Goal: Transaction & Acquisition: Subscribe to service/newsletter

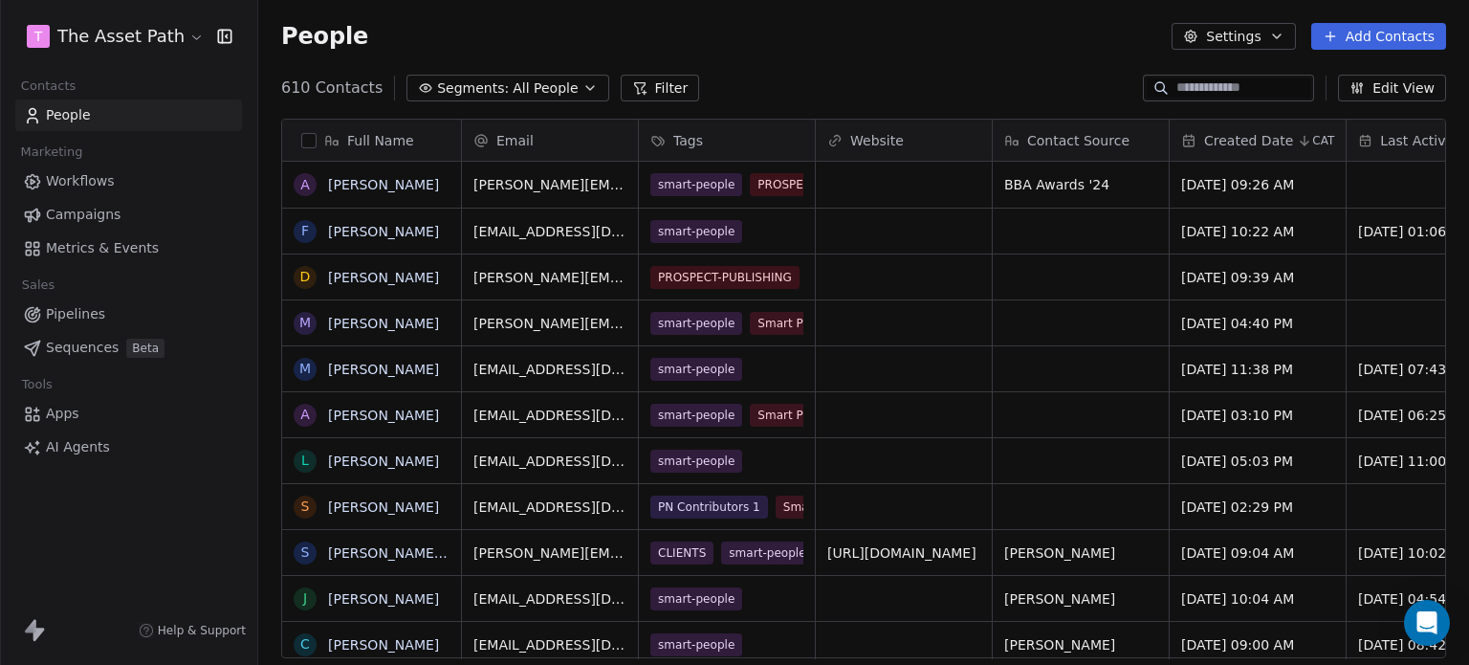
scroll to position [570, 1196]
click at [542, 90] on span "All People" at bounding box center [545, 88] width 65 height 20
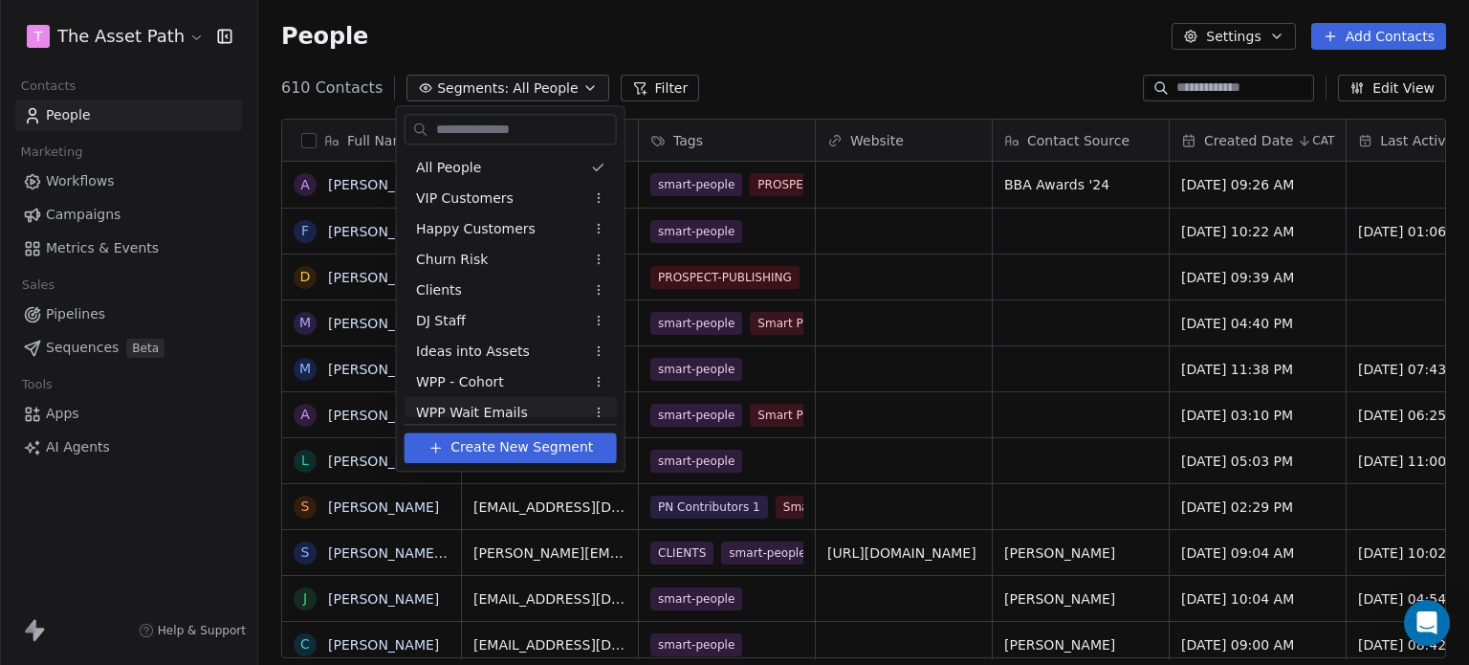
click at [519, 443] on span "Create New Segment" at bounding box center [522, 448] width 143 height 20
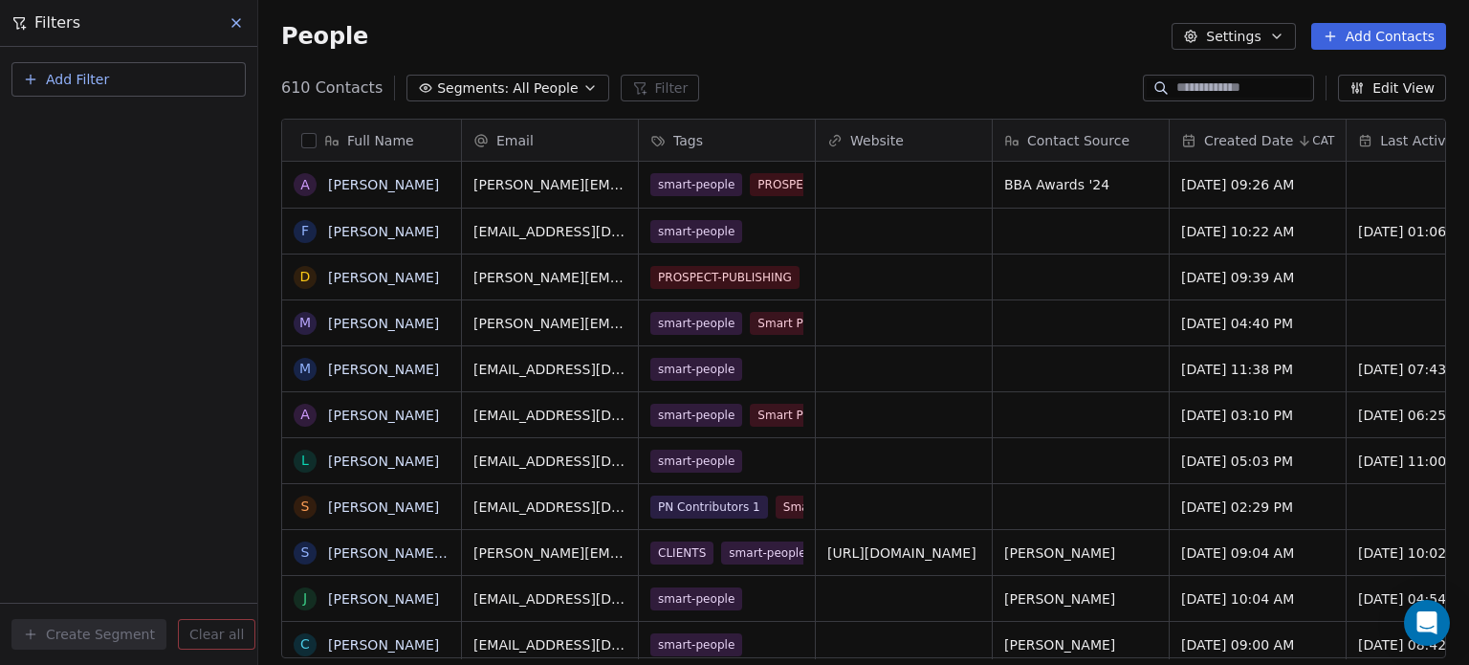
click at [84, 78] on span "Add Filter" at bounding box center [77, 80] width 63 height 20
click at [103, 116] on span "Contact properties" at bounding box center [94, 124] width 124 height 20
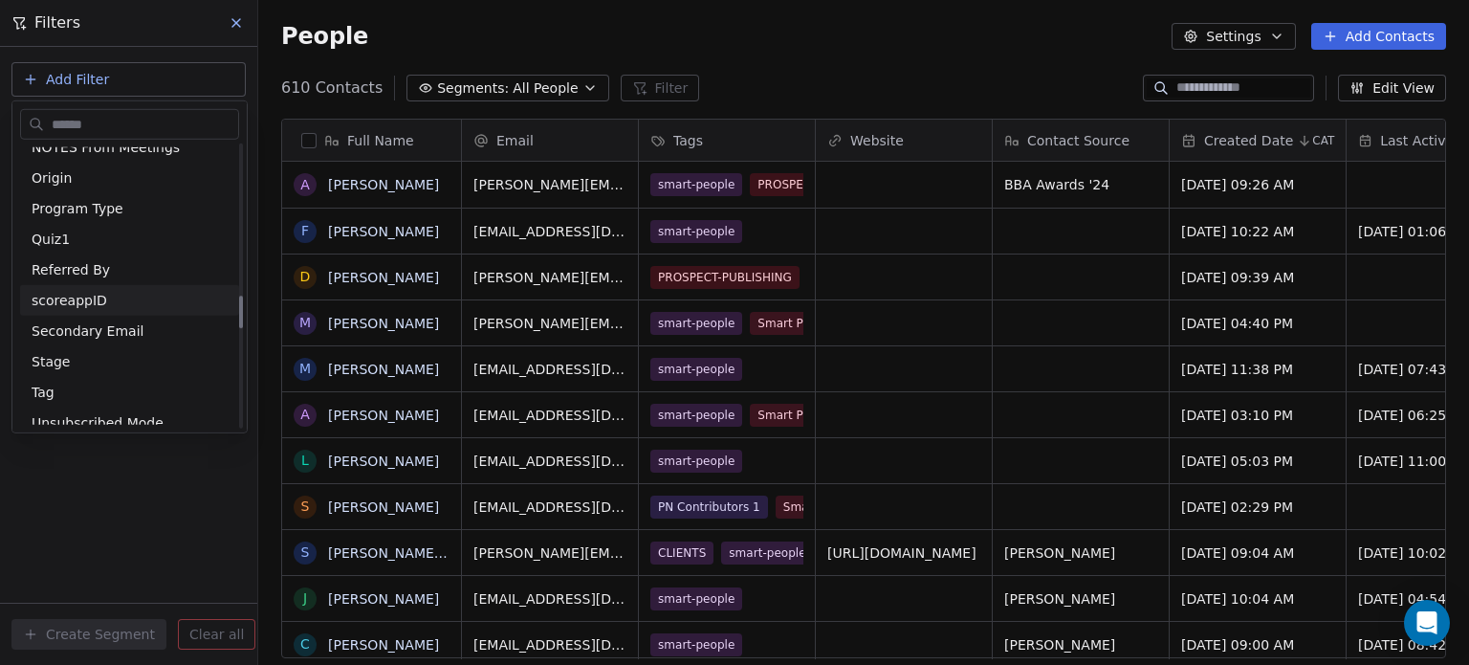
scroll to position [1339, 0]
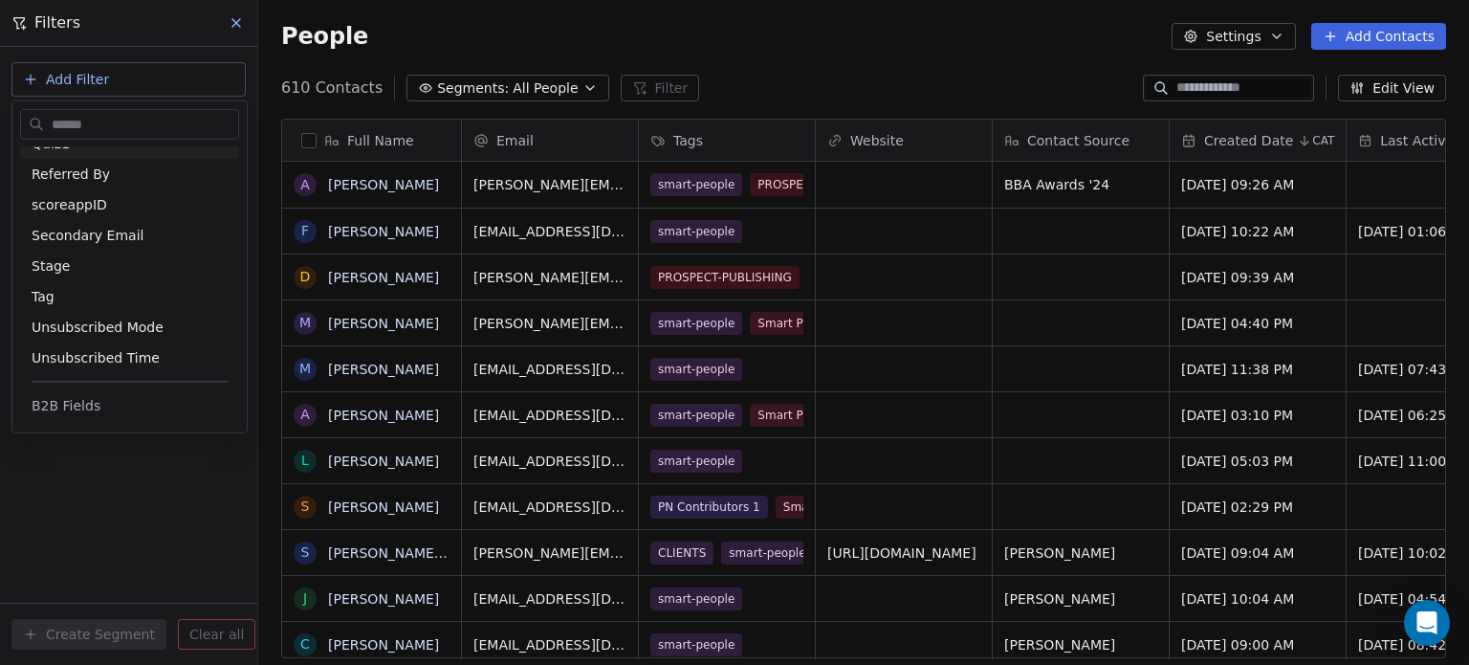
click at [233, 24] on html "T The Asset Path Contacts People Marketing Workflows Campaigns Metrics & Events…" at bounding box center [734, 332] width 1469 height 665
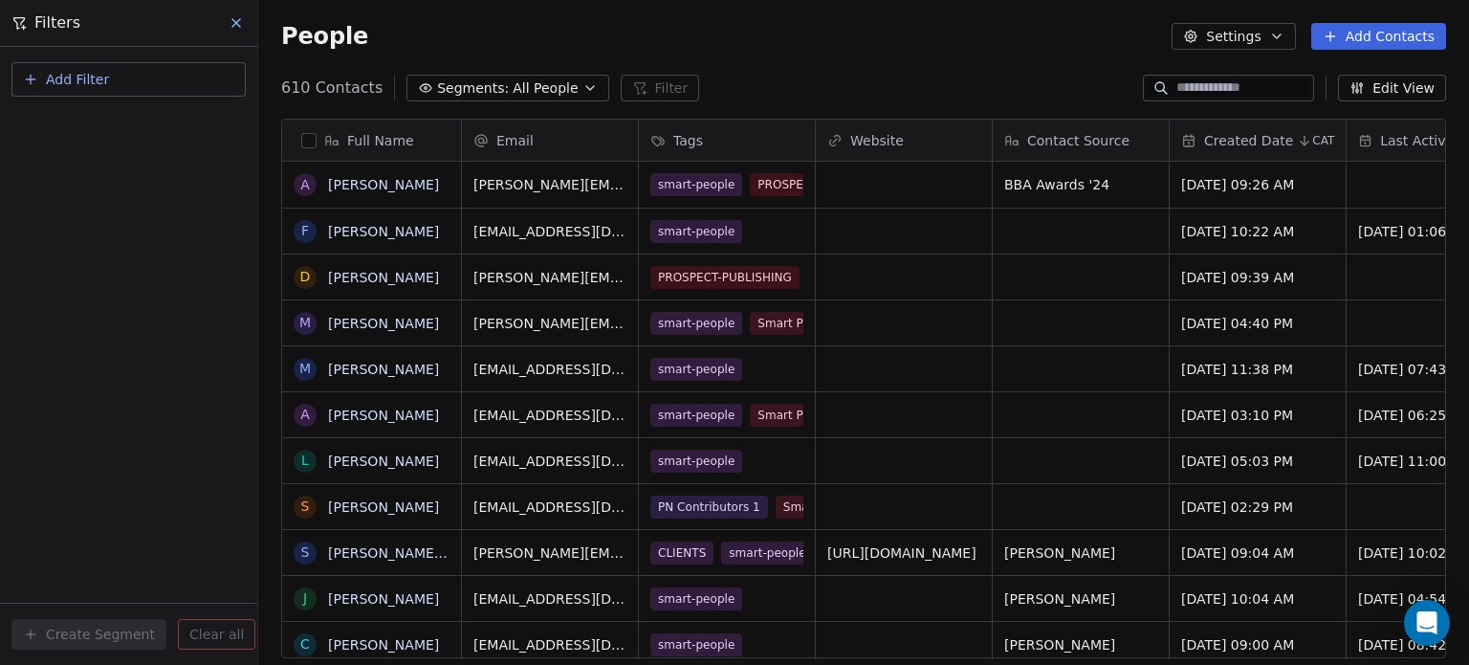
click at [233, 23] on icon at bounding box center [236, 22] width 15 height 15
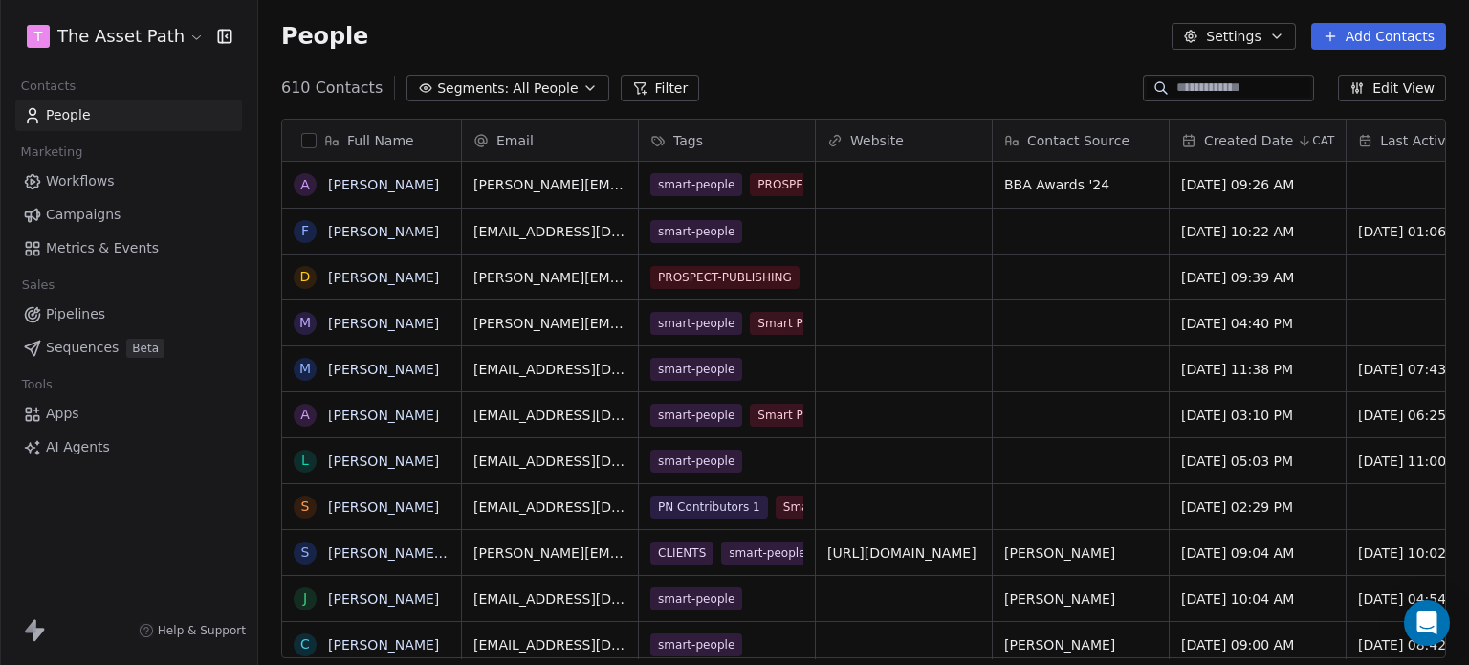
click at [1202, 85] on input at bounding box center [1244, 87] width 134 height 19
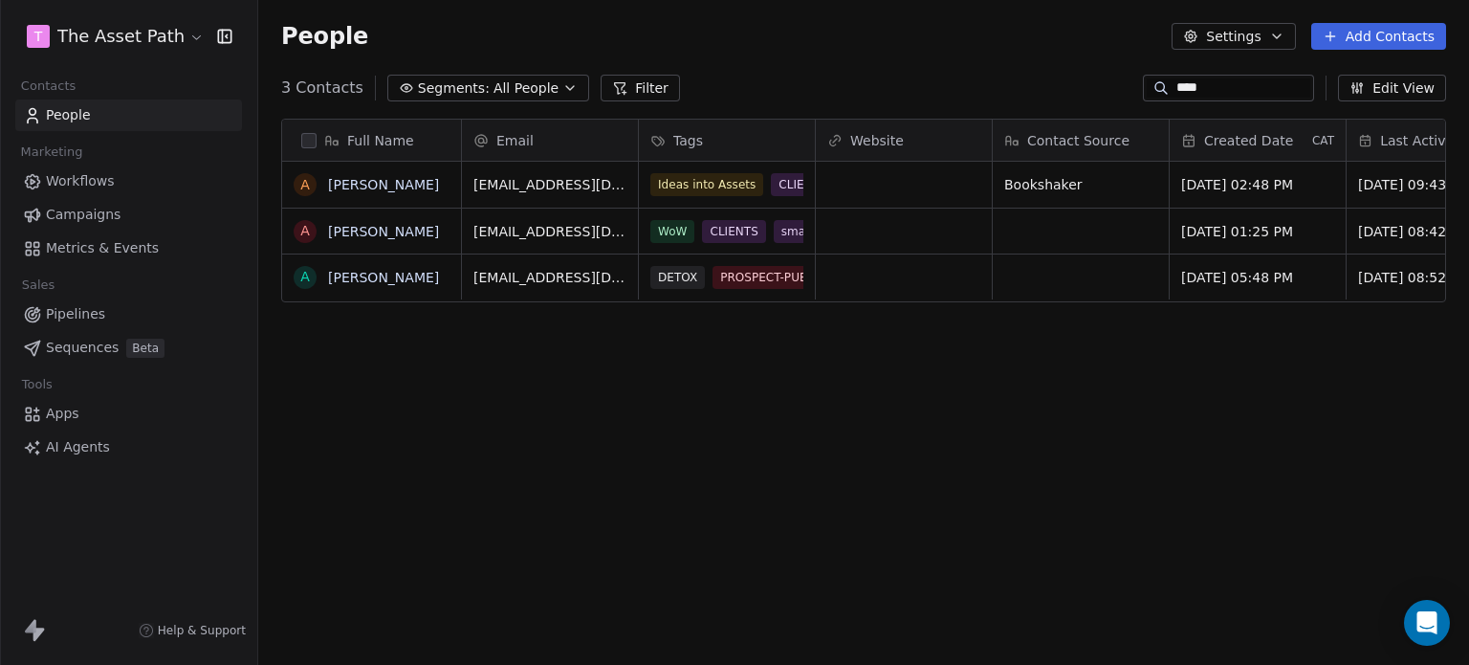
scroll to position [570, 1196]
type input "****"
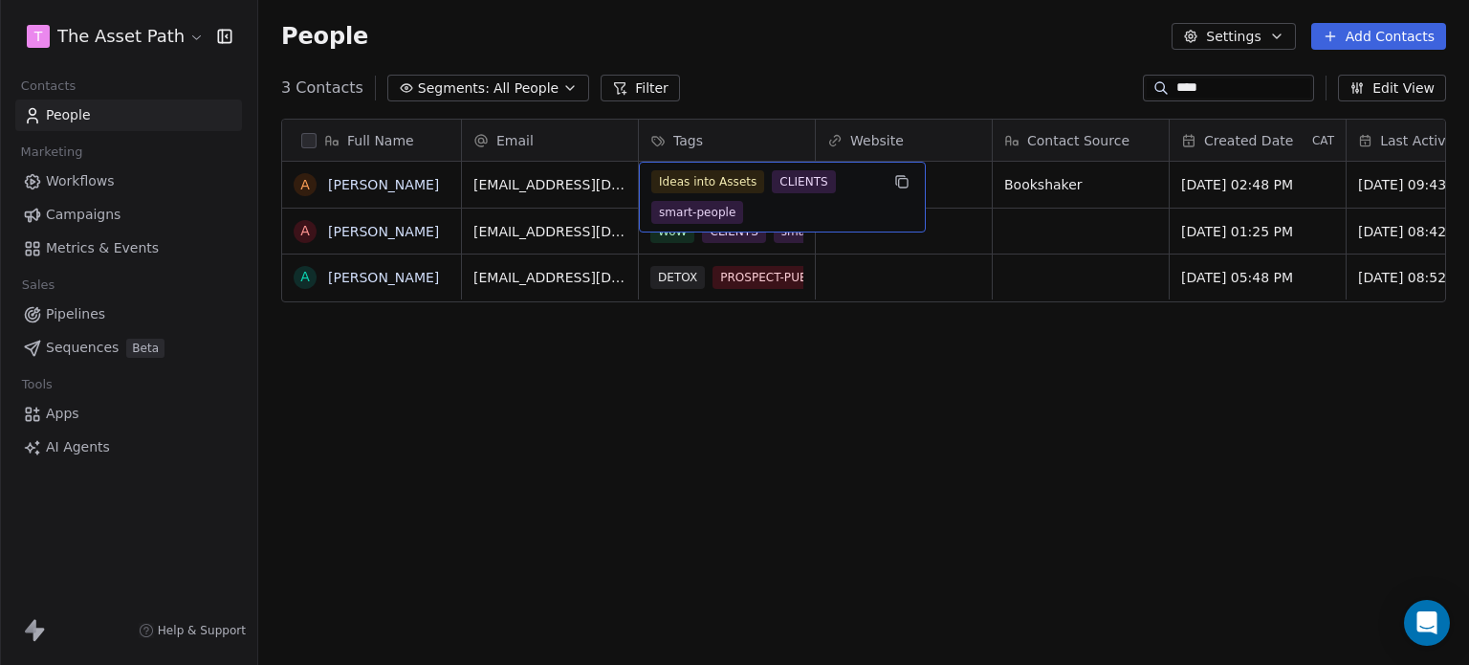
click at [760, 194] on div "Ideas into Assets CLIENTS smart-people" at bounding box center [765, 197] width 228 height 54
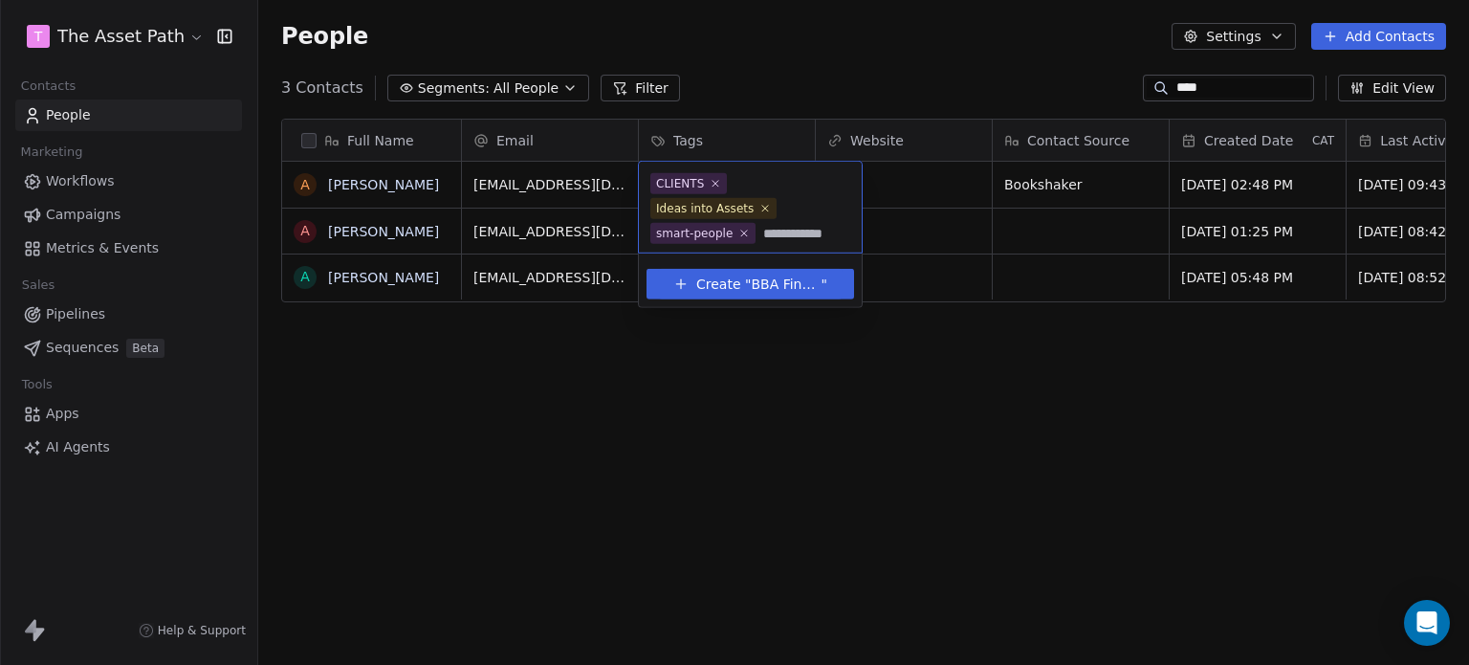
type input "**********"
click at [798, 275] on span "BBA Finalist" at bounding box center [786, 285] width 70 height 20
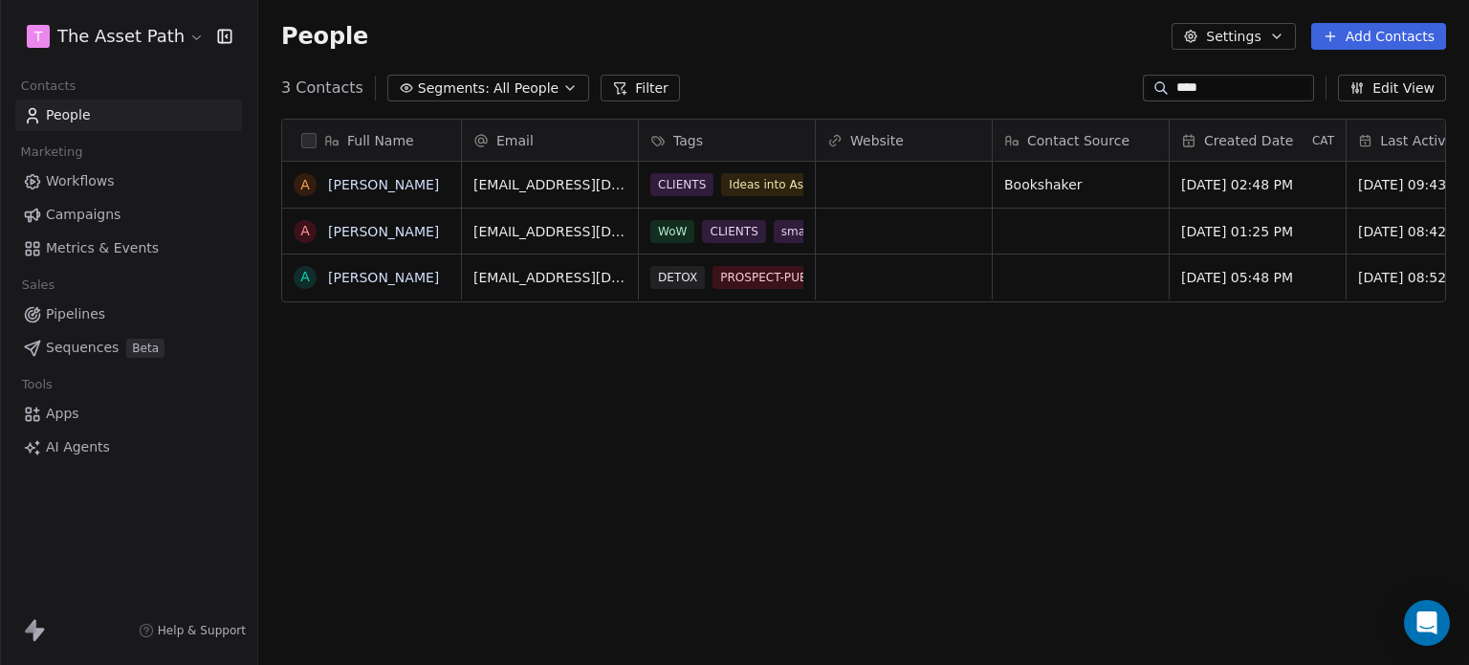
click at [1110, 470] on html "T The Asset Path Contacts People Marketing Workflows Campaigns Metrics & Events…" at bounding box center [734, 332] width 1469 height 665
click at [712, 237] on span "CLIENTS" at bounding box center [734, 231] width 63 height 23
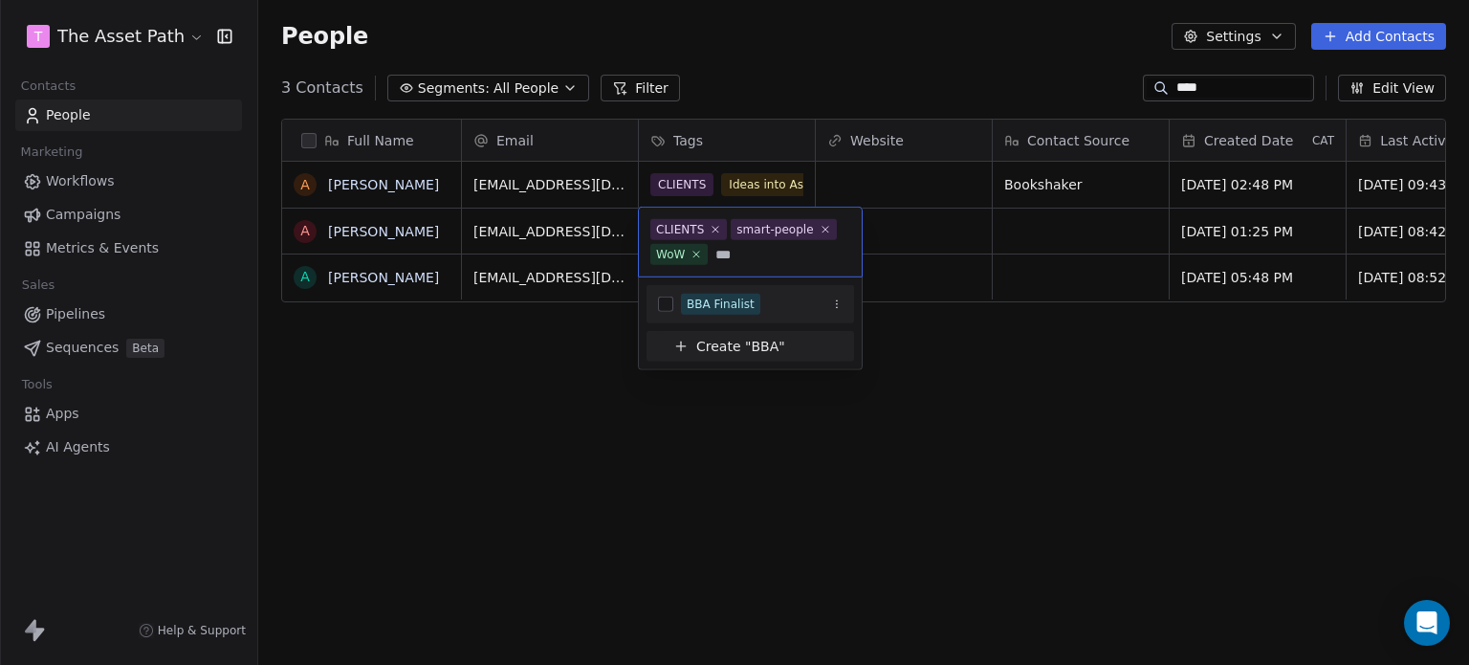
type input "***"
click at [718, 298] on div "BBA Finalist" at bounding box center [721, 304] width 68 height 17
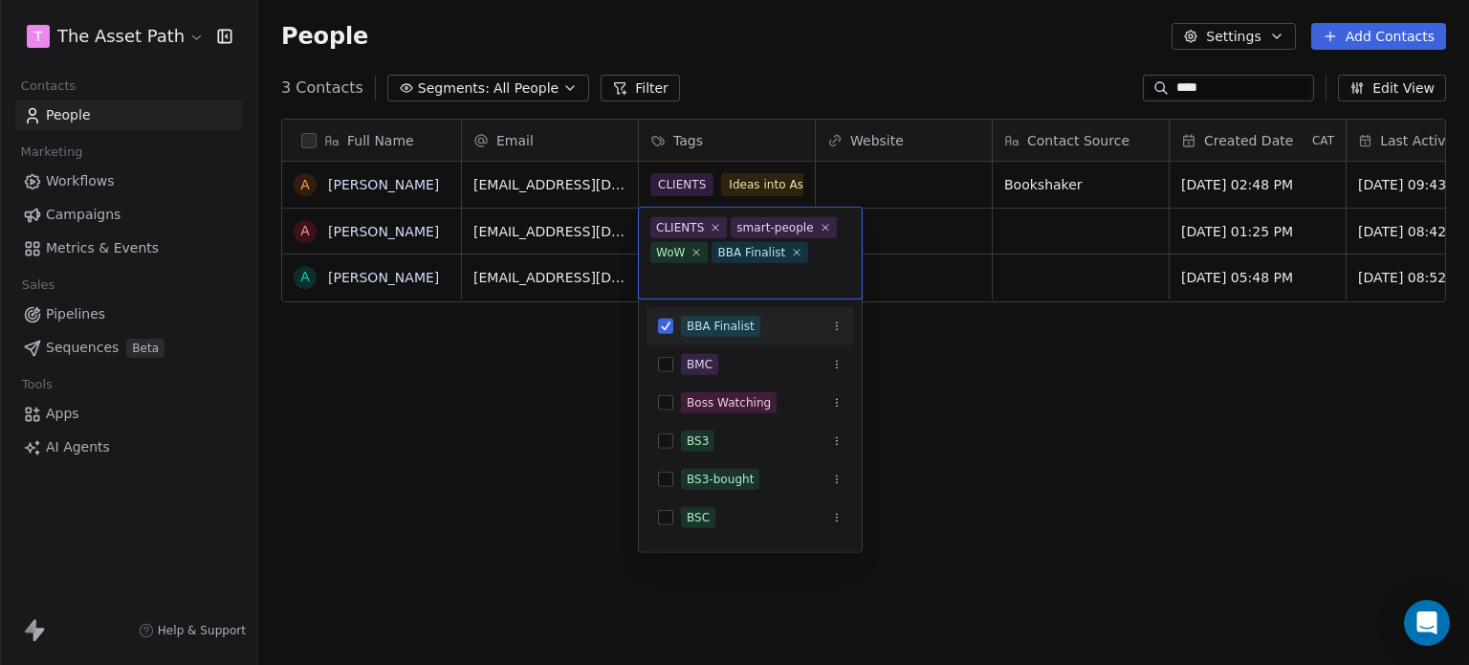
click at [1011, 405] on html "T The Asset Path Contacts People Marketing Workflows Campaigns Metrics & Events…" at bounding box center [734, 332] width 1469 height 665
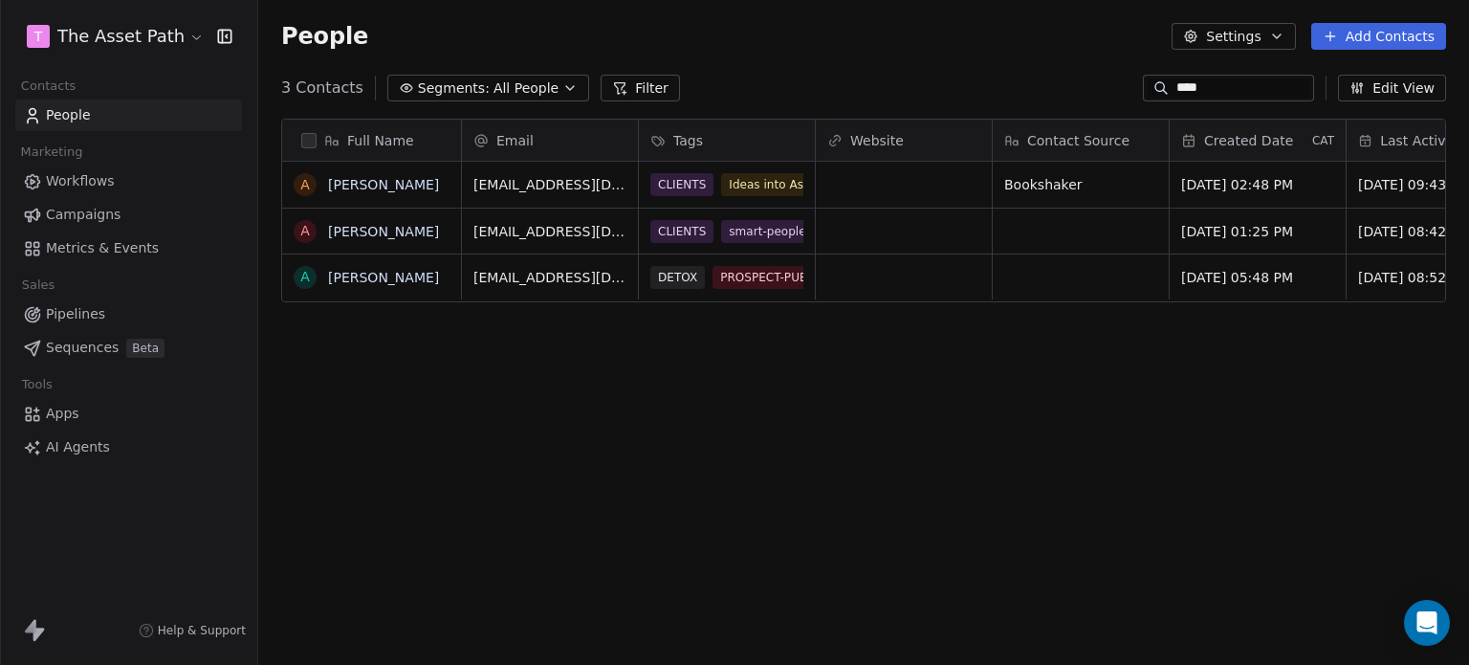
drag, startPoint x: 1224, startPoint y: 82, endPoint x: 972, endPoint y: 53, distance: 254.3
click at [1016, 78] on div "3 Contacts Segments: All People Filter **** Edit View" at bounding box center [863, 88] width 1211 height 31
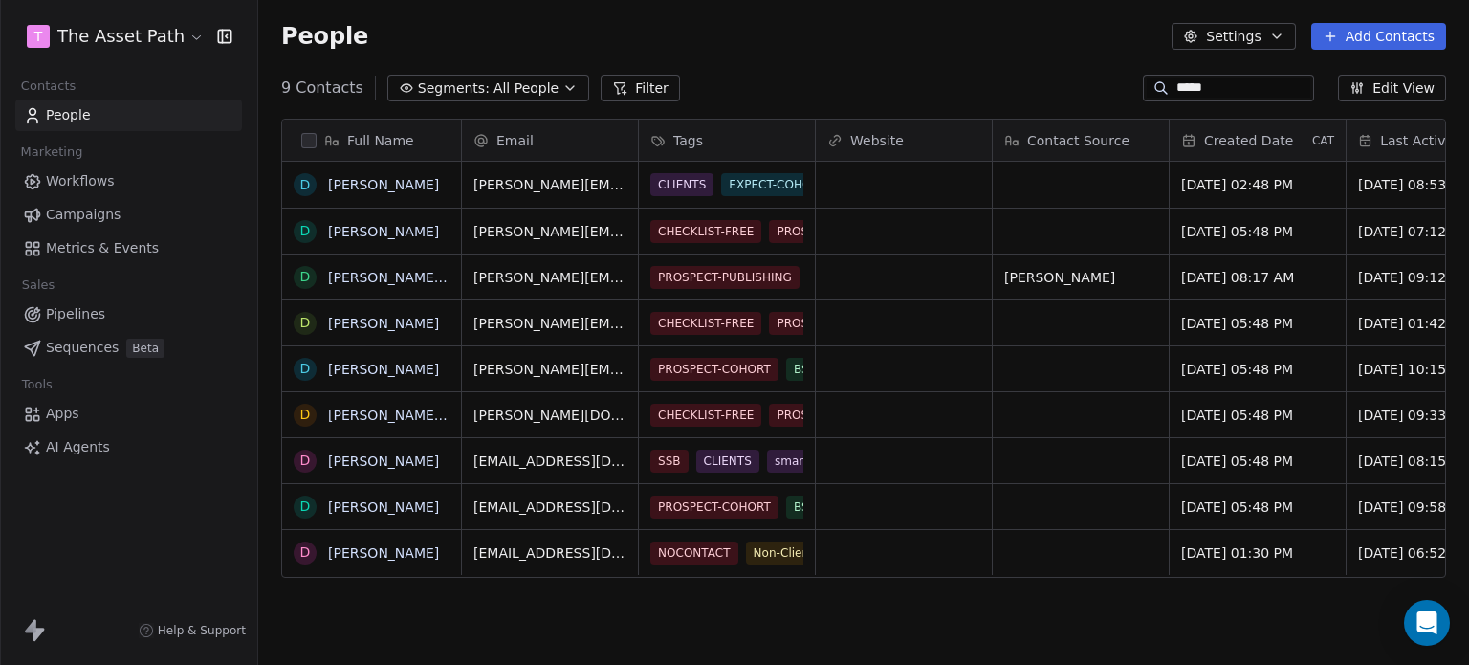
scroll to position [570, 1196]
type input "*****"
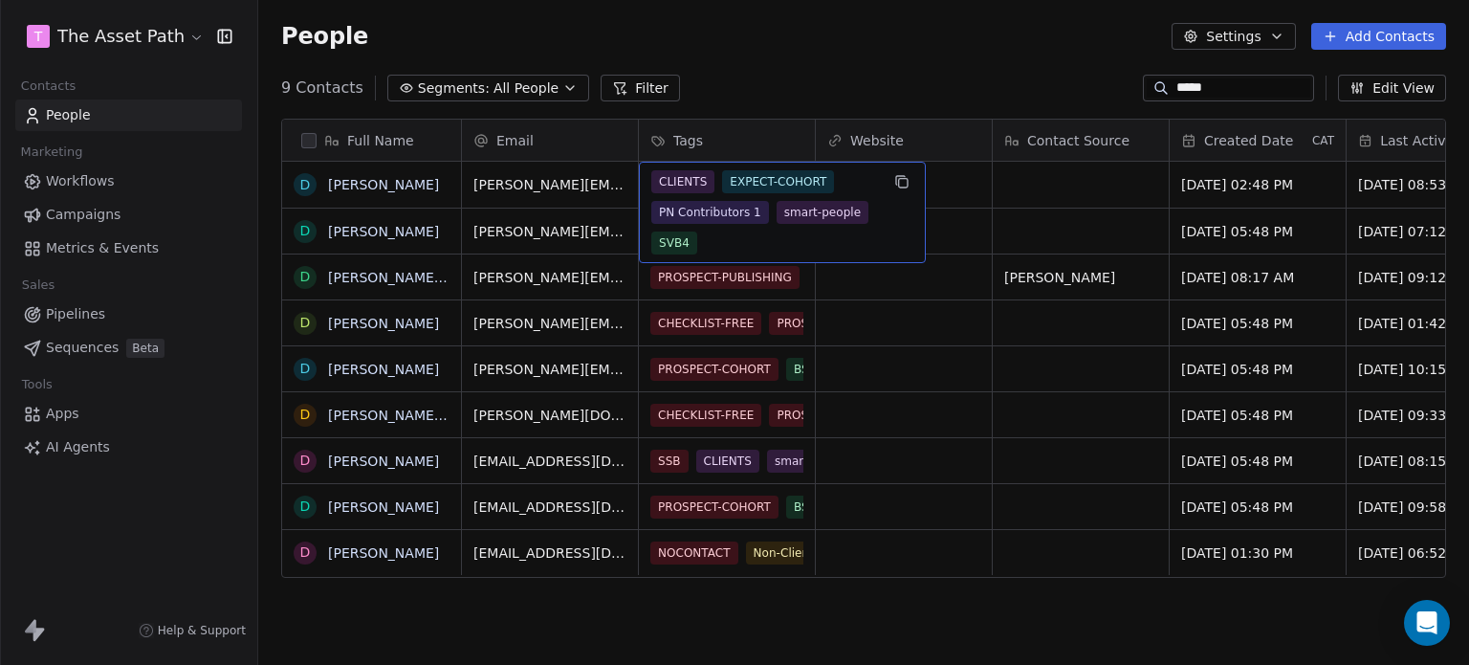
click at [772, 190] on span "EXPECT-COHORT" at bounding box center [778, 181] width 112 height 23
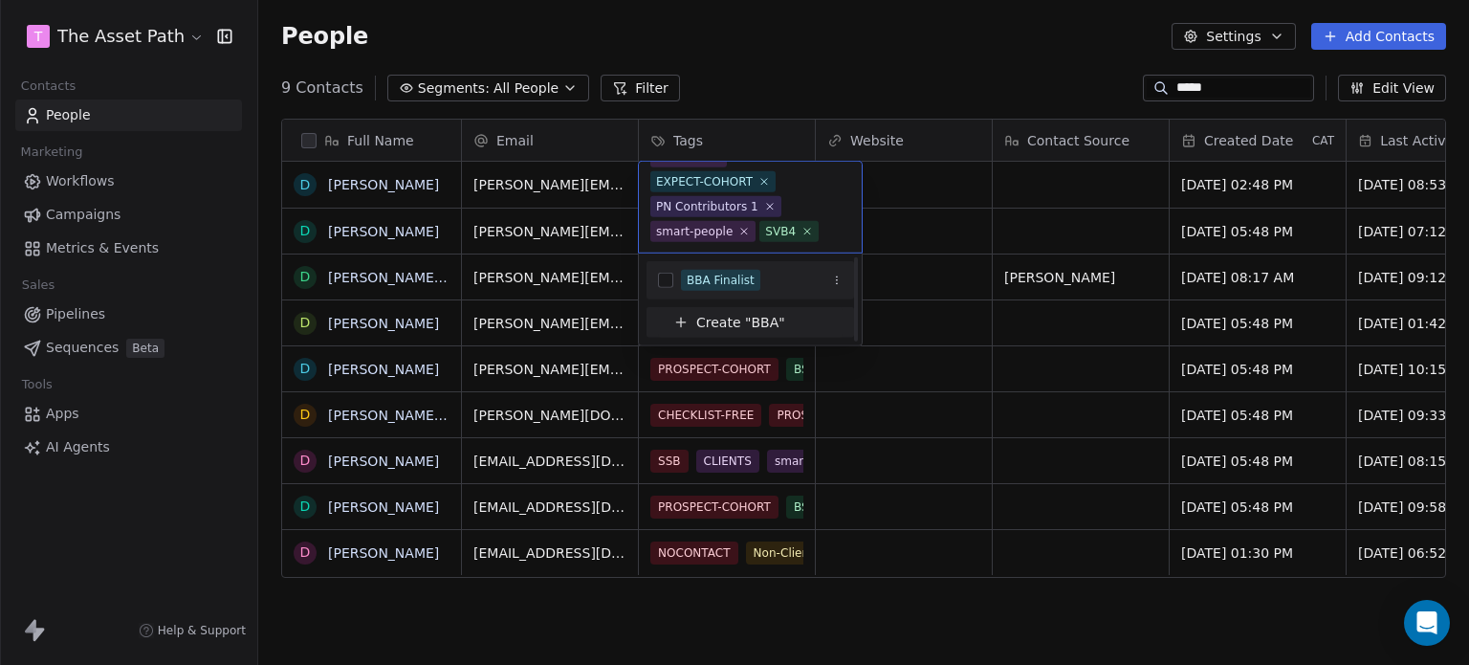
scroll to position [0, 0]
type input "***"
click at [761, 271] on div "BBA Finalist" at bounding box center [762, 280] width 162 height 21
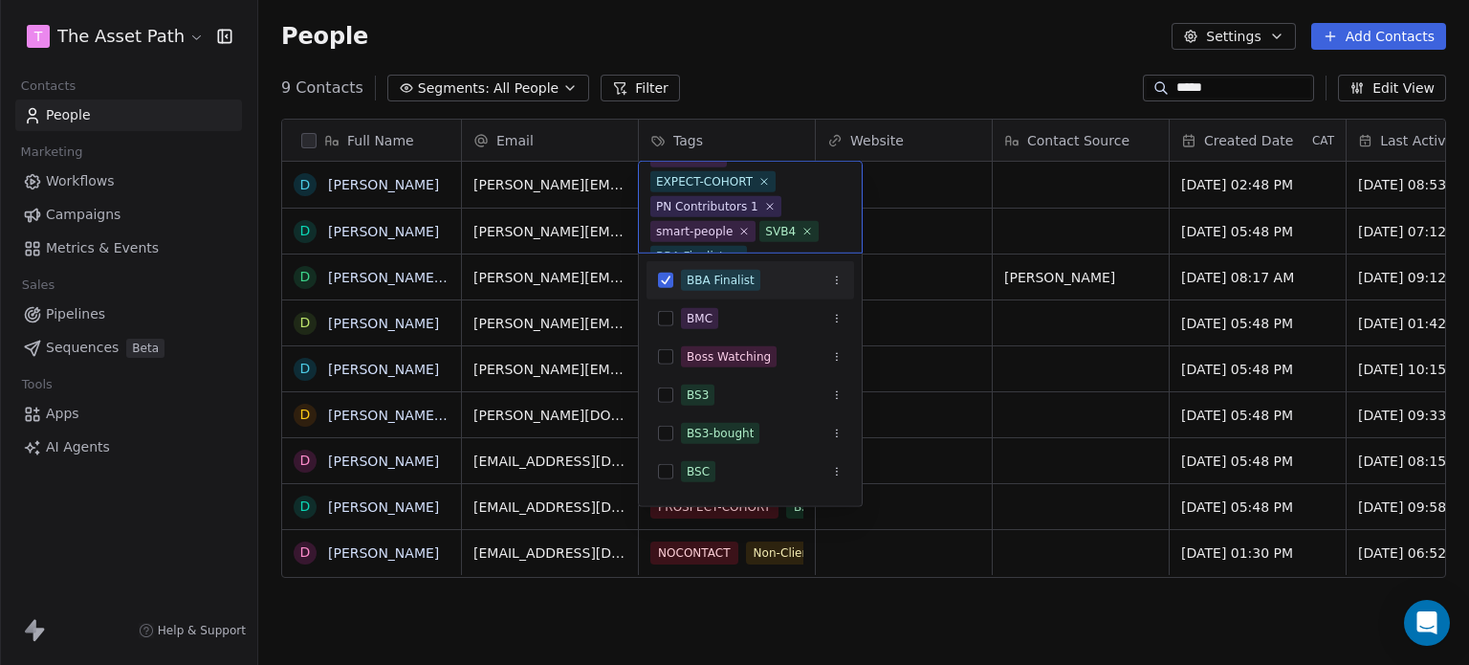
click at [931, 47] on html "T The Asset Path Contacts People Marketing Workflows Campaigns Metrics & Events…" at bounding box center [734, 332] width 1469 height 665
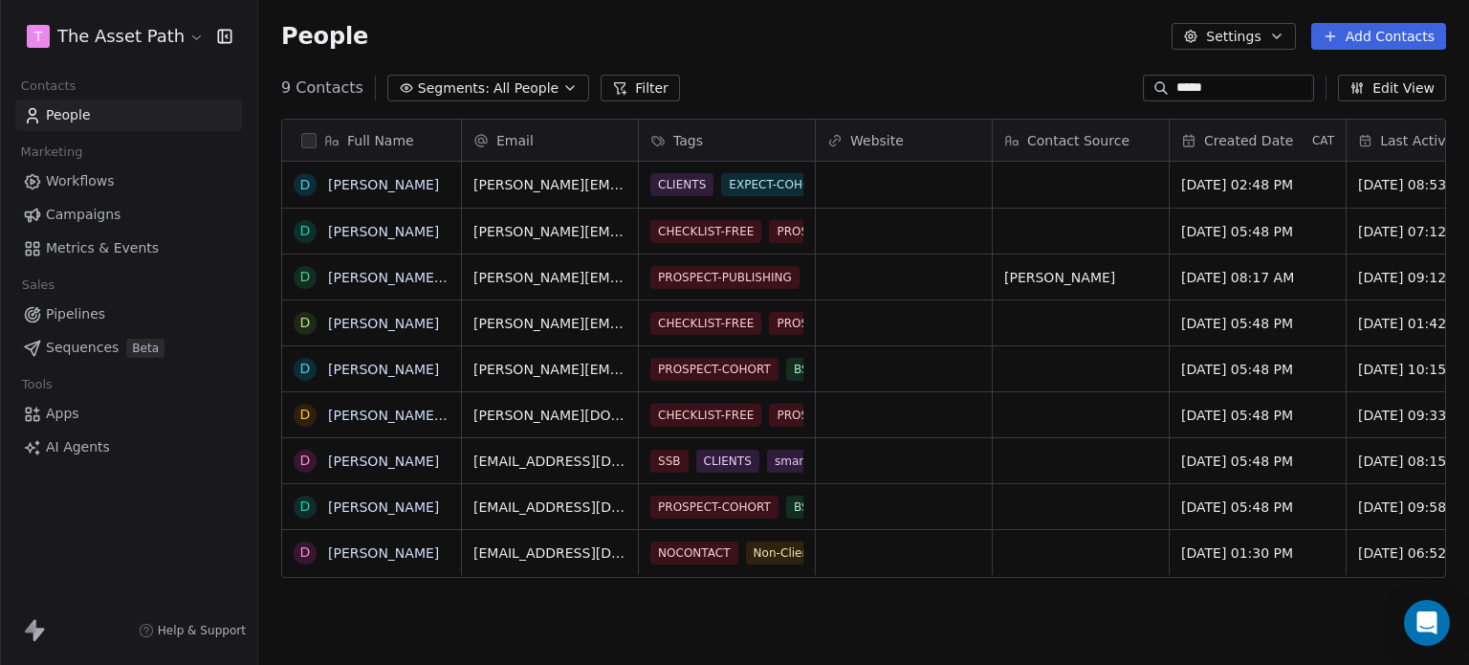
drag, startPoint x: 1229, startPoint y: 88, endPoint x: 1111, endPoint y: 85, distance: 117.7
click at [1123, 91] on div "9 Contacts Segments: All People Filter ***** Edit View" at bounding box center [863, 88] width 1211 height 31
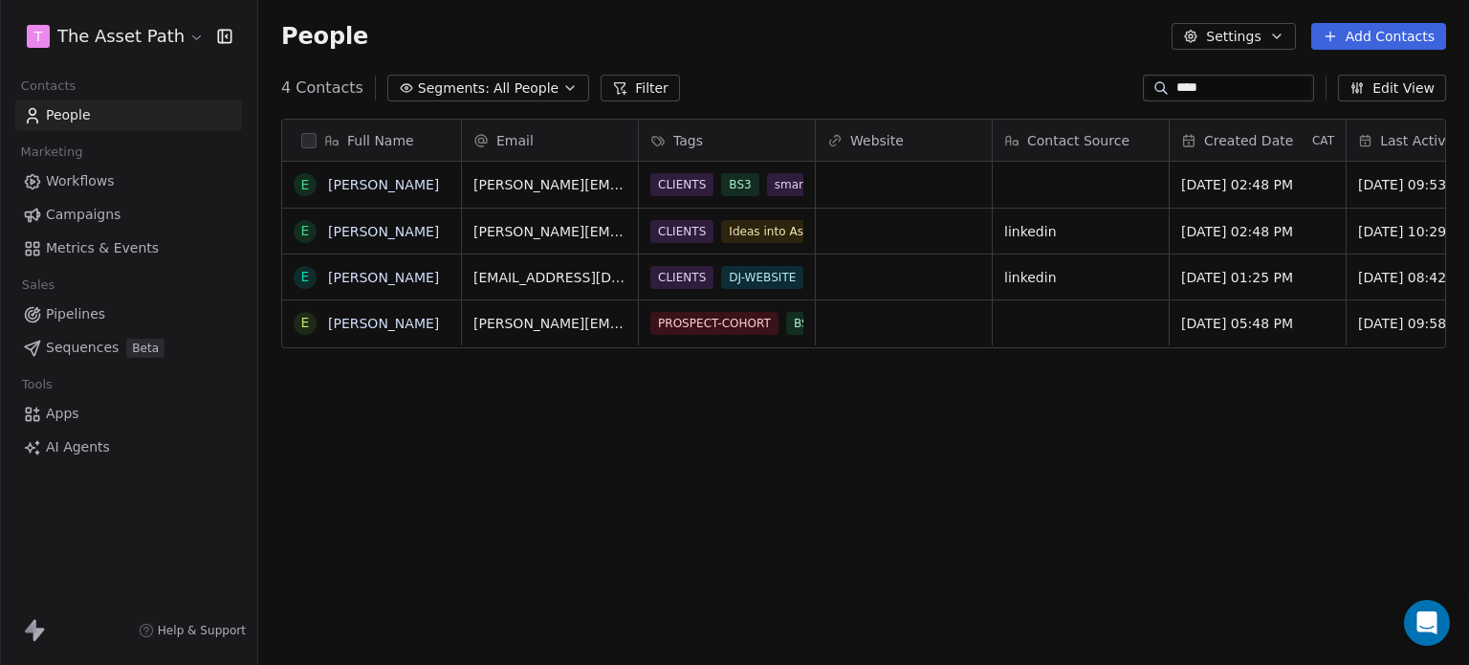
scroll to position [570, 1196]
type input "****"
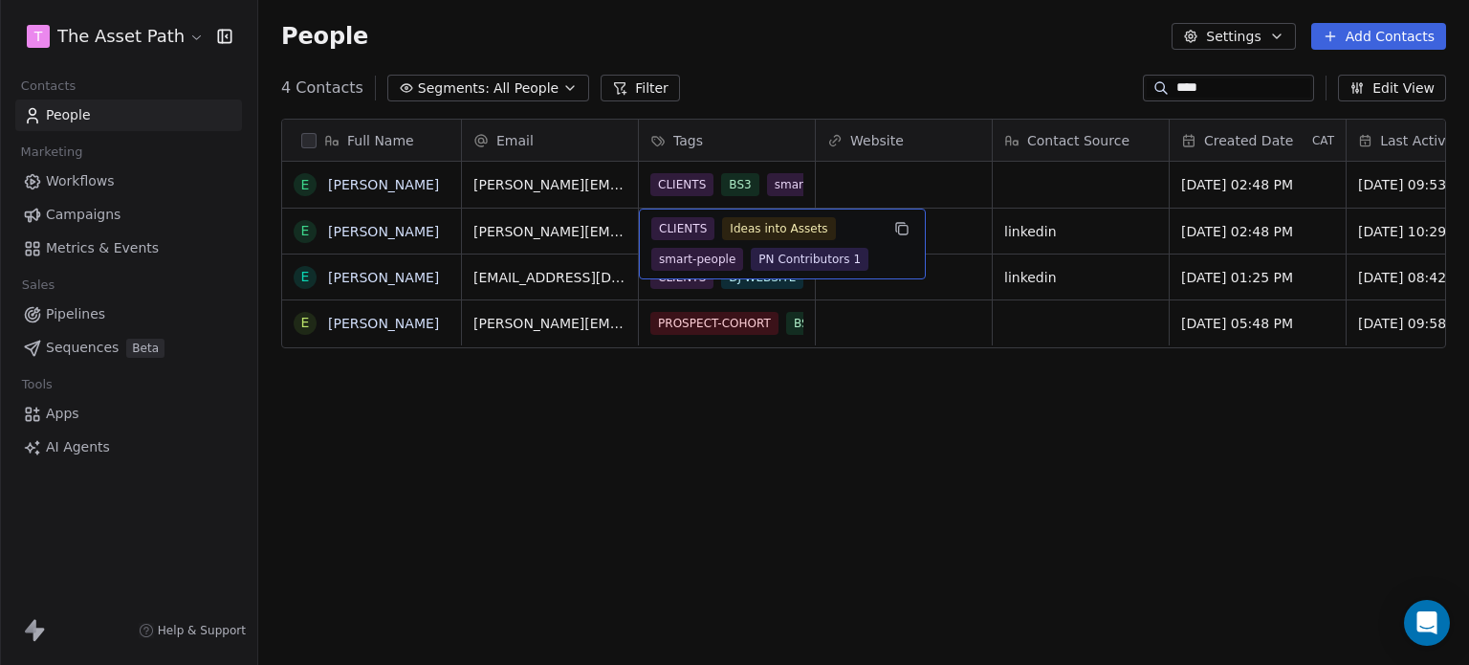
click at [727, 235] on span "Ideas into Assets" at bounding box center [778, 228] width 113 height 23
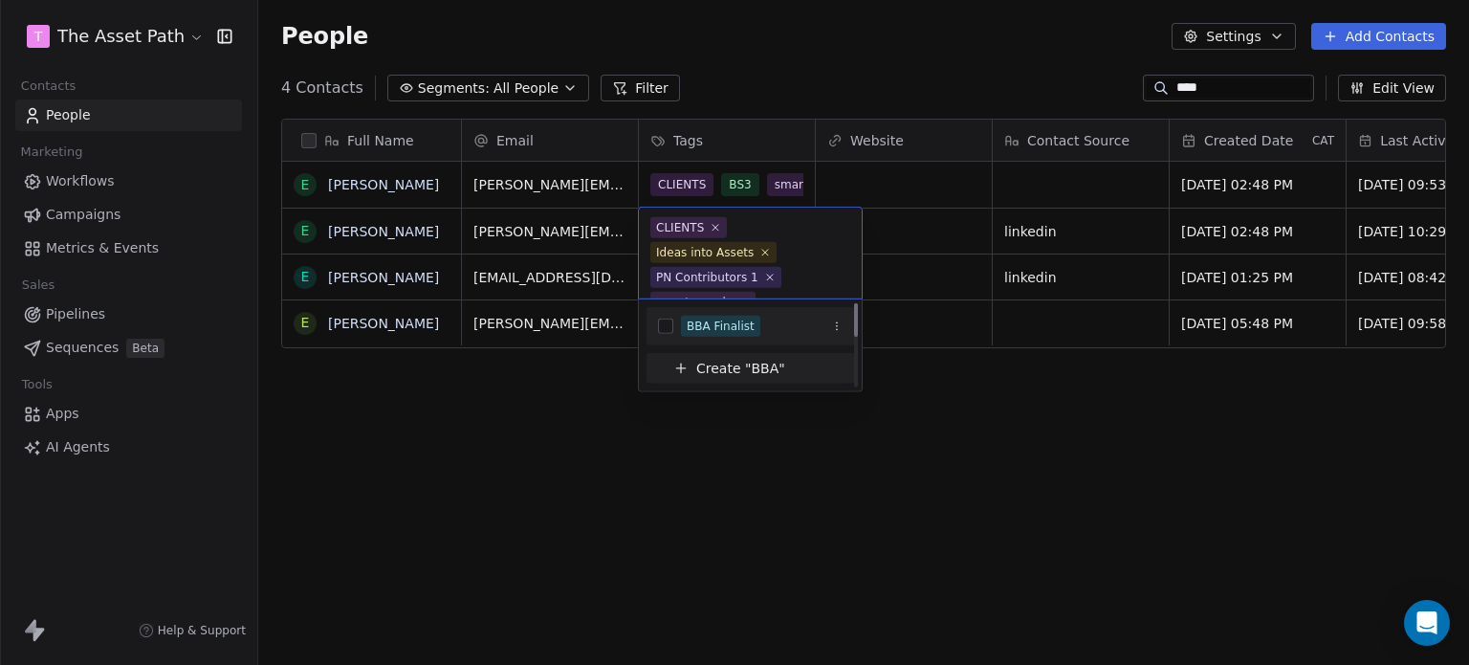
scroll to position [0, 0]
type input "***"
drag, startPoint x: 739, startPoint y: 330, endPoint x: 757, endPoint y: 332, distance: 17.3
click at [735, 332] on div "BBA Finalist" at bounding box center [721, 326] width 68 height 17
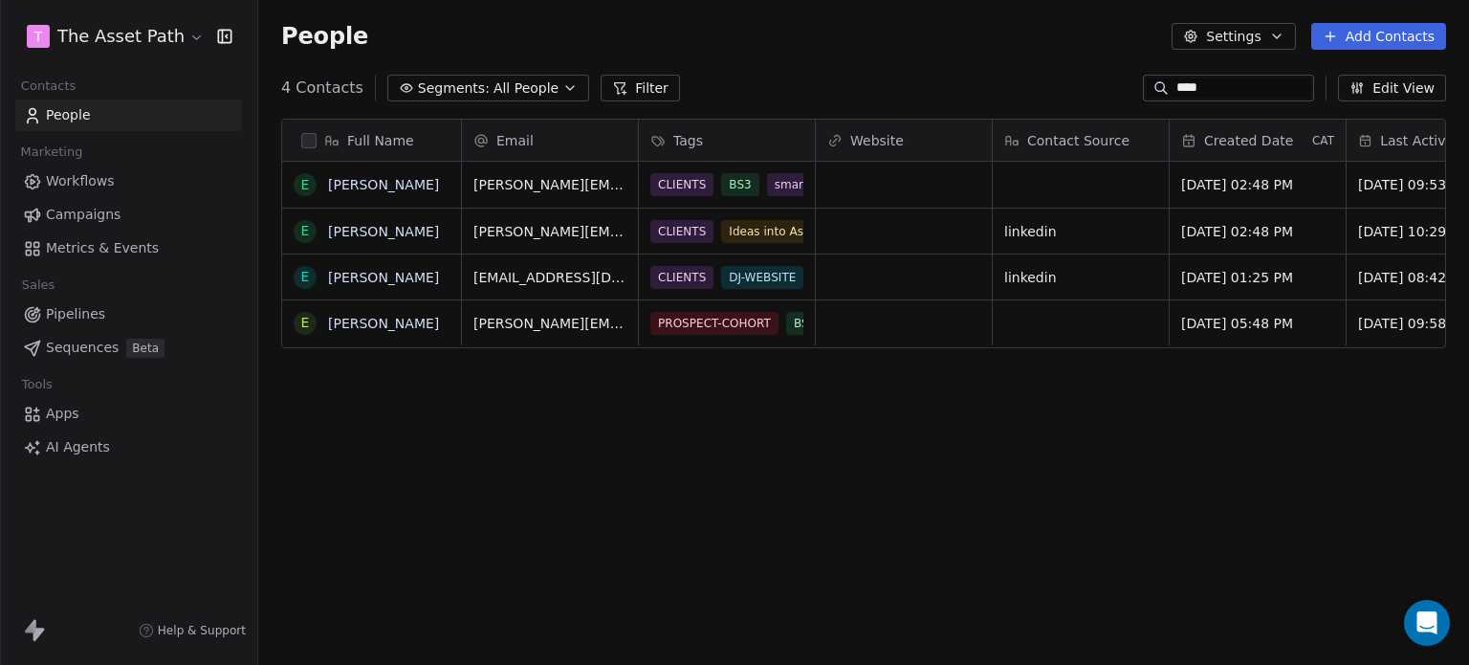
click at [1042, 425] on html "T The Asset Path Contacts People Marketing Workflows Campaigns Metrics & Events…" at bounding box center [734, 332] width 1469 height 665
drag, startPoint x: 1243, startPoint y: 91, endPoint x: 946, endPoint y: 20, distance: 305.8
click at [1014, 92] on div "4 Contacts Segments: All People Filter **** Edit View" at bounding box center [863, 88] width 1211 height 31
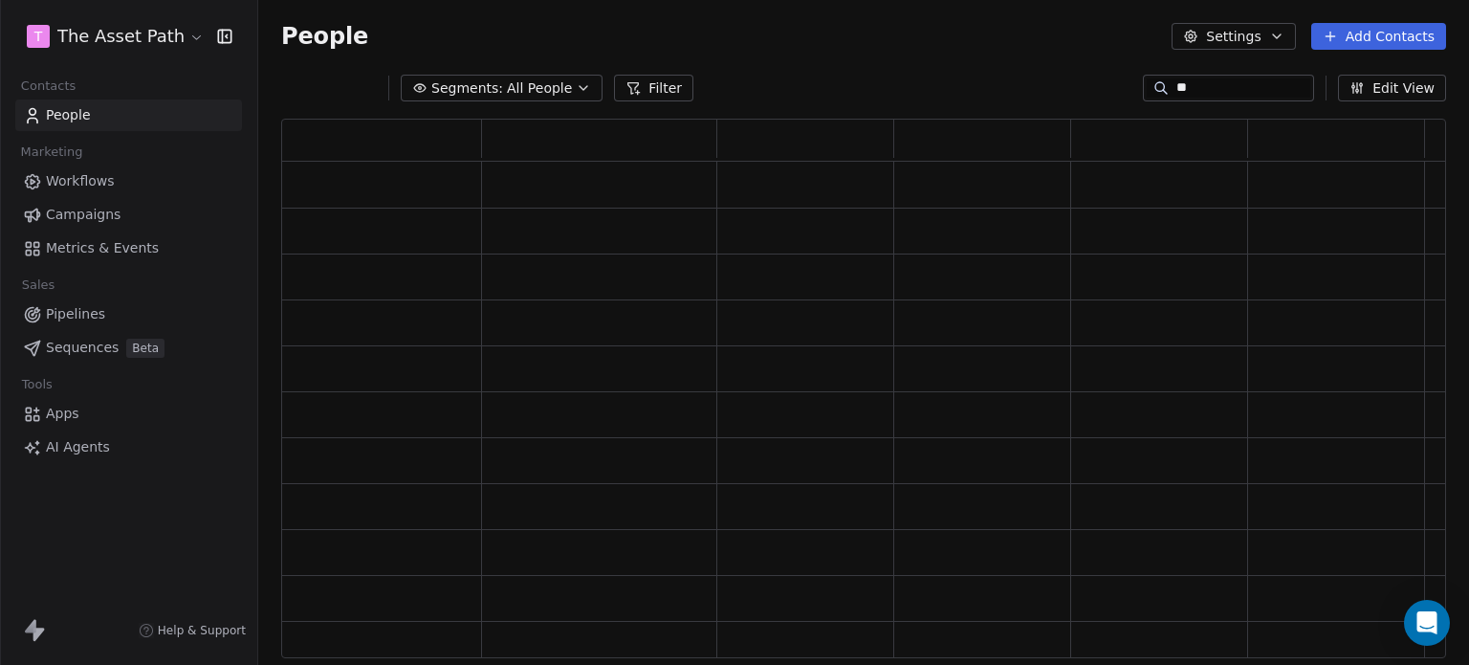
scroll to position [524, 1150]
click at [1198, 89] on input "*****" at bounding box center [1244, 87] width 134 height 19
type input "*"
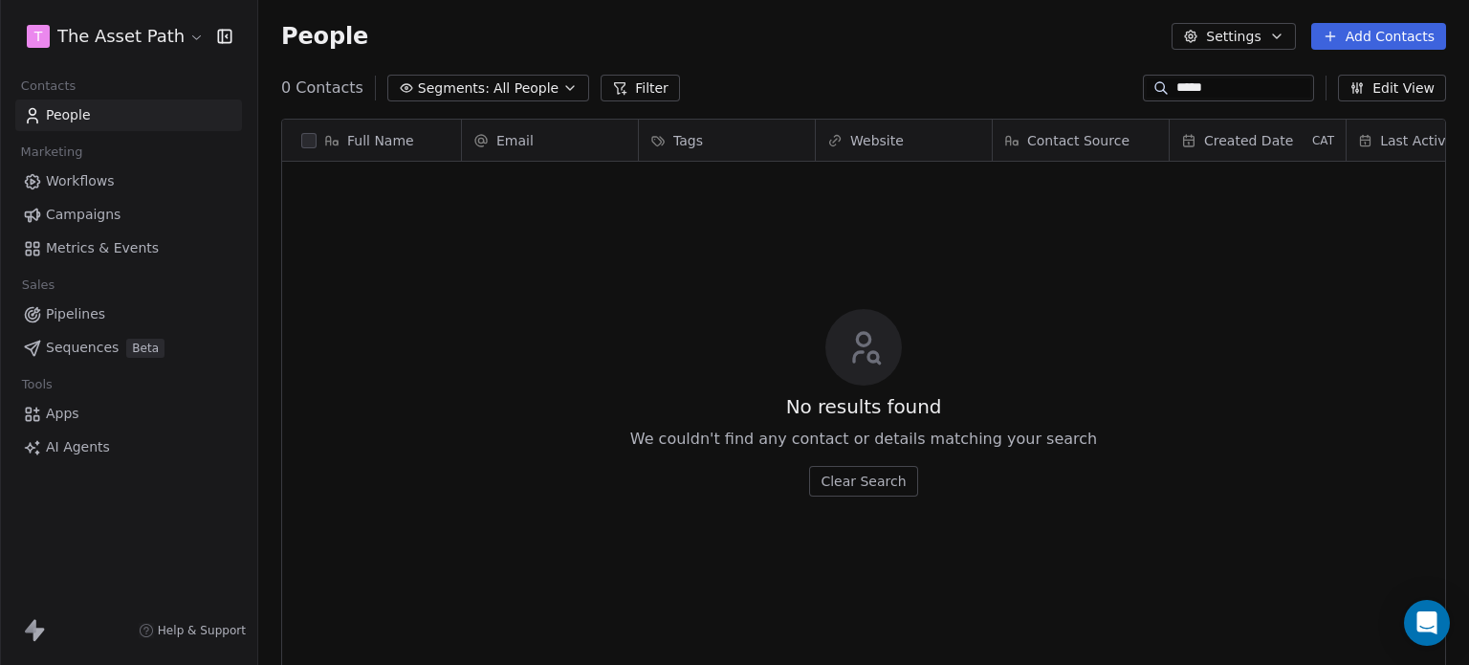
scroll to position [570, 1196]
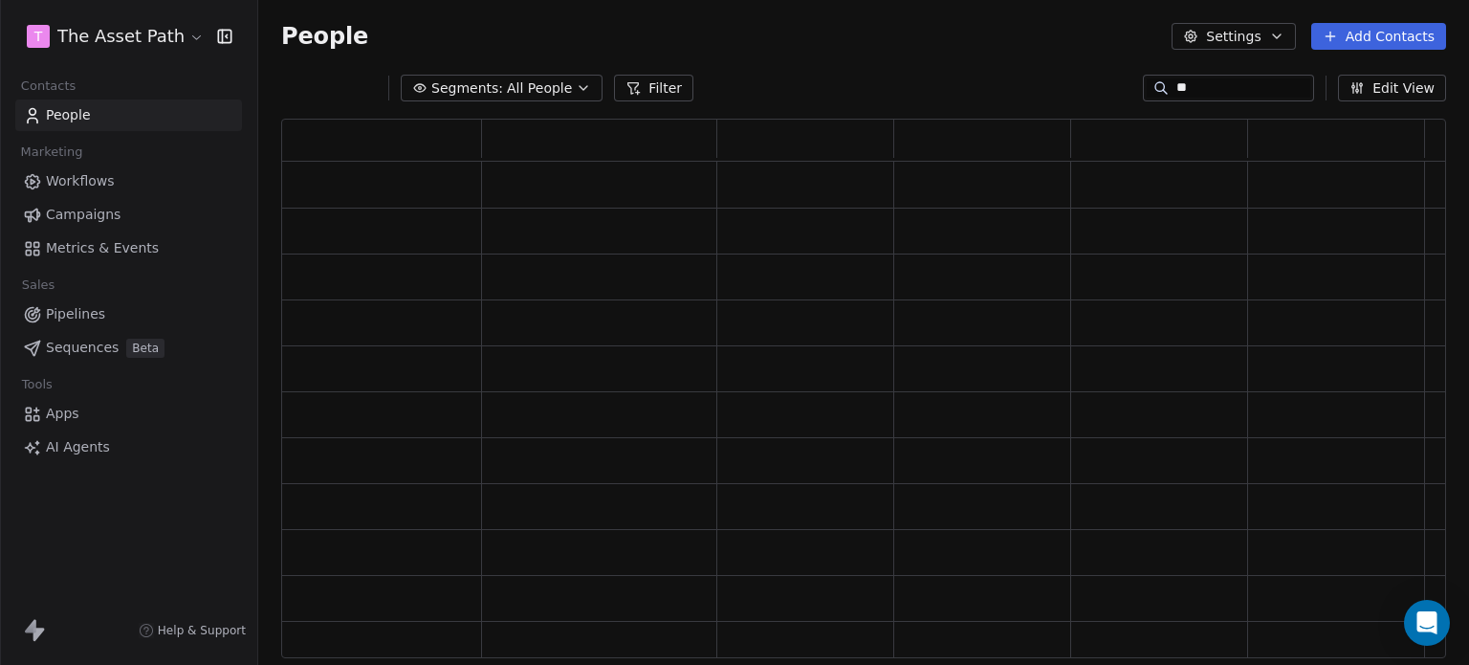
type input "*"
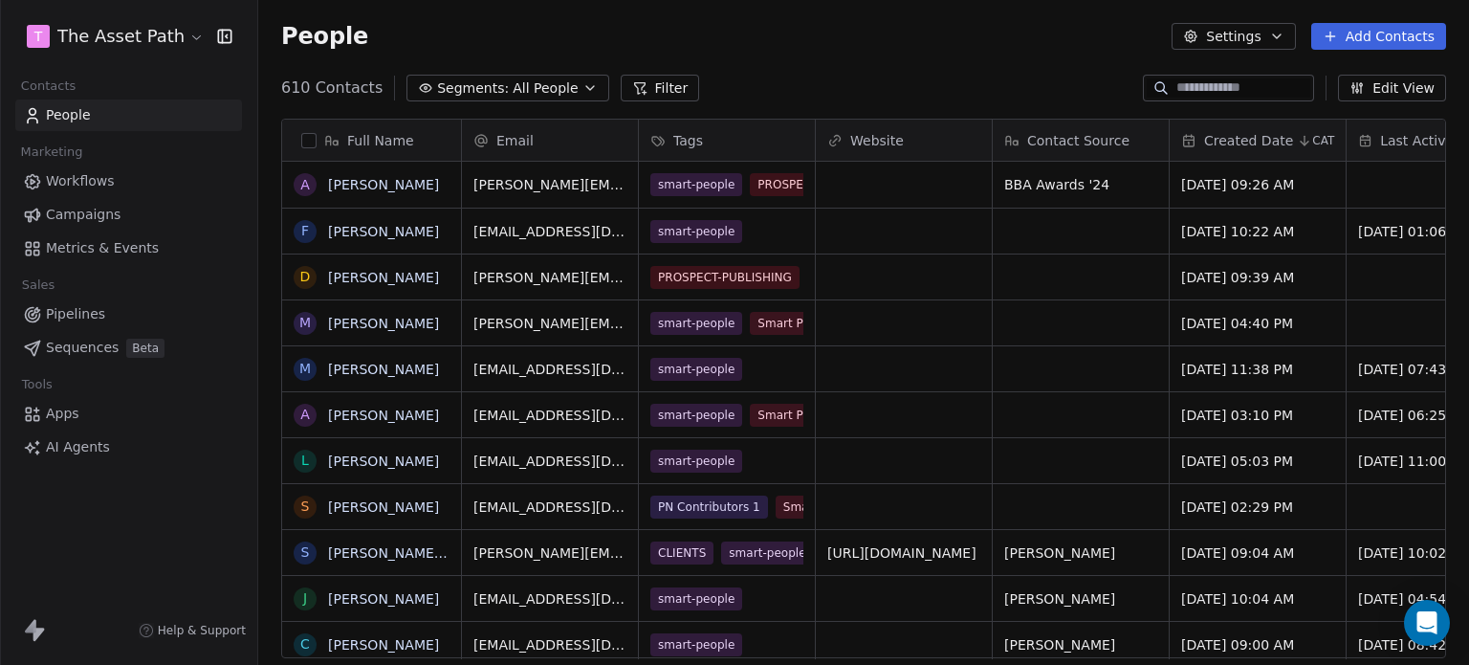
click at [1356, 36] on button "Add Contacts" at bounding box center [1378, 36] width 135 height 27
click at [1423, 76] on span "Create new contact" at bounding box center [1388, 78] width 131 height 20
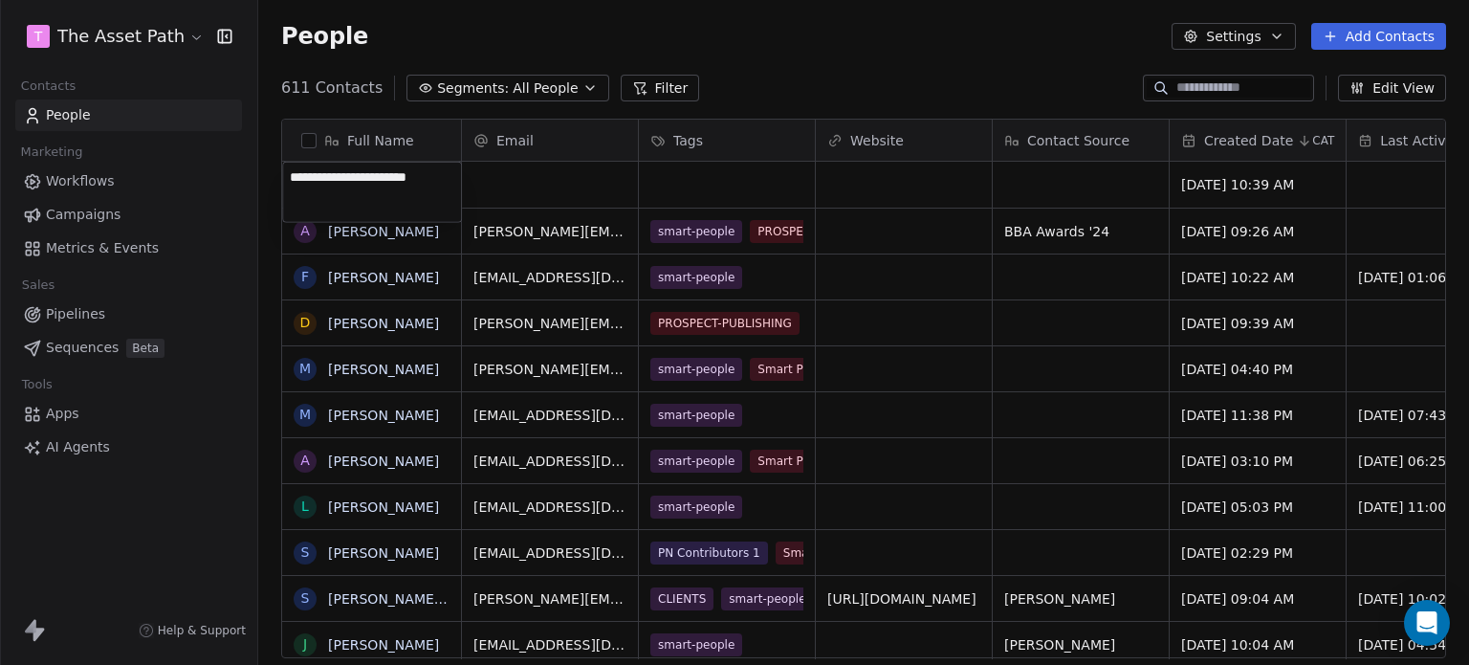
type textarea "**********"
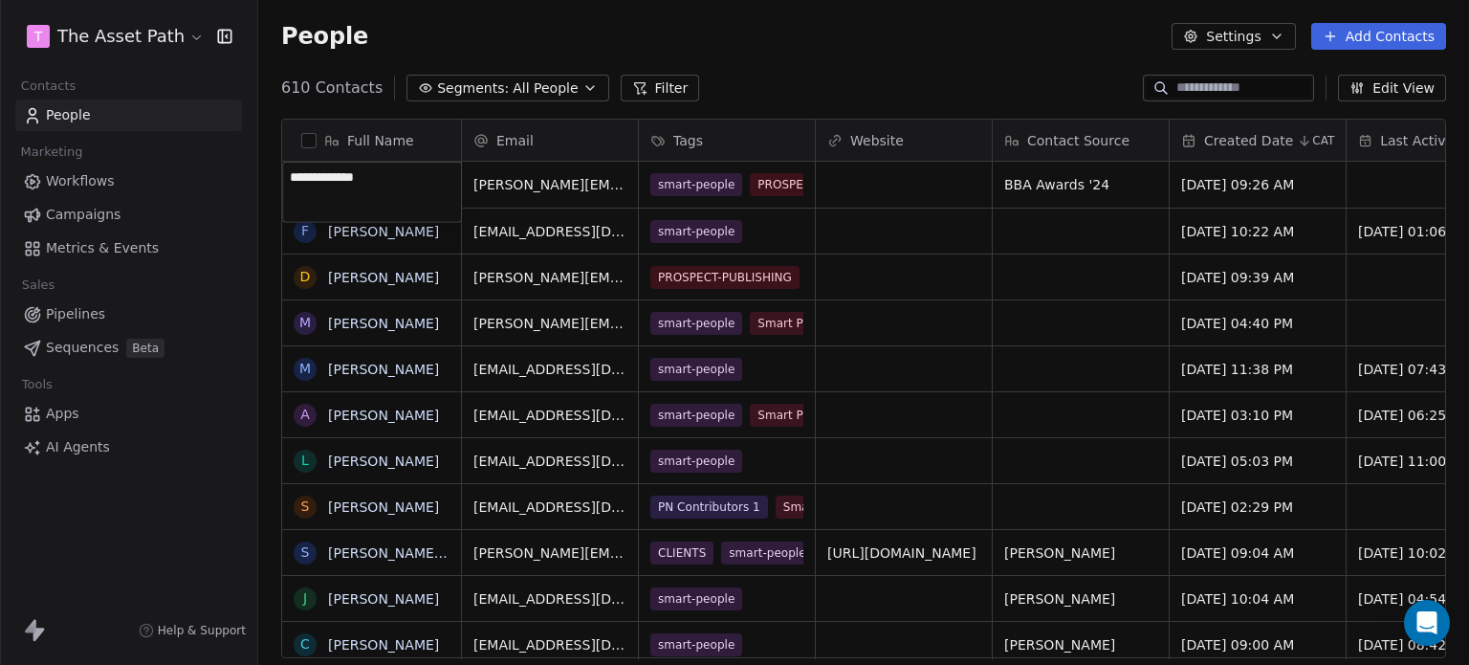
click at [744, 60] on html "T The Asset Path Contacts People Marketing Workflows Campaigns Metrics & Events…" at bounding box center [734, 332] width 1469 height 665
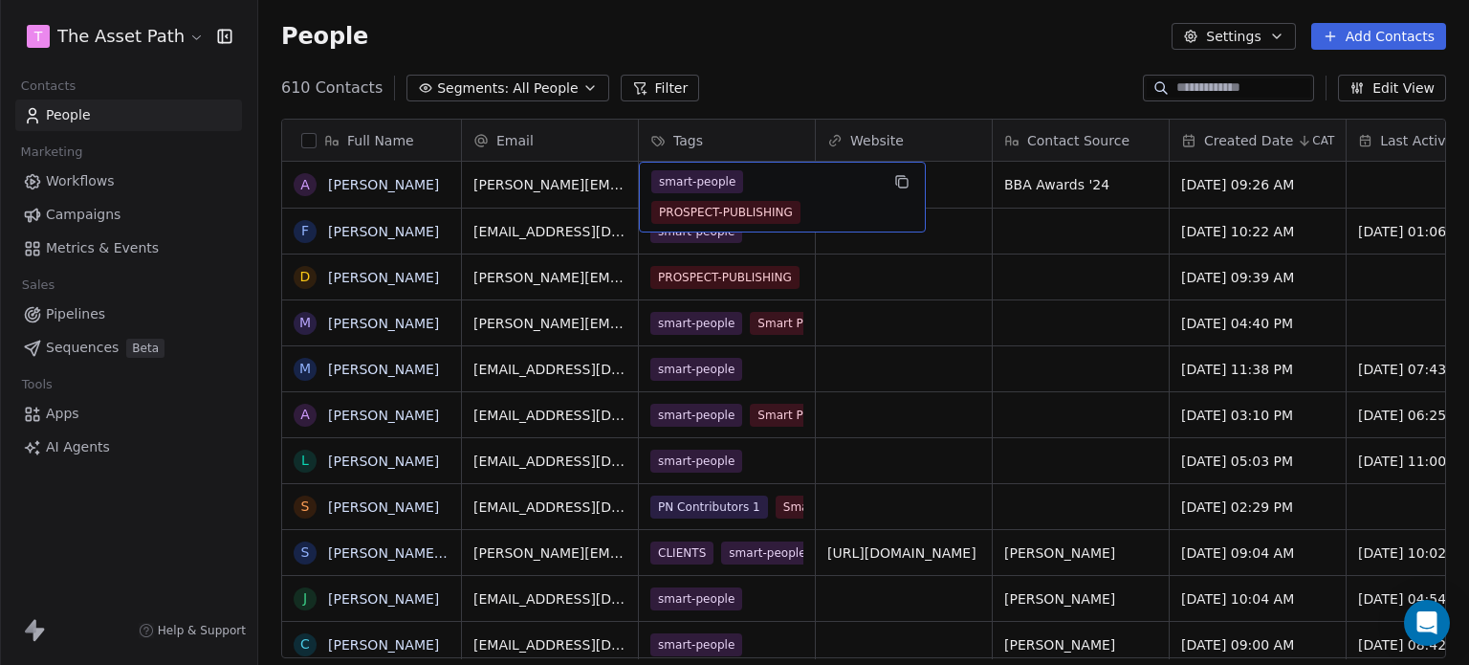
click at [789, 192] on div "smart-people PROSPECT-PUBLISHING" at bounding box center [765, 197] width 228 height 54
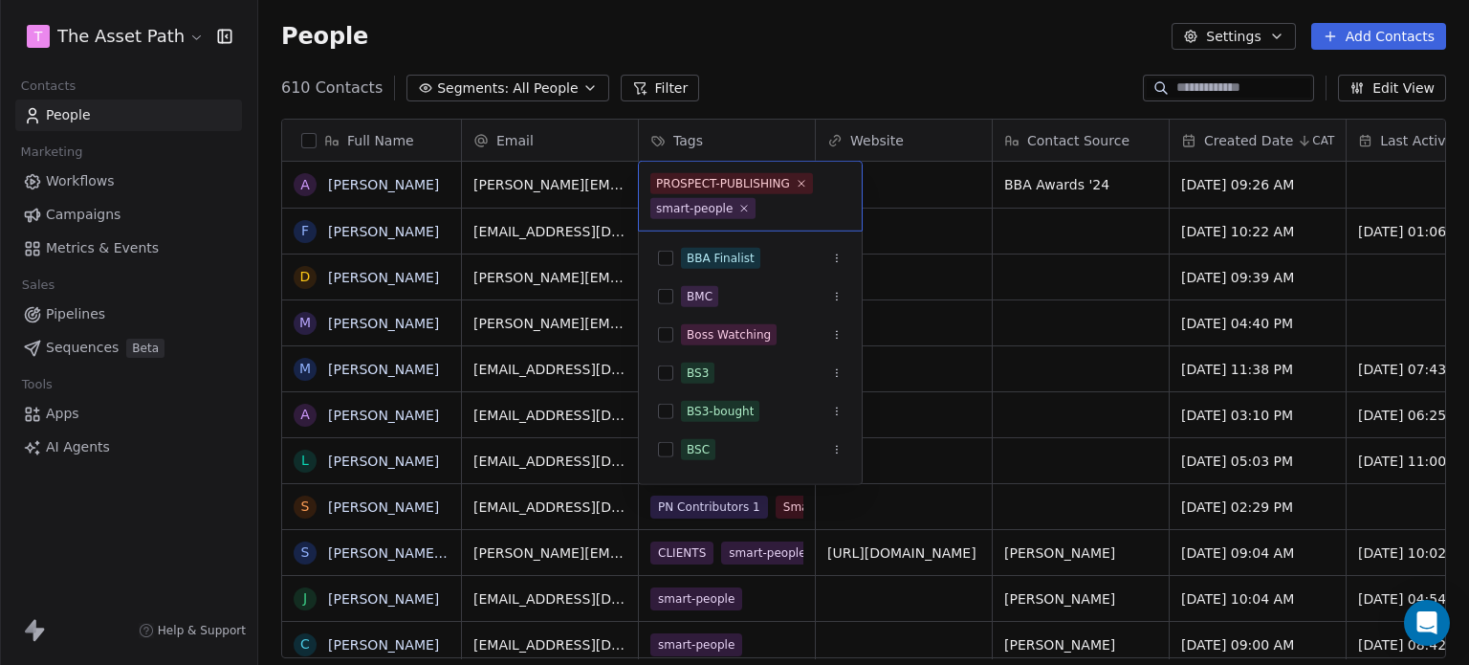
click at [909, 79] on html "T The Asset Path Contacts People Marketing Workflows Campaigns Metrics & Events…" at bounding box center [734, 332] width 1469 height 665
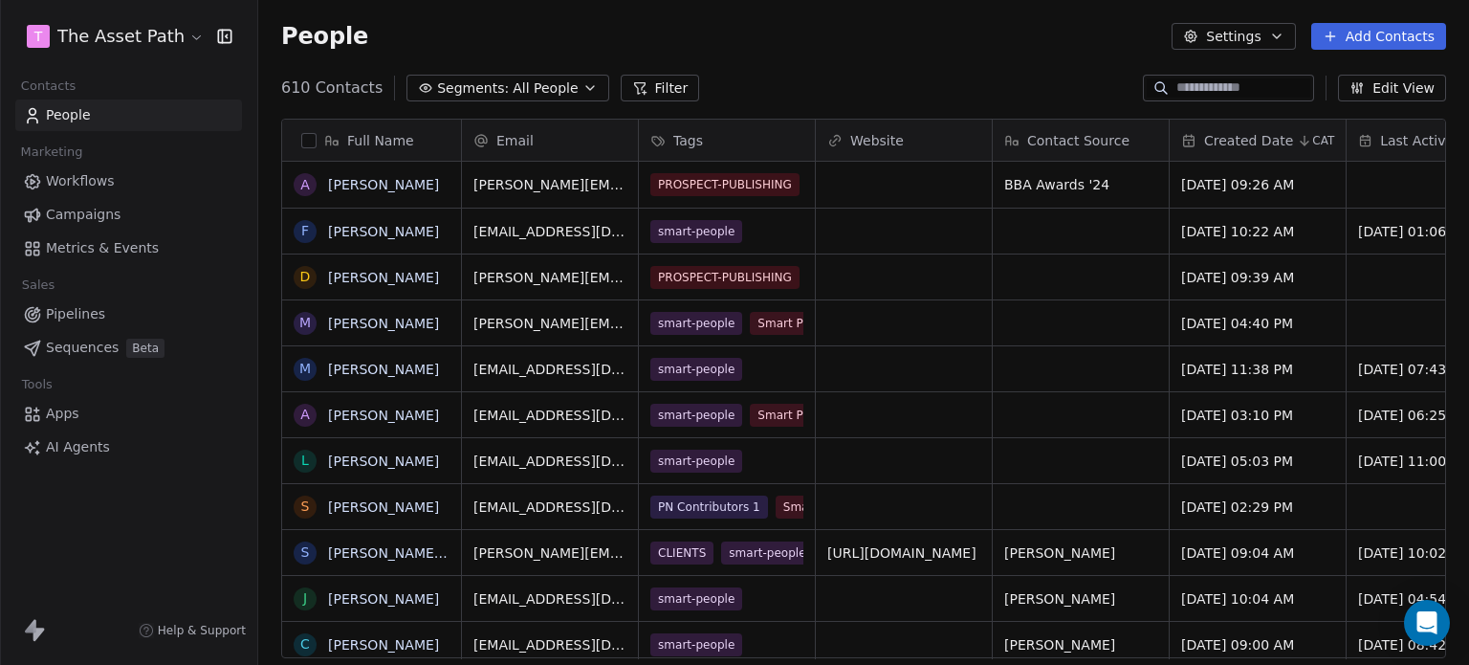
click at [1396, 42] on button "Add Contacts" at bounding box center [1378, 36] width 135 height 27
click at [1389, 73] on span "Create new contact" at bounding box center [1388, 78] width 131 height 20
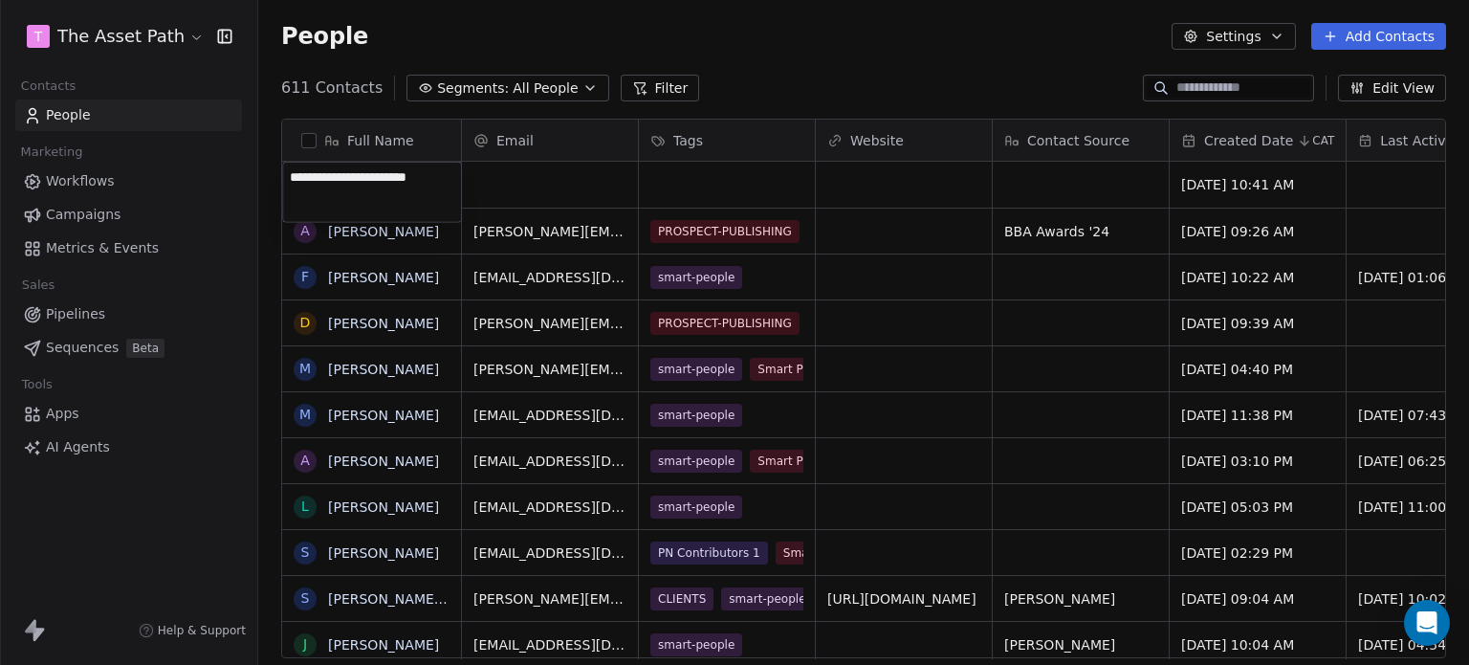
type textarea "**********"
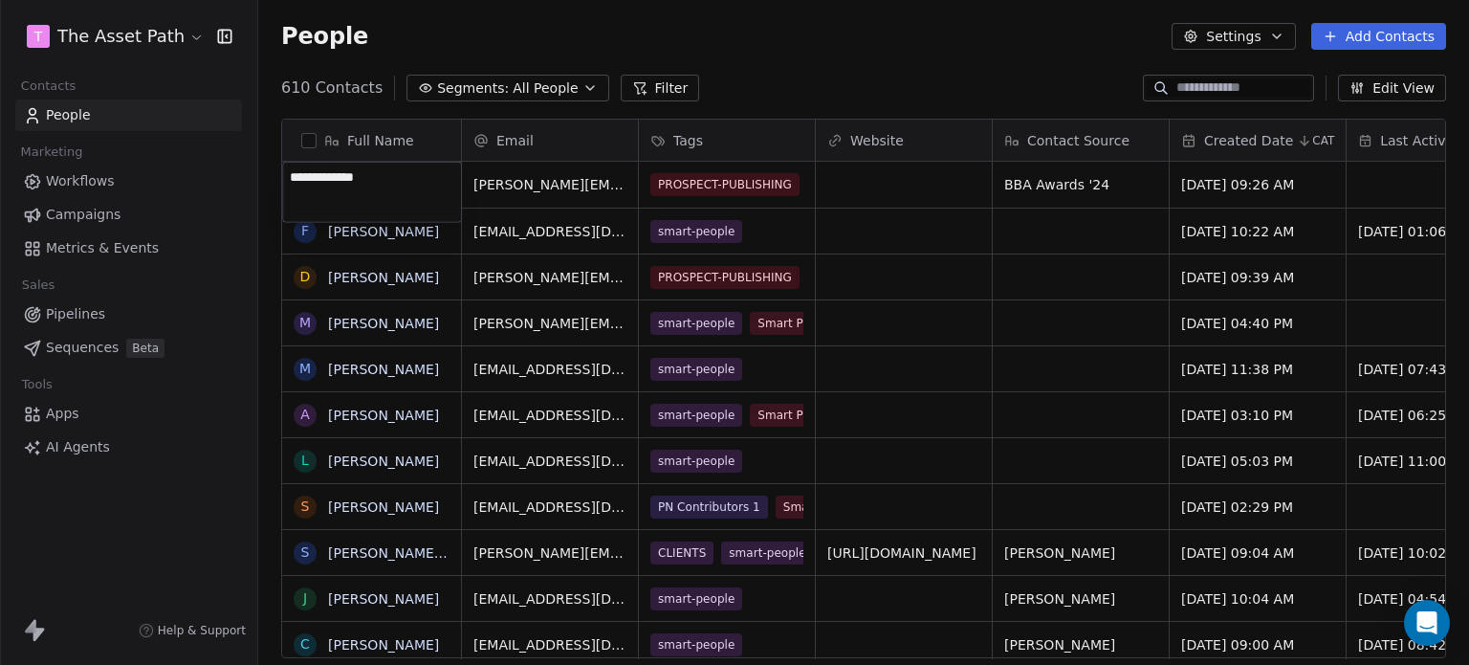
click at [726, 57] on html "T The Asset Path Contacts People Marketing Workflows Campaigns Metrics & Events…" at bounding box center [734, 332] width 1469 height 665
drag, startPoint x: 1351, startPoint y: 31, endPoint x: 1243, endPoint y: 54, distance: 110.5
click at [1351, 31] on button "Add Contacts" at bounding box center [1378, 36] width 135 height 27
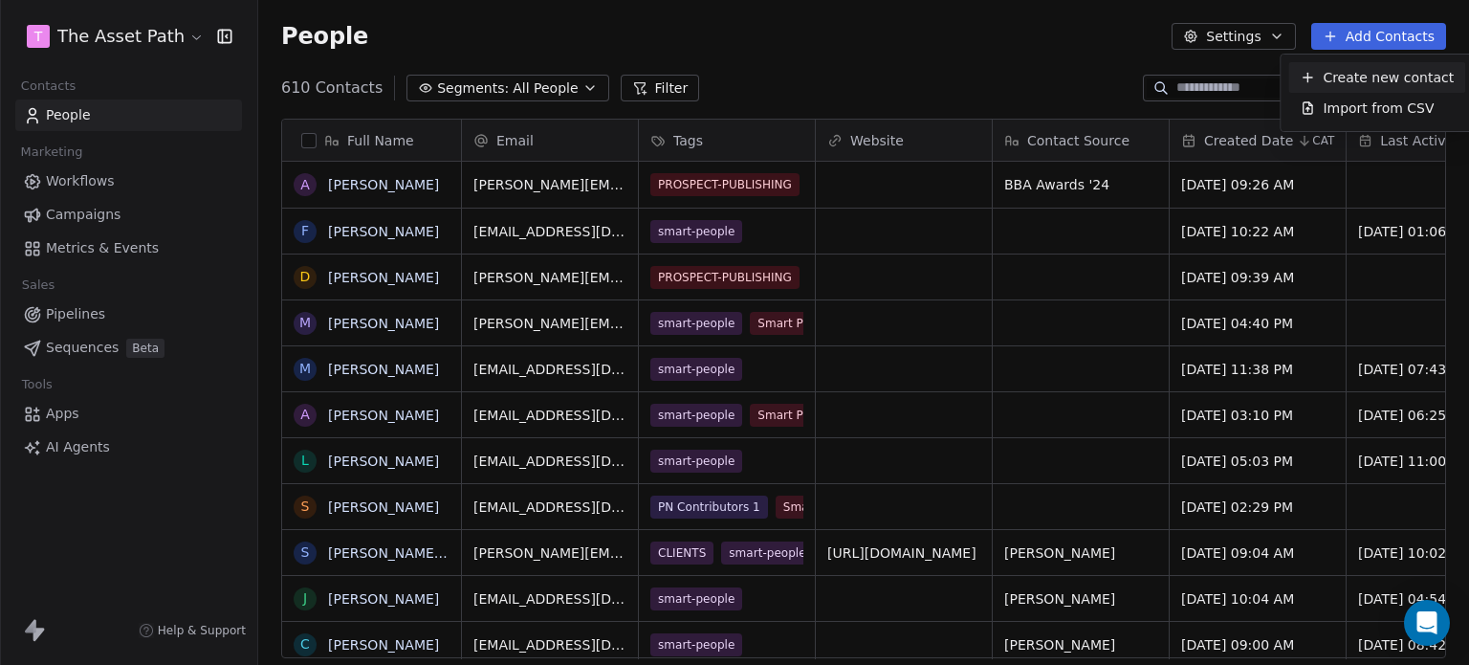
click at [1319, 74] on div "Create new contact" at bounding box center [1377, 78] width 154 height 20
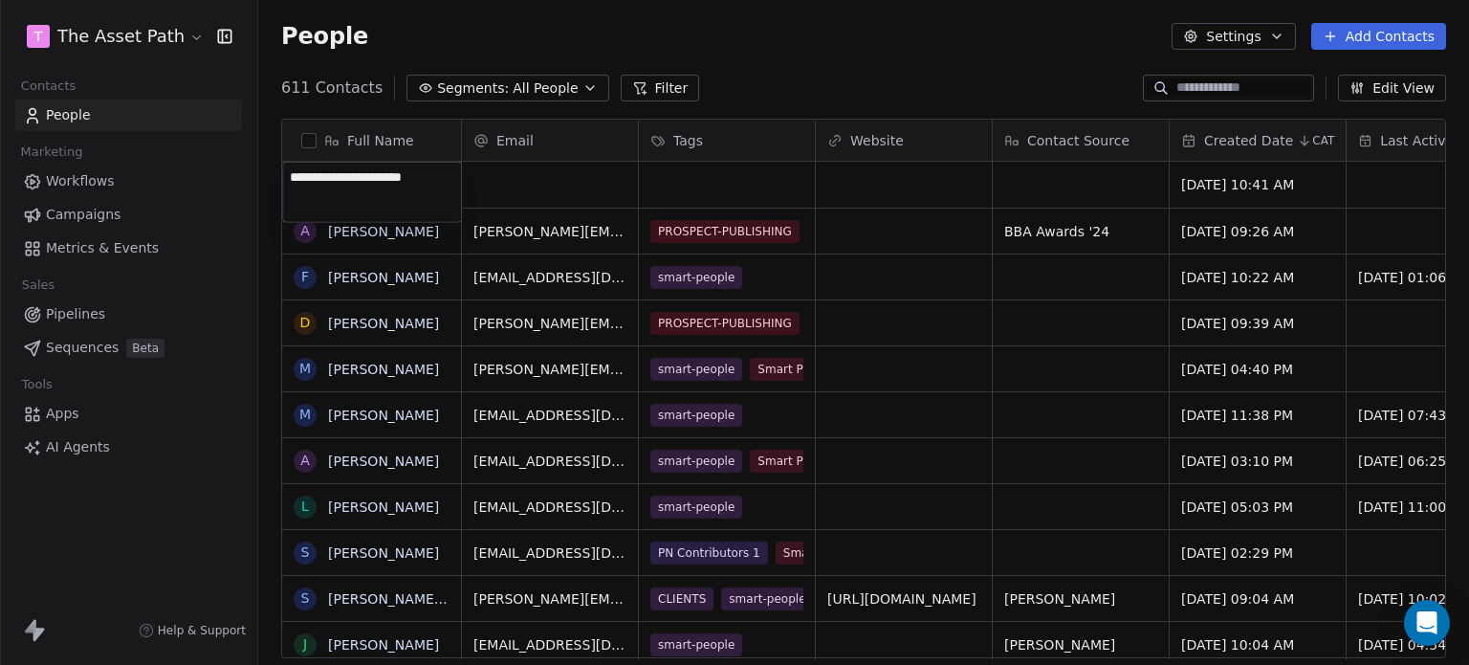
type textarea "**********"
click at [505, 187] on html "T The Asset Path Contacts People Marketing Workflows Campaigns Metrics & Events…" at bounding box center [734, 332] width 1469 height 665
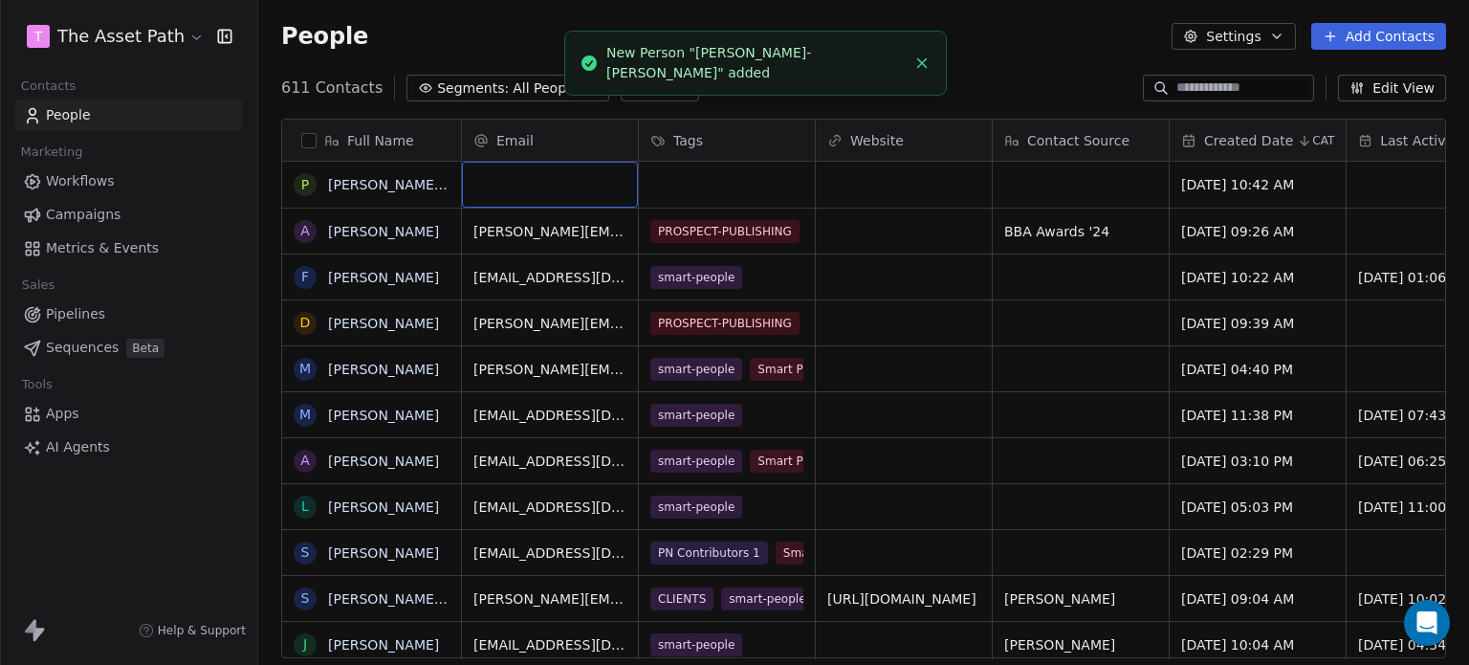
click at [506, 187] on div "grid" at bounding box center [550, 185] width 176 height 46
type input "**********"
click at [708, 181] on html "T The Asset Path Contacts People Marketing Workflows Campaigns Metrics & Events…" at bounding box center [734, 332] width 1469 height 665
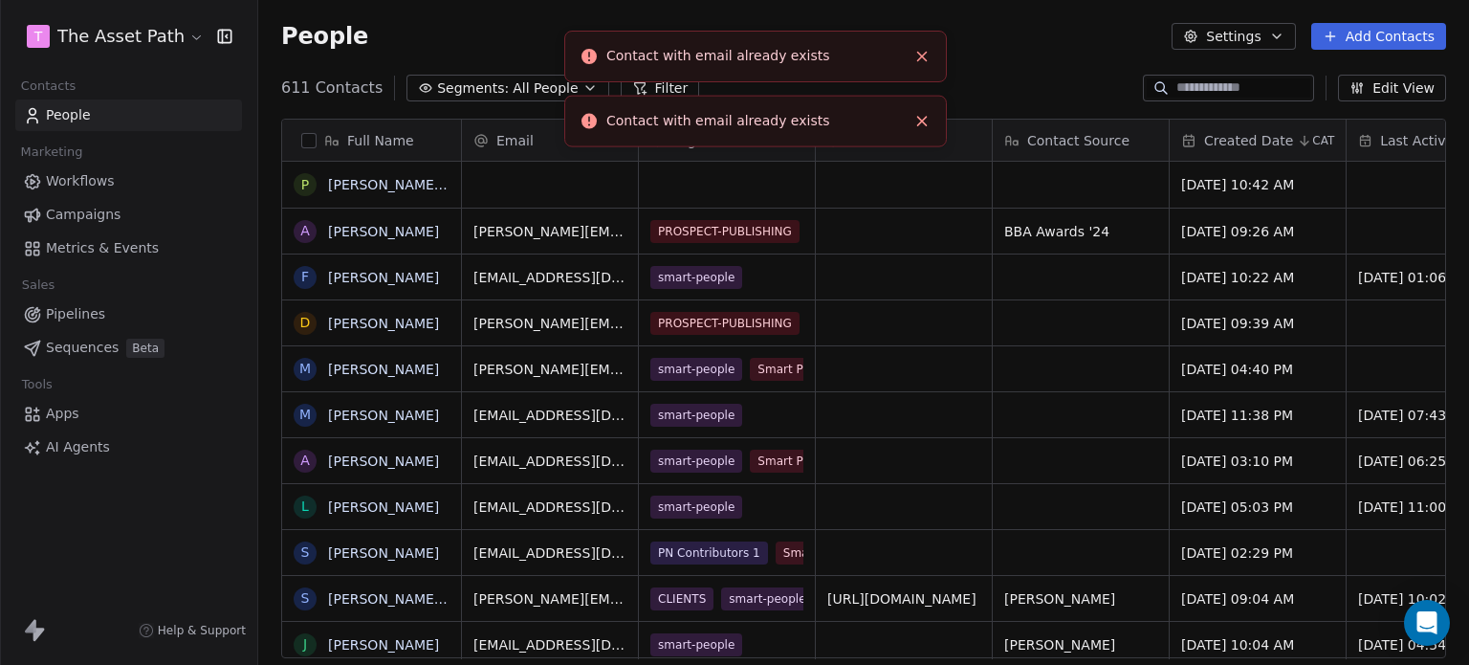
click at [920, 56] on icon "Close toast" at bounding box center [921, 56] width 17 height 17
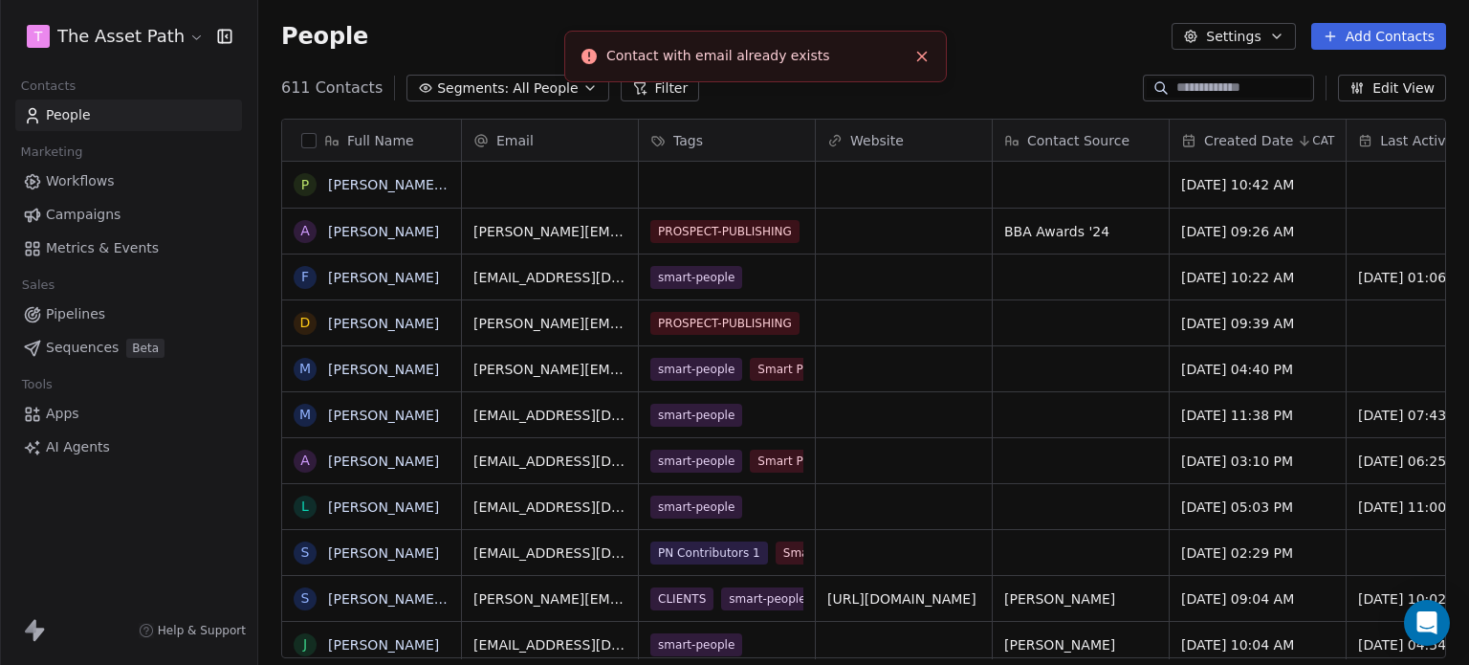
click at [923, 56] on icon "Close toast" at bounding box center [921, 56] width 17 height 17
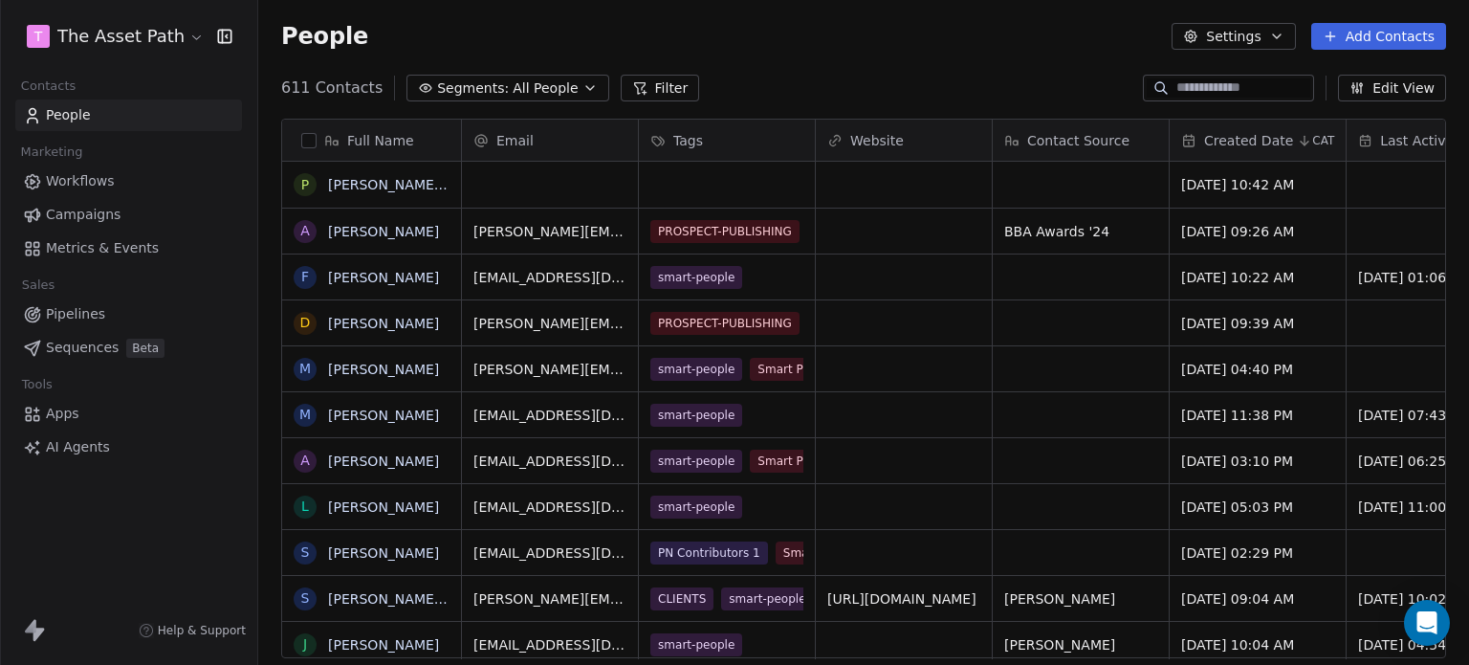
click at [1200, 87] on input at bounding box center [1244, 87] width 134 height 19
paste input "**********"
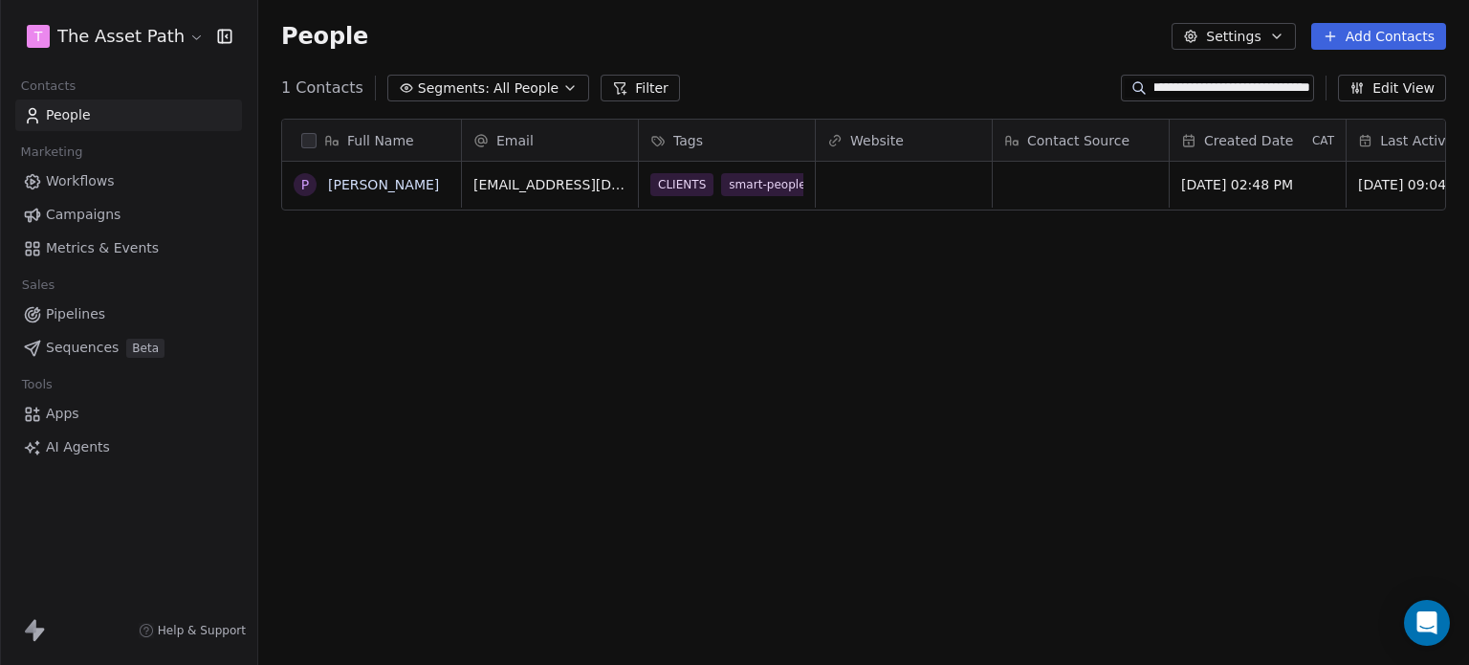
scroll to position [570, 1196]
type input "**********"
drag, startPoint x: 356, startPoint y: 348, endPoint x: 298, endPoint y: 287, distance: 83.9
click at [356, 347] on div "Full Name P Piers Fallowfield-Cooper Email Tags Website Contact Source Created …" at bounding box center [863, 395] width 1211 height 585
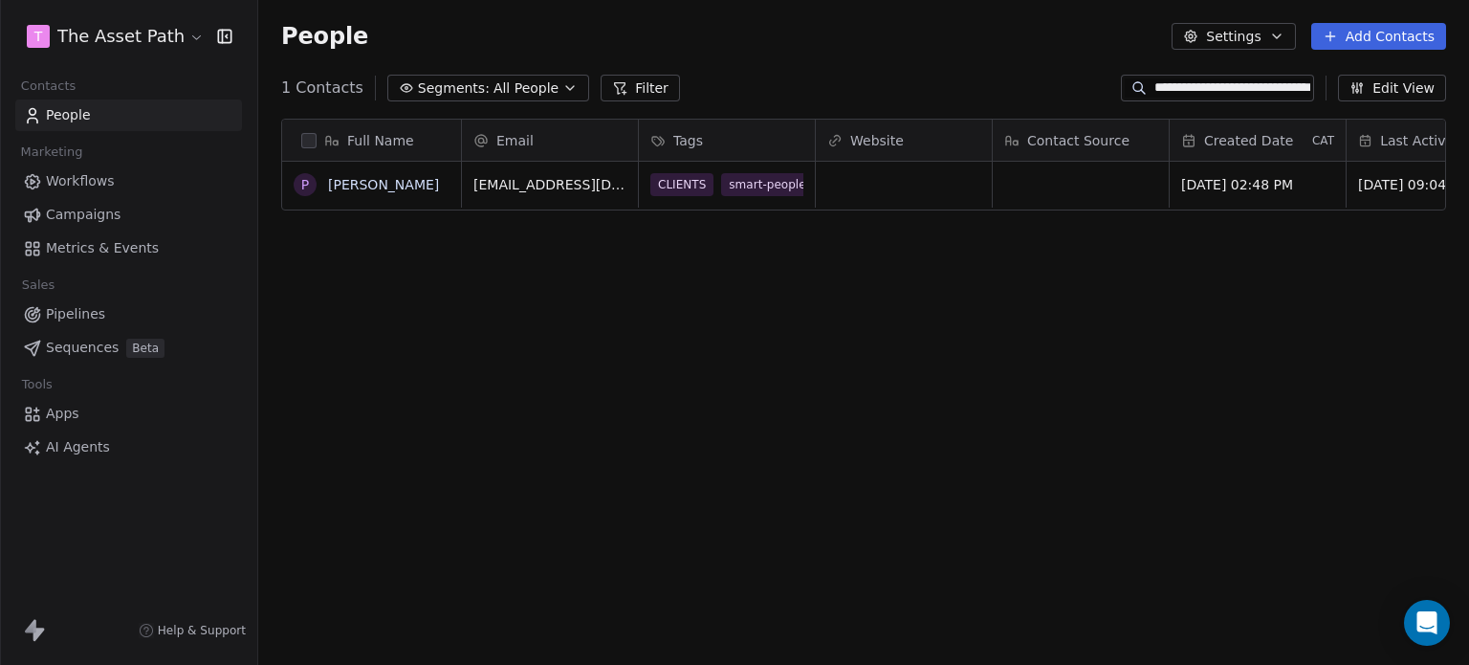
click at [168, 122] on link "People" at bounding box center [128, 115] width 227 height 32
click at [168, 115] on link "People" at bounding box center [128, 115] width 227 height 32
click at [1278, 87] on input "**********" at bounding box center [1233, 87] width 156 height 19
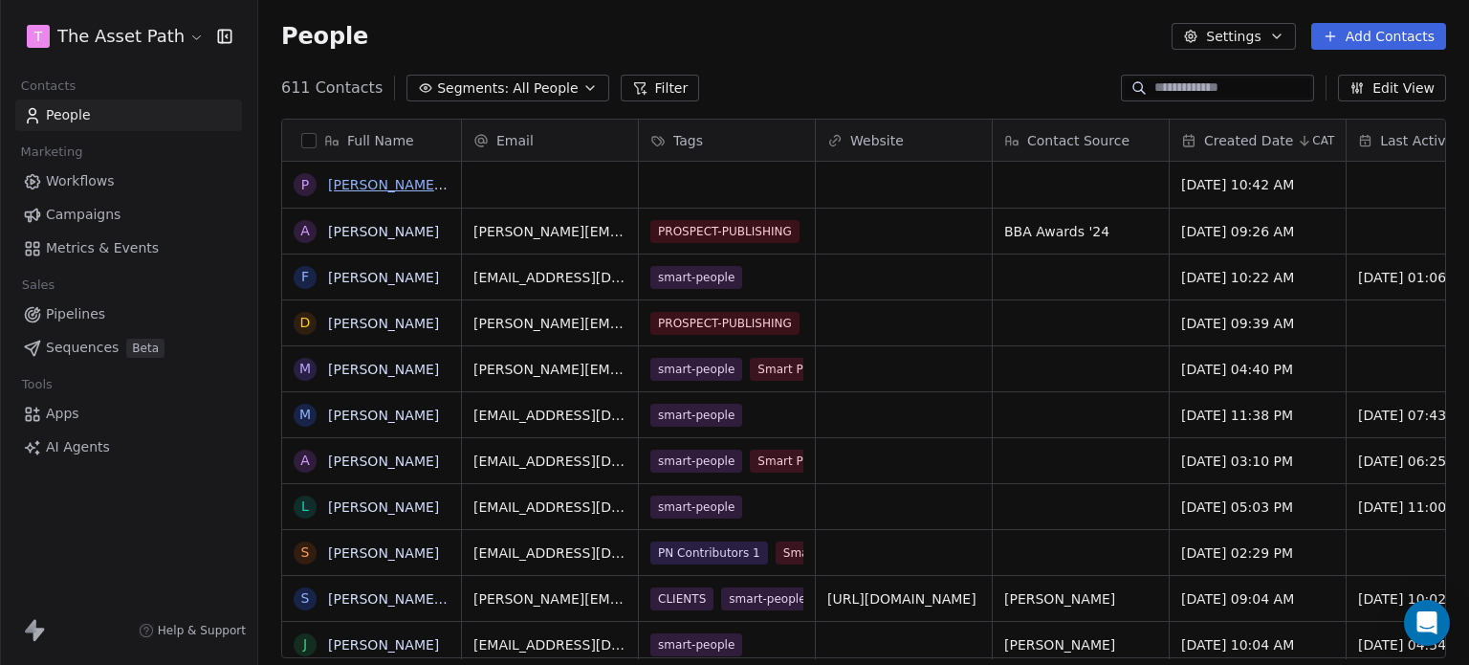
click at [370, 177] on link "Piers Fallowfiels-Cooper" at bounding box center [442, 184] width 228 height 15
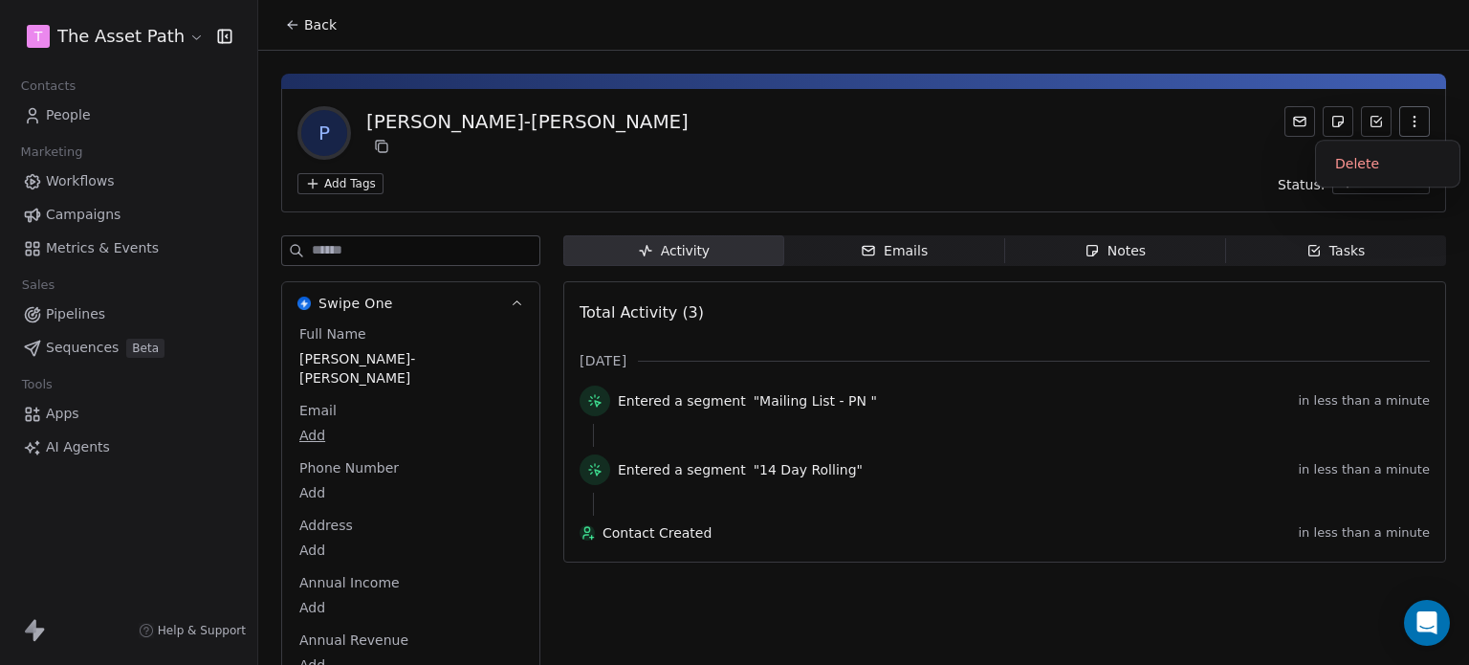
click at [1404, 108] on button "button" at bounding box center [1414, 121] width 31 height 31
click at [1374, 163] on div "Delete" at bounding box center [1388, 163] width 128 height 31
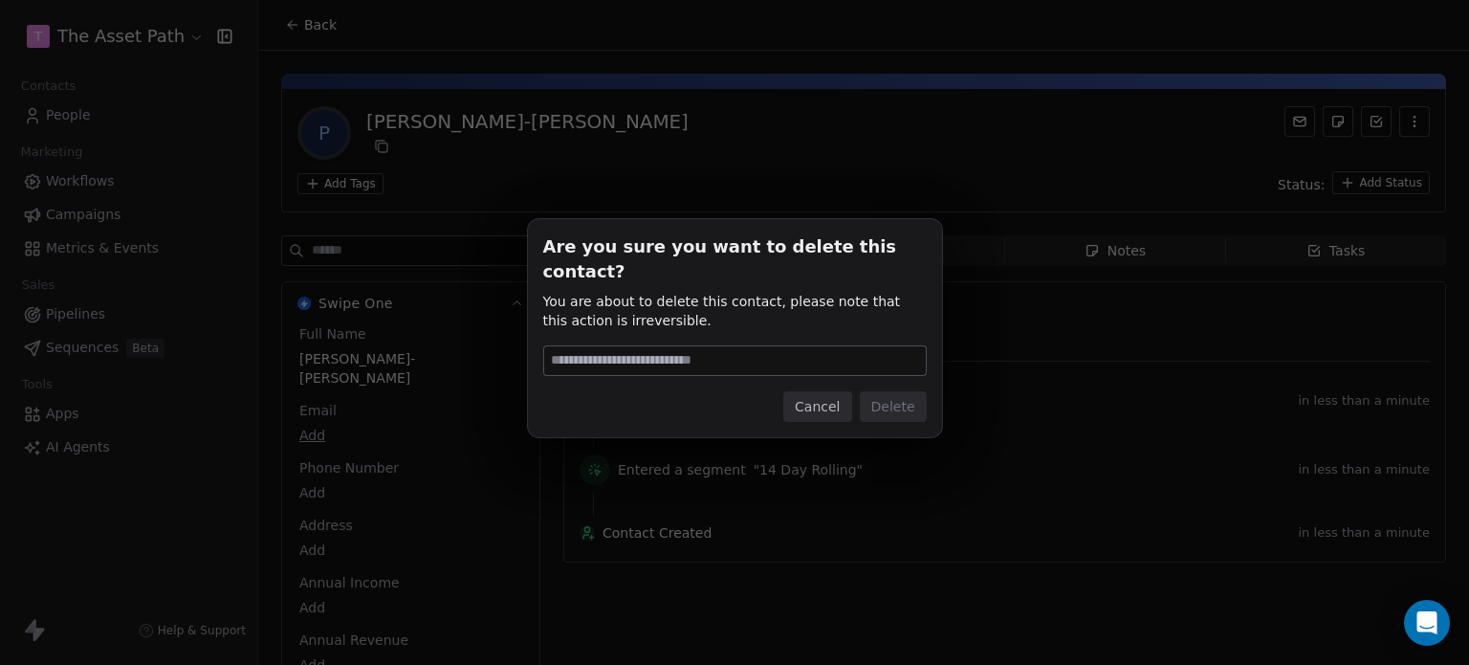
click at [703, 351] on input at bounding box center [735, 360] width 382 height 29
type input "******"
drag, startPoint x: 888, startPoint y: 397, endPoint x: 719, endPoint y: 347, distance: 175.5
click at [888, 397] on button "Delete" at bounding box center [893, 406] width 67 height 31
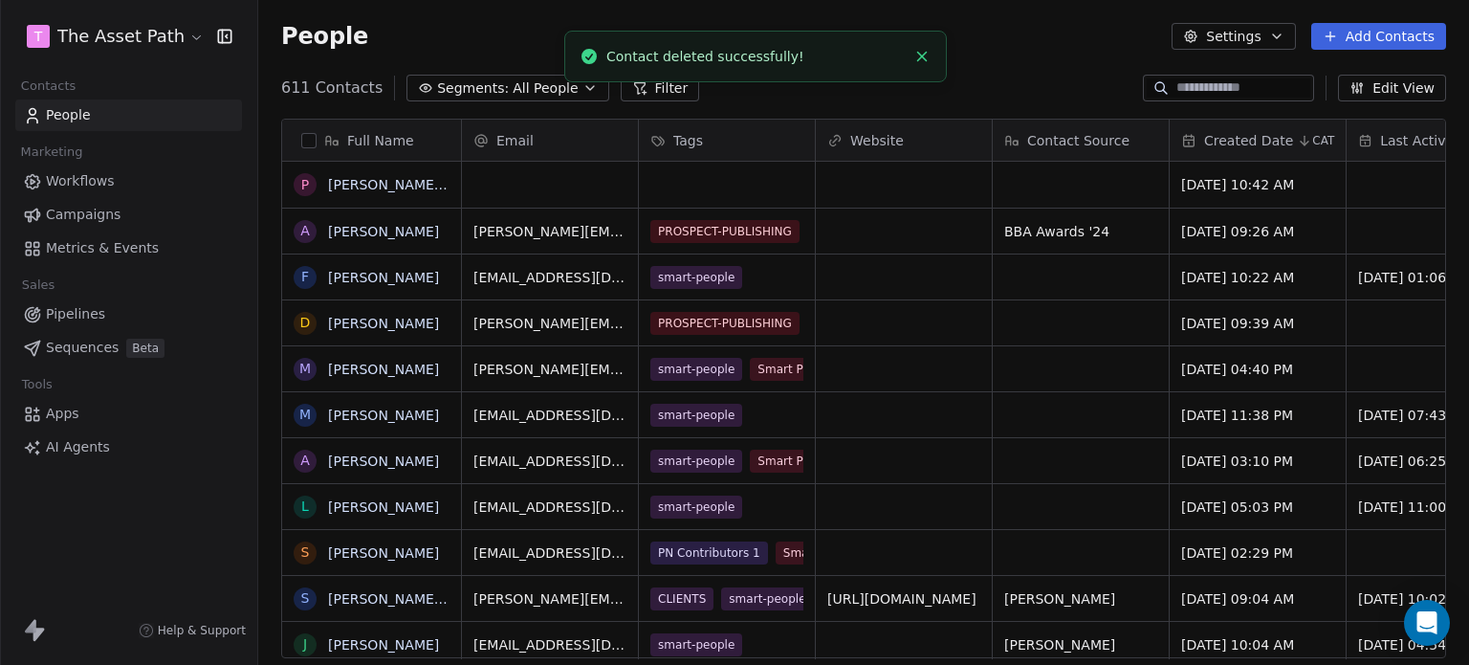
scroll to position [570, 1196]
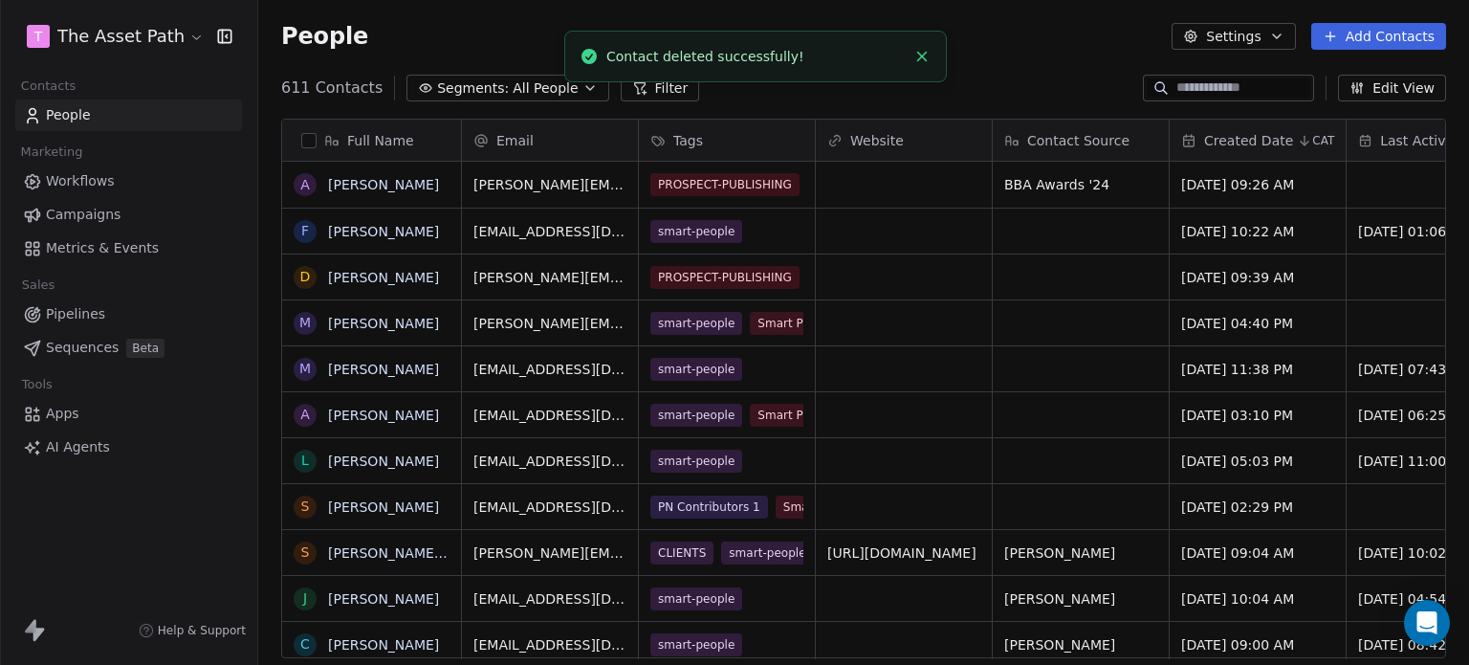
click at [1244, 81] on input at bounding box center [1244, 87] width 134 height 19
paste input "**********"
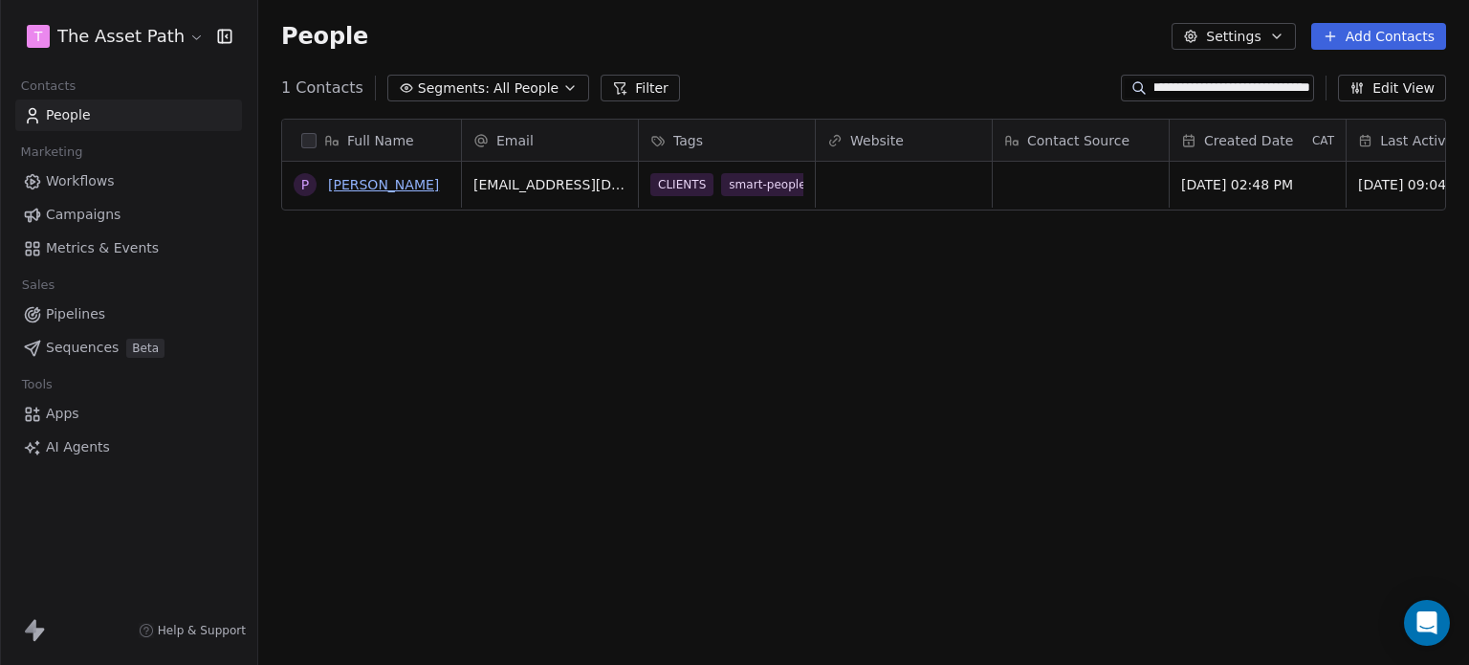
type input "**********"
click at [404, 182] on link "[PERSON_NAME]" at bounding box center [383, 184] width 111 height 15
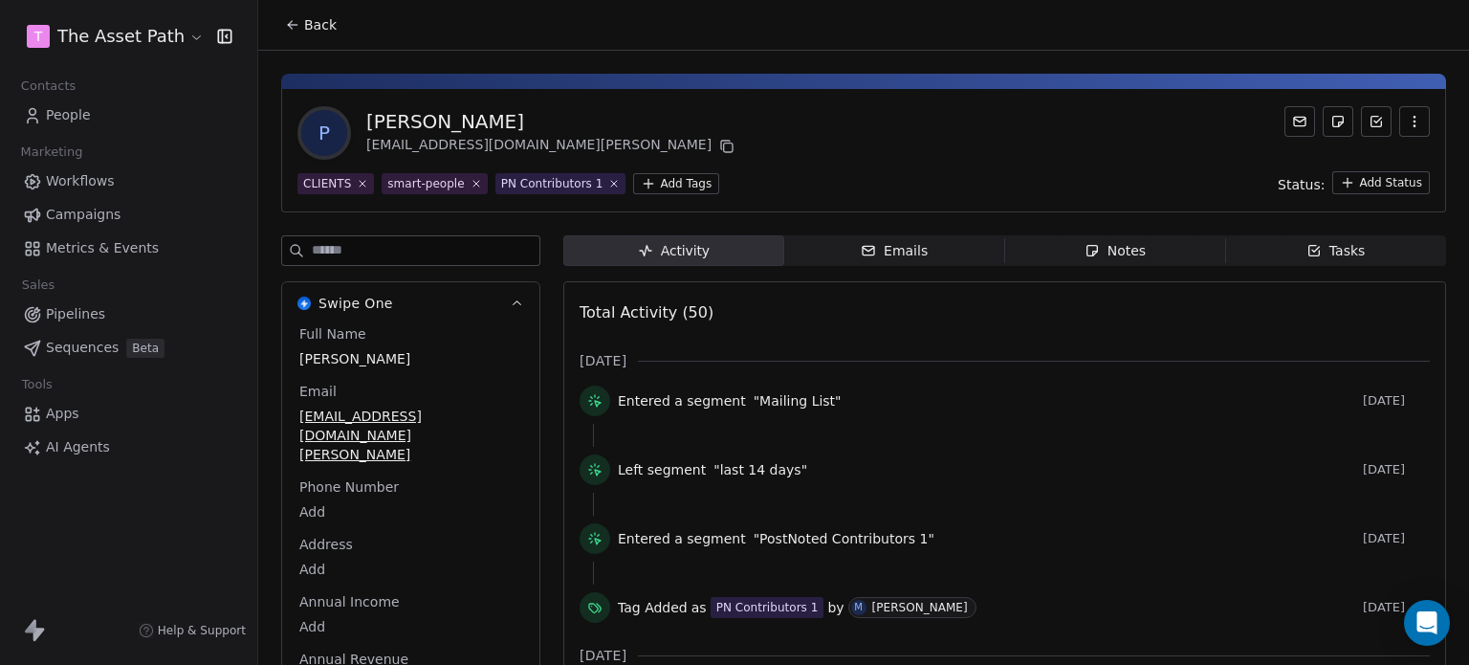
click at [647, 183] on html "T The Asset Path Contacts People Marketing Workflows Campaigns Metrics & Events…" at bounding box center [734, 332] width 1469 height 665
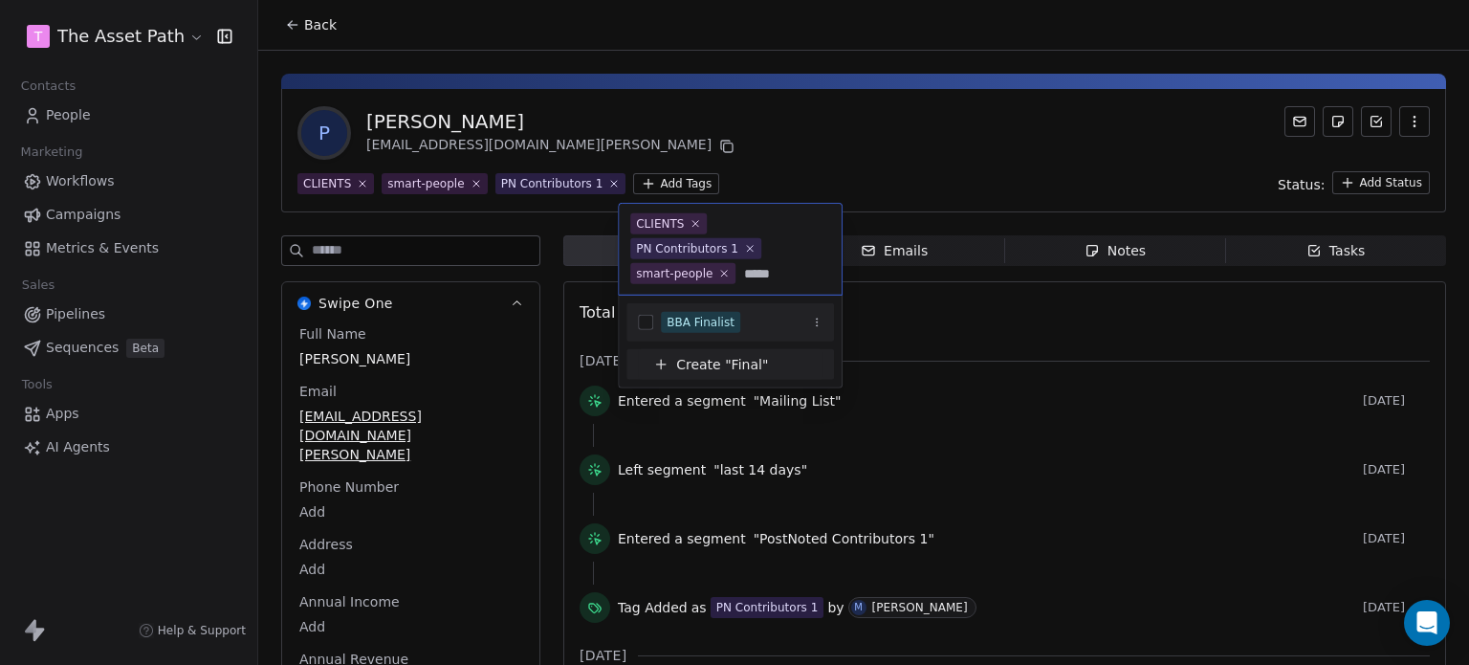
type input "*****"
click at [689, 317] on div "BBA Finalist" at bounding box center [701, 322] width 68 height 17
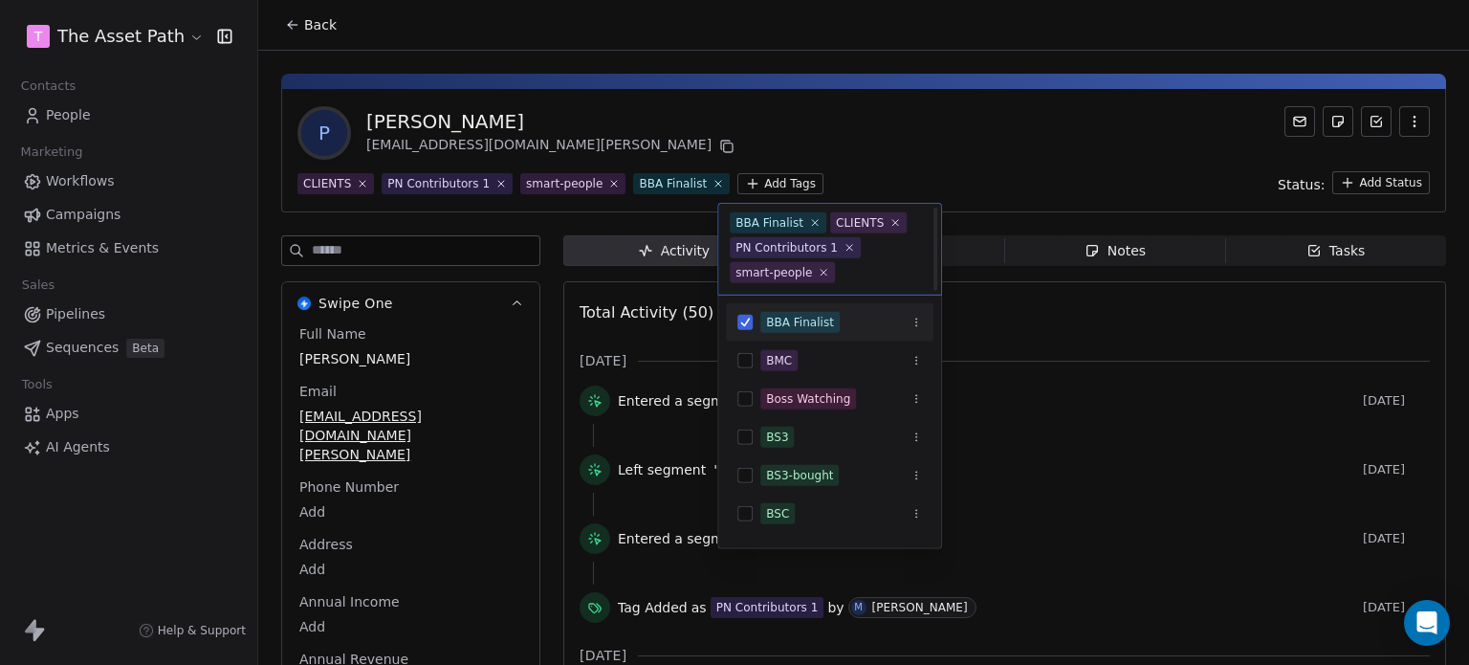
scroll to position [2, 0]
click at [968, 144] on html "T The Asset Path Contacts People Marketing Workflows Campaigns Metrics & Events…" at bounding box center [734, 332] width 1469 height 665
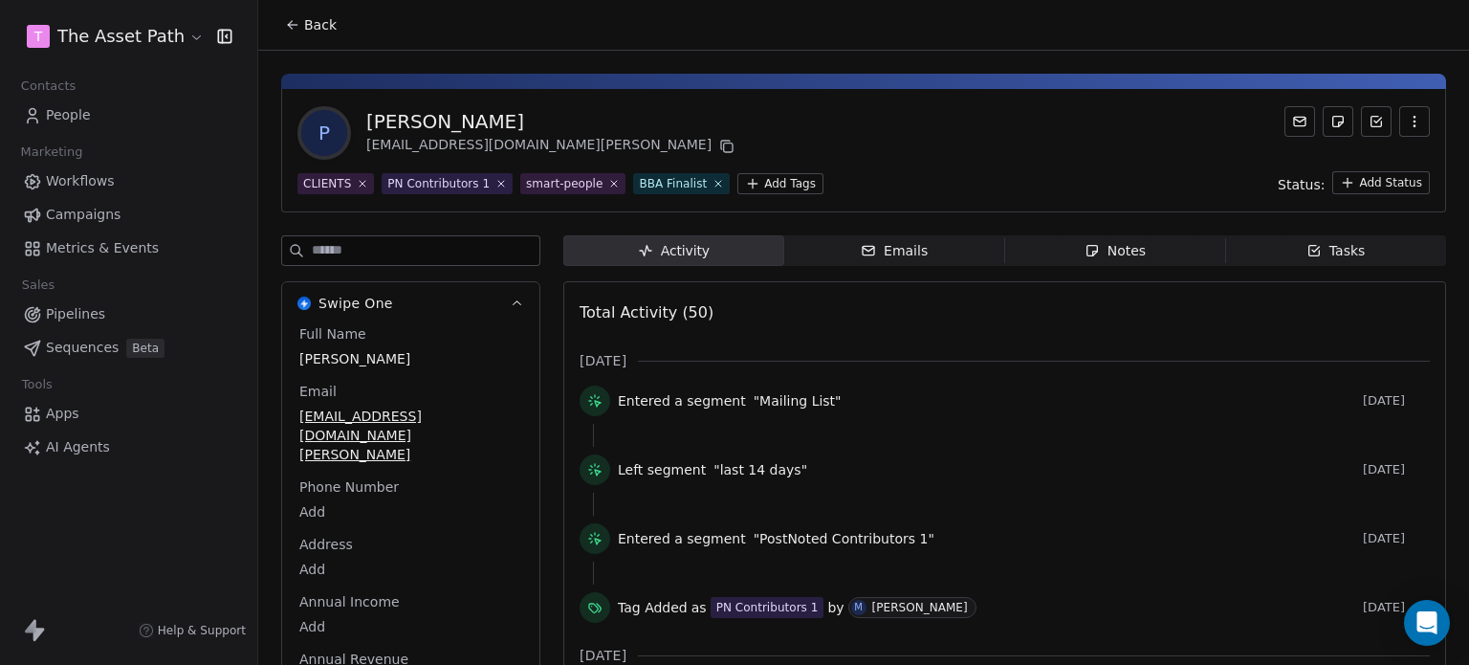
click at [40, 115] on icon at bounding box center [32, 115] width 19 height 19
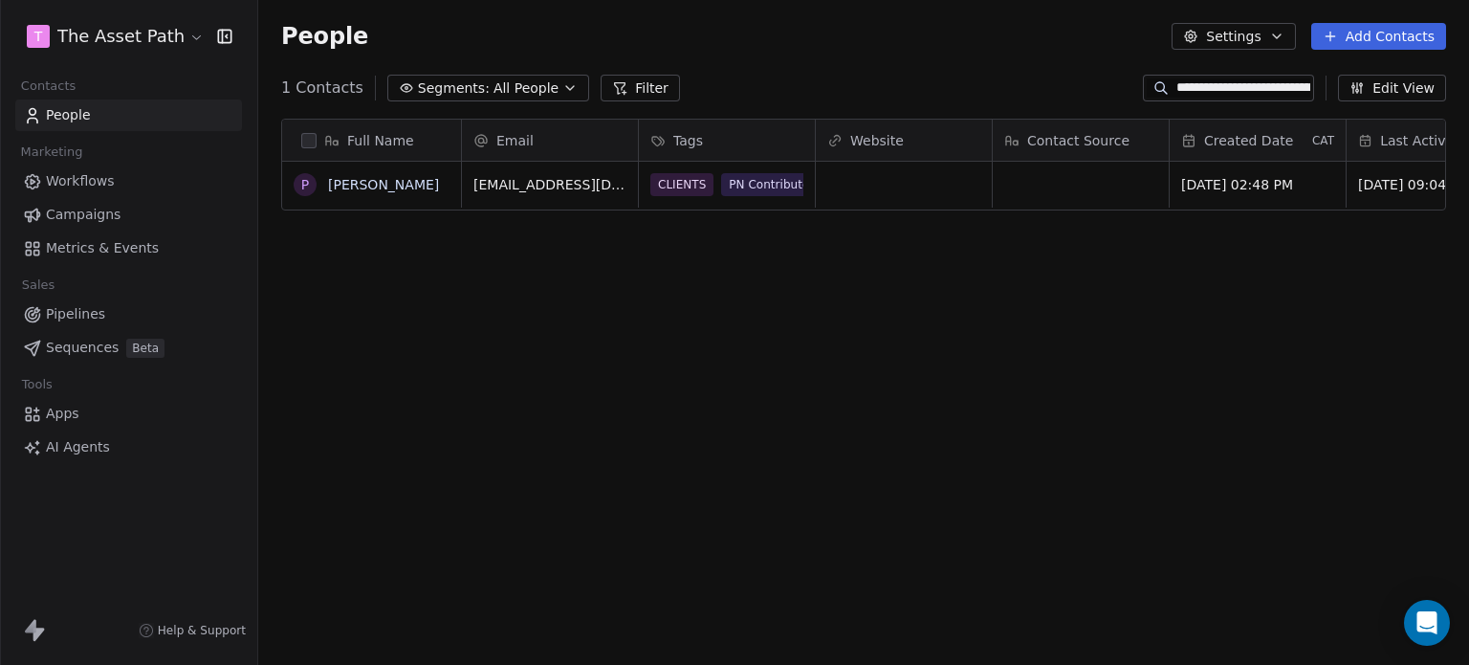
scroll to position [570, 1196]
click at [1185, 85] on input "**********" at bounding box center [1244, 87] width 134 height 19
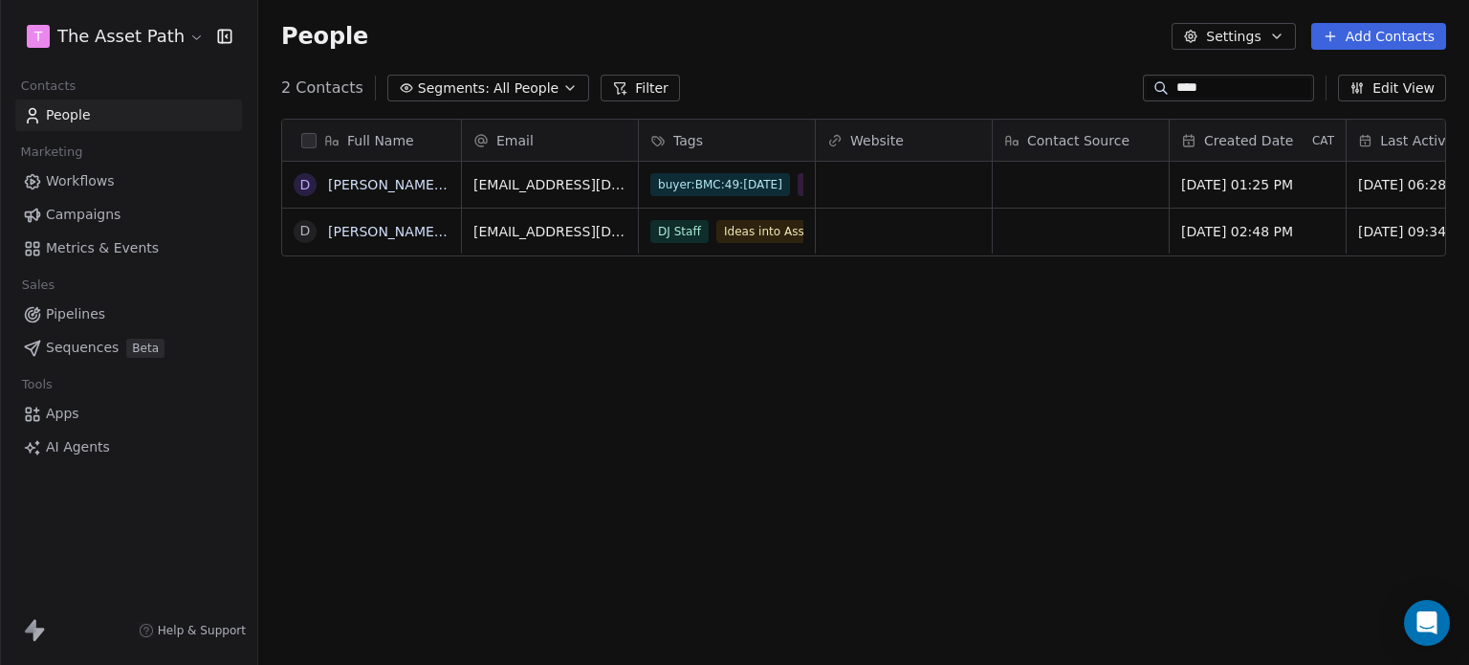
type input "****"
click at [733, 239] on span "Ideas into Assets" at bounding box center [773, 228] width 113 height 23
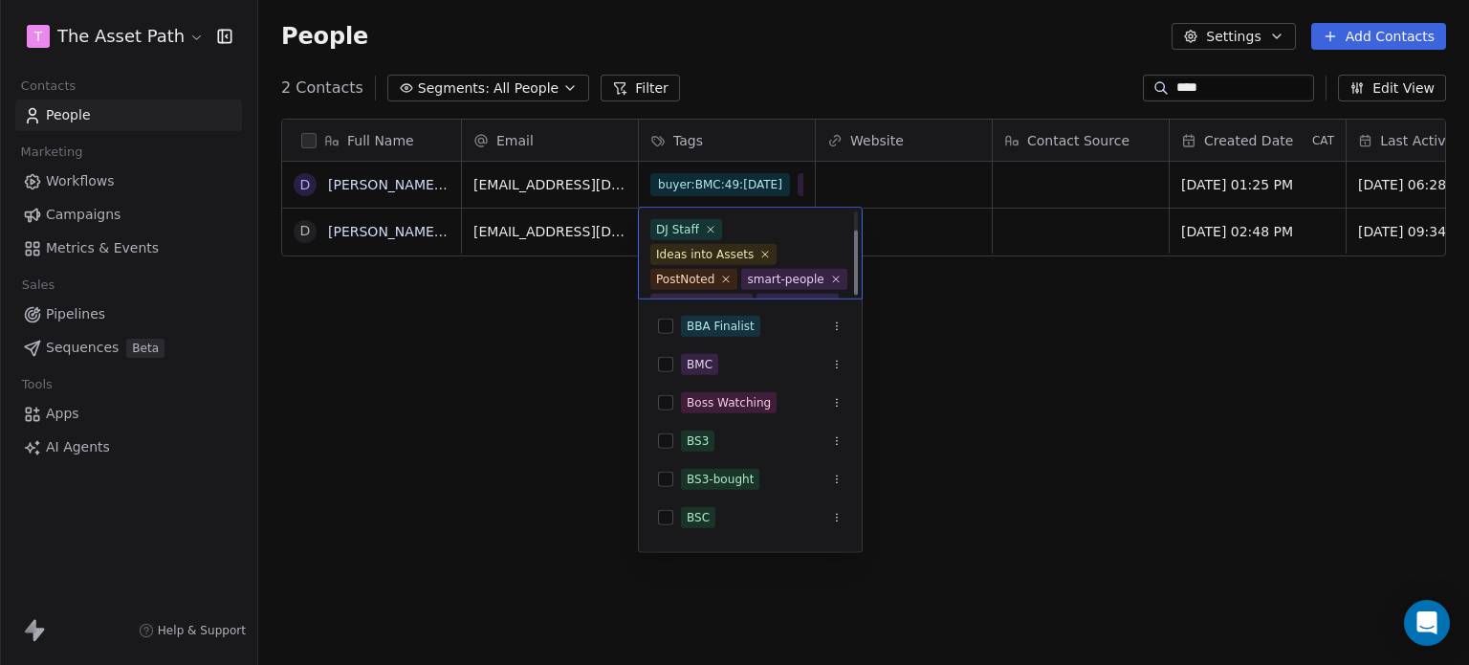
scroll to position [27, 0]
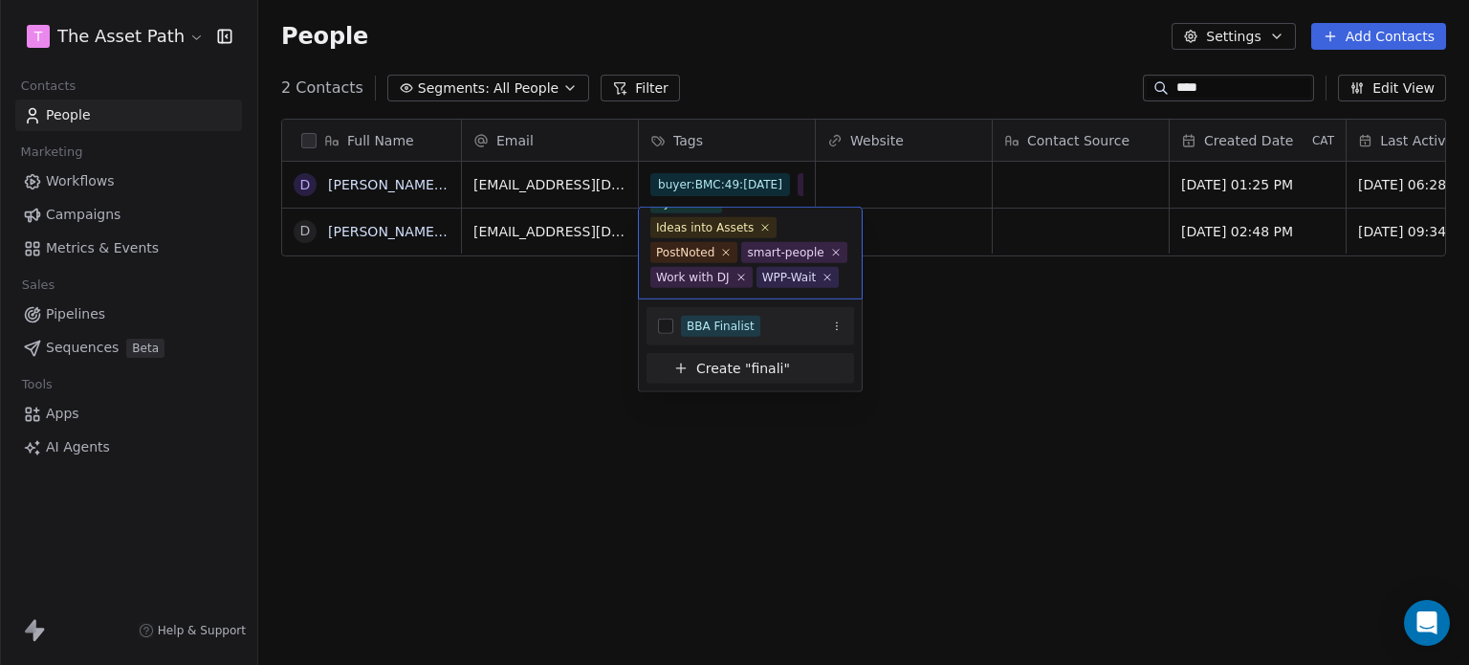
type input "******"
click at [689, 325] on div "BBA Finalist" at bounding box center [721, 326] width 68 height 17
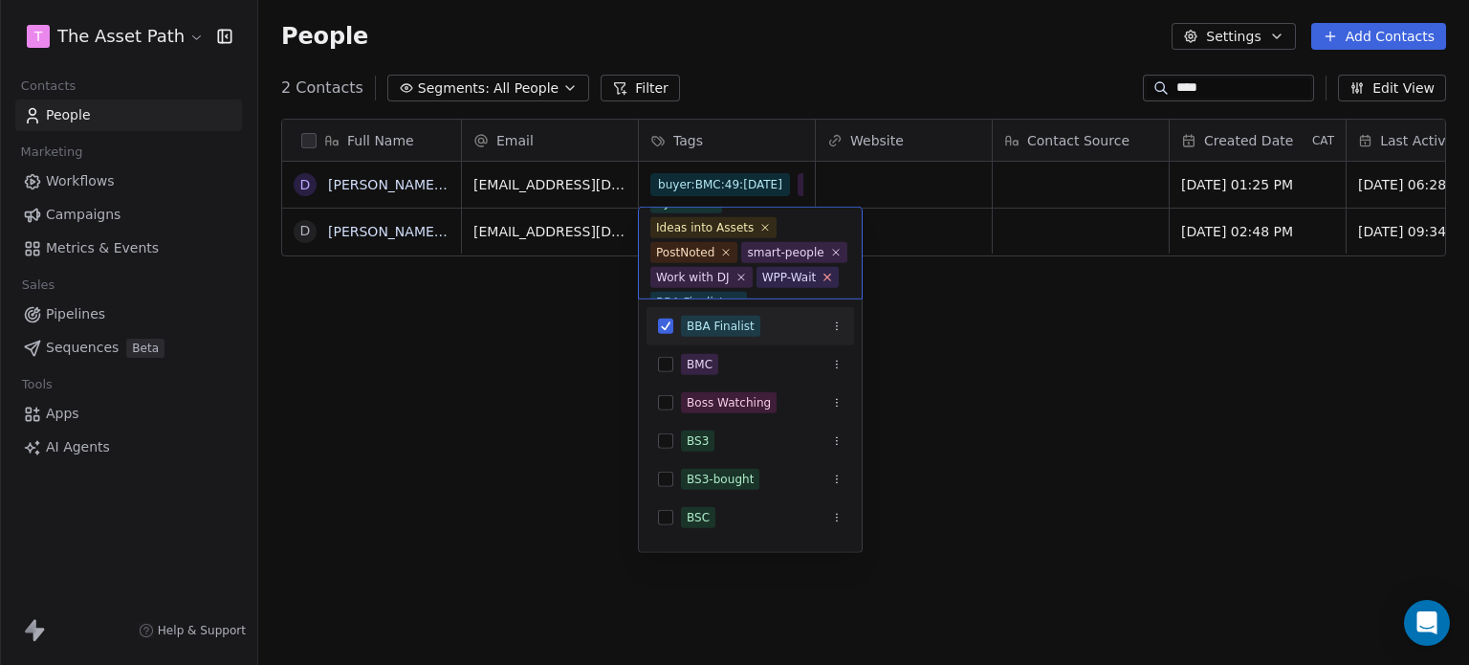
click at [824, 271] on icon at bounding box center [828, 277] width 12 height 12
click at [1035, 340] on html "T The Asset Path Contacts People Marketing Workflows Campaigns Metrics & Events…" at bounding box center [734, 332] width 1469 height 665
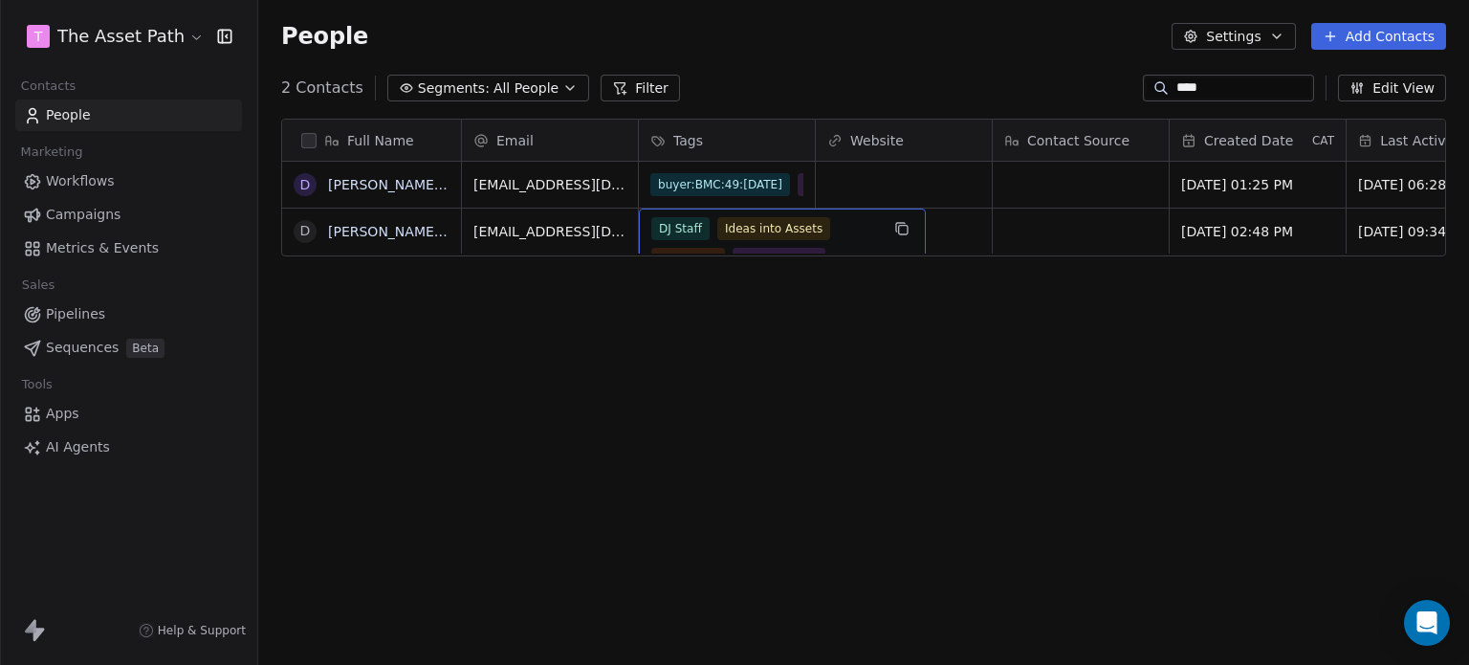
click at [710, 238] on div "DJ Staff Ideas into Assets PostNoted smart-people Work with DJ BBA Finalist" at bounding box center [765, 259] width 228 height 84
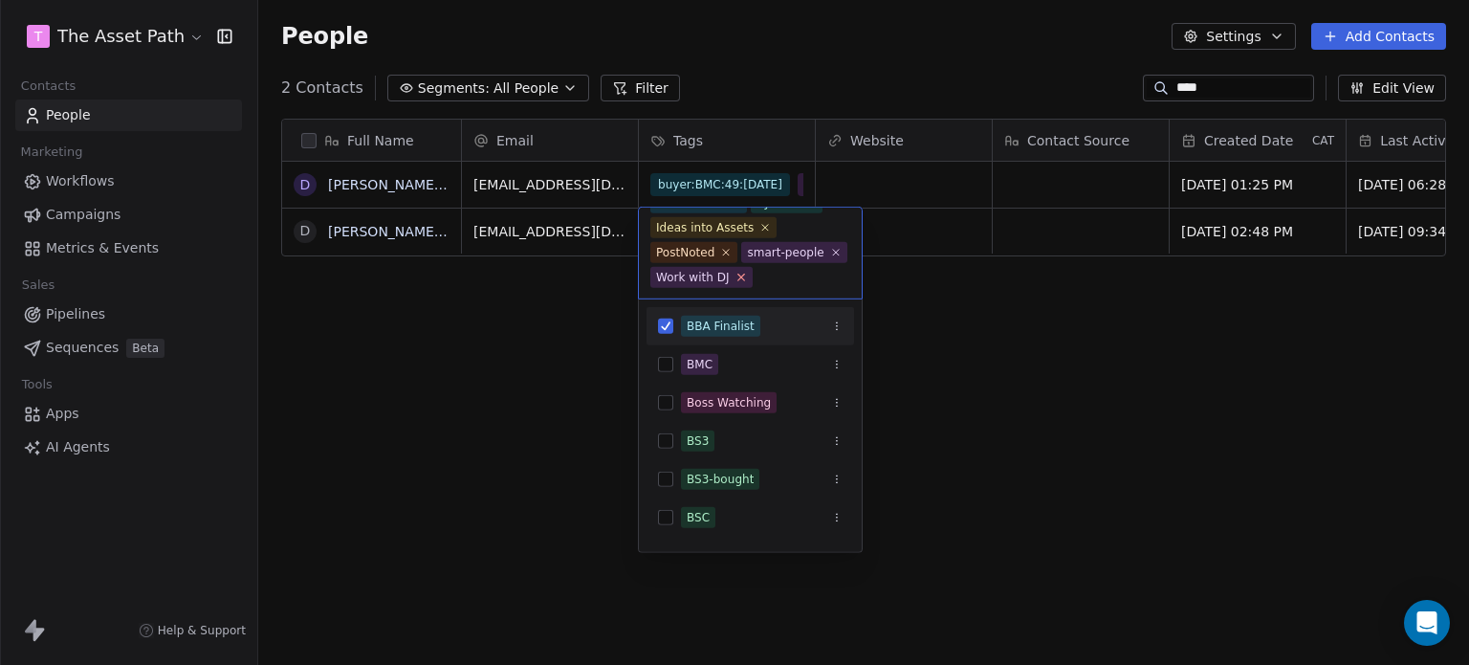
click at [735, 278] on icon at bounding box center [741, 277] width 12 height 12
click at [1049, 297] on html "T The Asset Path Contacts People Marketing Workflows Campaigns Metrics & Events…" at bounding box center [734, 332] width 1469 height 665
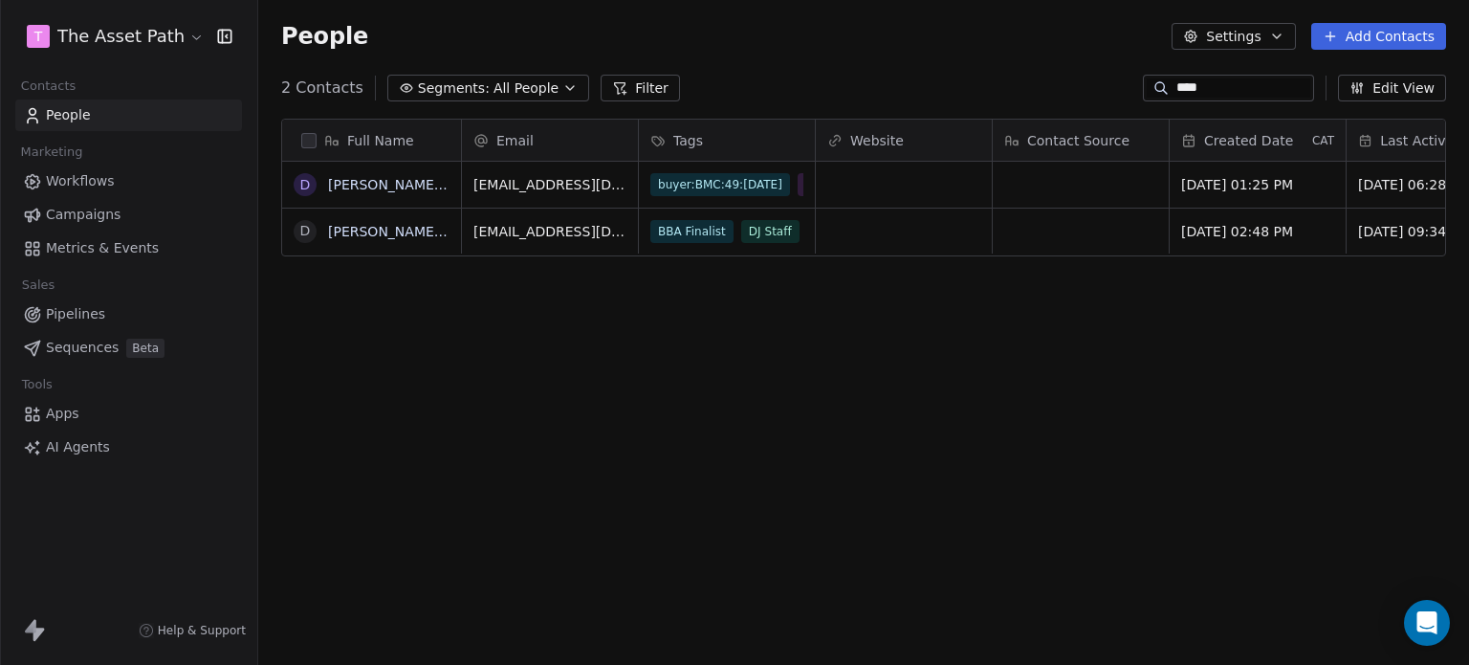
click at [88, 108] on span "People" at bounding box center [68, 115] width 45 height 20
drag, startPoint x: 1197, startPoint y: 92, endPoint x: 1044, endPoint y: 74, distance: 154.1
click at [1060, 79] on div "2 Contacts Segments: All People Filter **** Edit View" at bounding box center [863, 88] width 1211 height 31
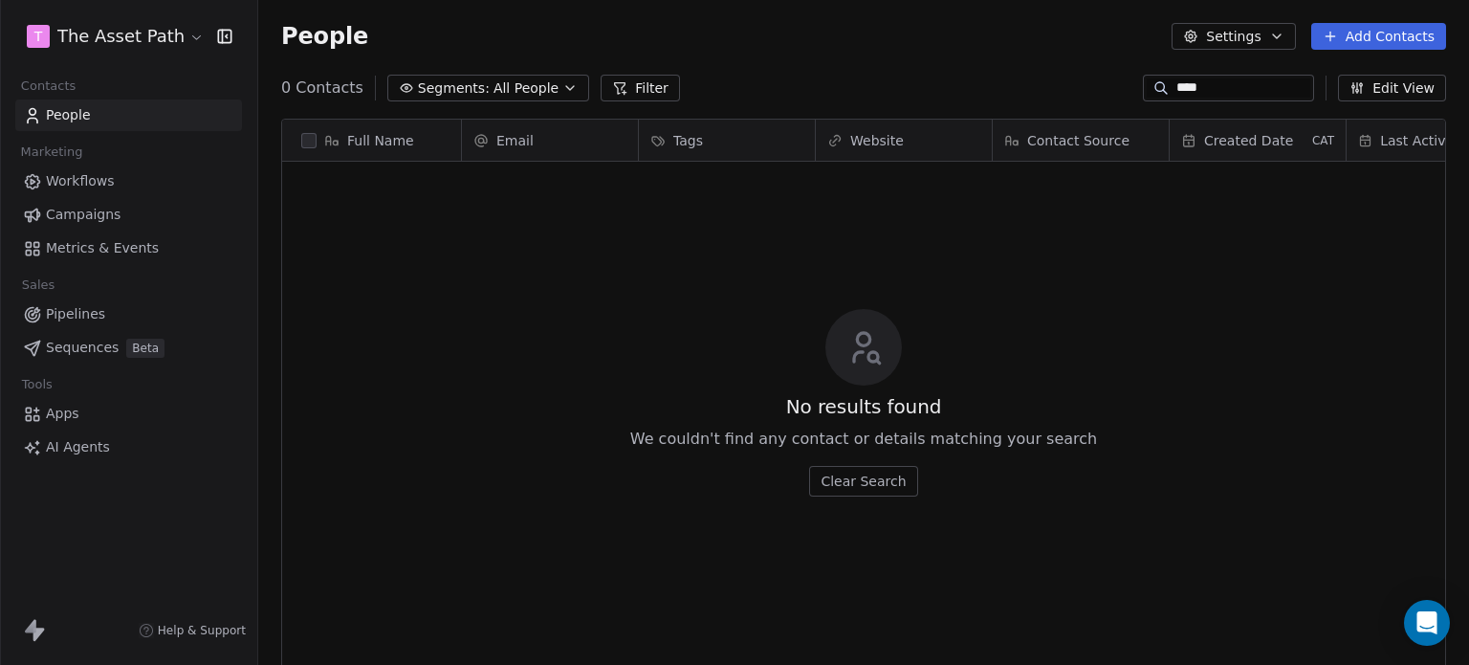
scroll to position [570, 1196]
type input "****"
click at [37, 115] on icon at bounding box center [32, 115] width 19 height 19
click at [627, 86] on button "Filter" at bounding box center [640, 88] width 79 height 27
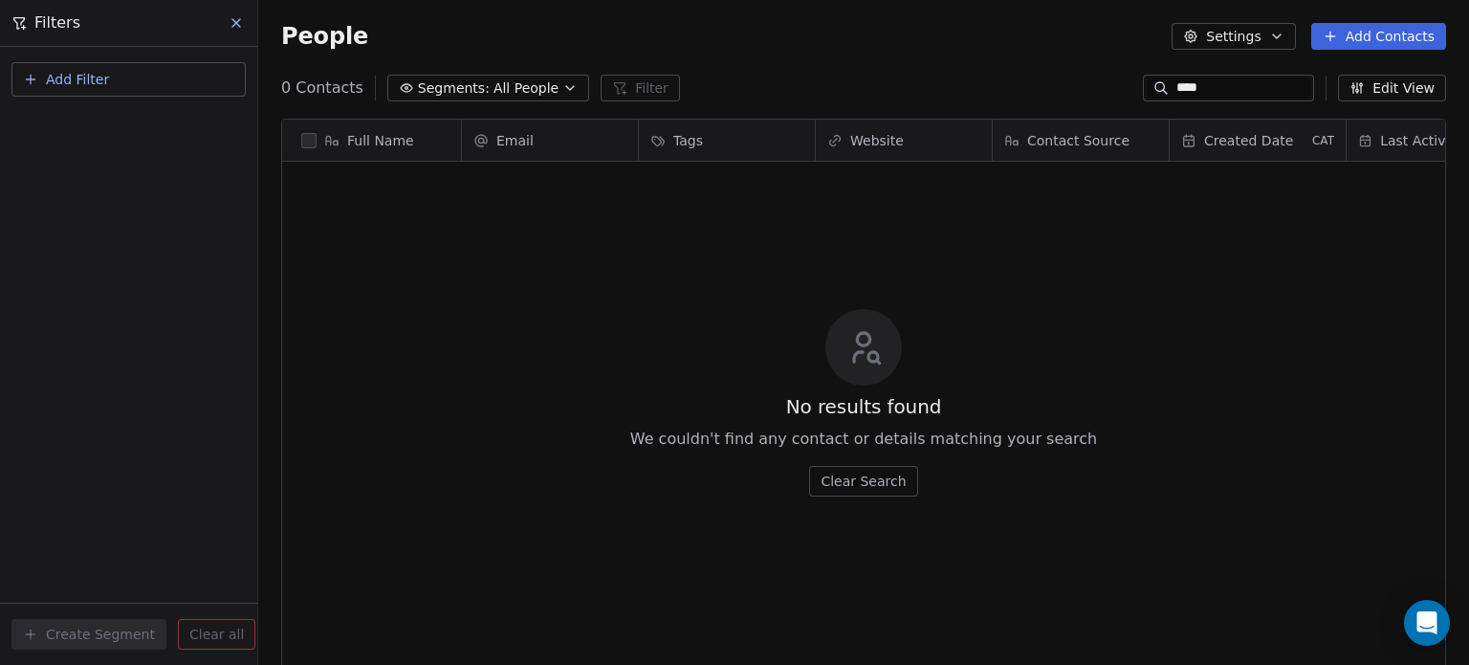
click at [40, 83] on button "Add Filter" at bounding box center [128, 79] width 234 height 34
click at [87, 127] on span "Contact properties" at bounding box center [94, 124] width 124 height 20
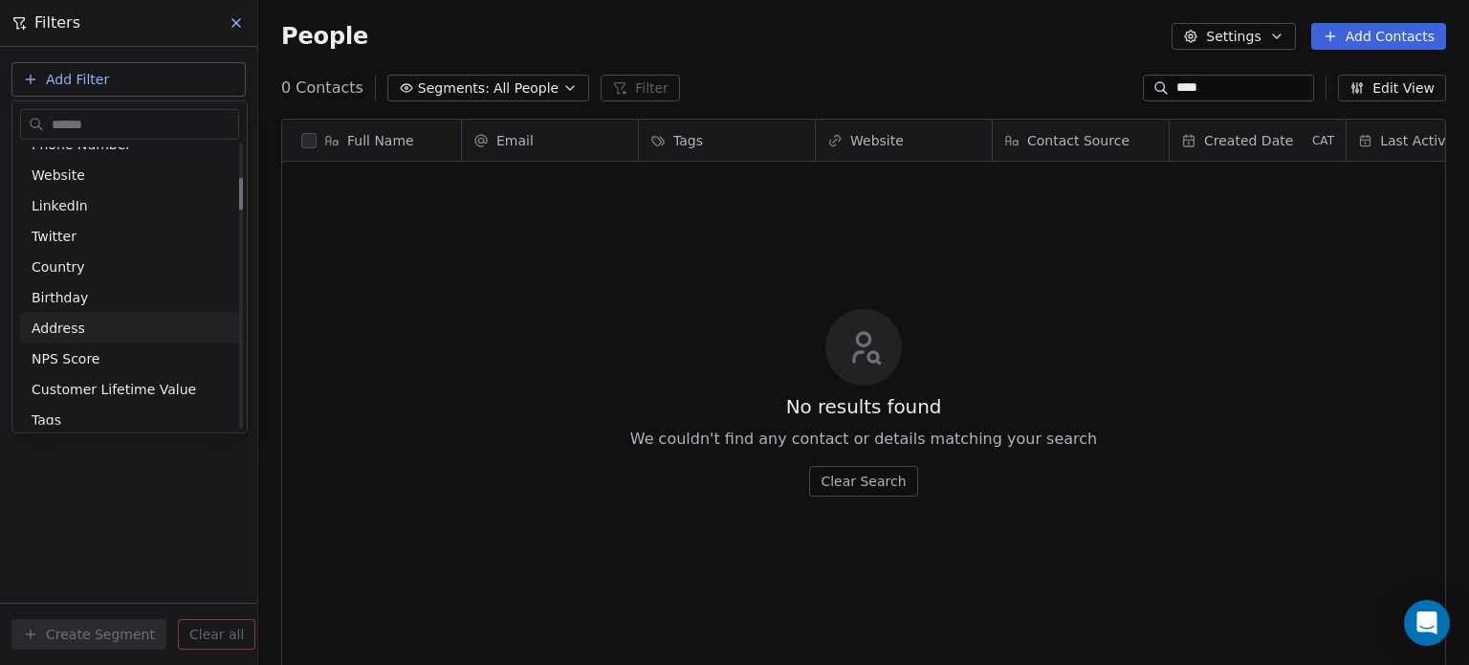
scroll to position [287, 0]
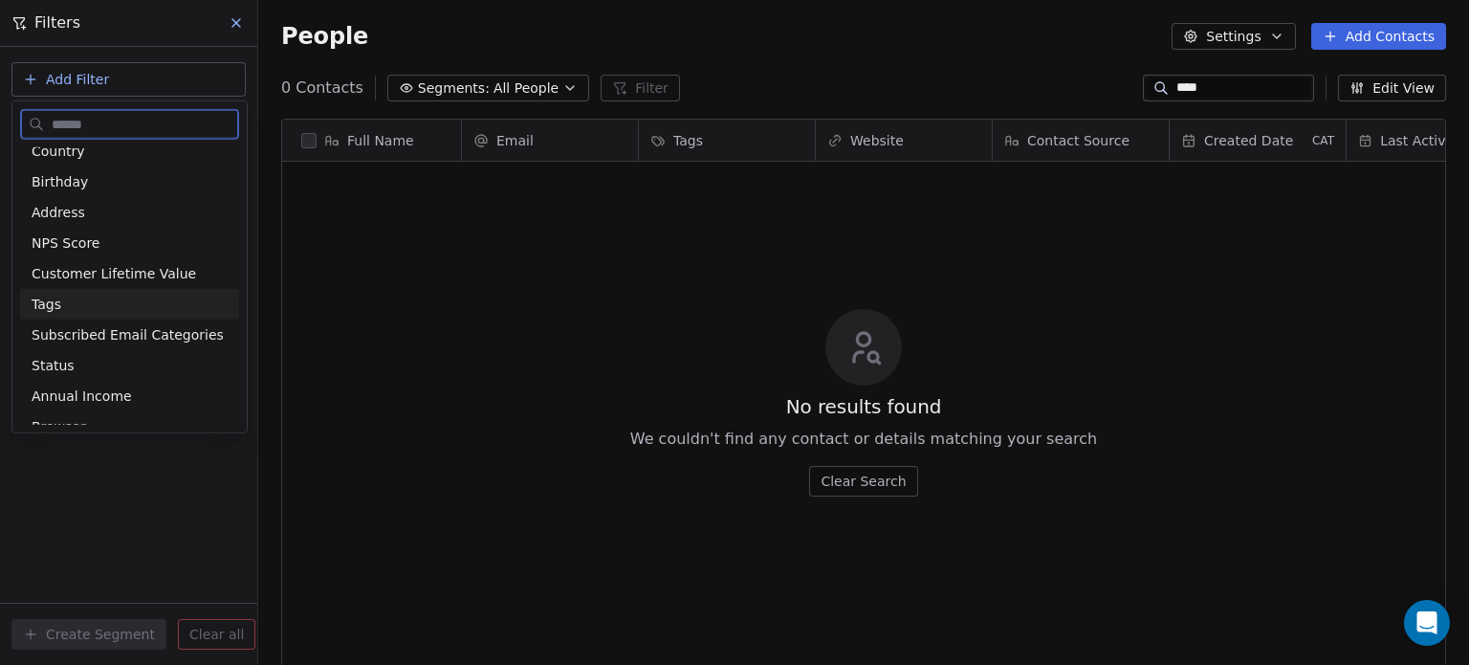
click at [79, 300] on div "Tags" at bounding box center [130, 304] width 196 height 19
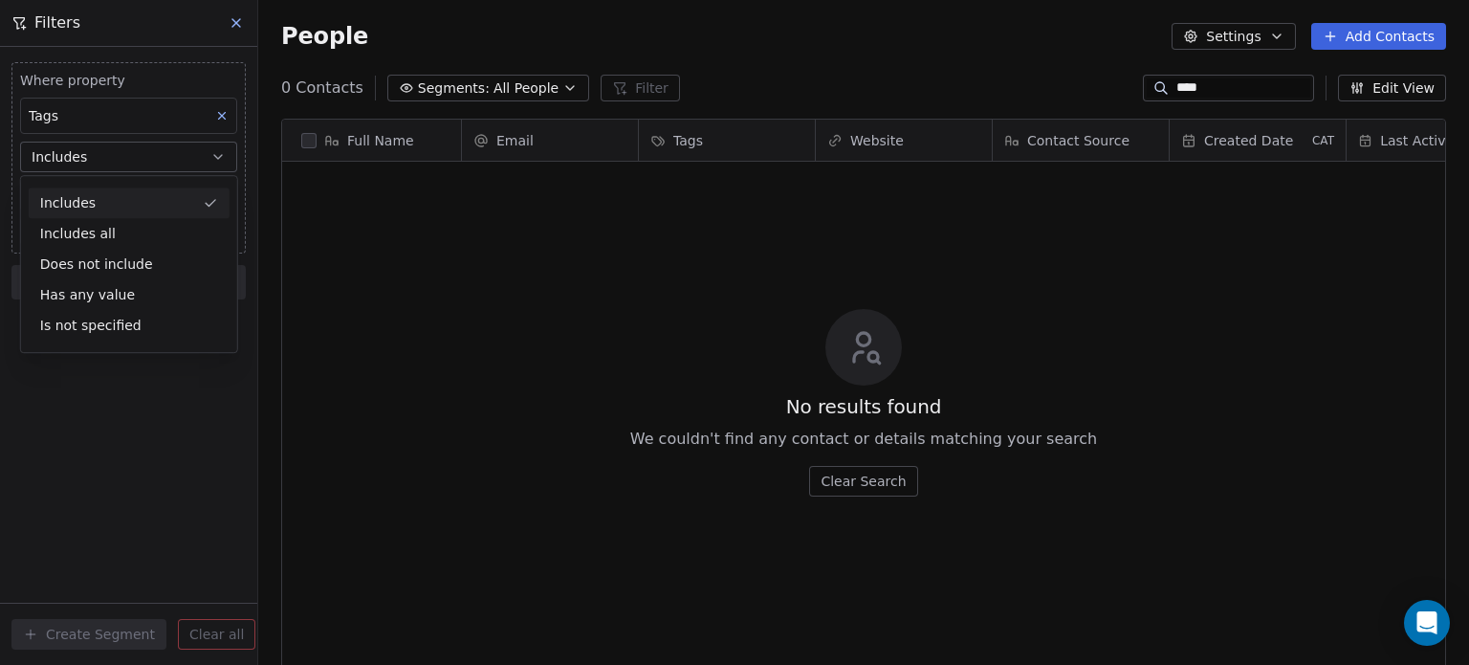
click at [120, 148] on button "Includes" at bounding box center [128, 157] width 217 height 31
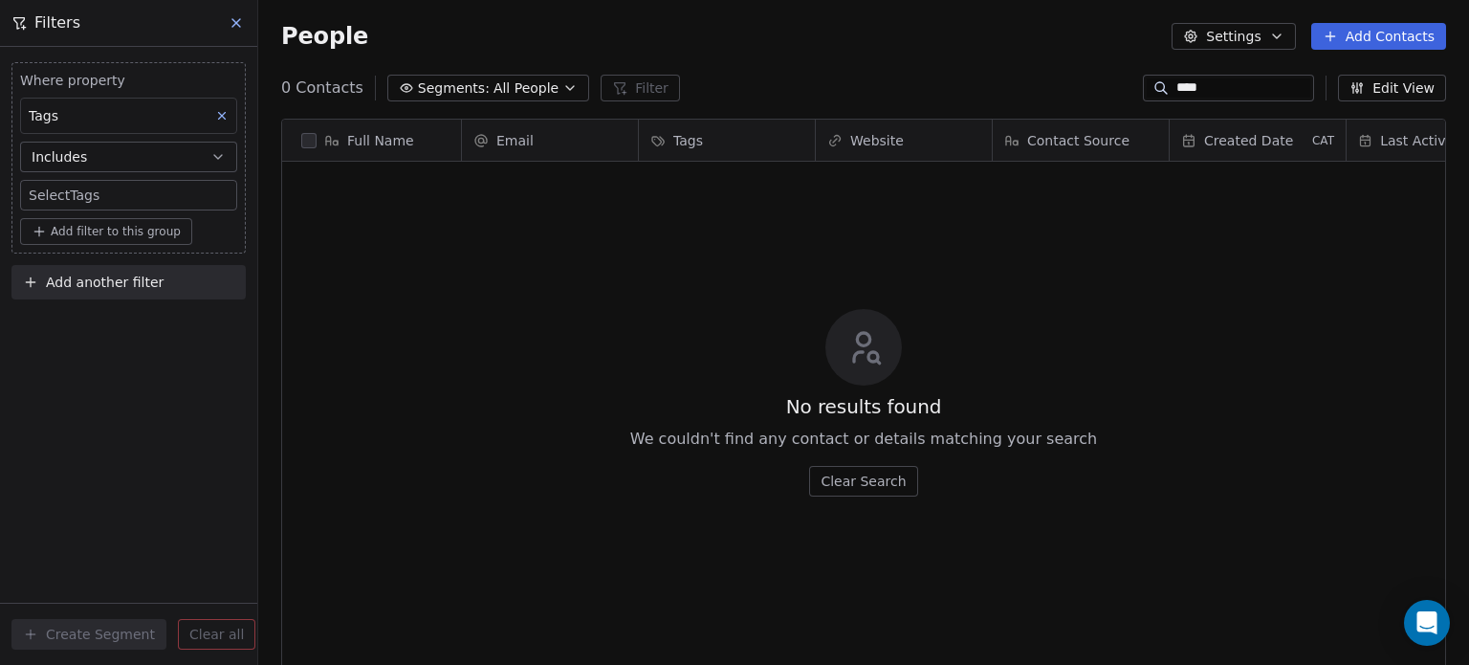
click at [121, 165] on button "Includes" at bounding box center [128, 157] width 217 height 31
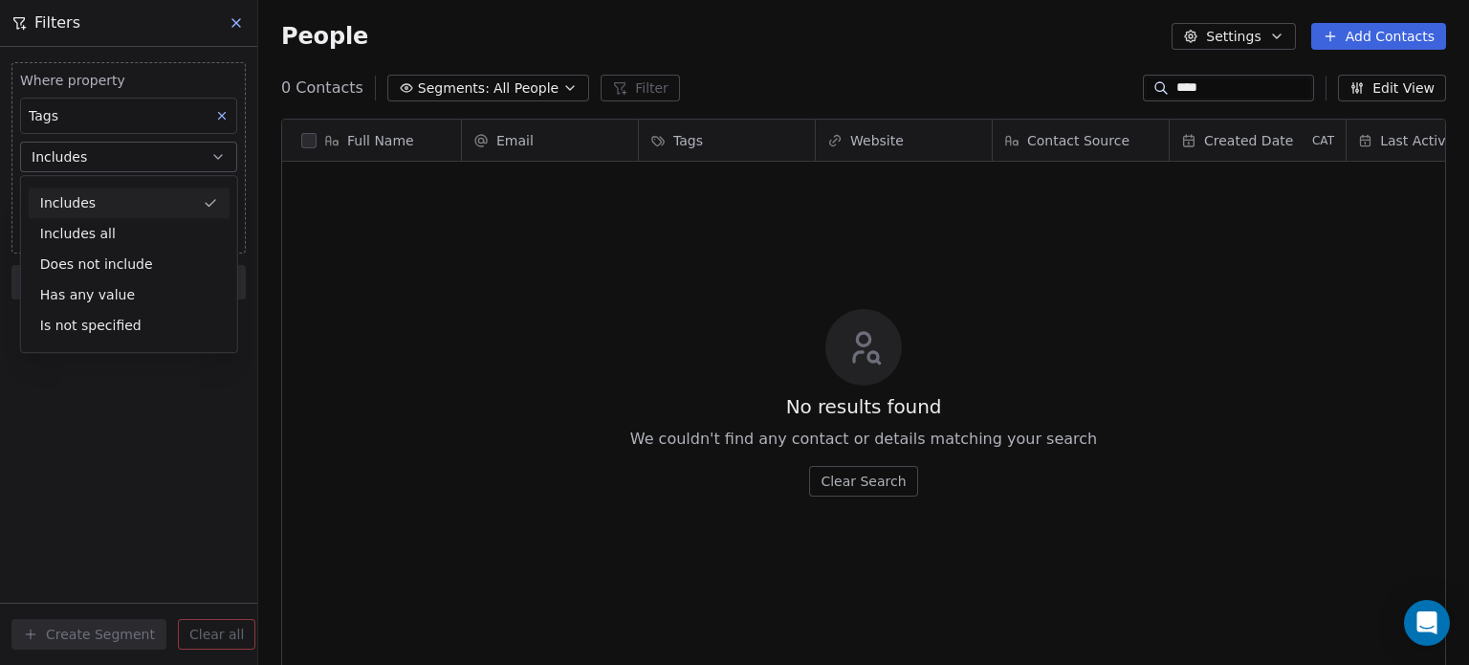
click at [319, 246] on div "No results found We couldn't find any contact or details matching your search C…" at bounding box center [863, 401] width 1163 height 473
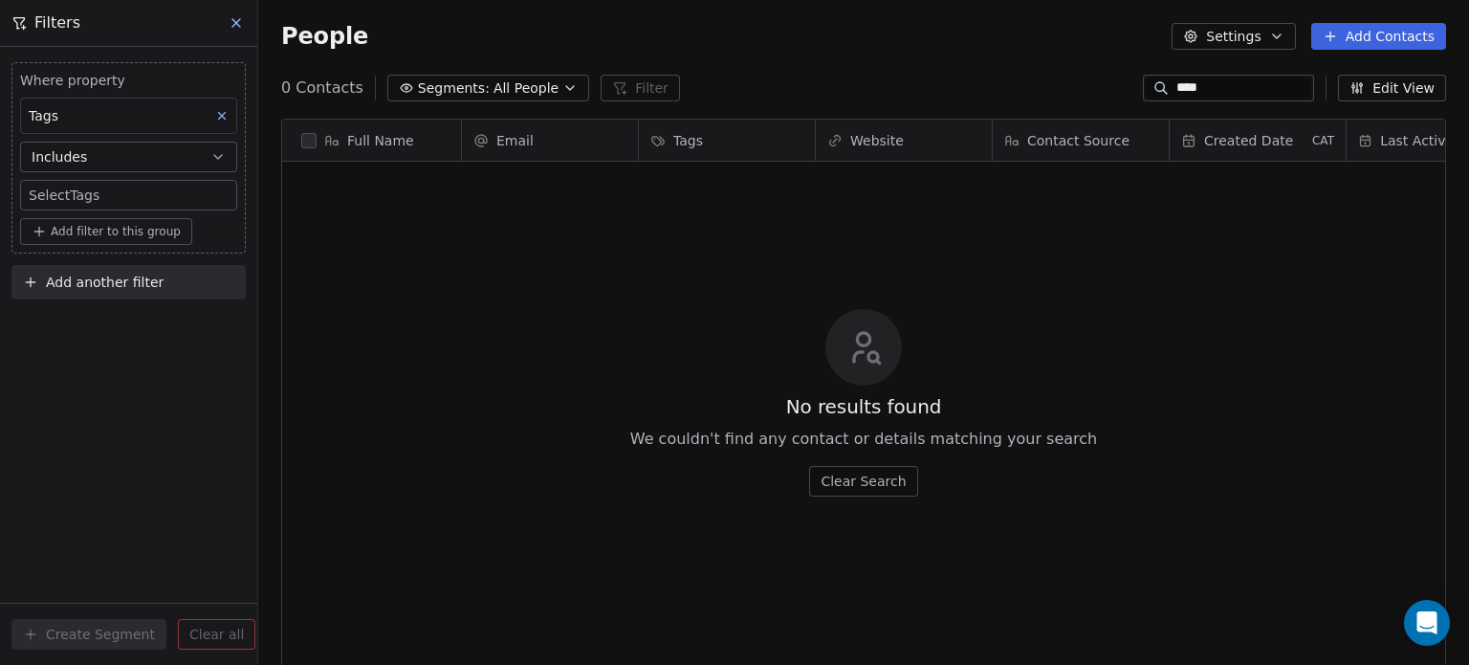
click at [93, 195] on body "T The Asset Path Contacts People Marketing Workflows Campaigns Metrics & Events…" at bounding box center [734, 332] width 1469 height 665
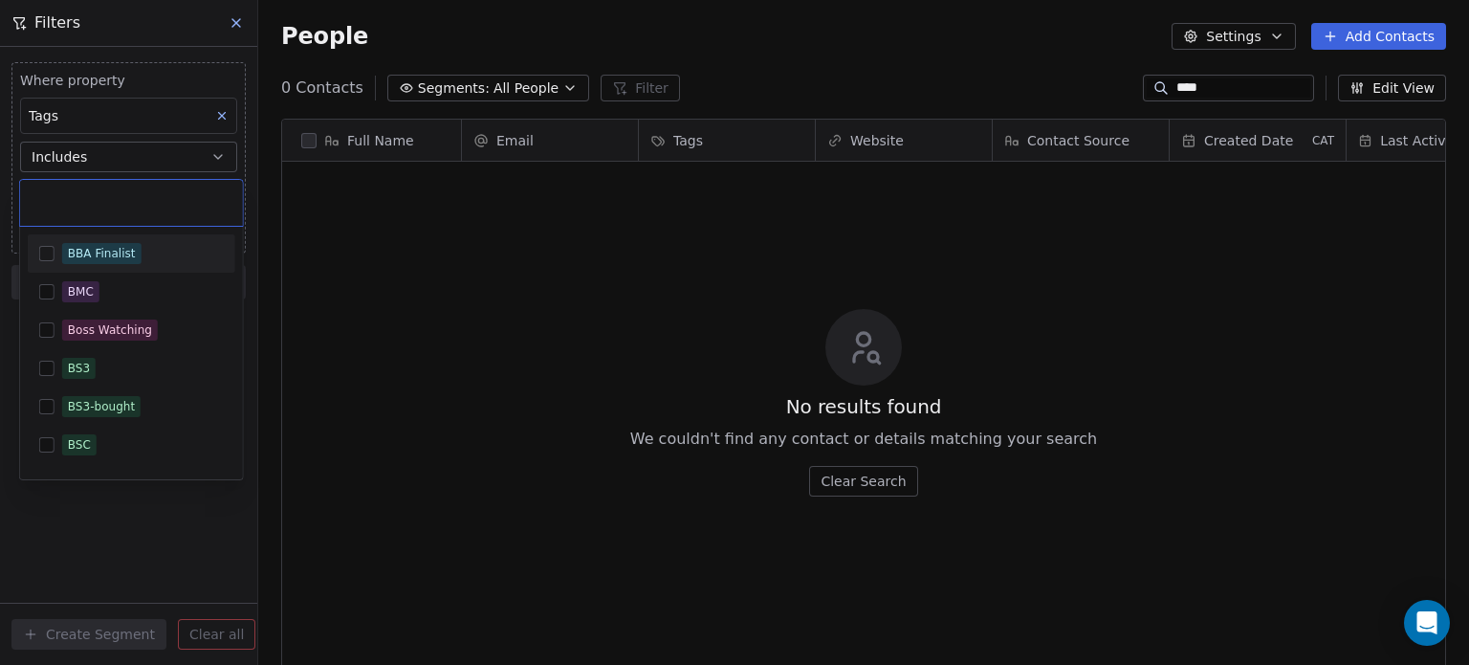
click at [60, 247] on div "BBA Finalist" at bounding box center [132, 253] width 208 height 31
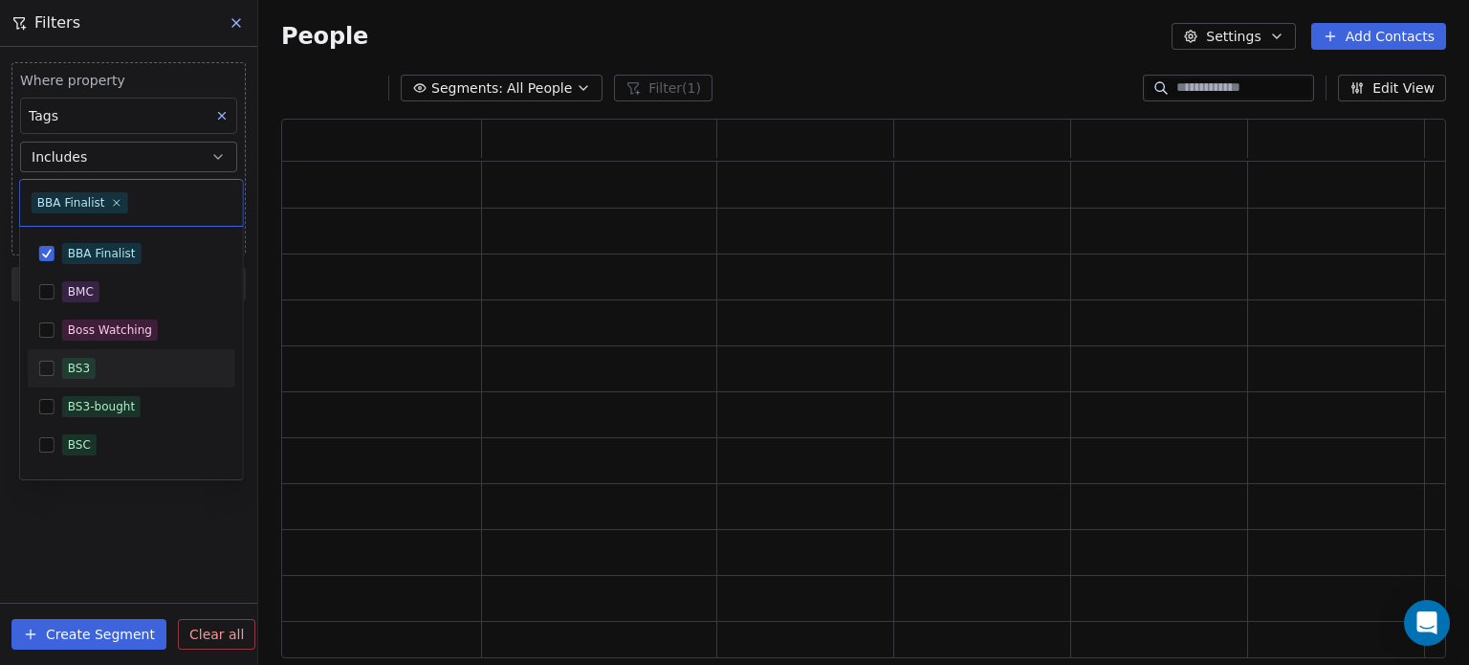
click at [145, 561] on html "T The Asset Path Contacts People Marketing Workflows Campaigns Metrics & Events…" at bounding box center [734, 332] width 1469 height 665
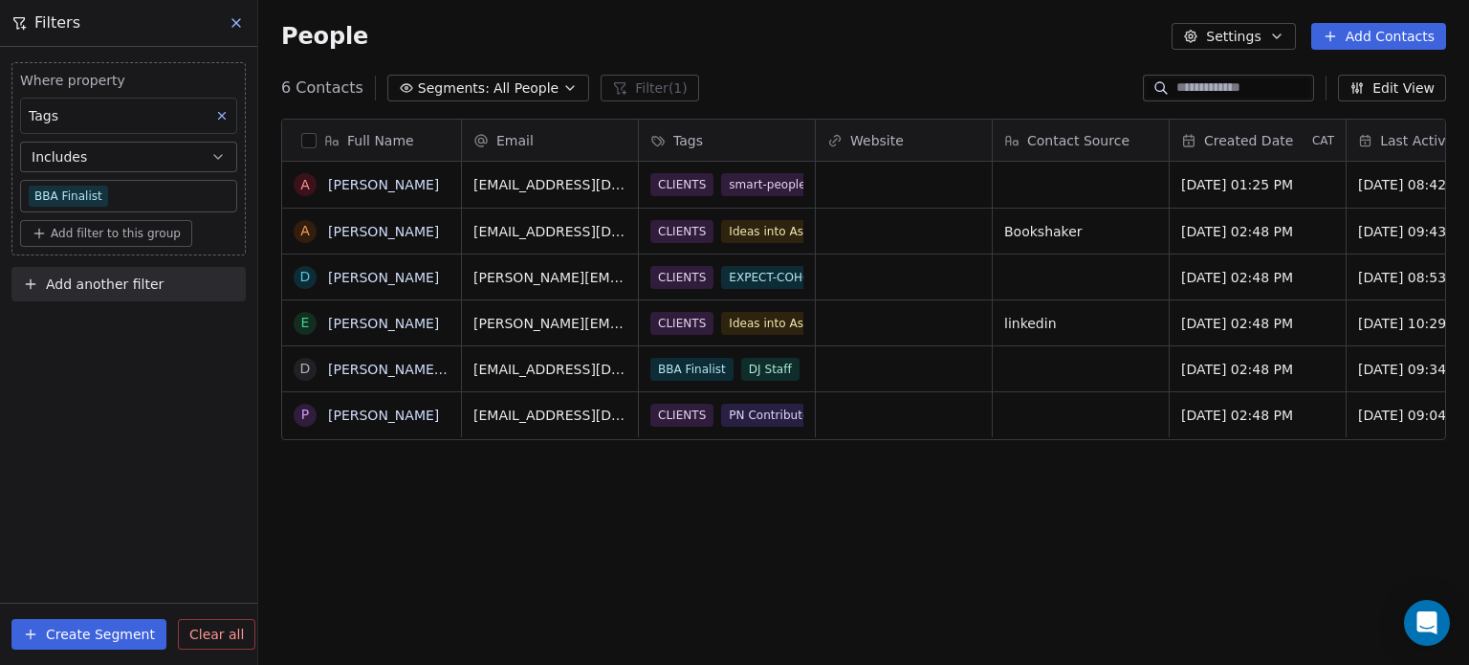
scroll to position [570, 1196]
click at [107, 627] on button "Create Segment" at bounding box center [88, 634] width 155 height 31
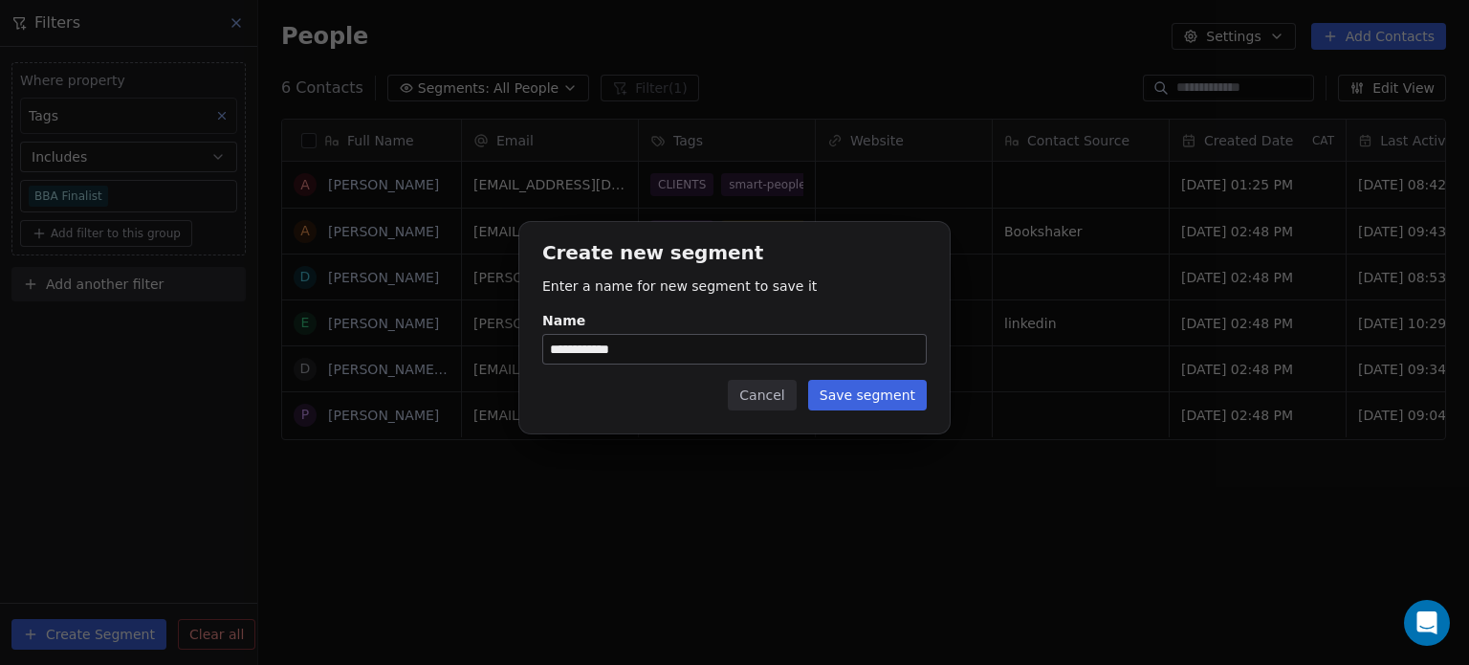
type input "**********"
click at [830, 388] on button "Save segment" at bounding box center [867, 395] width 119 height 31
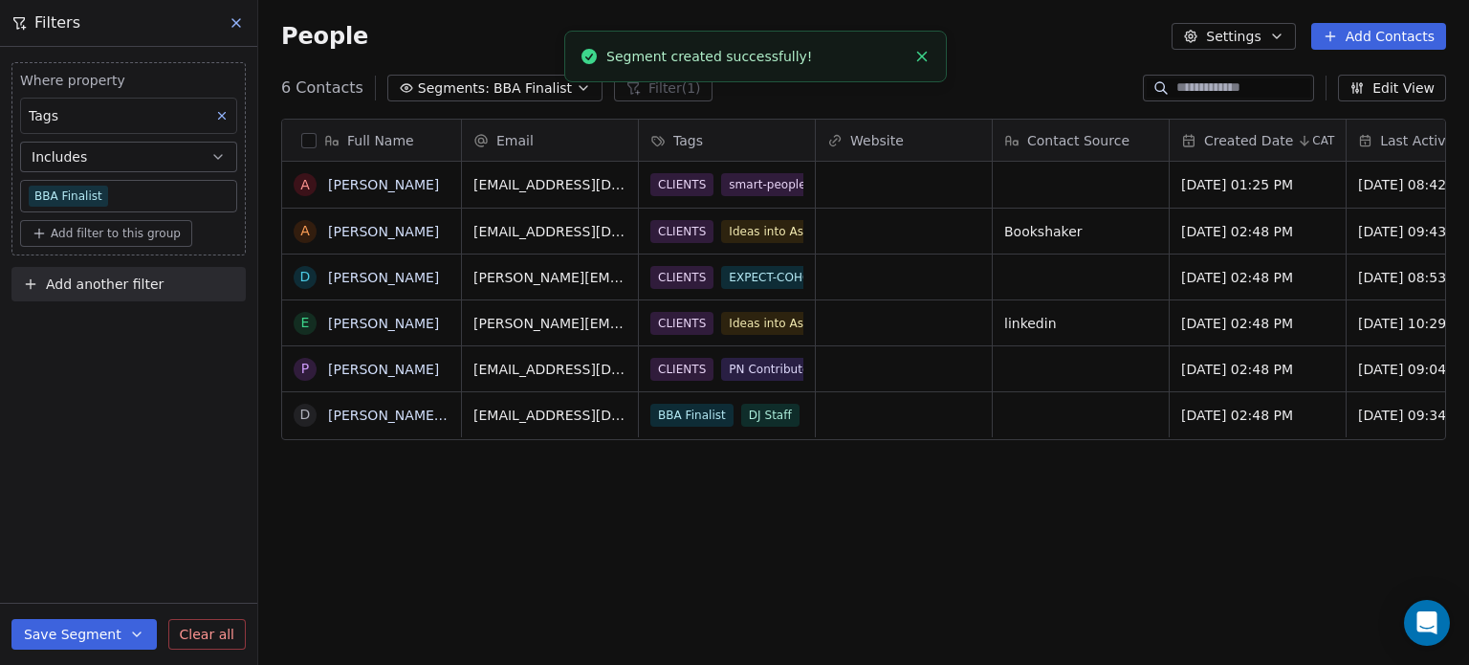
click at [232, 22] on icon at bounding box center [236, 22] width 15 height 15
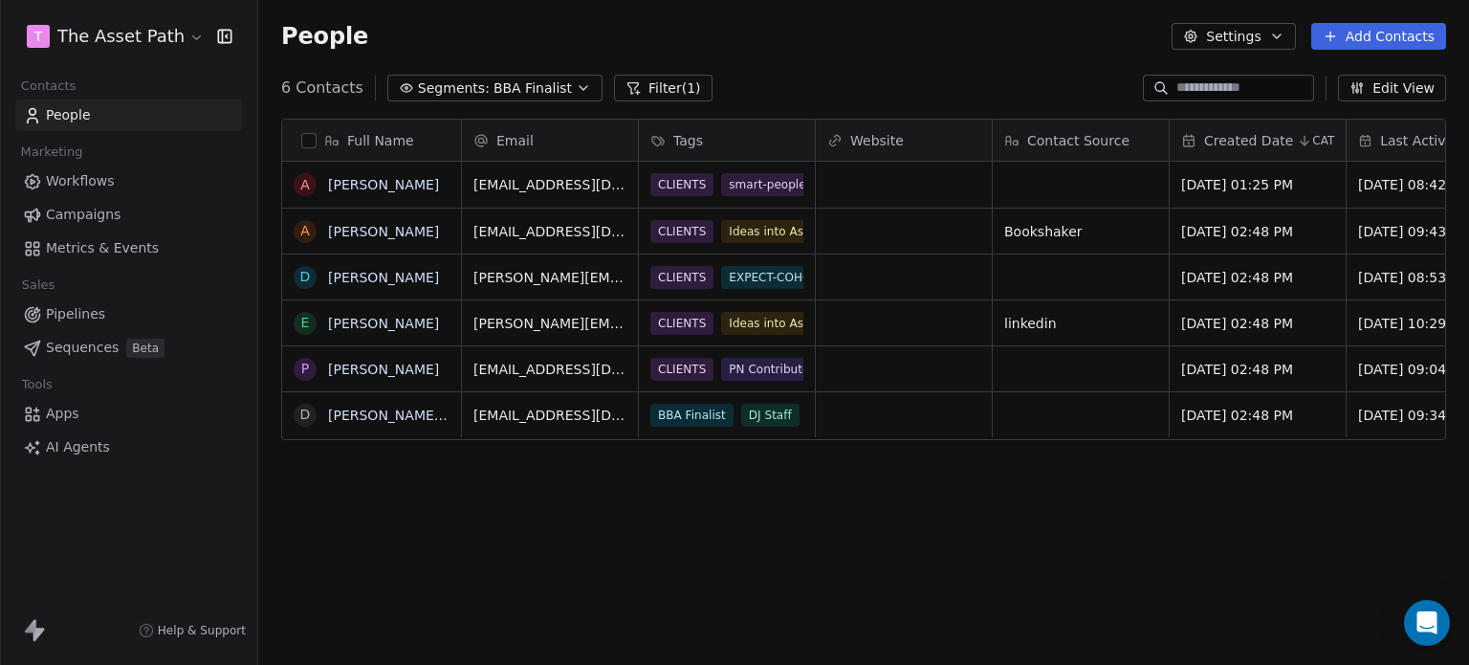
click at [114, 120] on link "People" at bounding box center [128, 115] width 227 height 32
click at [576, 92] on icon "button" at bounding box center [583, 87] width 15 height 15
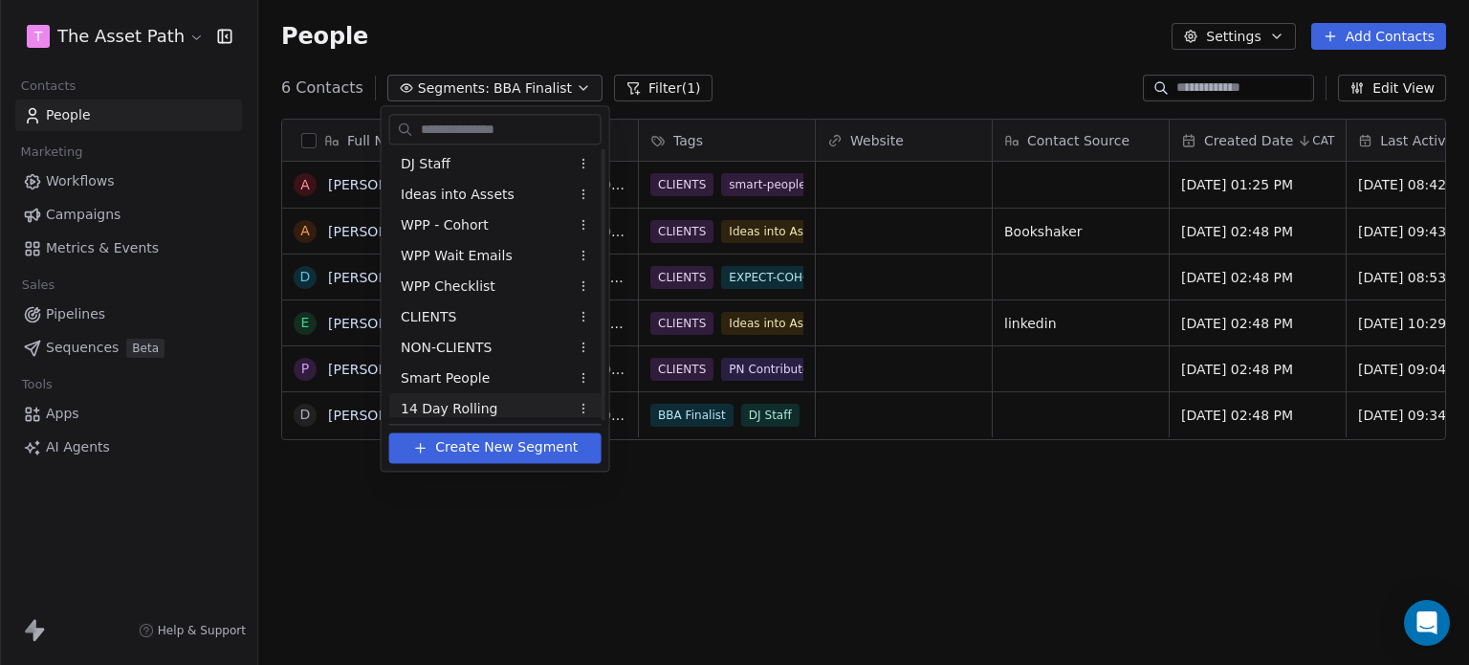
scroll to position [0, 0]
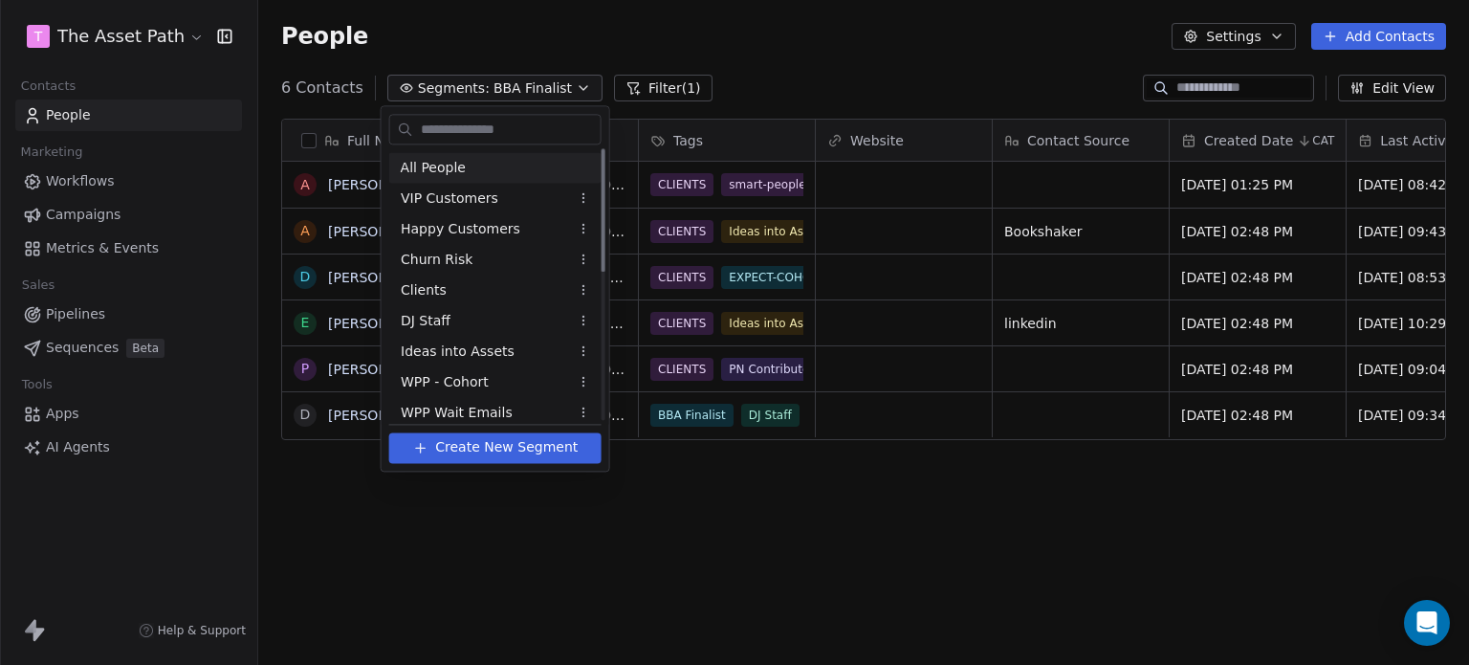
click at [518, 168] on div "All People" at bounding box center [495, 167] width 212 height 31
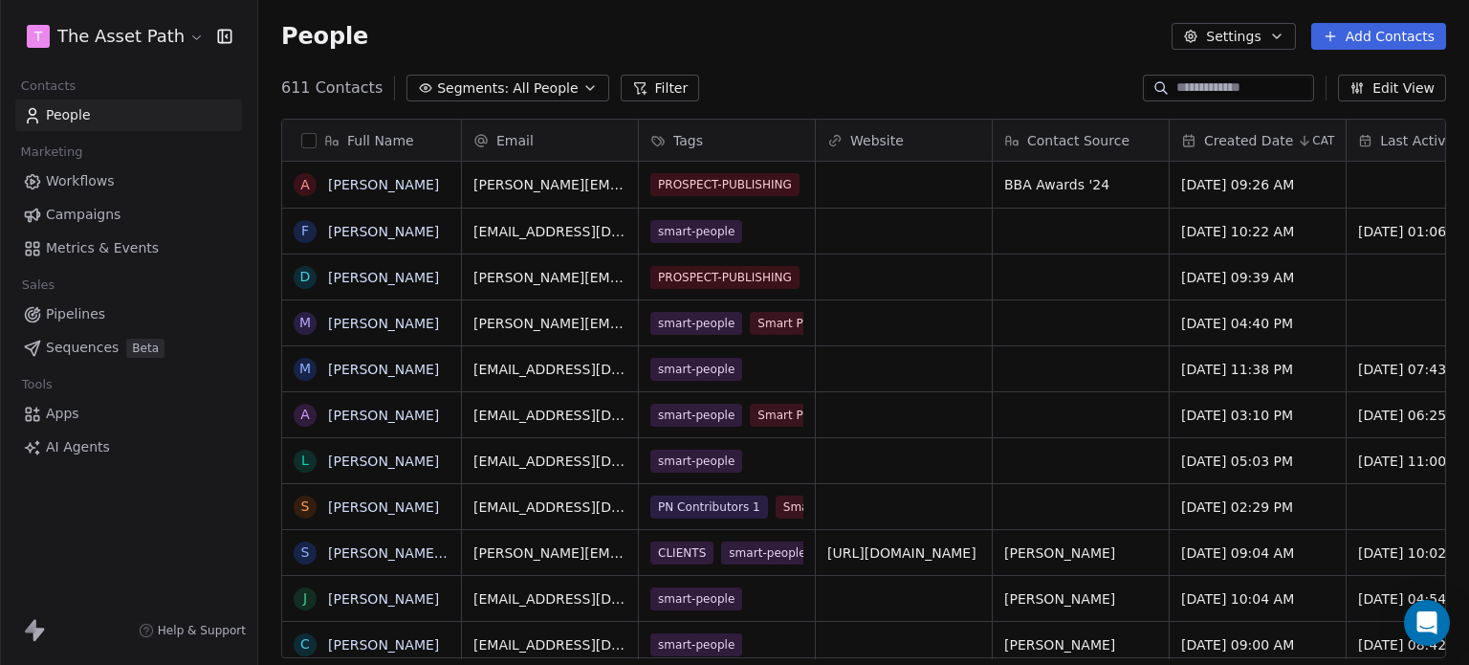
click at [1177, 92] on input at bounding box center [1244, 87] width 134 height 19
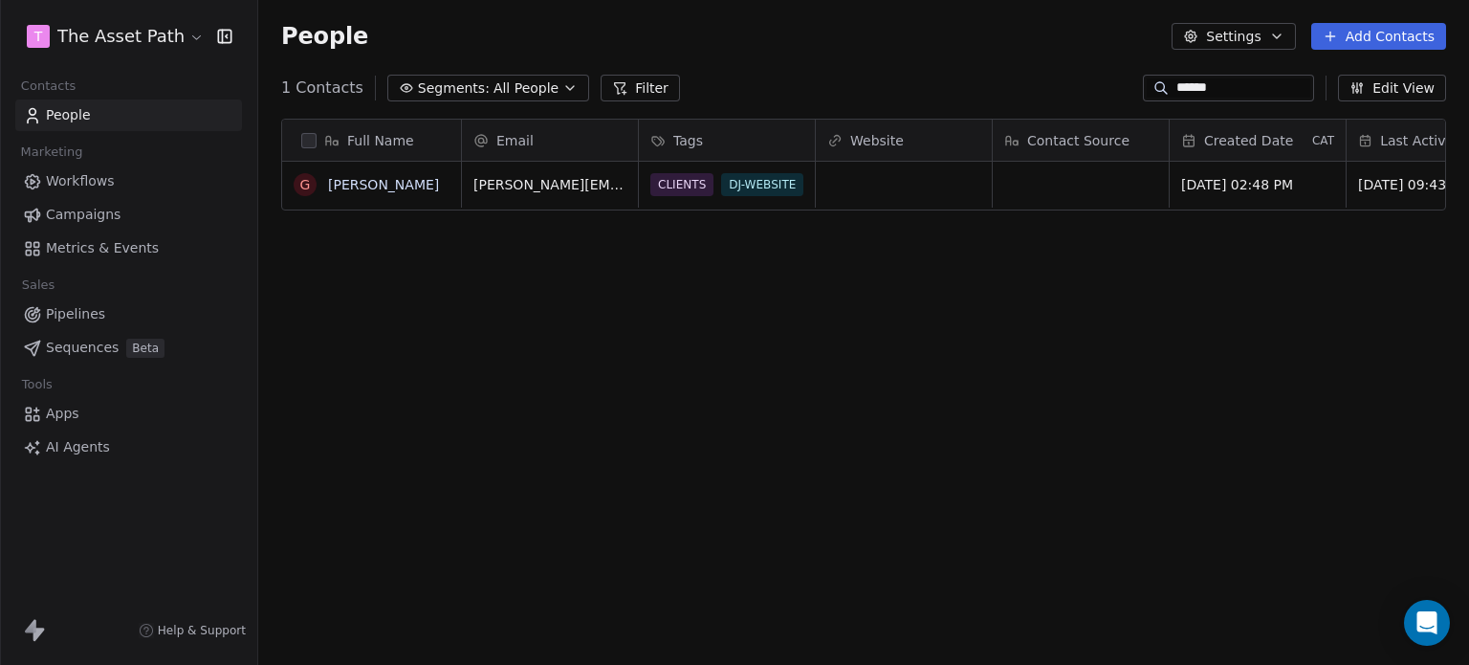
scroll to position [570, 1196]
type input "******"
click at [803, 190] on div "CLIENTS DJ-WEBSITE smart-people" at bounding box center [765, 197] width 228 height 54
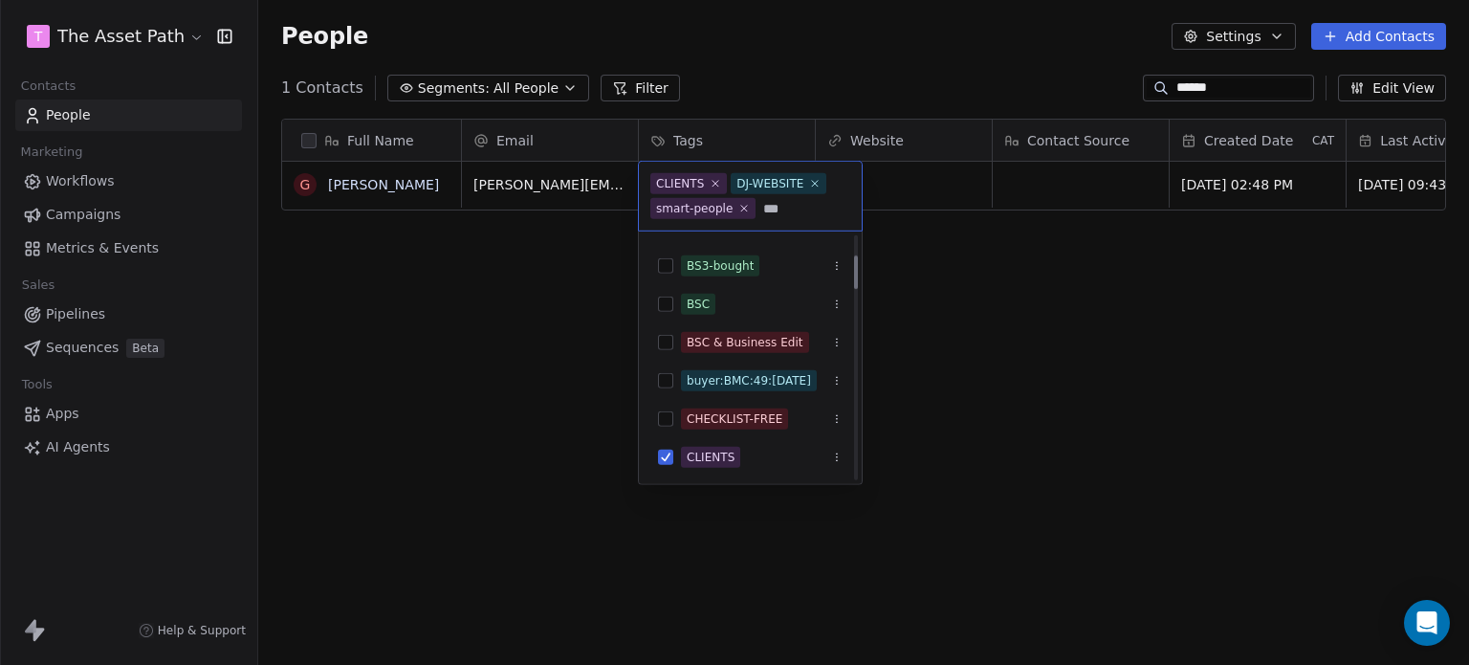
scroll to position [0, 0]
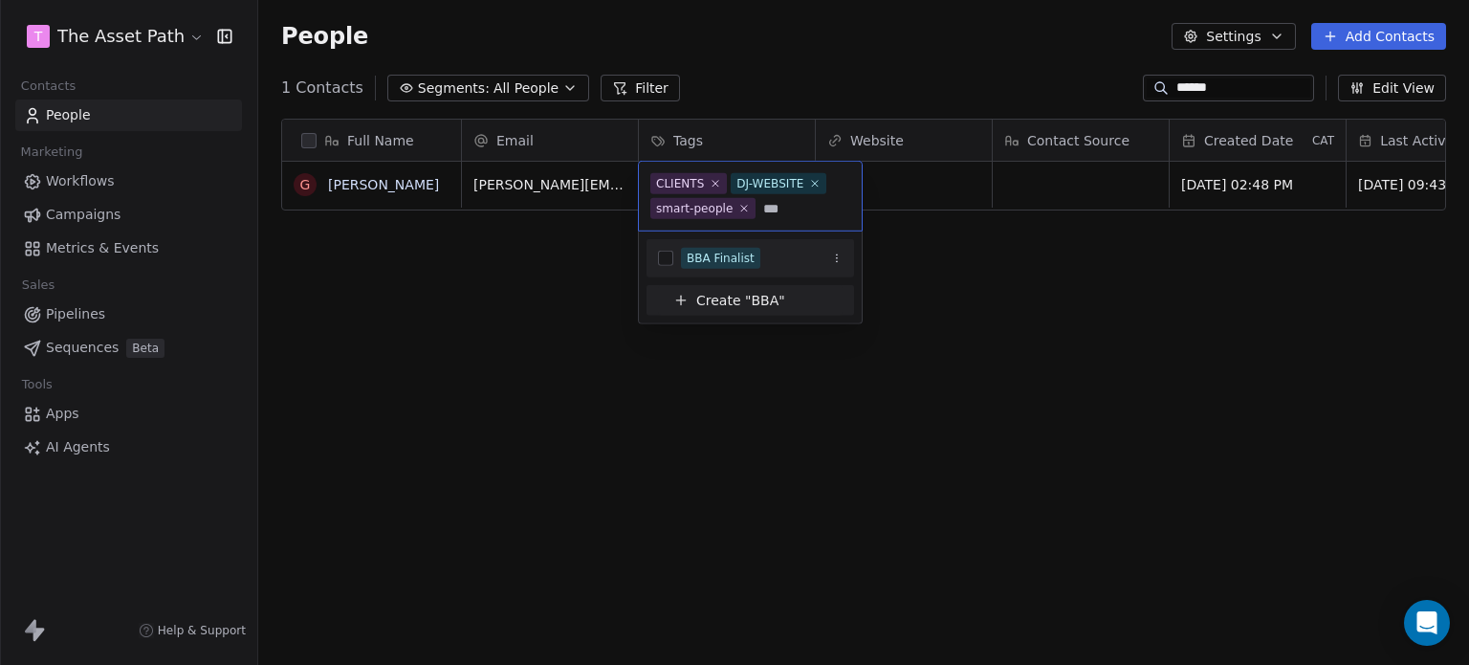
type input "***"
click at [696, 252] on div "BBA Finalist" at bounding box center [721, 258] width 68 height 17
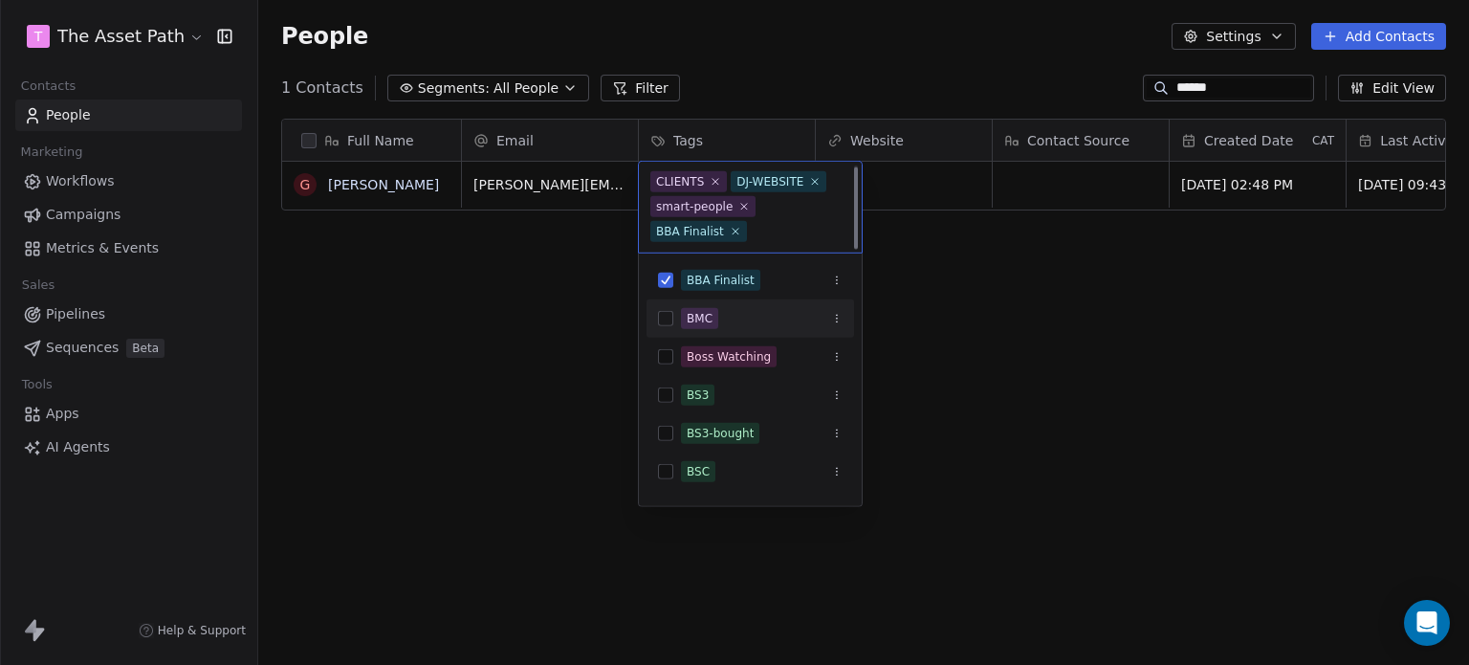
click at [1110, 313] on html "T The Asset Path Contacts People Marketing Workflows Campaigns Metrics & Events…" at bounding box center [734, 332] width 1469 height 665
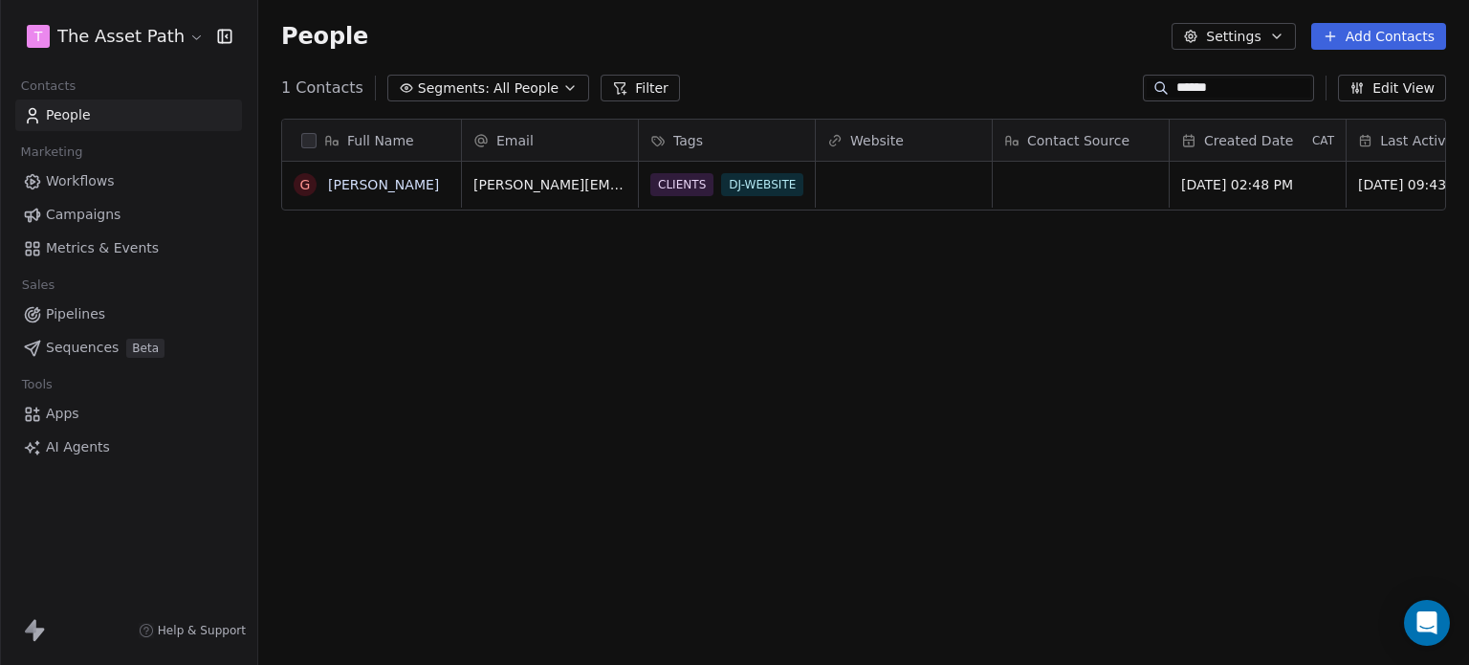
click at [501, 81] on span "All People" at bounding box center [526, 88] width 65 height 20
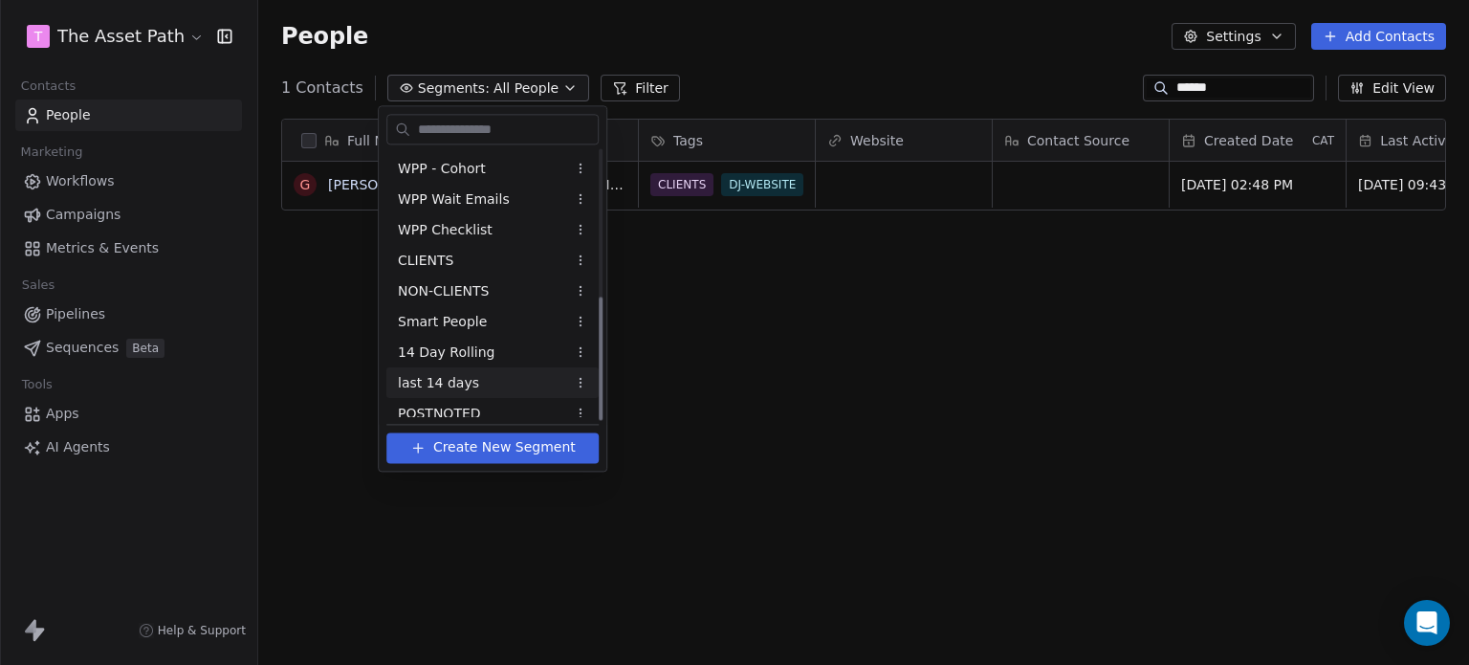
scroll to position [318, 0]
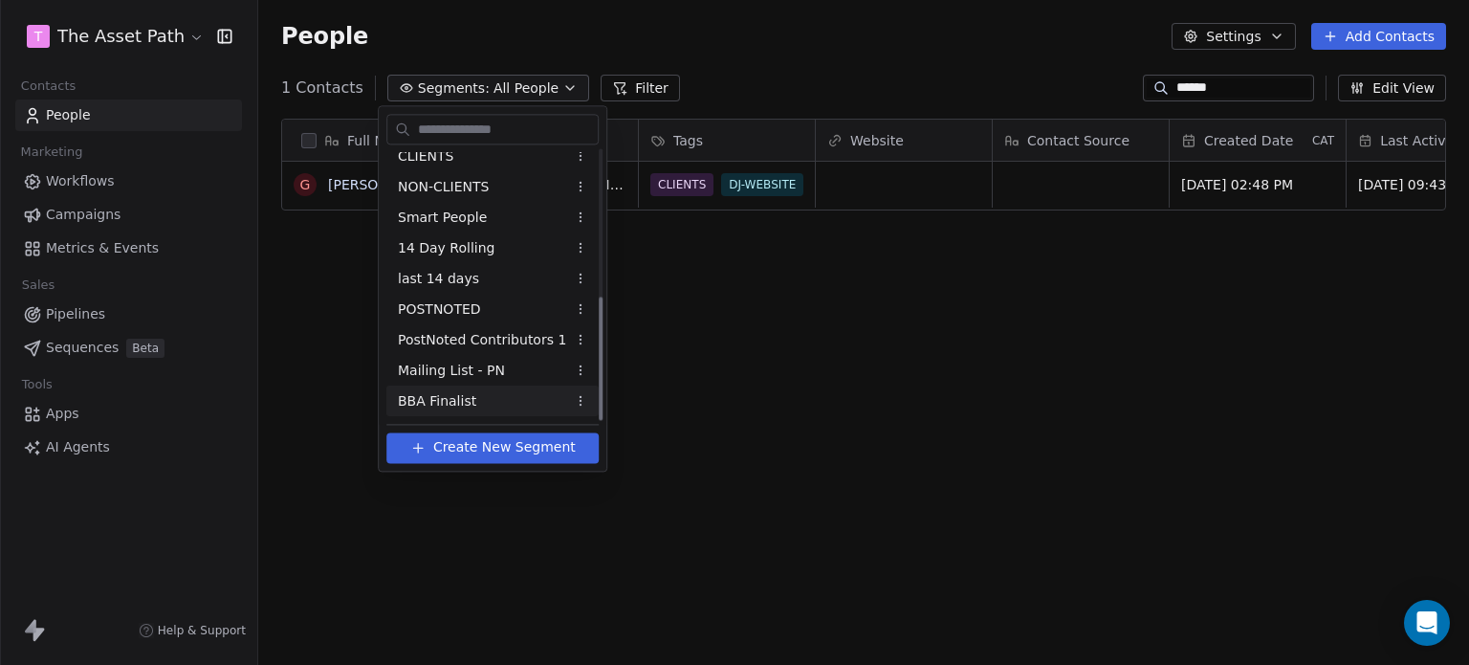
click at [490, 390] on div "BBA Finalist" at bounding box center [492, 400] width 212 height 31
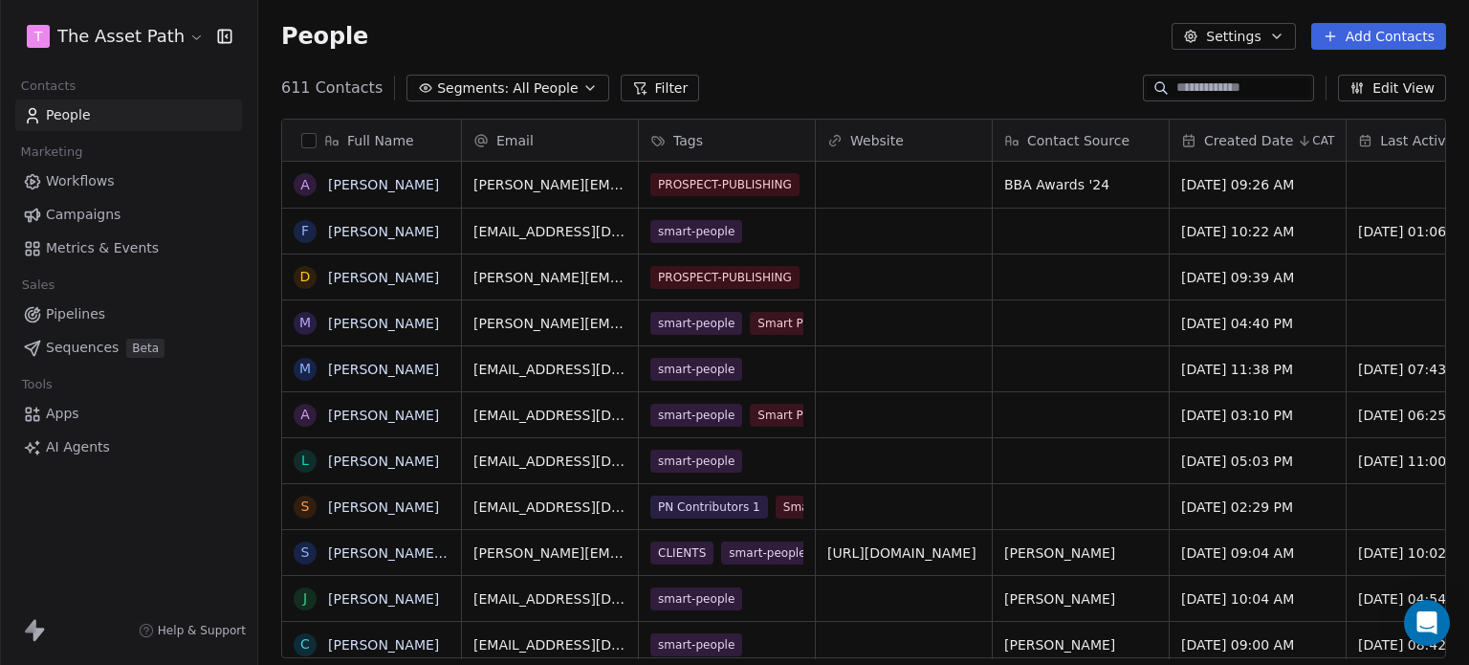
scroll to position [570, 1196]
click at [557, 91] on button "Segments: All People" at bounding box center [508, 88] width 202 height 27
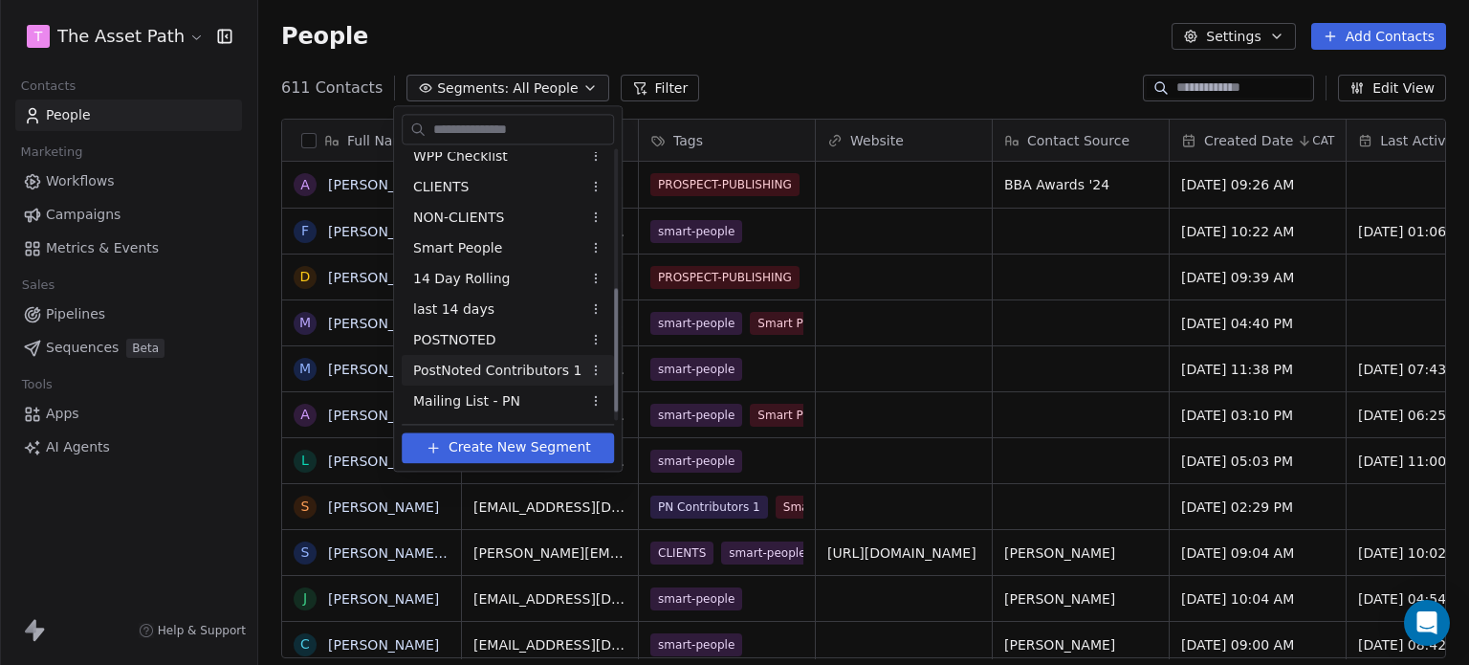
scroll to position [318, 0]
click at [481, 402] on span "BBA Finalist" at bounding box center [452, 401] width 78 height 20
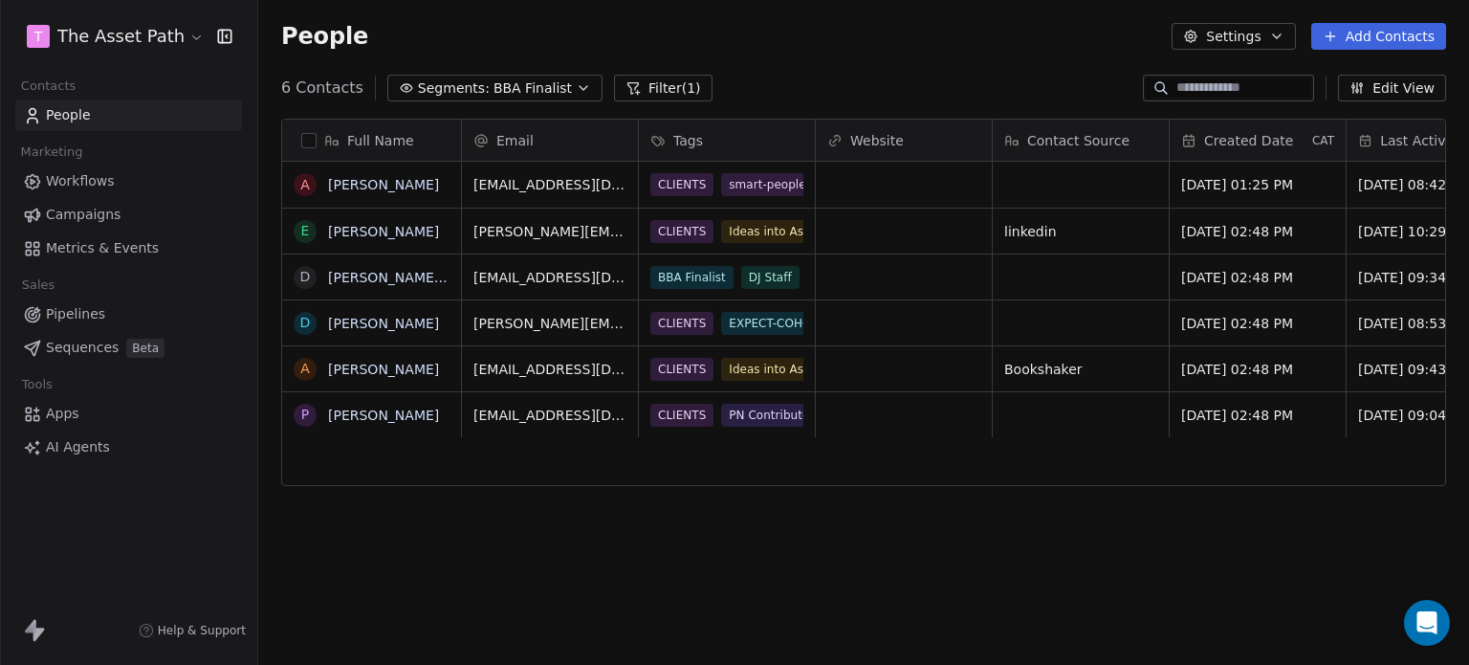
scroll to position [570, 1196]
click at [424, 87] on span "Segments:" at bounding box center [454, 88] width 72 height 20
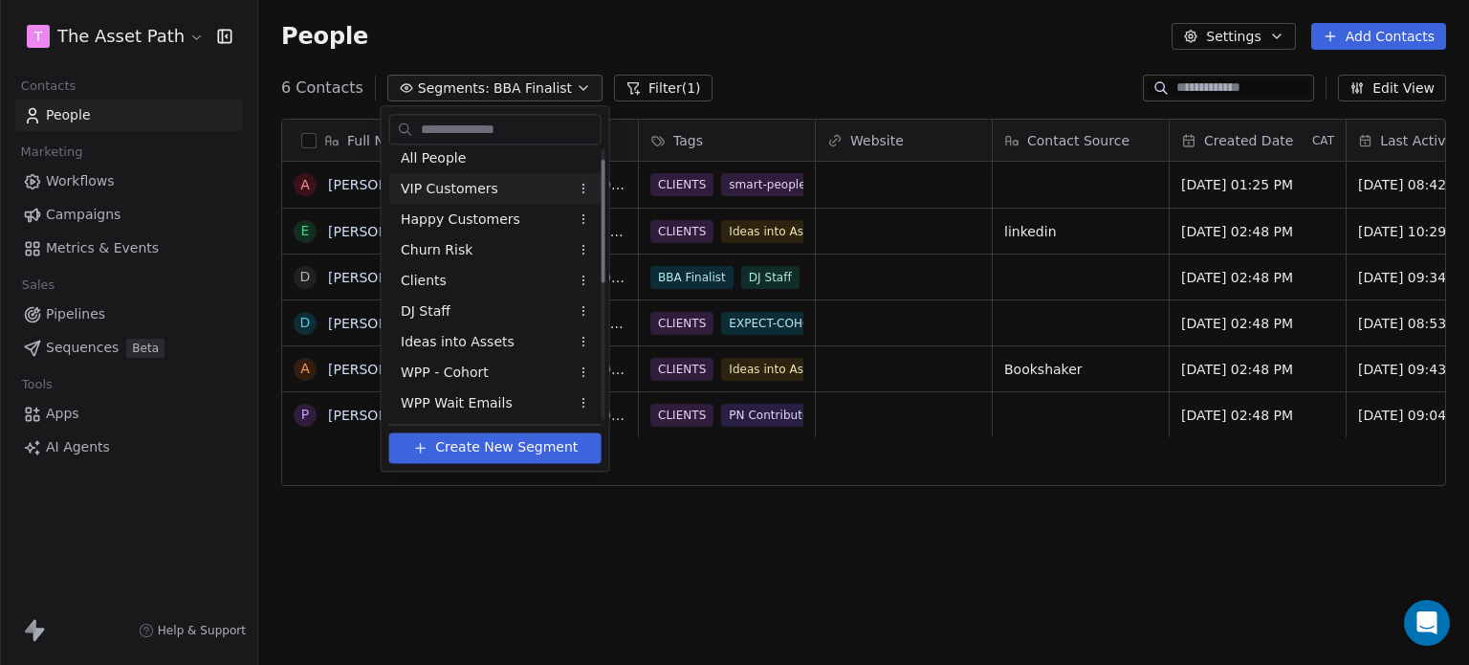
scroll to position [0, 0]
click at [445, 165] on span "All People" at bounding box center [433, 168] width 65 height 20
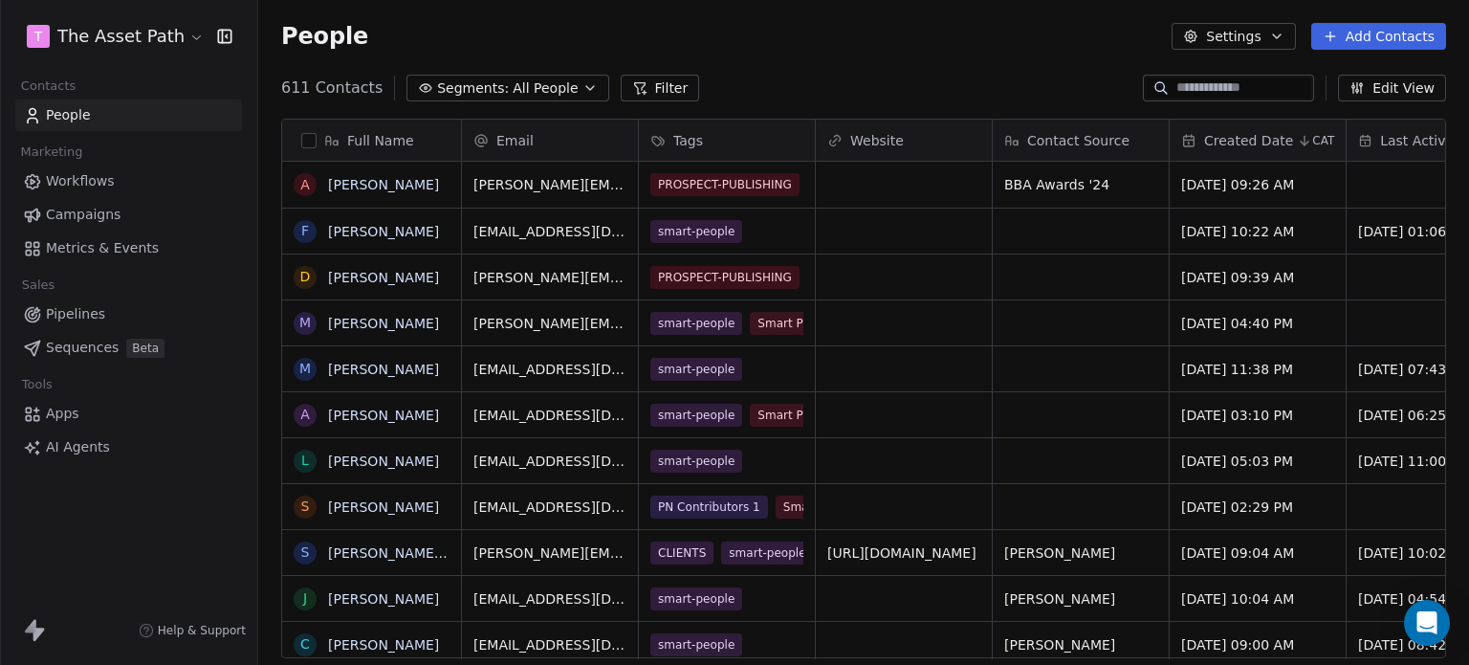
click at [1215, 95] on input at bounding box center [1244, 87] width 134 height 19
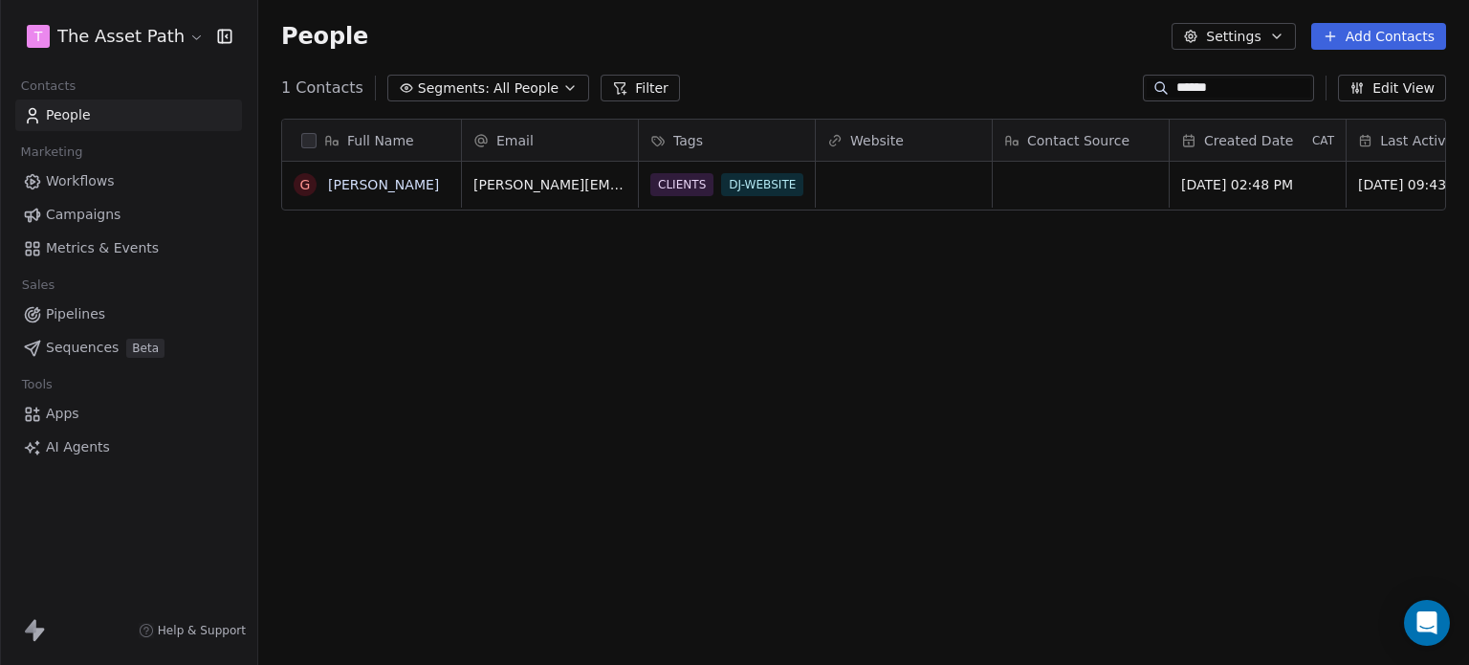
scroll to position [570, 1196]
type input "******"
click at [823, 193] on div "CLIENTS DJ-WEBSITE smart-people BBA Finalist" at bounding box center [765, 197] width 228 height 54
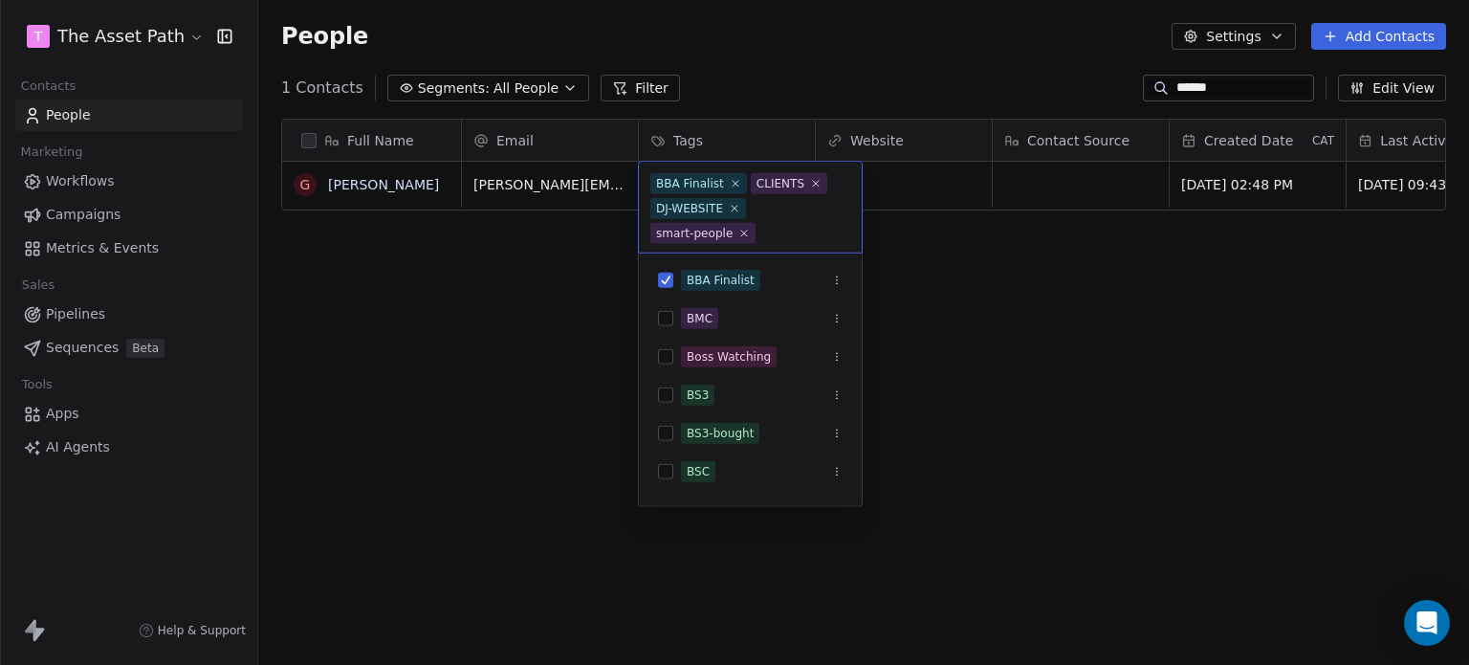
scroll to position [2, 0]
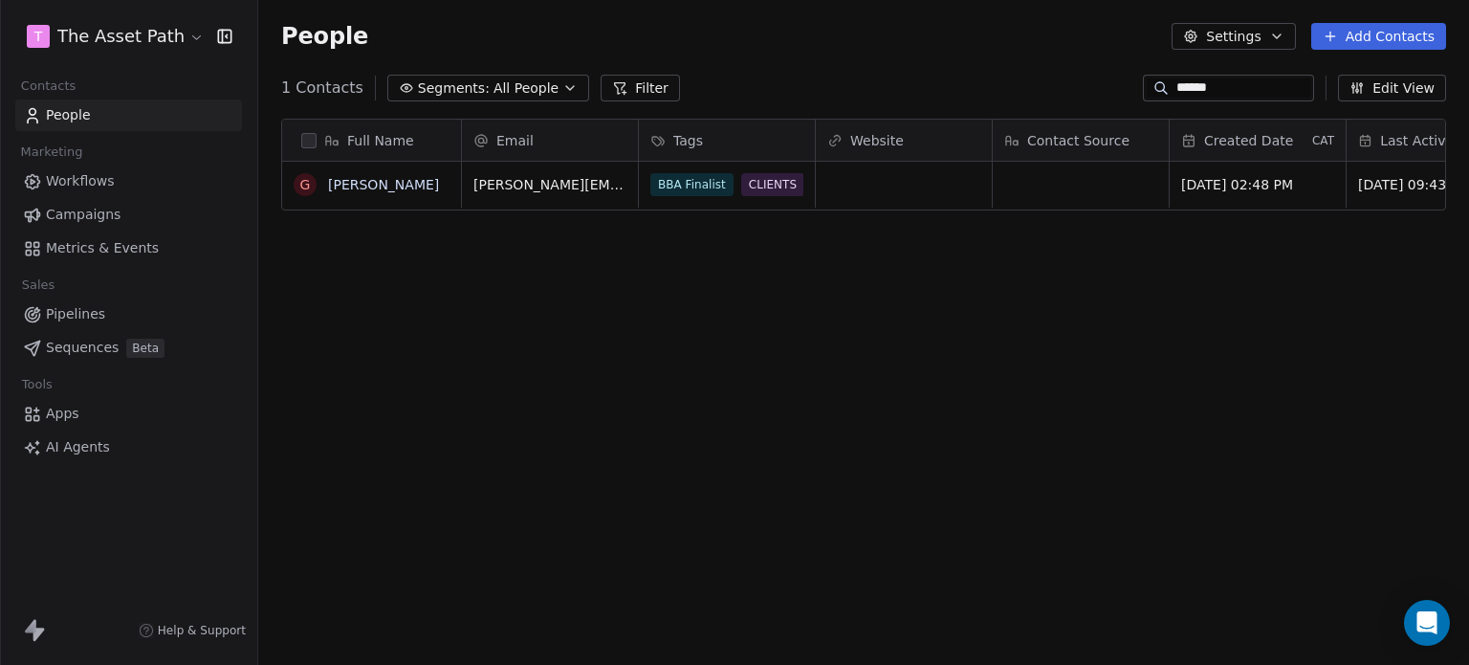
click at [1155, 259] on html "T The Asset Path Contacts People Marketing Workflows Campaigns Metrics & Events…" at bounding box center [734, 332] width 1469 height 665
click at [616, 90] on button "Filter" at bounding box center [640, 88] width 79 height 27
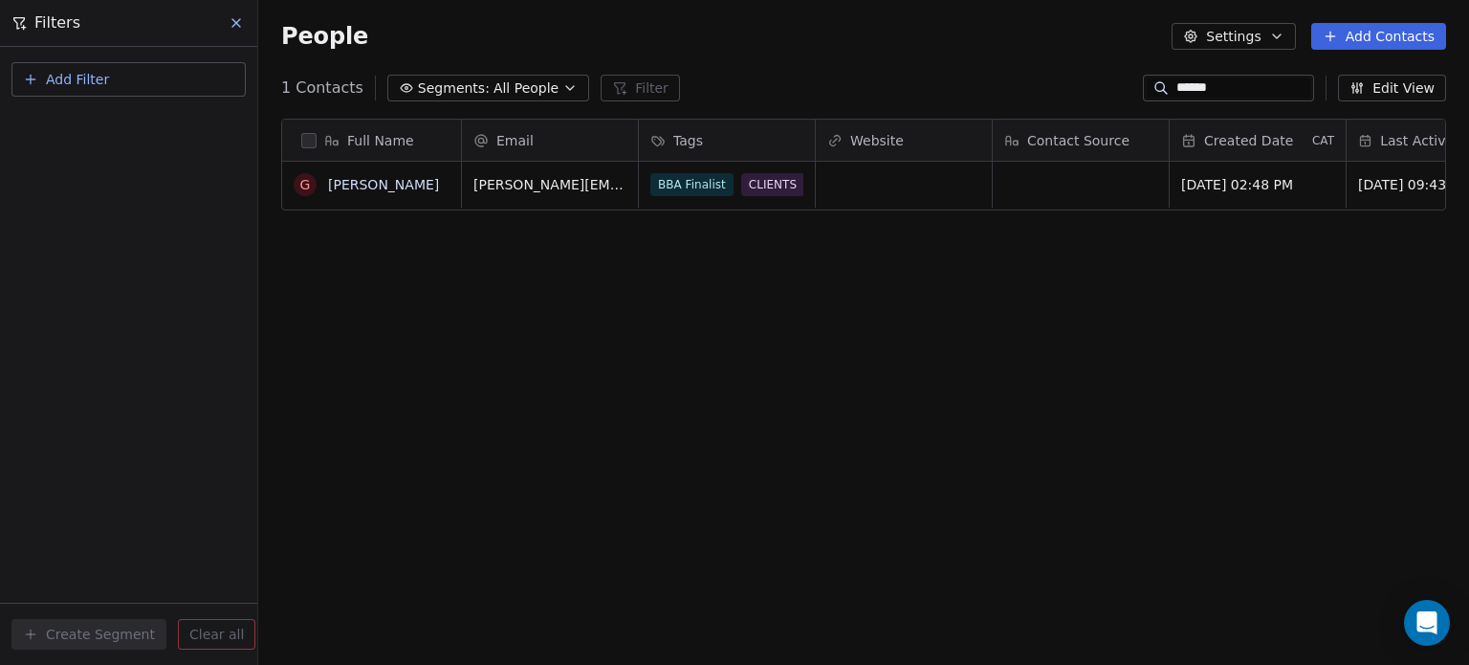
click at [107, 72] on button "Add Filter" at bounding box center [128, 79] width 234 height 34
click at [107, 123] on span "Contact properties" at bounding box center [94, 124] width 124 height 20
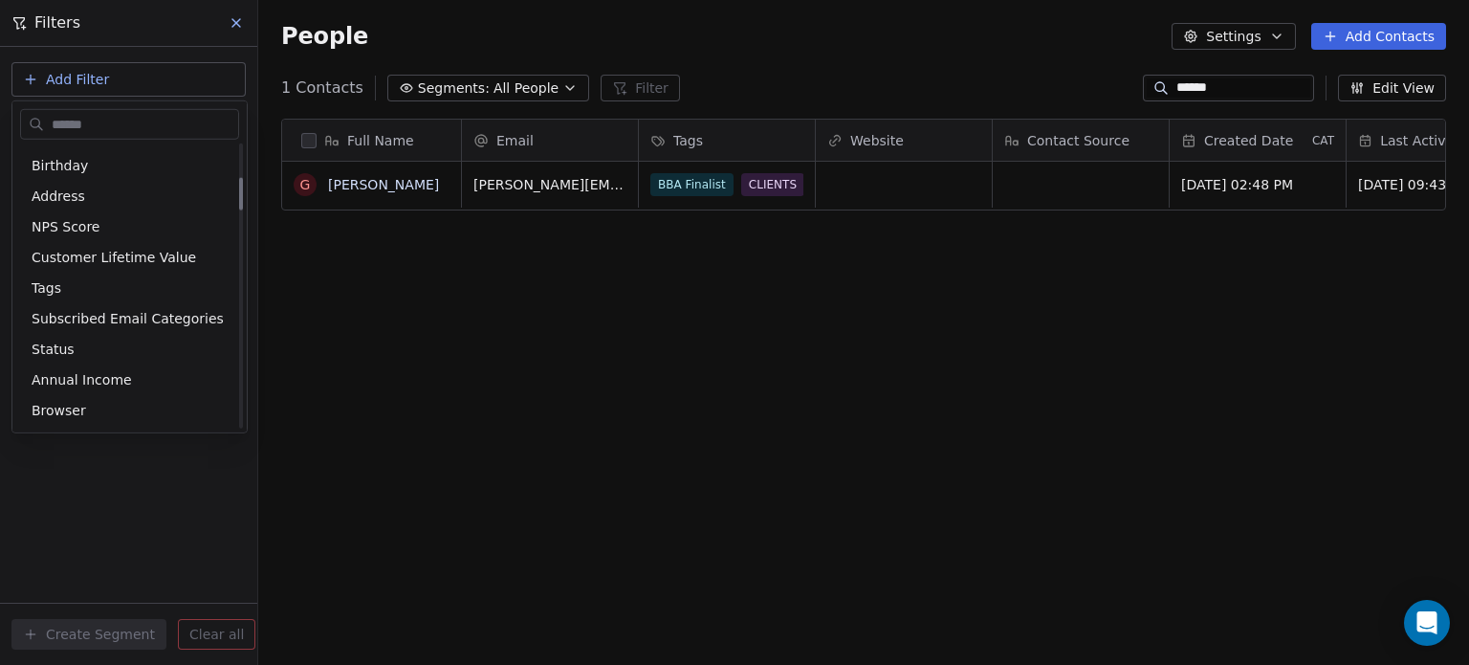
scroll to position [287, 0]
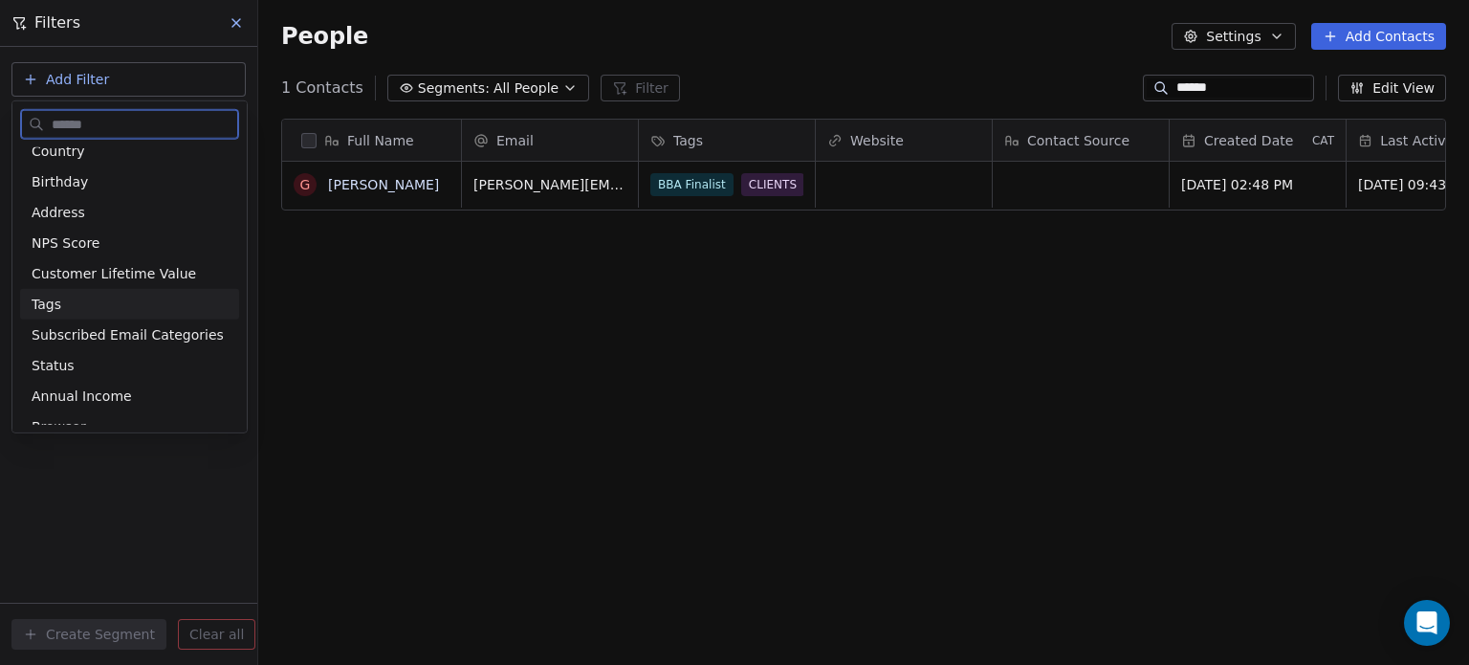
click at [95, 306] on div "Tags" at bounding box center [130, 304] width 196 height 19
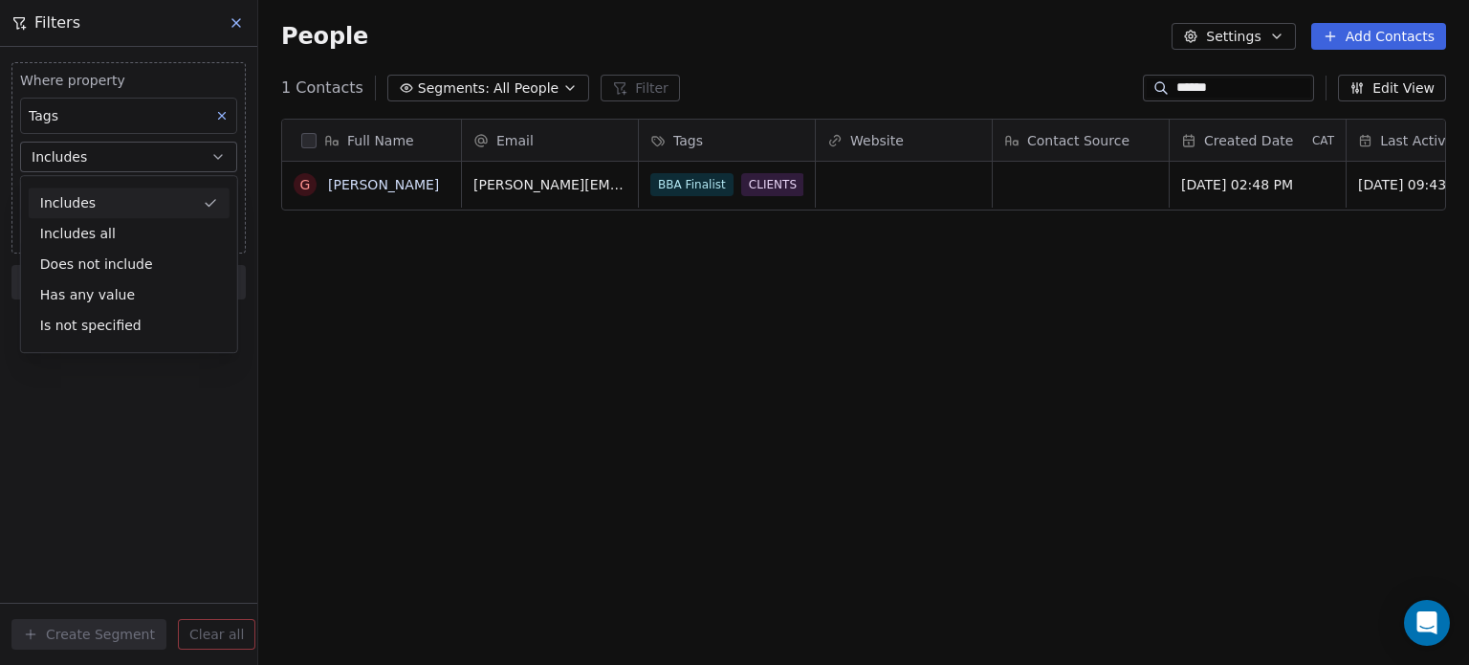
click at [108, 209] on div "Includes" at bounding box center [129, 202] width 201 height 31
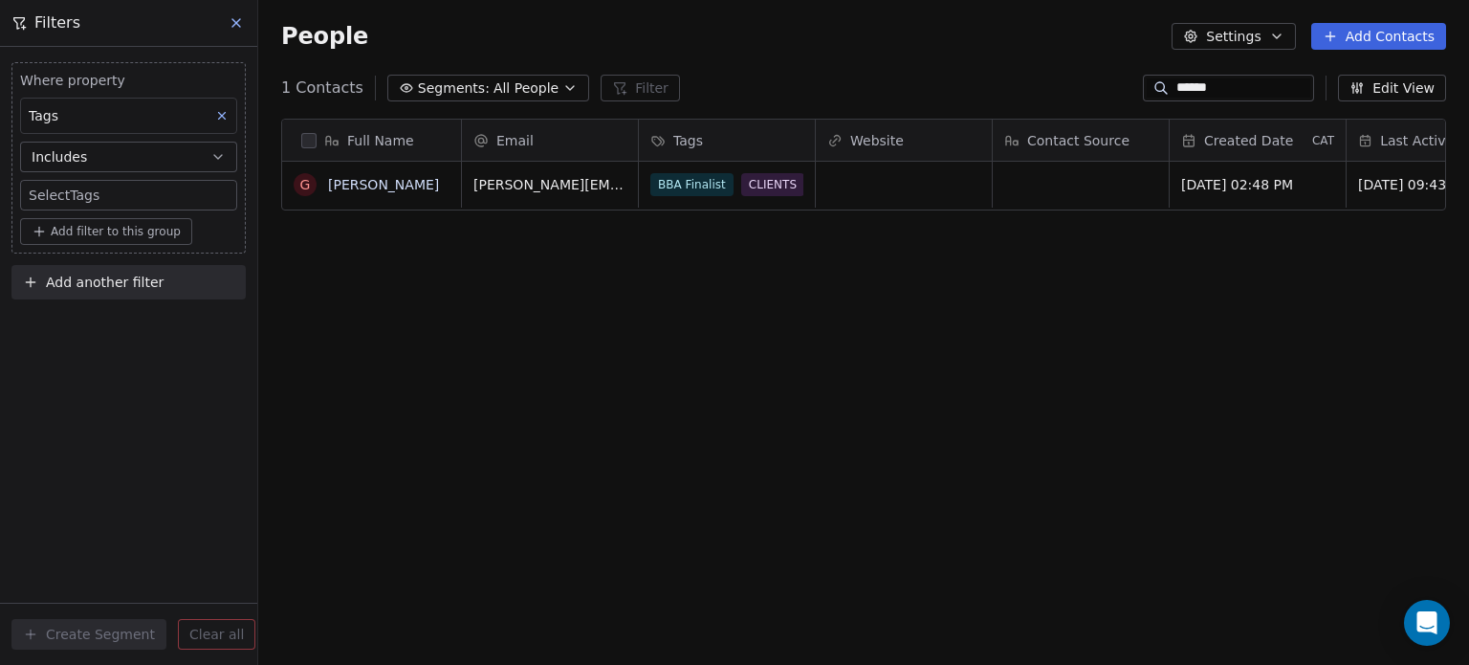
click at [104, 231] on span "Add filter to this group" at bounding box center [116, 231] width 130 height 15
click at [103, 198] on html "T The Asset Path Contacts People Marketing Workflows Campaigns Metrics & Events…" at bounding box center [734, 332] width 1469 height 665
click at [103, 198] on body "T The Asset Path Contacts People Marketing Workflows Campaigns Metrics & Events…" at bounding box center [734, 332] width 1469 height 665
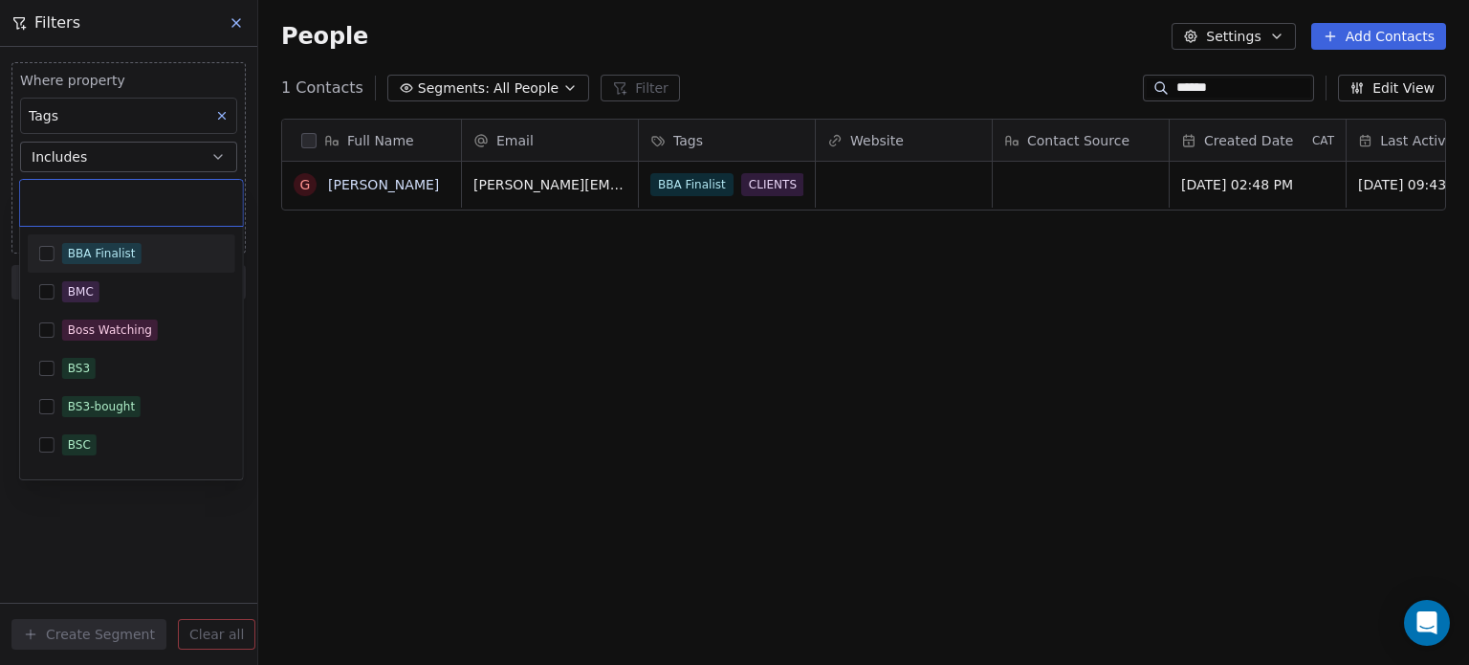
click at [79, 245] on div "BBA Finalist" at bounding box center [102, 253] width 68 height 17
click at [320, 345] on html "T The Asset Path Contacts People Marketing Workflows Campaigns Metrics & Events…" at bounding box center [734, 332] width 1469 height 665
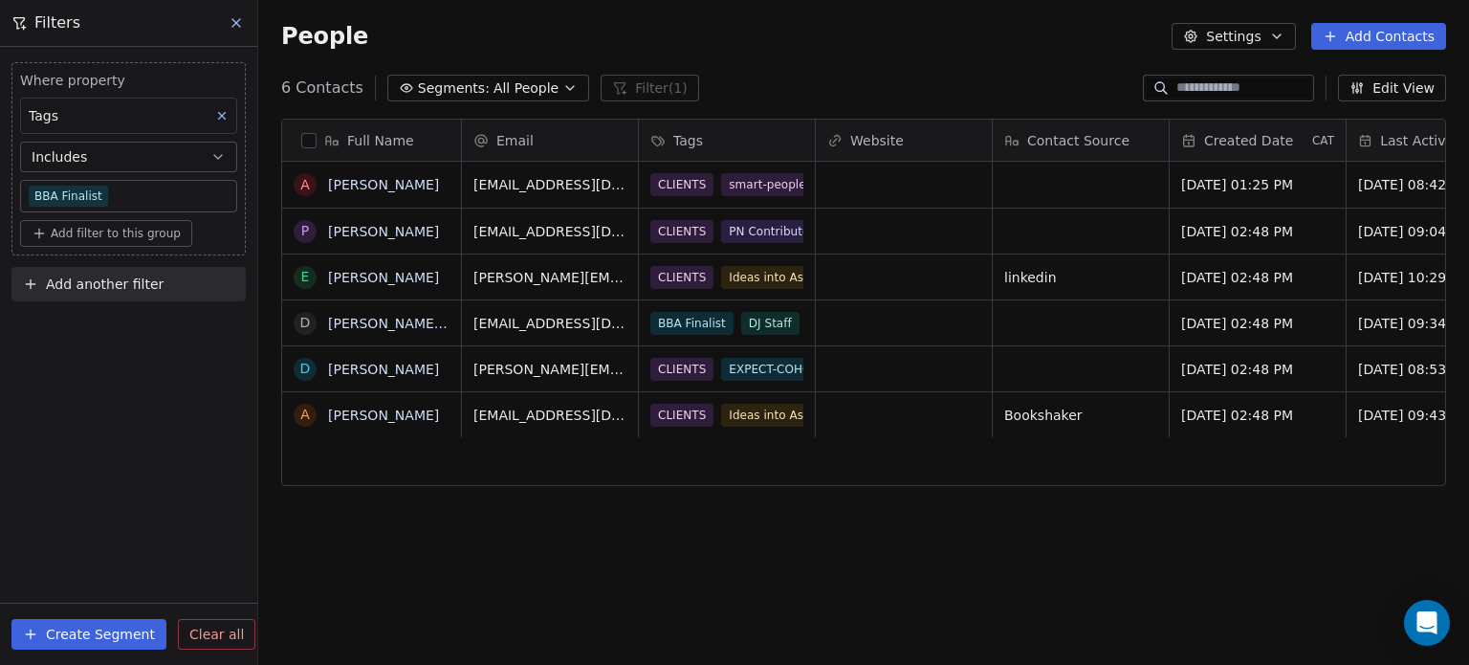
scroll to position [14, 0]
click at [226, 633] on span "Clear all" at bounding box center [216, 635] width 55 height 20
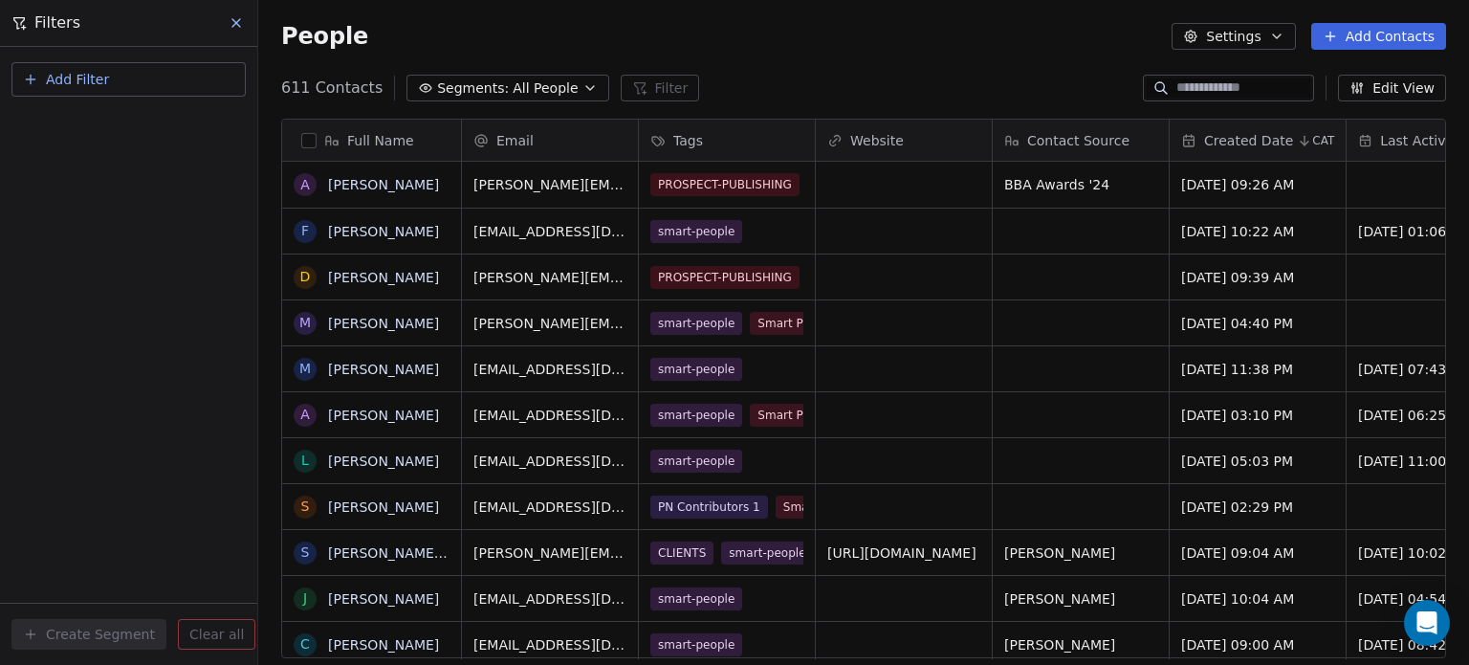
scroll to position [570, 1196]
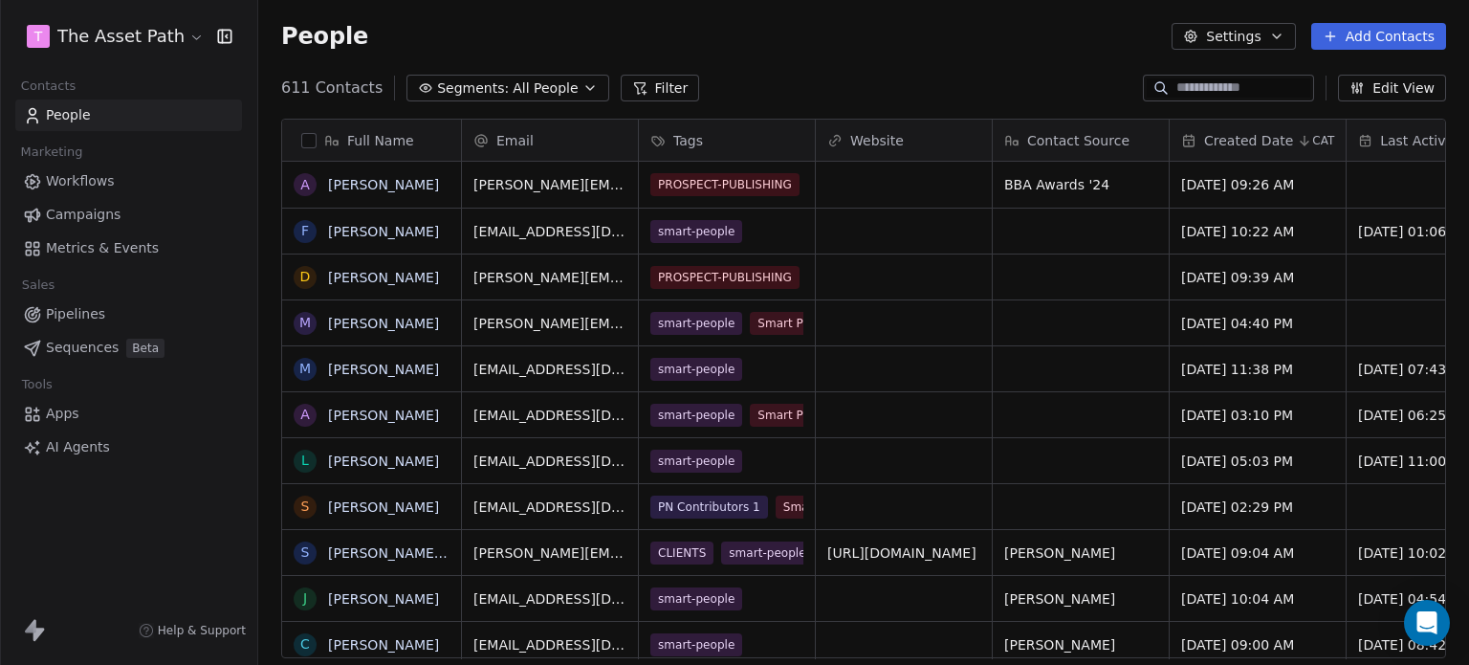
scroll to position [570, 1196]
click at [1177, 82] on input at bounding box center [1244, 87] width 134 height 19
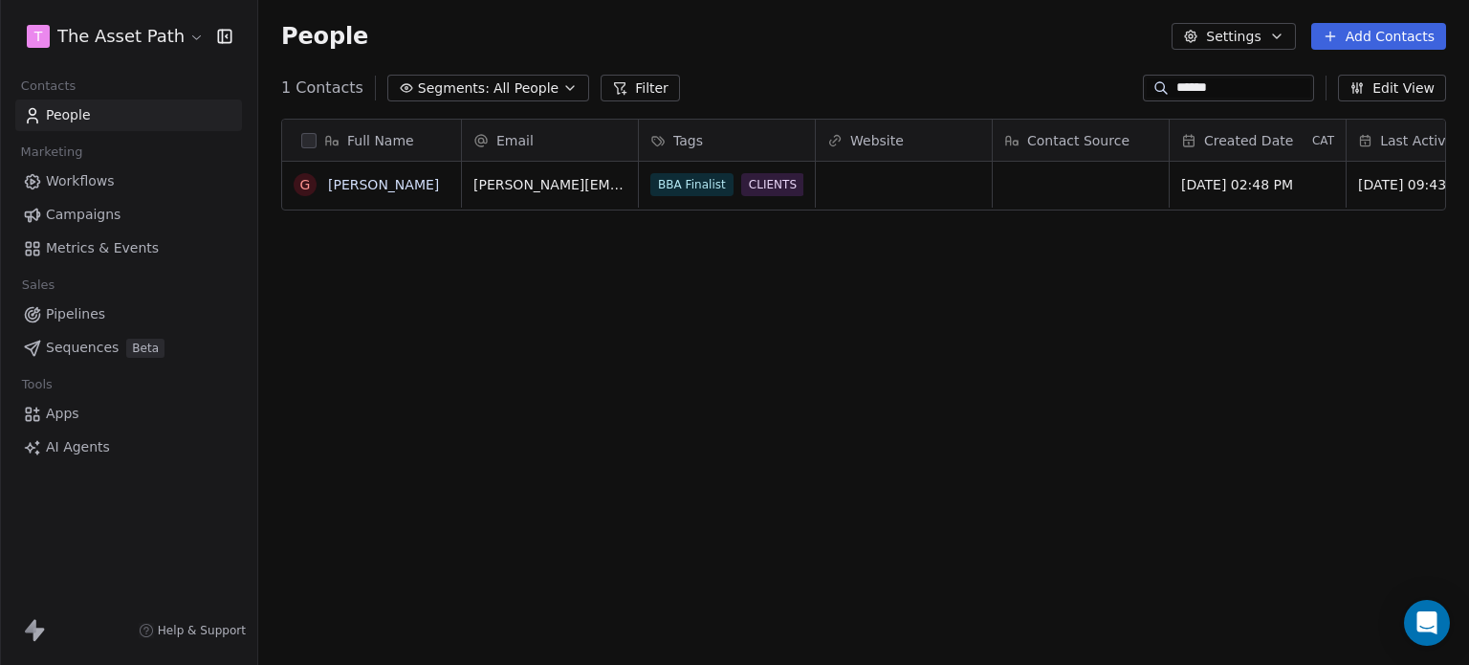
type input "******"
click at [765, 197] on div "BBA Finalist CLIENTS DJ-WEBSITE smart-people" at bounding box center [765, 197] width 228 height 54
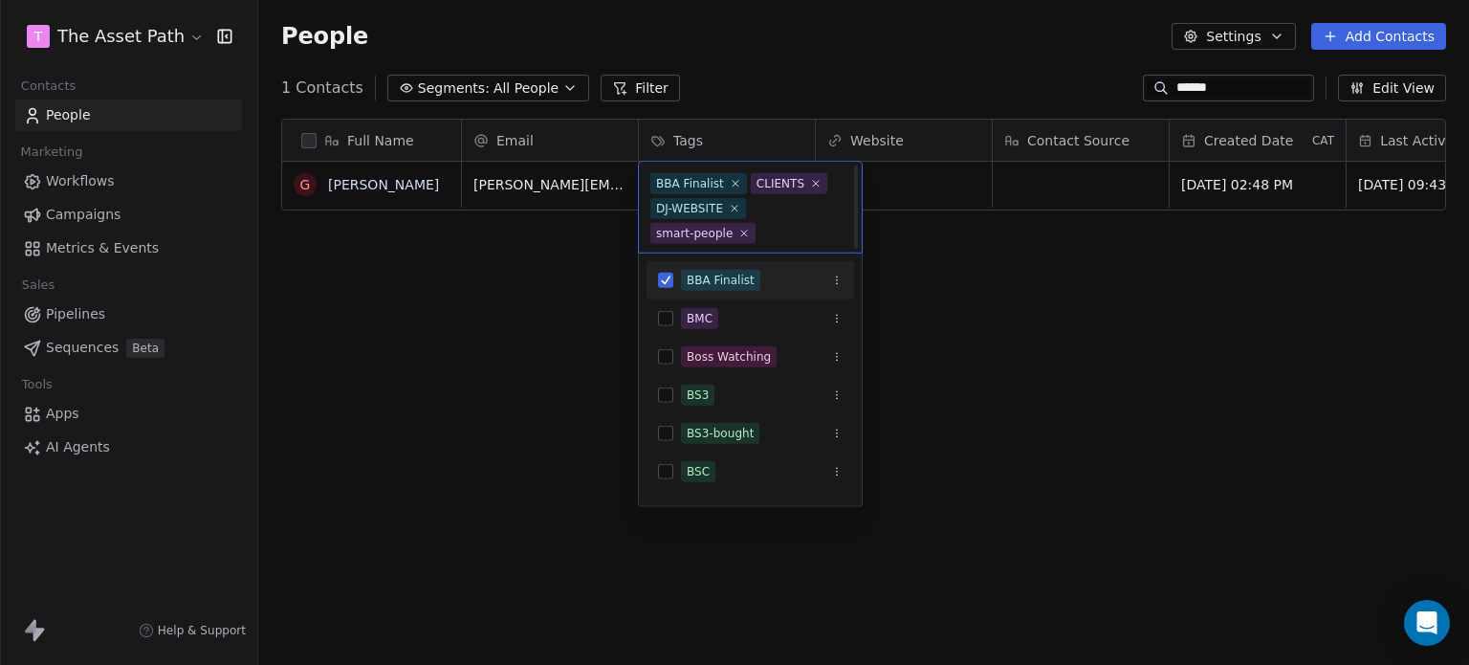
scroll to position [2, 0]
click at [250, 306] on html "T The Asset Path Contacts People Marketing Workflows Campaigns Metrics & Events…" at bounding box center [734, 332] width 1469 height 665
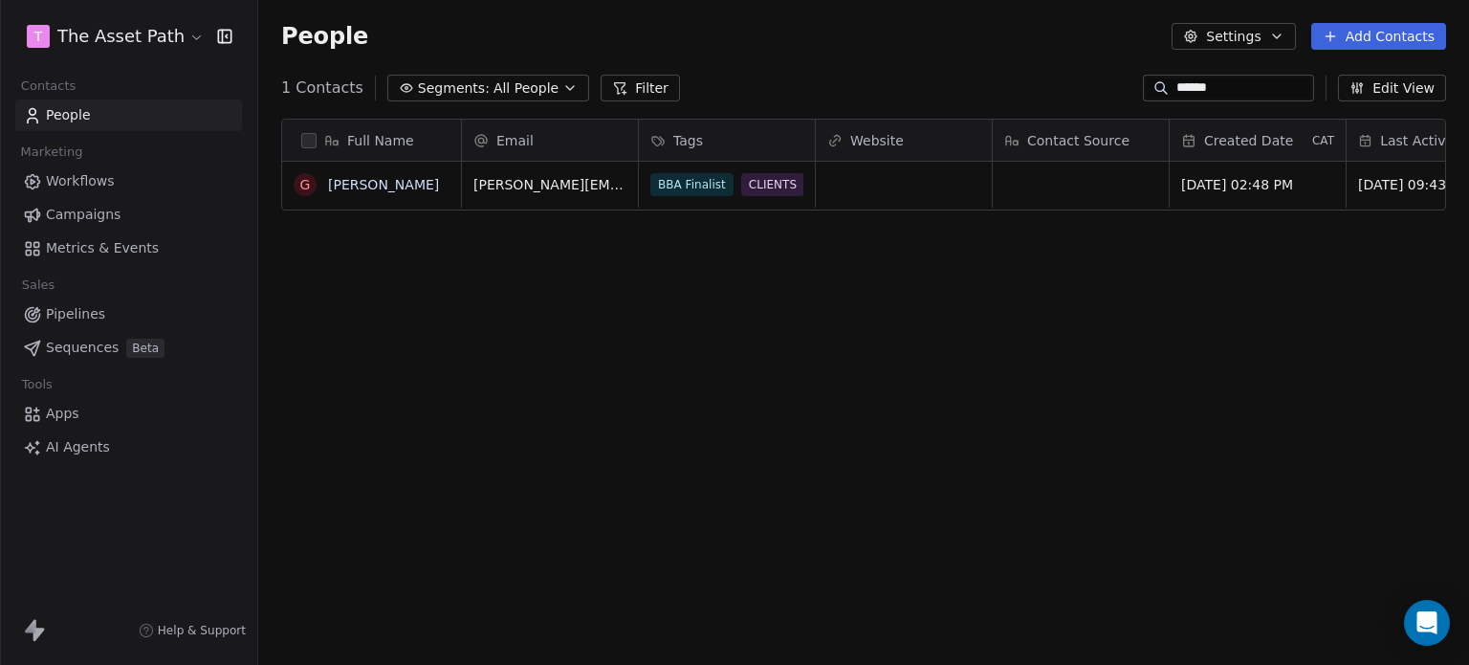
click at [534, 90] on span "All People" at bounding box center [526, 88] width 65 height 20
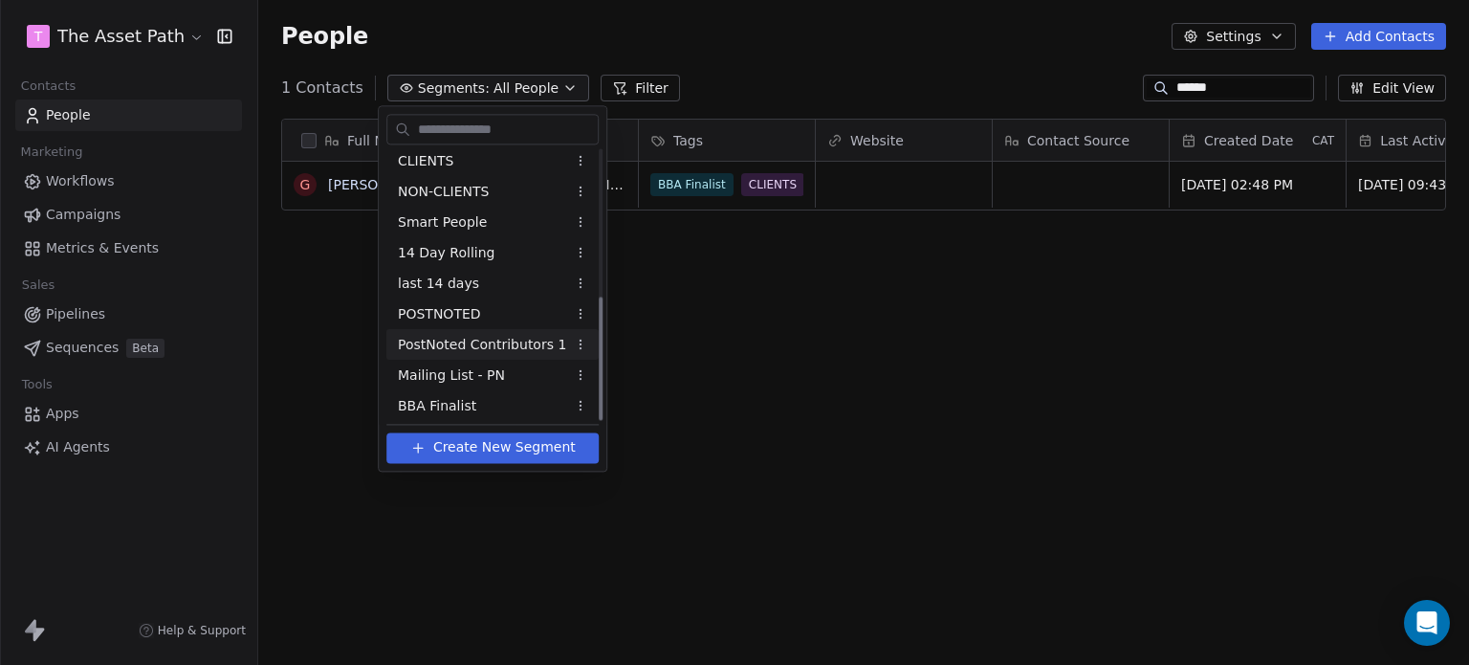
scroll to position [318, 0]
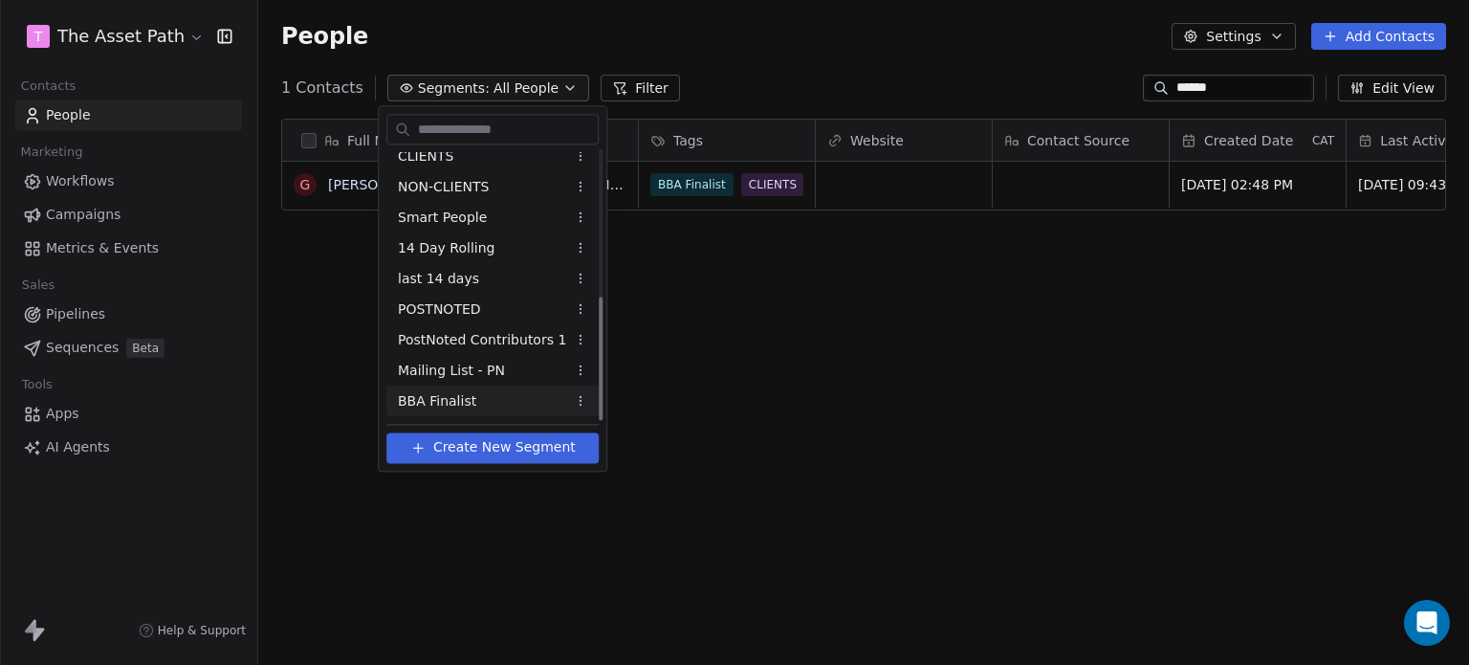
click at [448, 391] on span "BBA Finalist" at bounding box center [437, 401] width 78 height 20
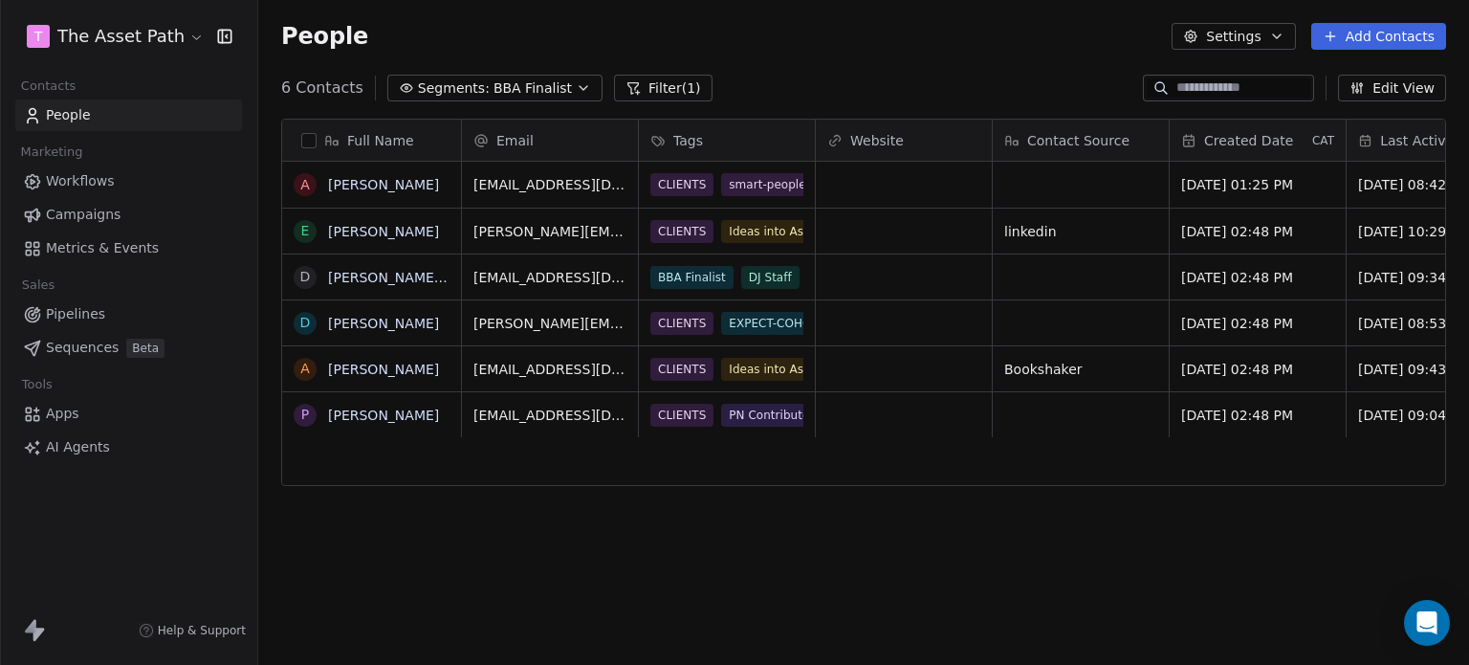
scroll to position [570, 1196]
click at [558, 79] on button "Segments: BBA Finalist" at bounding box center [494, 88] width 215 height 27
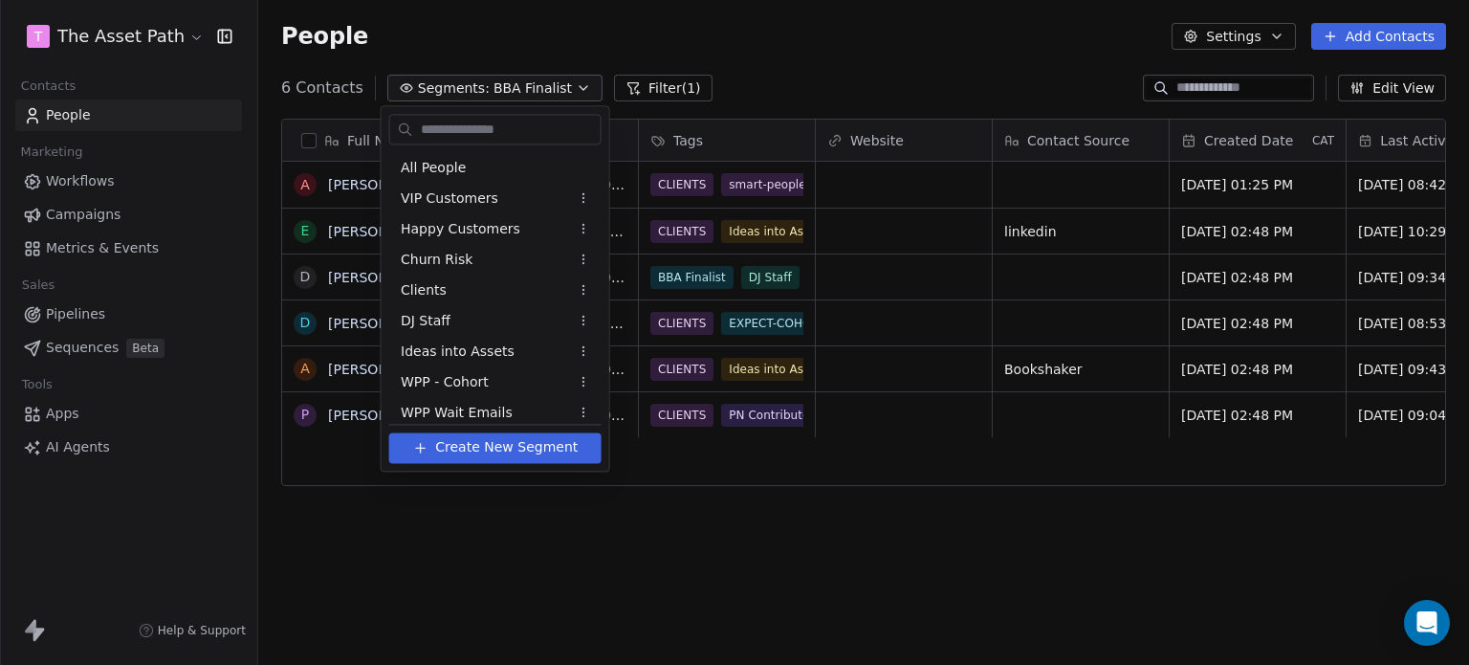
scroll to position [318, 0]
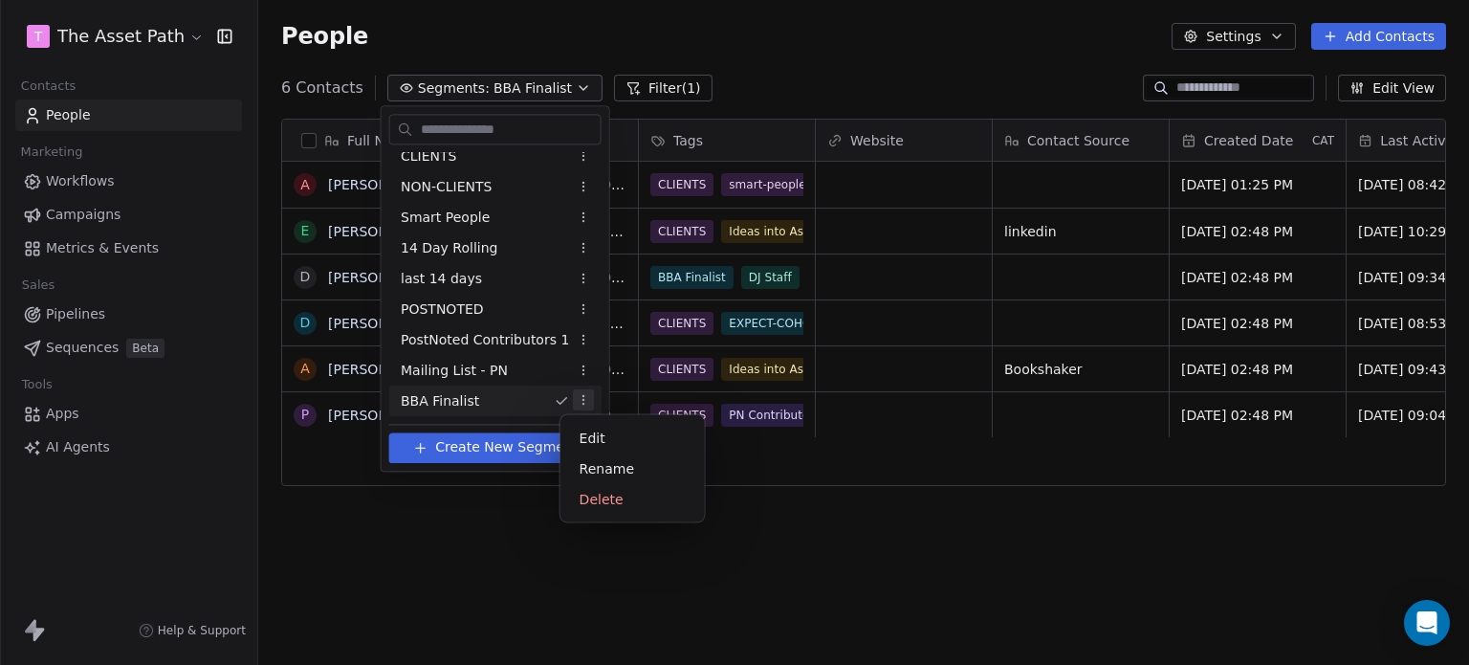
click at [568, 401] on html "T The Asset Path Contacts People Marketing Workflows Campaigns Metrics & Events…" at bounding box center [734, 332] width 1469 height 665
click at [593, 495] on div "Delete" at bounding box center [632, 499] width 129 height 31
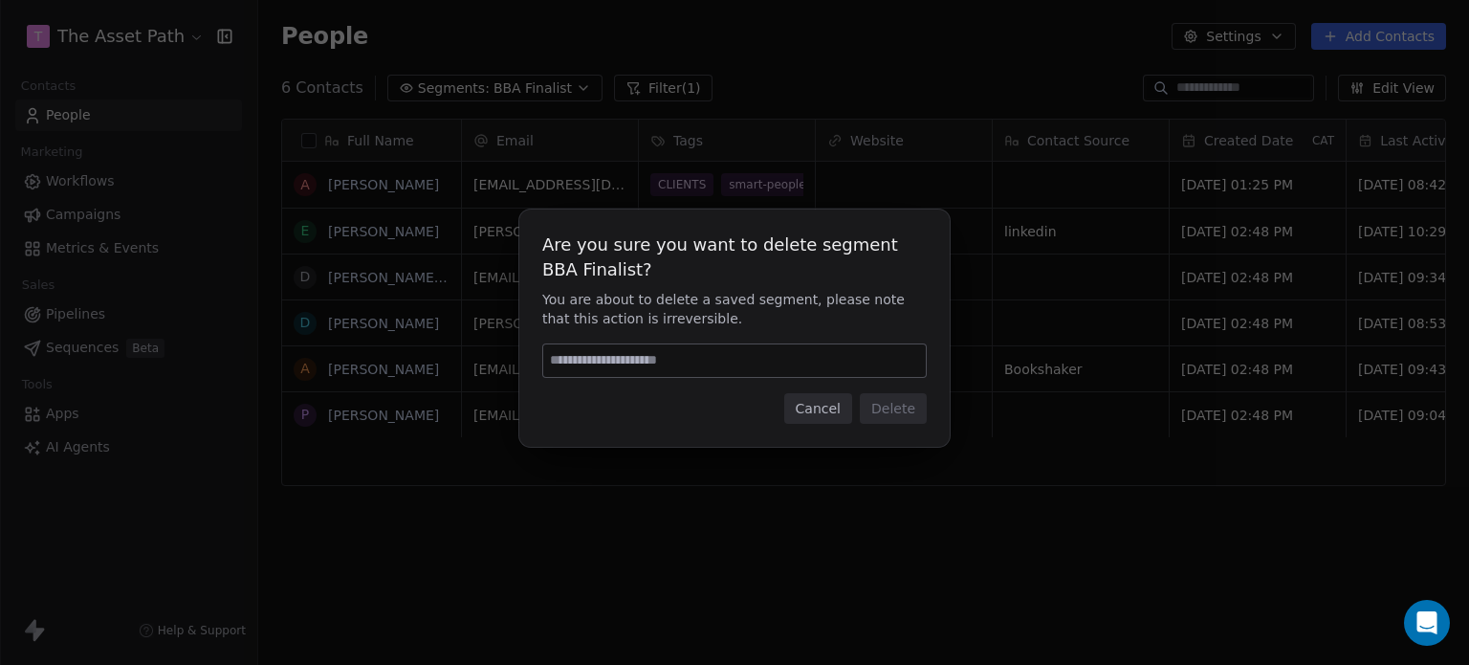
click at [681, 354] on input at bounding box center [734, 360] width 383 height 33
type input "******"
click at [887, 415] on button "Delete" at bounding box center [893, 408] width 67 height 31
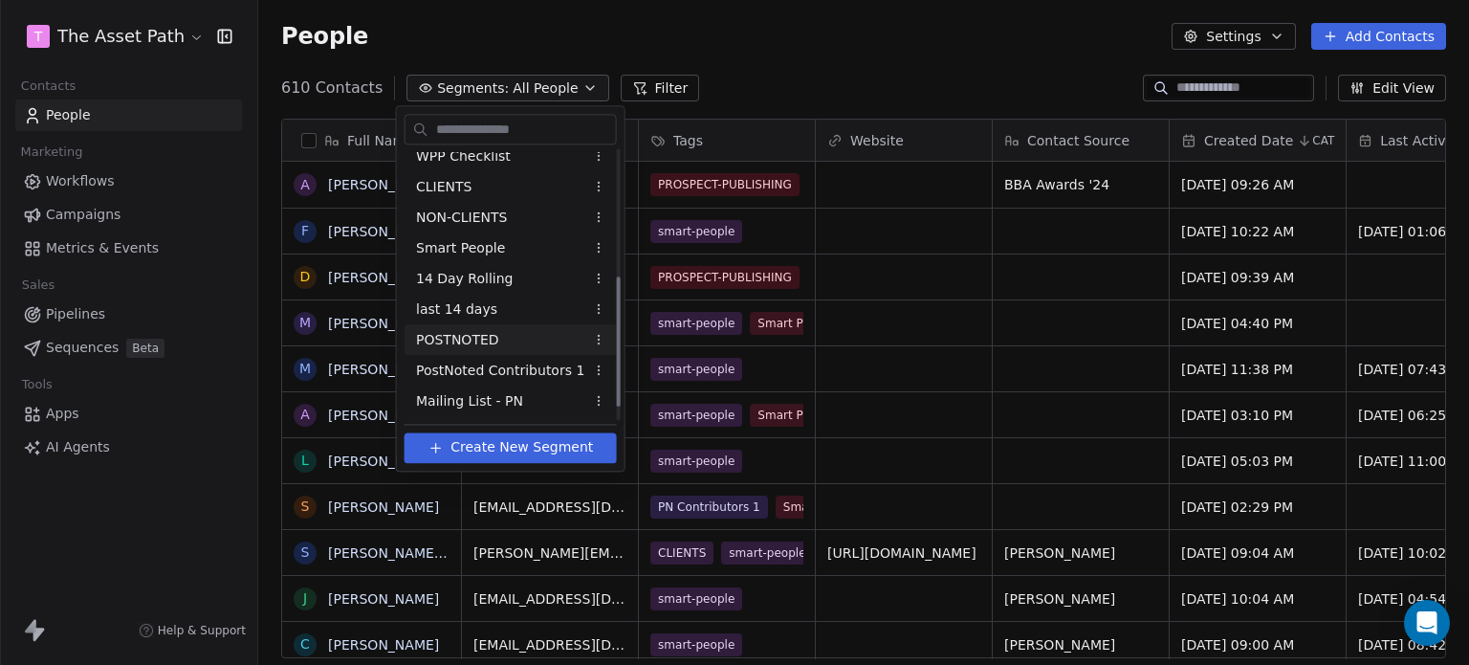
scroll to position [191, 0]
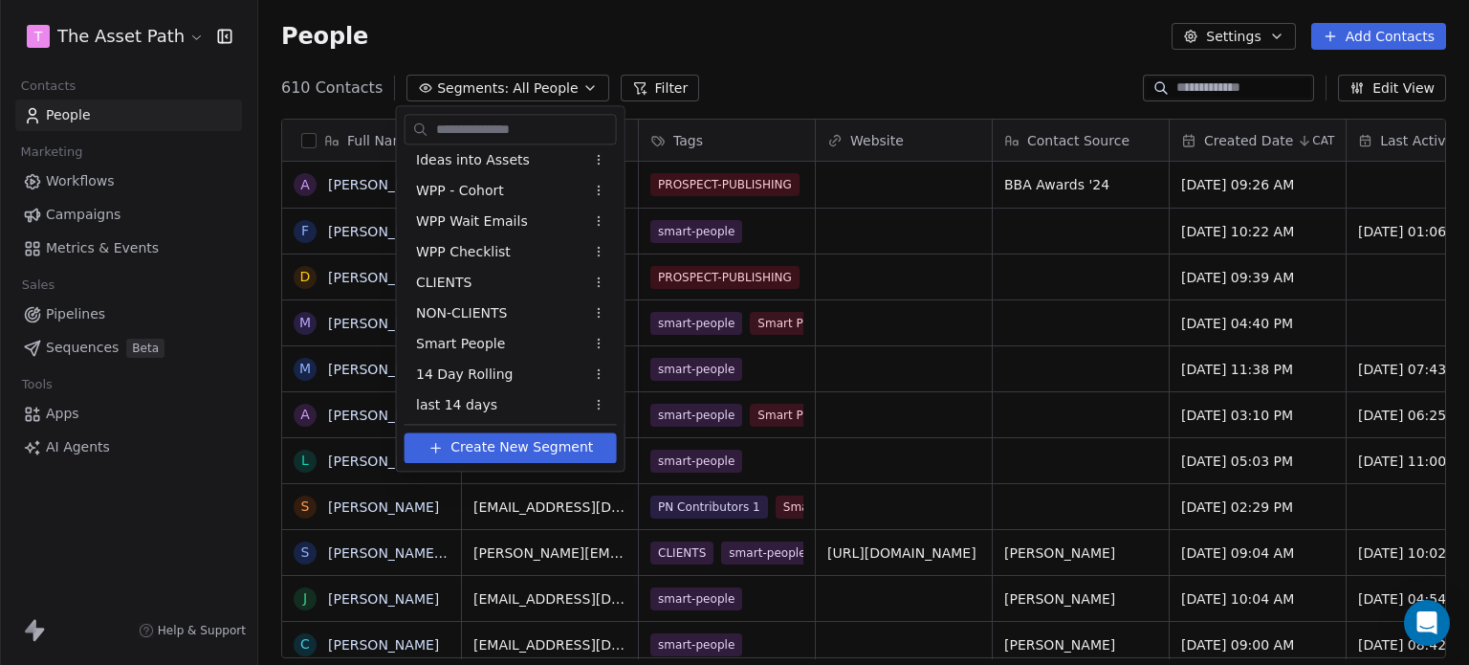
click at [89, 119] on html "T The Asset Path Contacts People Marketing Workflows Campaigns Metrics & Events…" at bounding box center [734, 332] width 1469 height 665
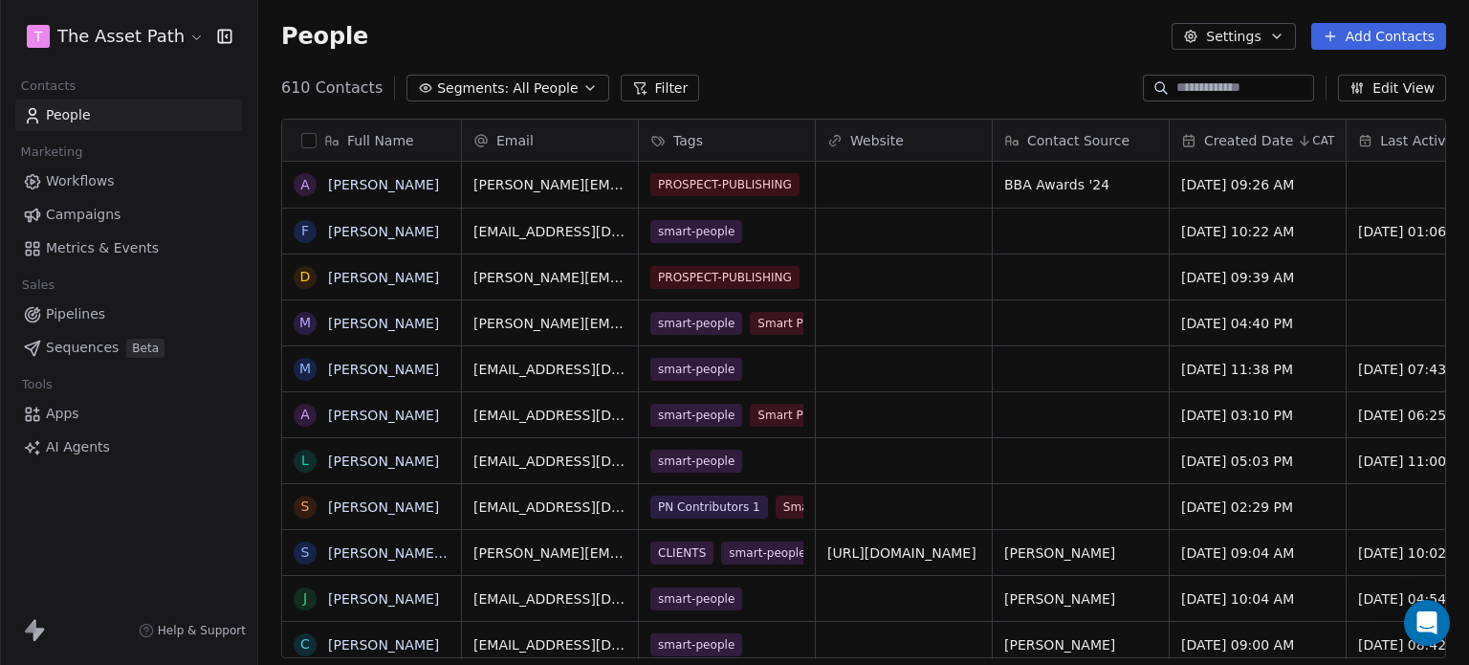
click at [640, 87] on button "Filter" at bounding box center [660, 88] width 79 height 27
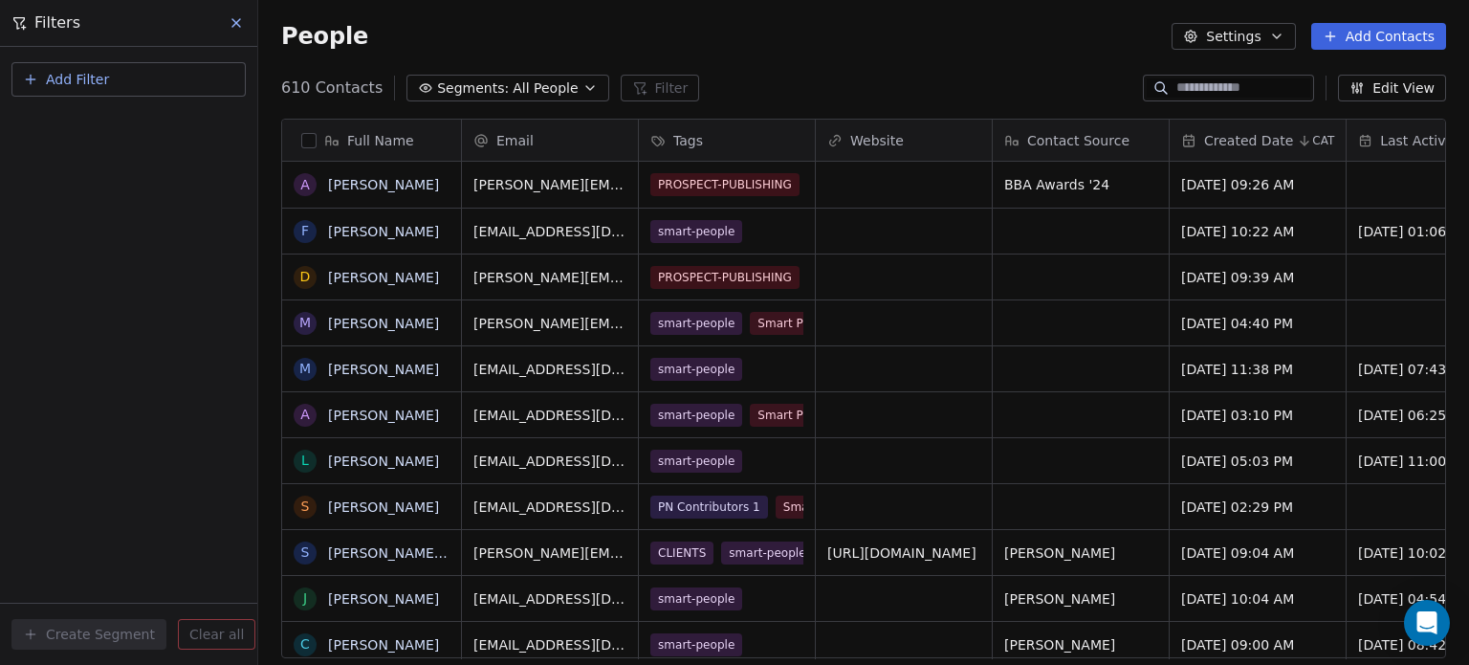
click at [121, 77] on button "Add Filter" at bounding box center [128, 79] width 234 height 34
click at [111, 127] on span "Contact properties" at bounding box center [94, 124] width 124 height 20
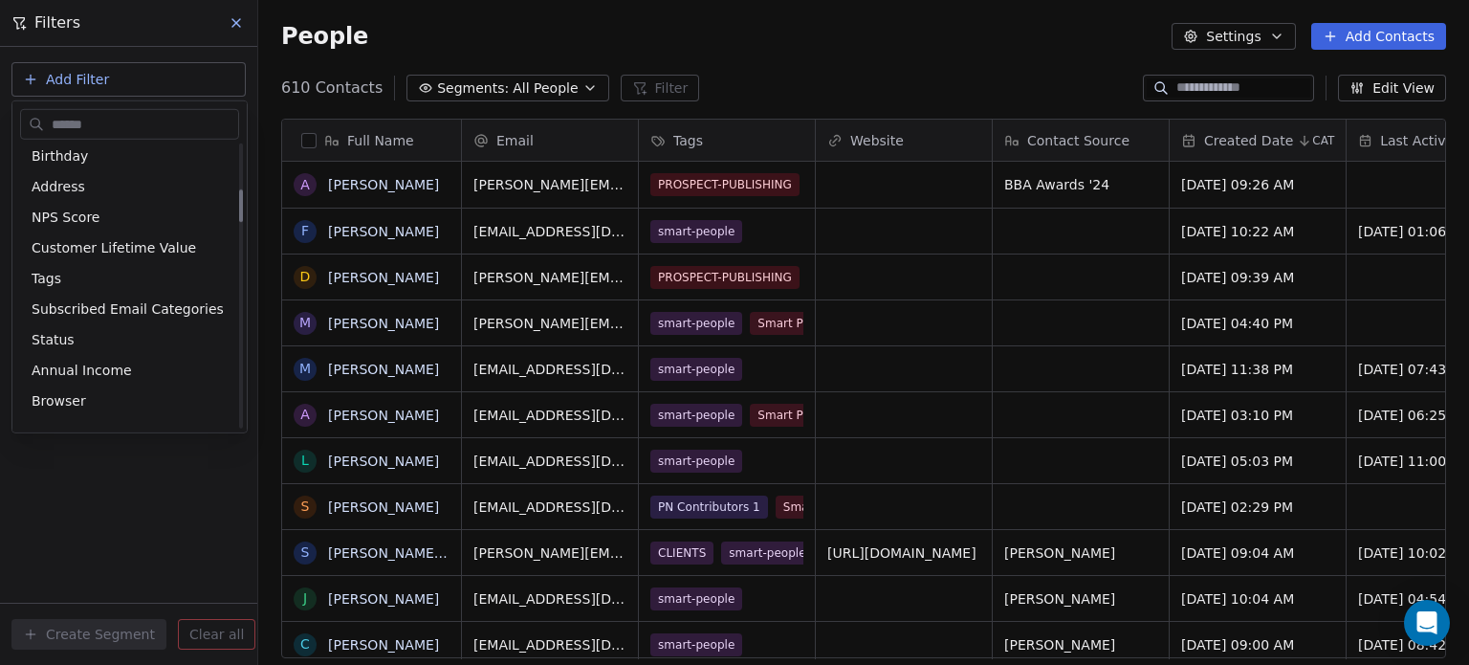
scroll to position [287, 0]
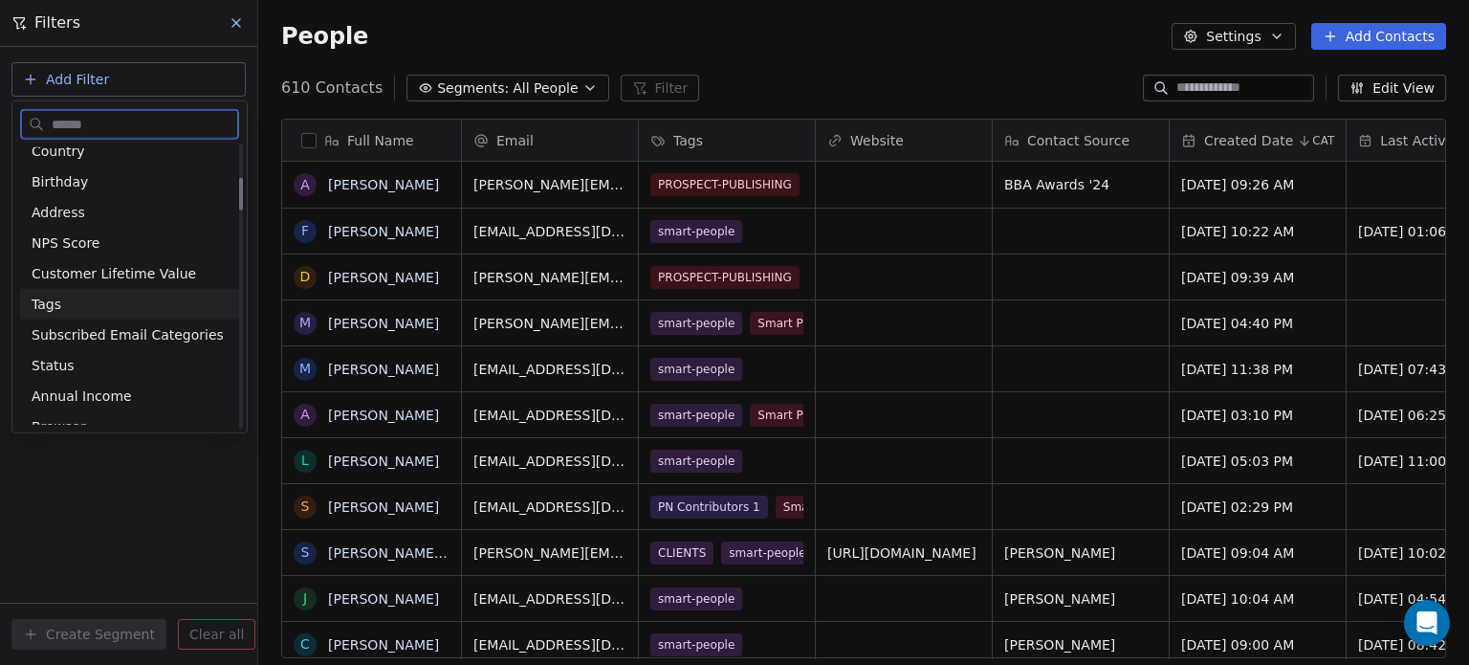
click at [69, 297] on div "Tags" at bounding box center [130, 304] width 196 height 19
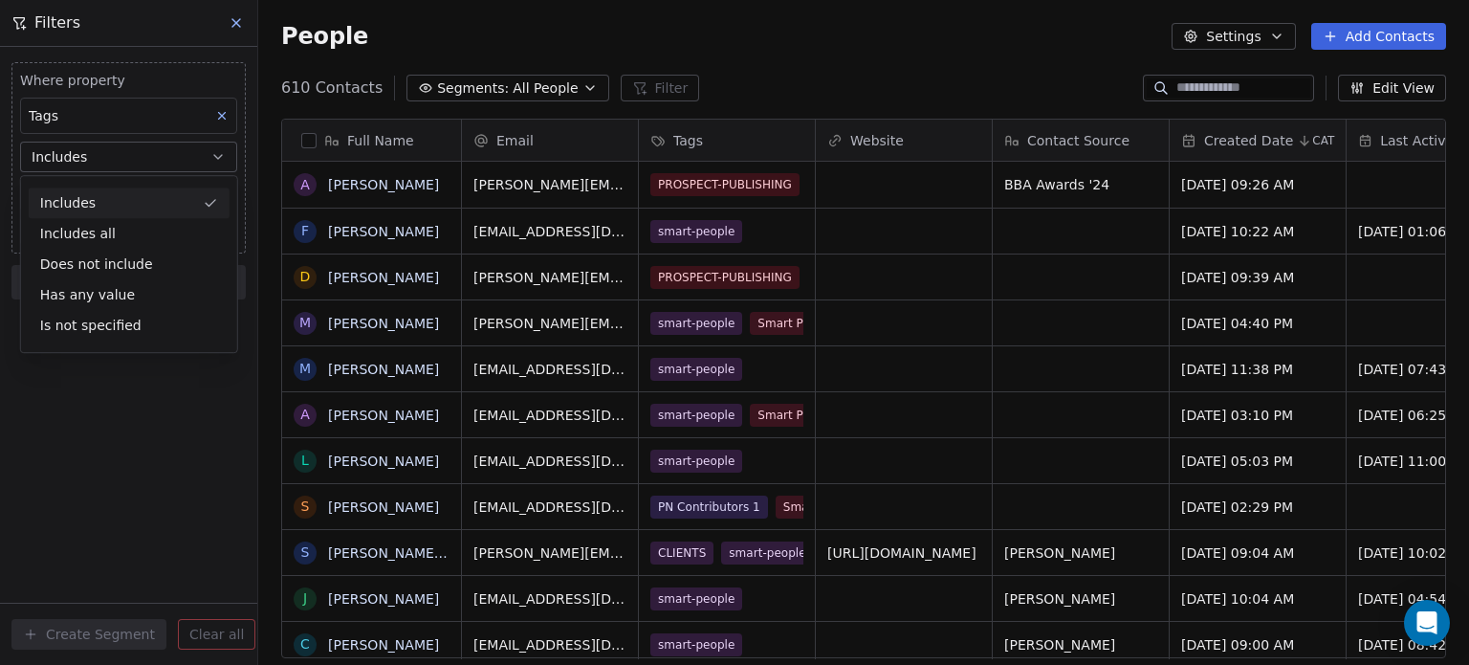
click at [106, 202] on div "Includes" at bounding box center [129, 202] width 201 height 31
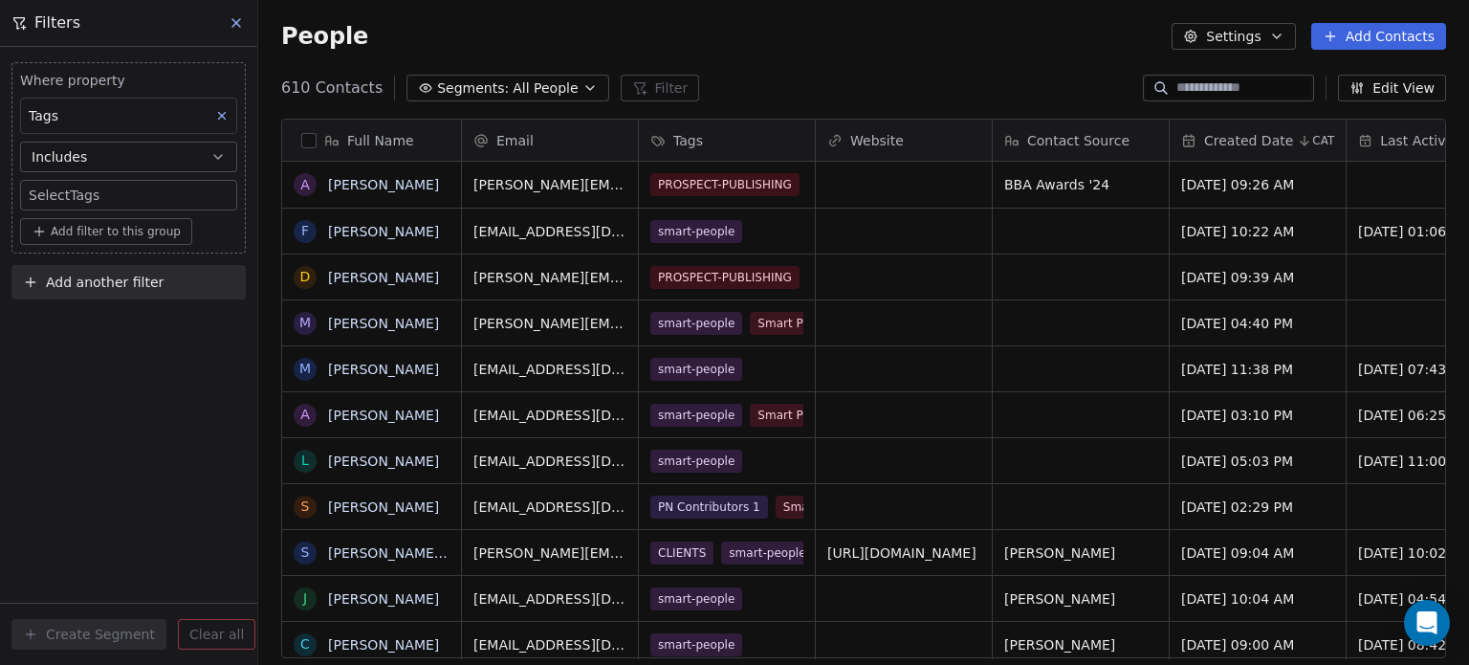
click at [96, 236] on span "Add filter to this group" at bounding box center [116, 231] width 130 height 15
click at [103, 193] on html "T The Asset Path Contacts People Marketing Workflows Campaigns Metrics & Events…" at bounding box center [734, 332] width 1469 height 665
click at [103, 193] on body "T The Asset Path Contacts People Marketing Workflows Campaigns Metrics & Events…" at bounding box center [734, 332] width 1469 height 665
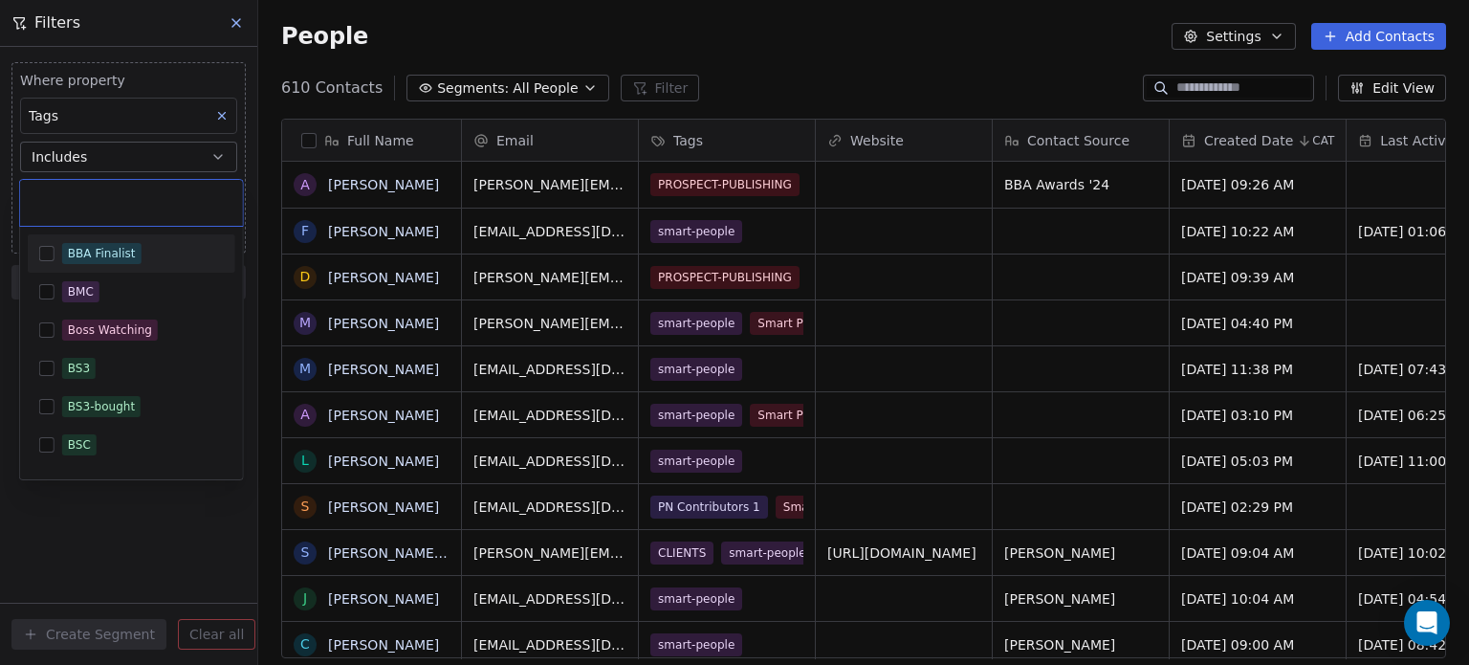
click at [68, 256] on div "BBA Finalist" at bounding box center [102, 253] width 68 height 17
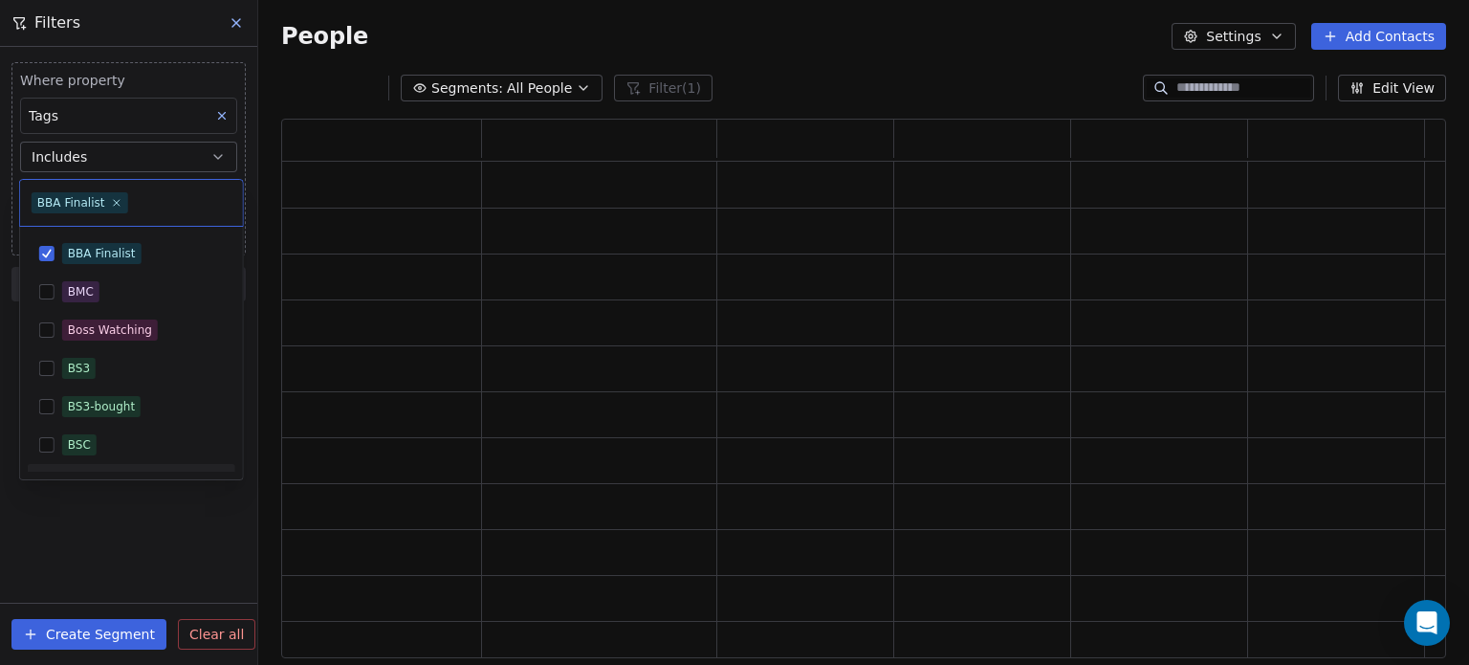
click at [99, 526] on html "T The Asset Path Contacts People Marketing Workflows Campaigns Metrics & Events…" at bounding box center [734, 332] width 1469 height 665
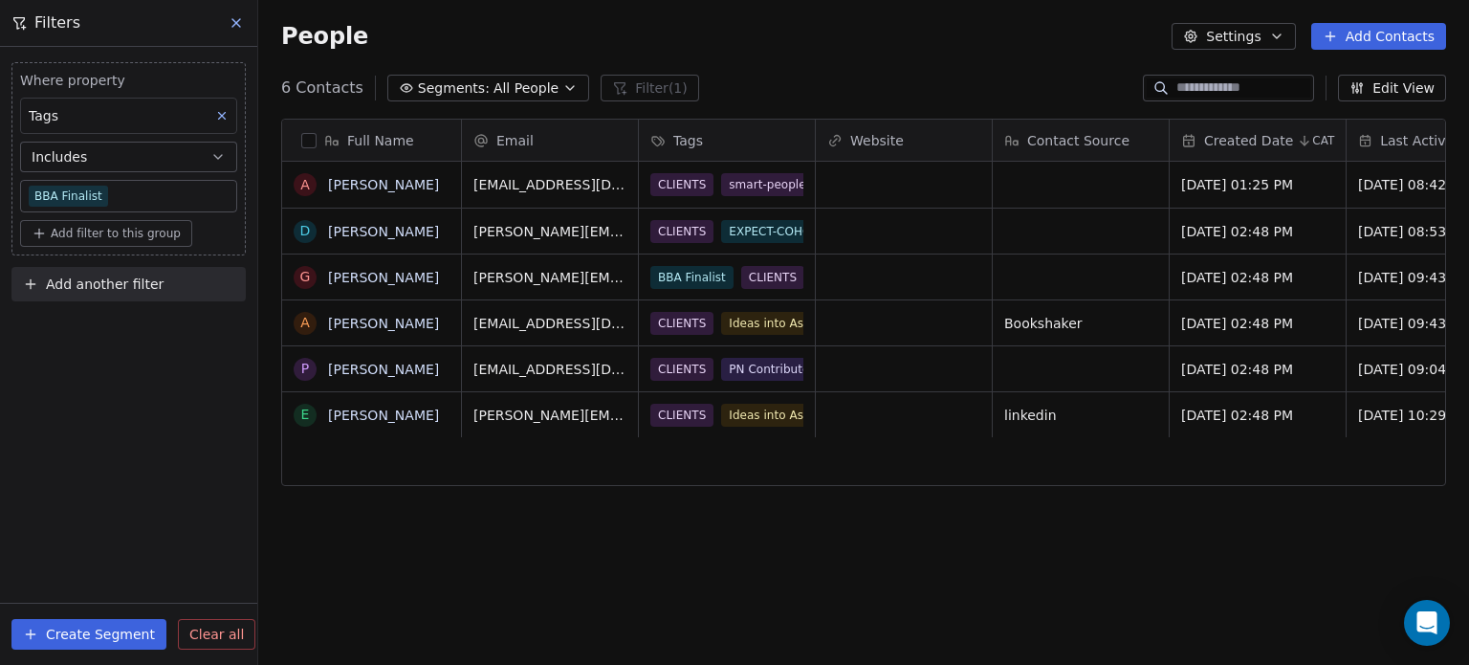
scroll to position [0, 0]
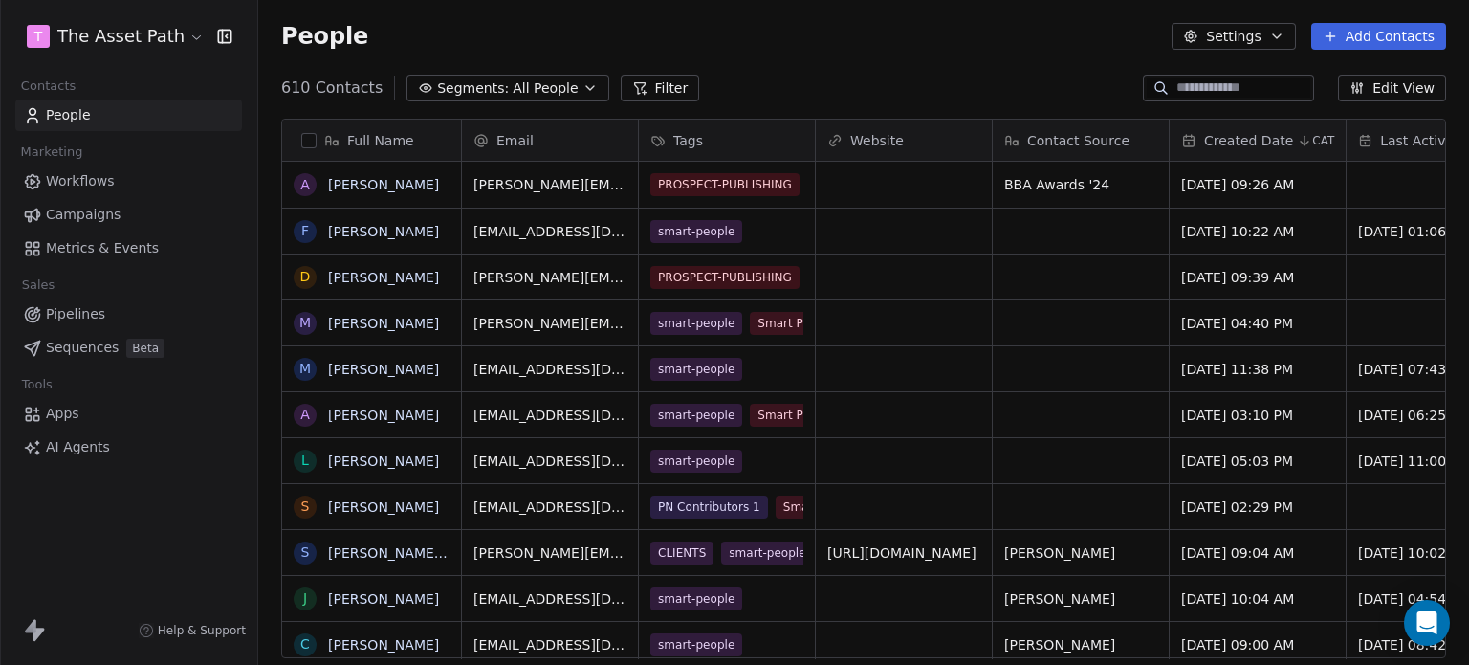
scroll to position [570, 1196]
click at [814, 75] on div "610 Contacts Segments: All People Filter Edit View" at bounding box center [863, 88] width 1211 height 31
click at [482, 83] on span "Segments:" at bounding box center [473, 88] width 72 height 20
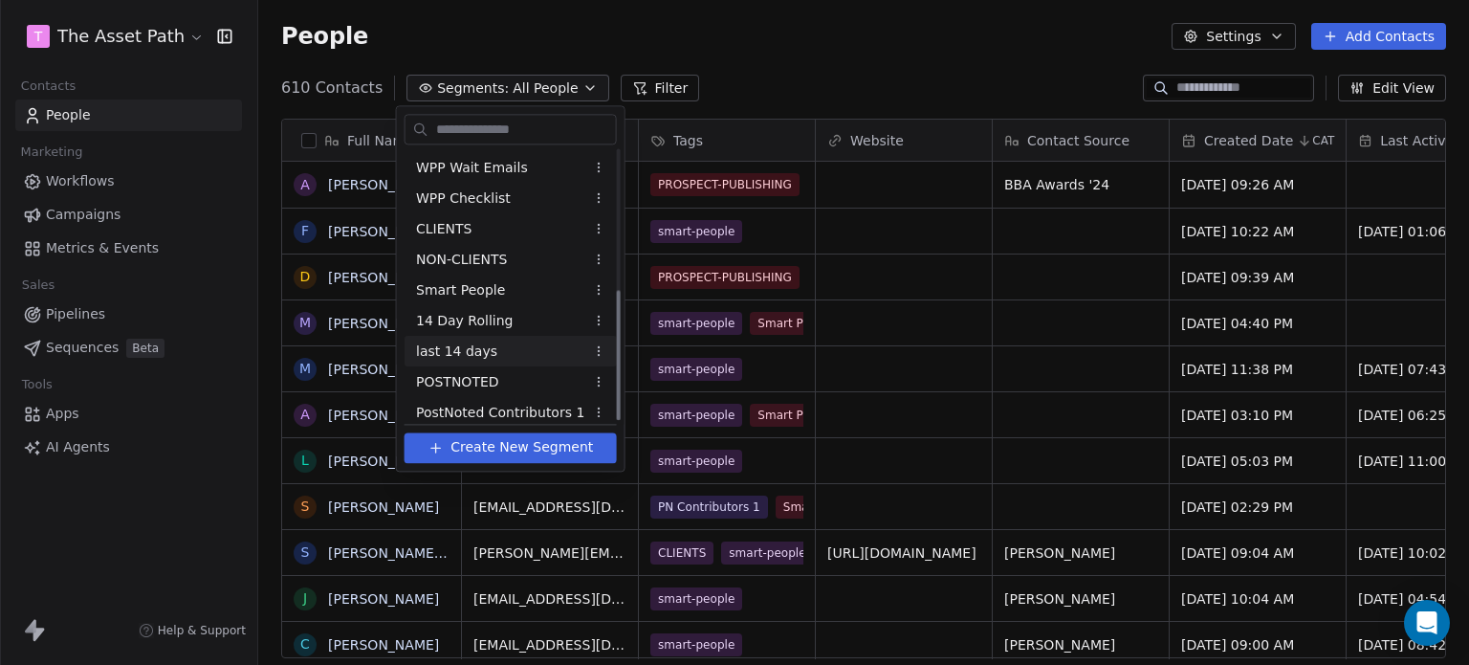
scroll to position [287, 0]
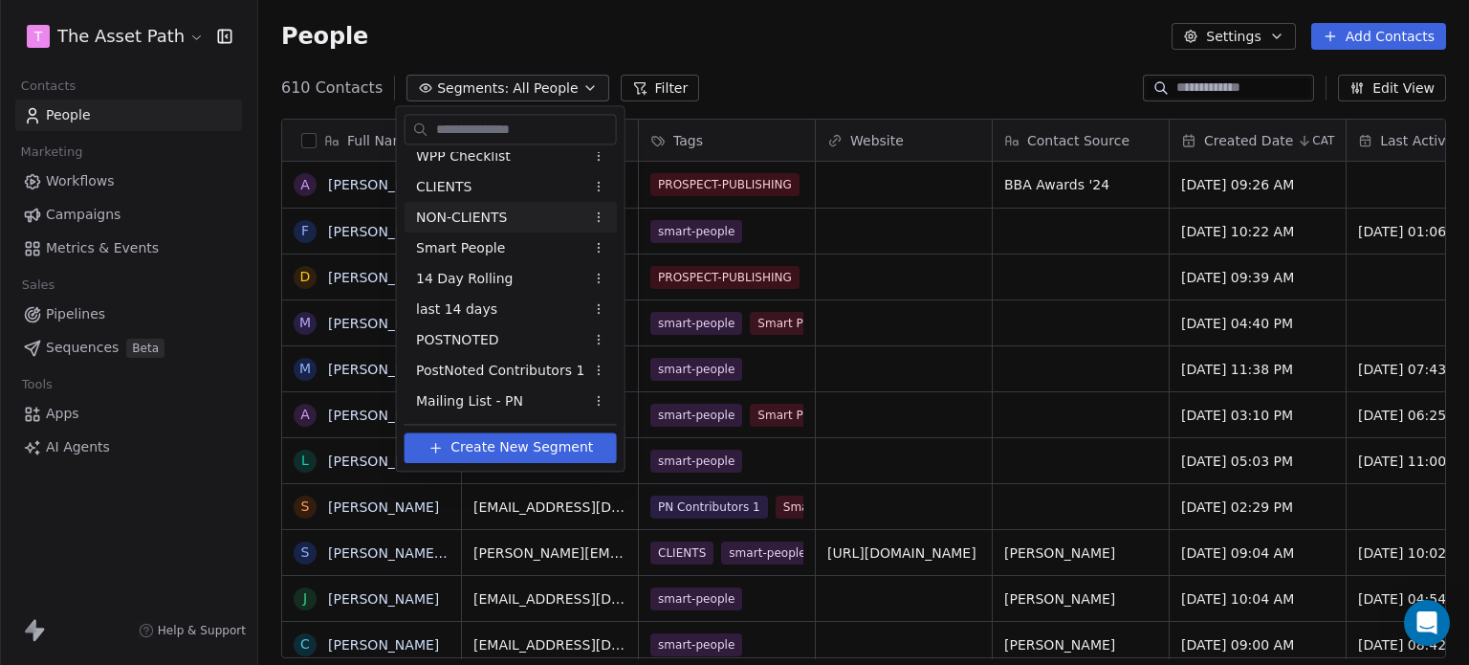
click at [763, 56] on html "T The Asset Path Contacts People Marketing Workflows Campaigns Metrics & Events…" at bounding box center [734, 332] width 1469 height 665
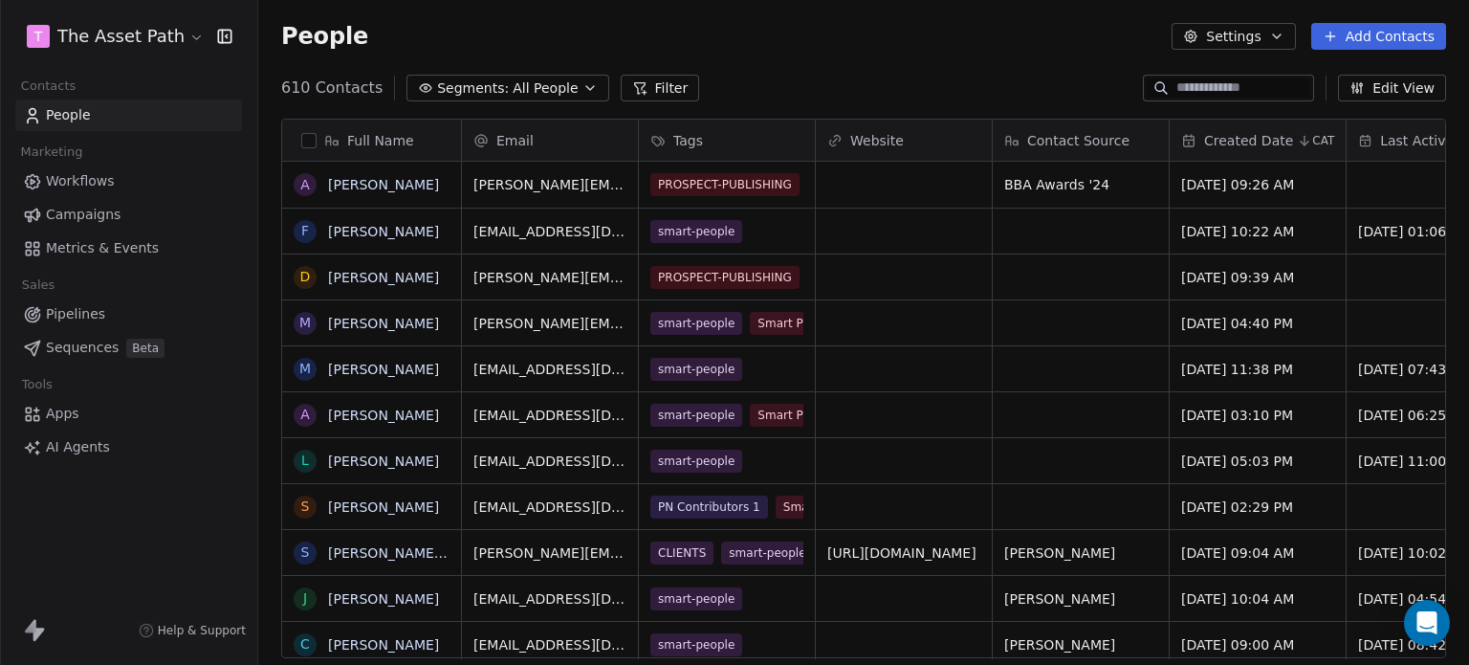
click at [639, 97] on button "Filter" at bounding box center [660, 88] width 79 height 27
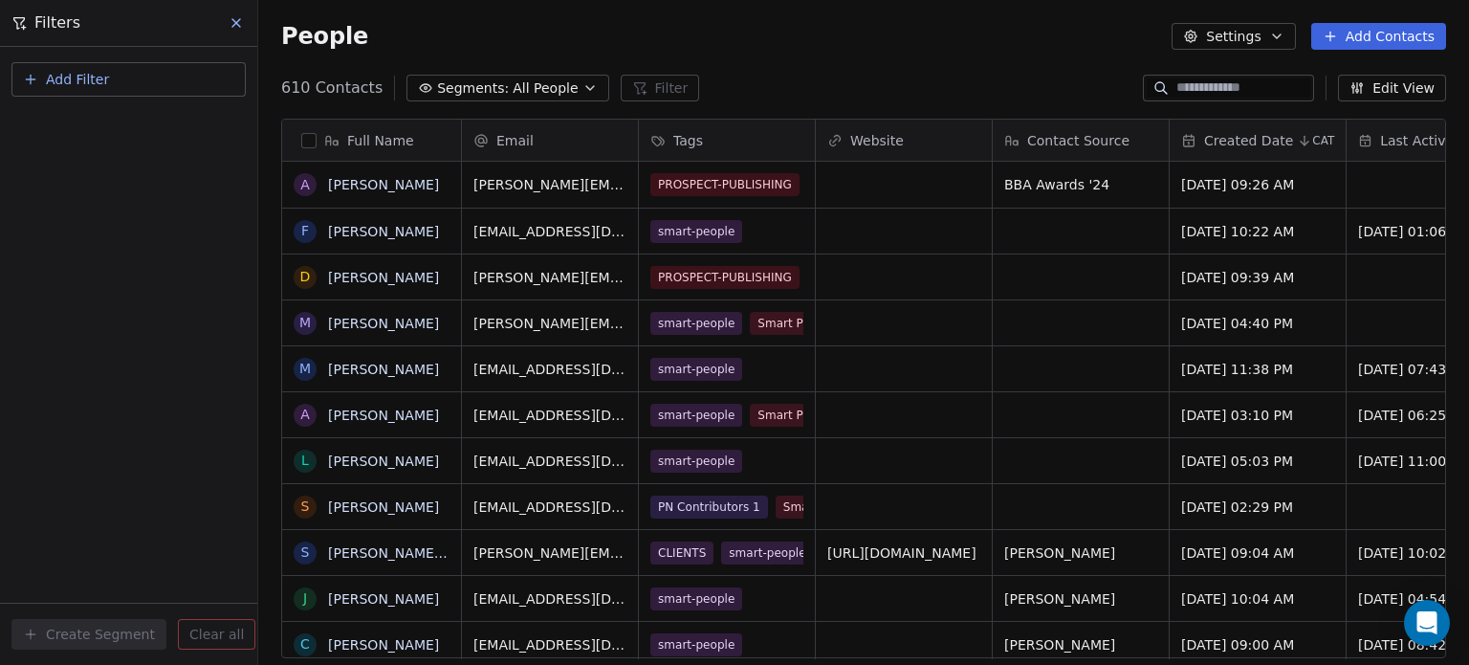
click at [69, 82] on span "Add Filter" at bounding box center [77, 80] width 63 height 20
click at [96, 111] on div "Contact properties" at bounding box center [128, 124] width 217 height 31
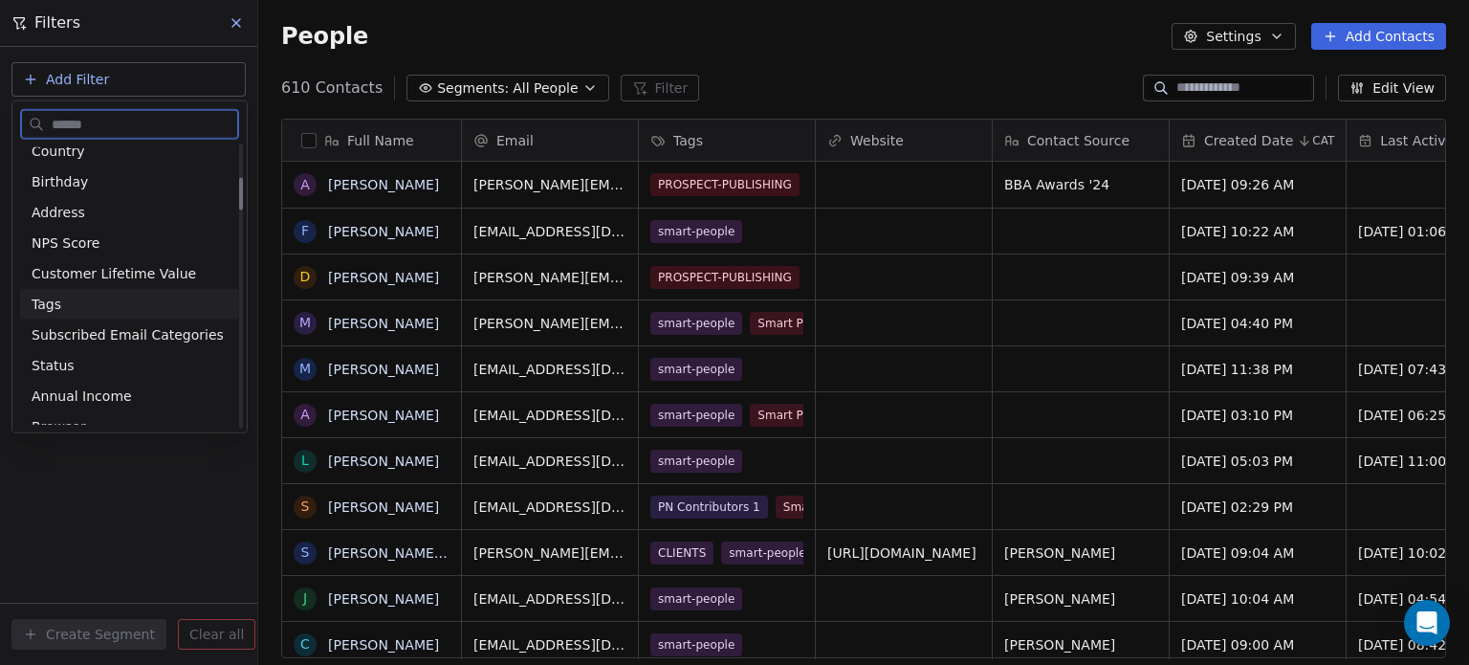
click at [72, 302] on div "Tags" at bounding box center [130, 304] width 196 height 19
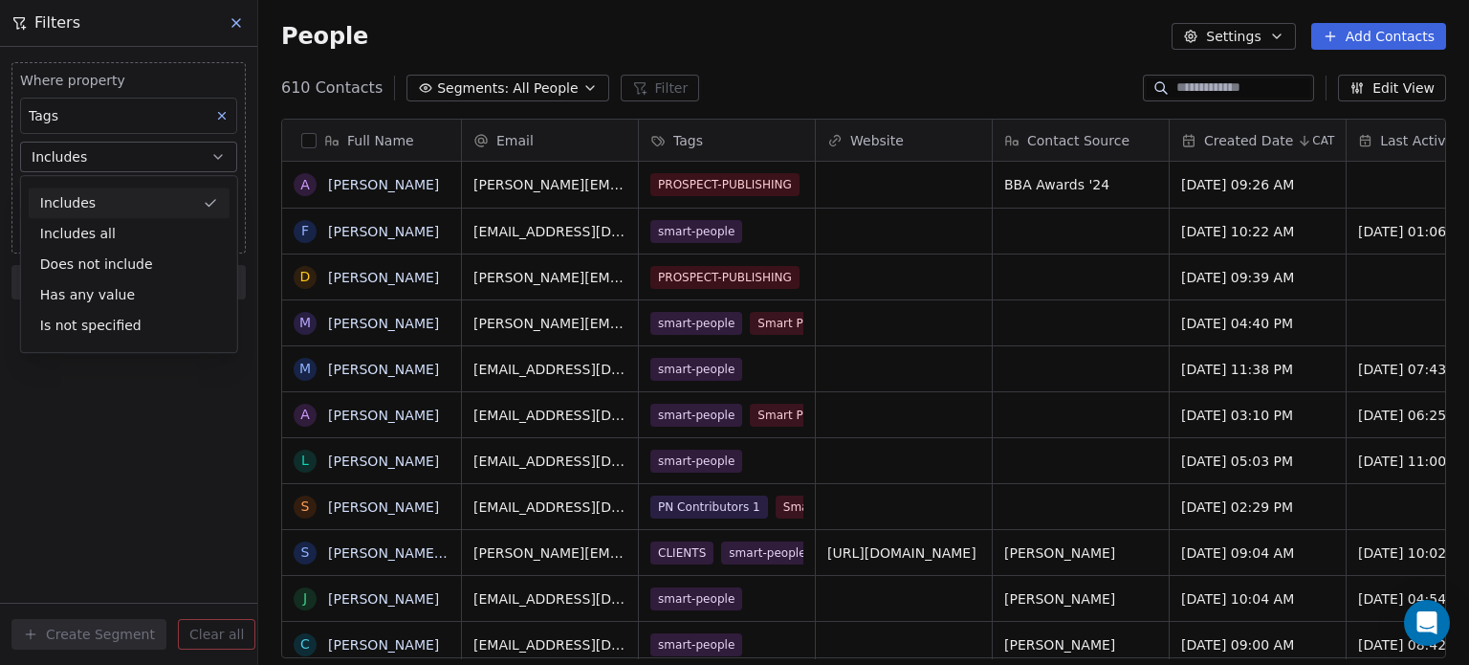
click at [78, 204] on div "Includes" at bounding box center [129, 202] width 201 height 31
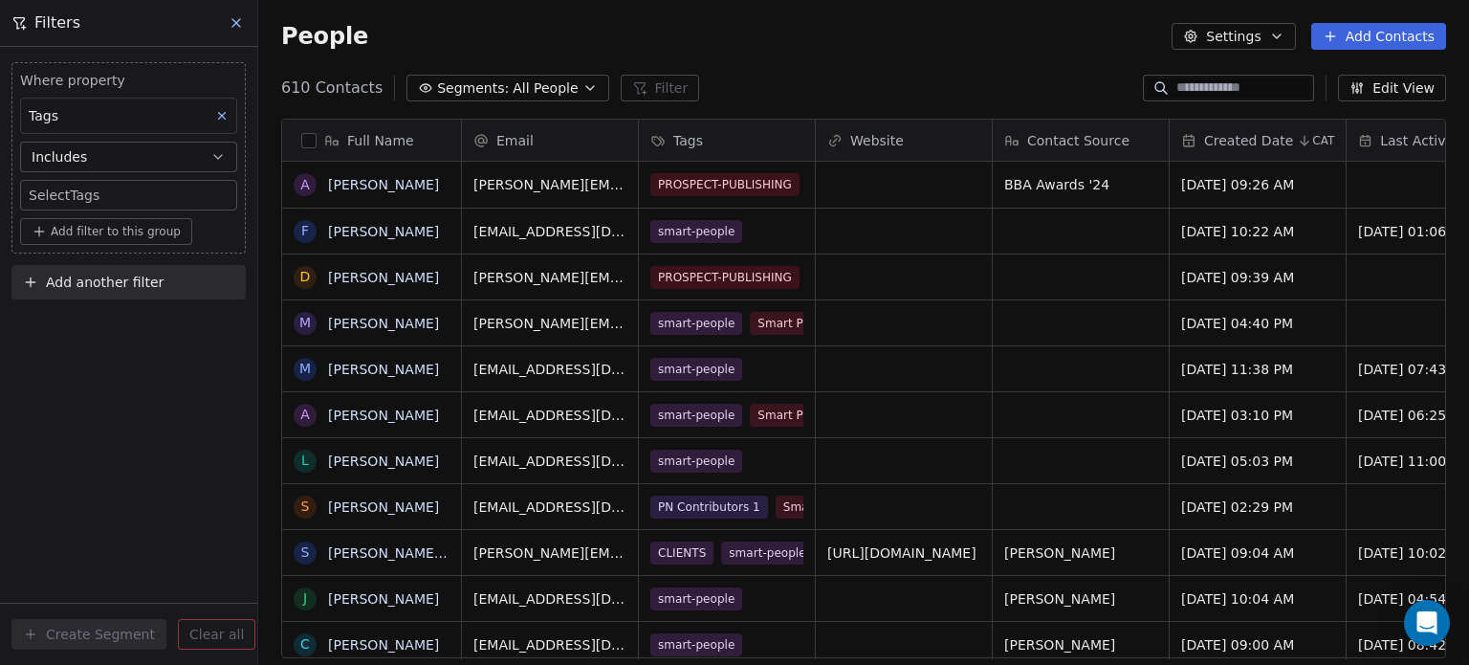
click at [102, 197] on body "T The Asset Path Contacts People Marketing Workflows Campaigns Metrics & Events…" at bounding box center [734, 332] width 1469 height 665
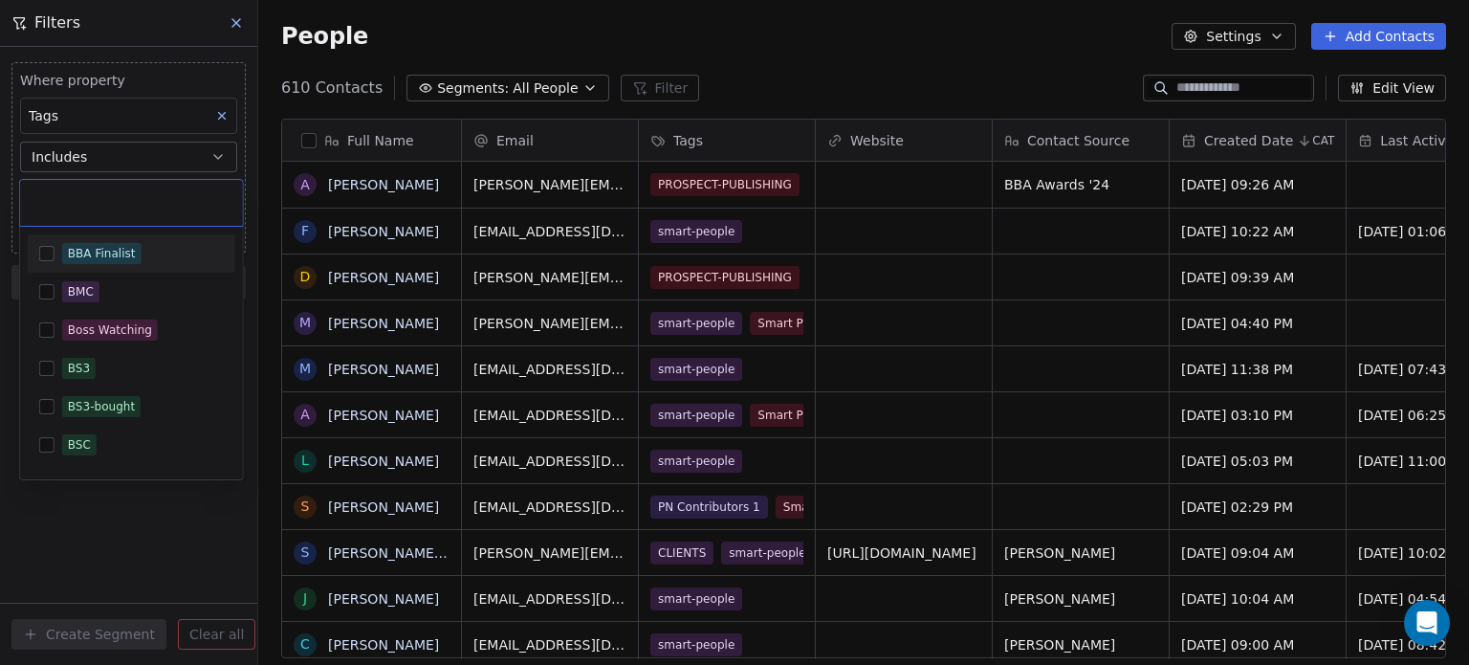
click at [115, 248] on div "BBA Finalist" at bounding box center [102, 253] width 68 height 17
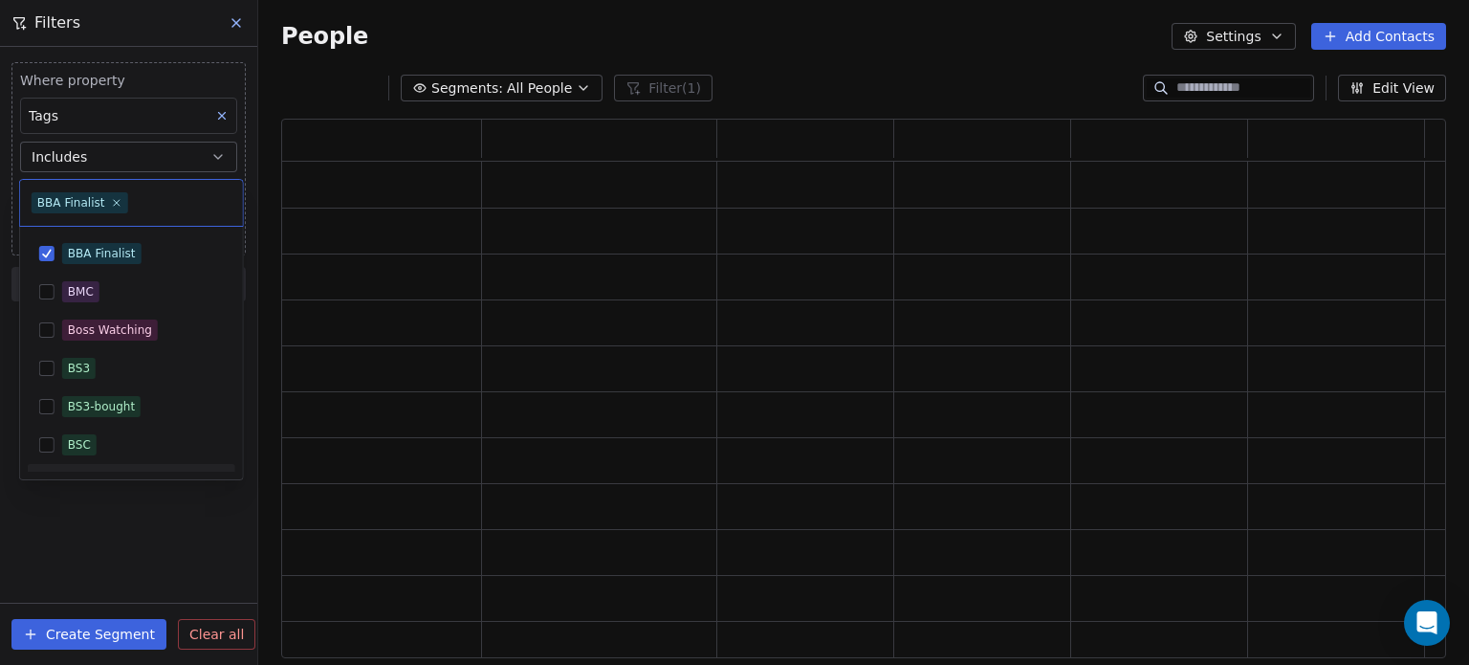
click at [131, 495] on html "T The Asset Path Contacts People Marketing Workflows Campaigns Metrics & Events…" at bounding box center [734, 332] width 1469 height 665
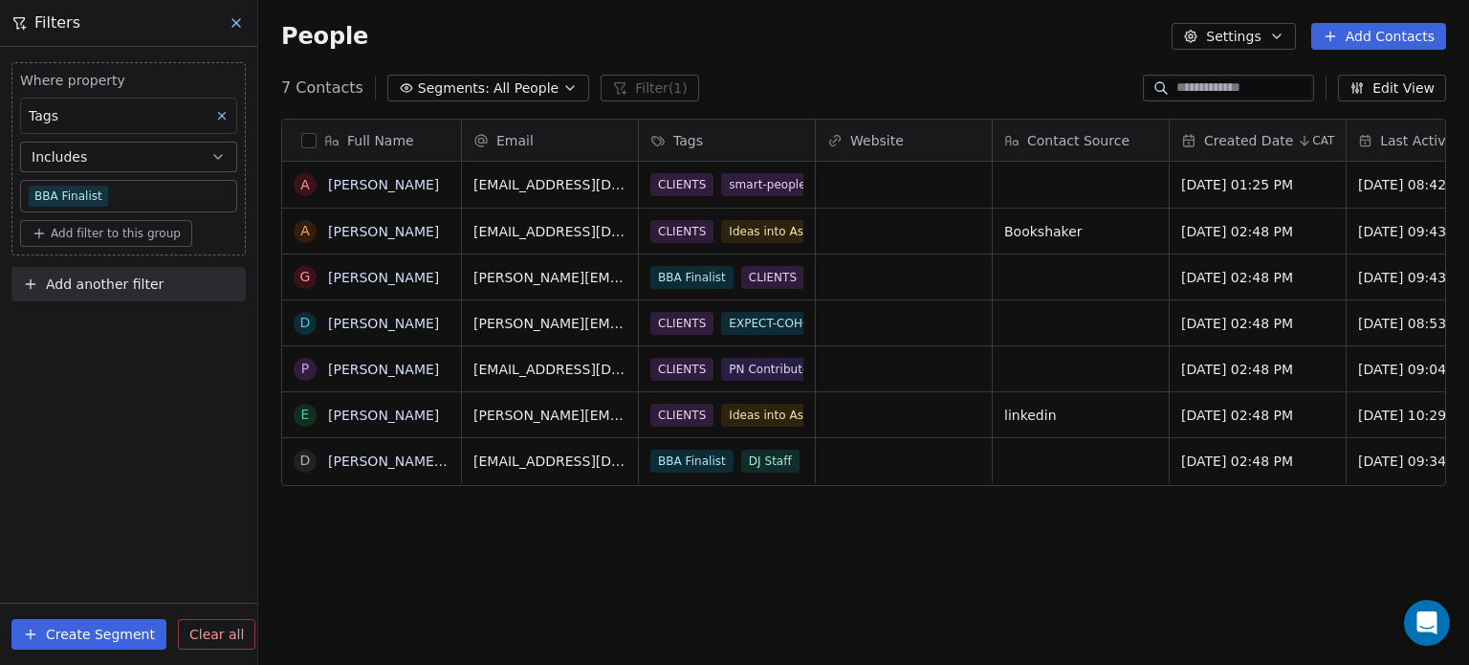
scroll to position [570, 1196]
click at [533, 543] on div "Full Name A [PERSON_NAME] D [PERSON_NAME] G [PERSON_NAME] A [PERSON_NAME] P [PE…" at bounding box center [863, 395] width 1211 height 585
click at [77, 630] on button "Create Segment" at bounding box center [88, 634] width 155 height 31
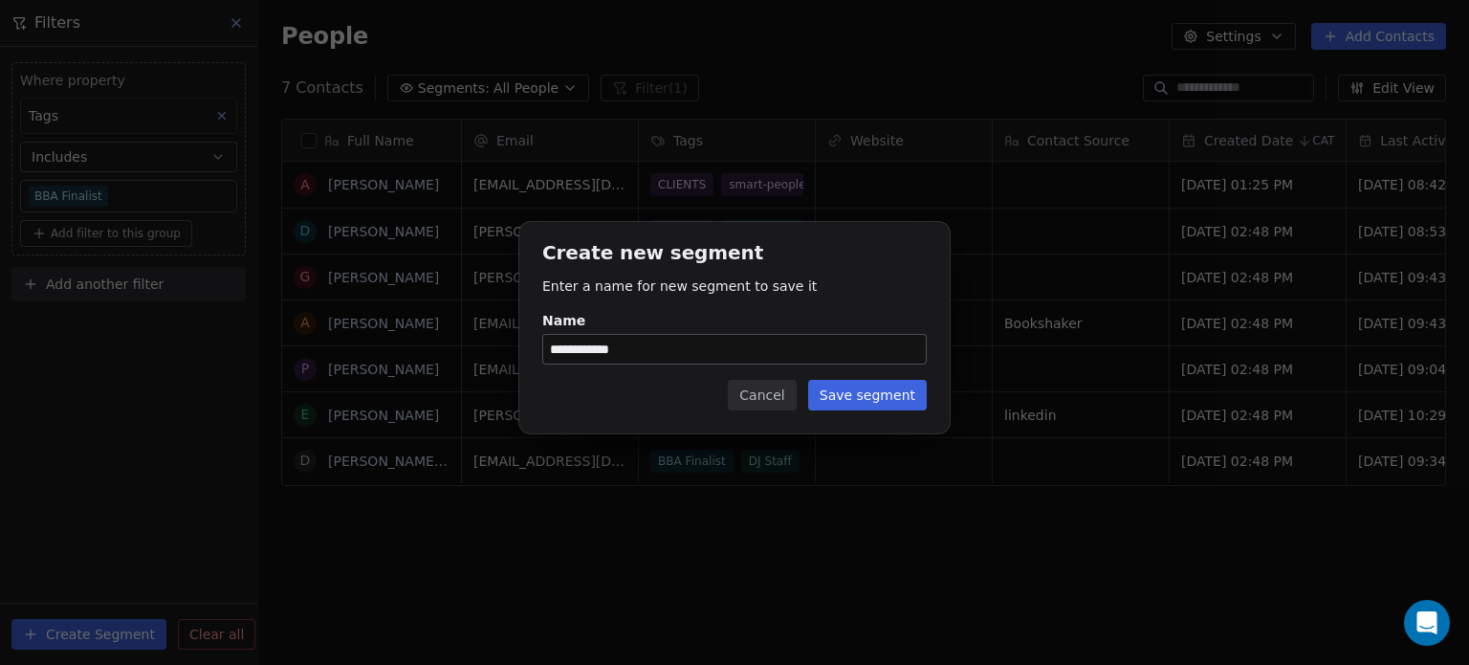
type input "**********"
click at [865, 396] on button "Save segment" at bounding box center [867, 395] width 119 height 31
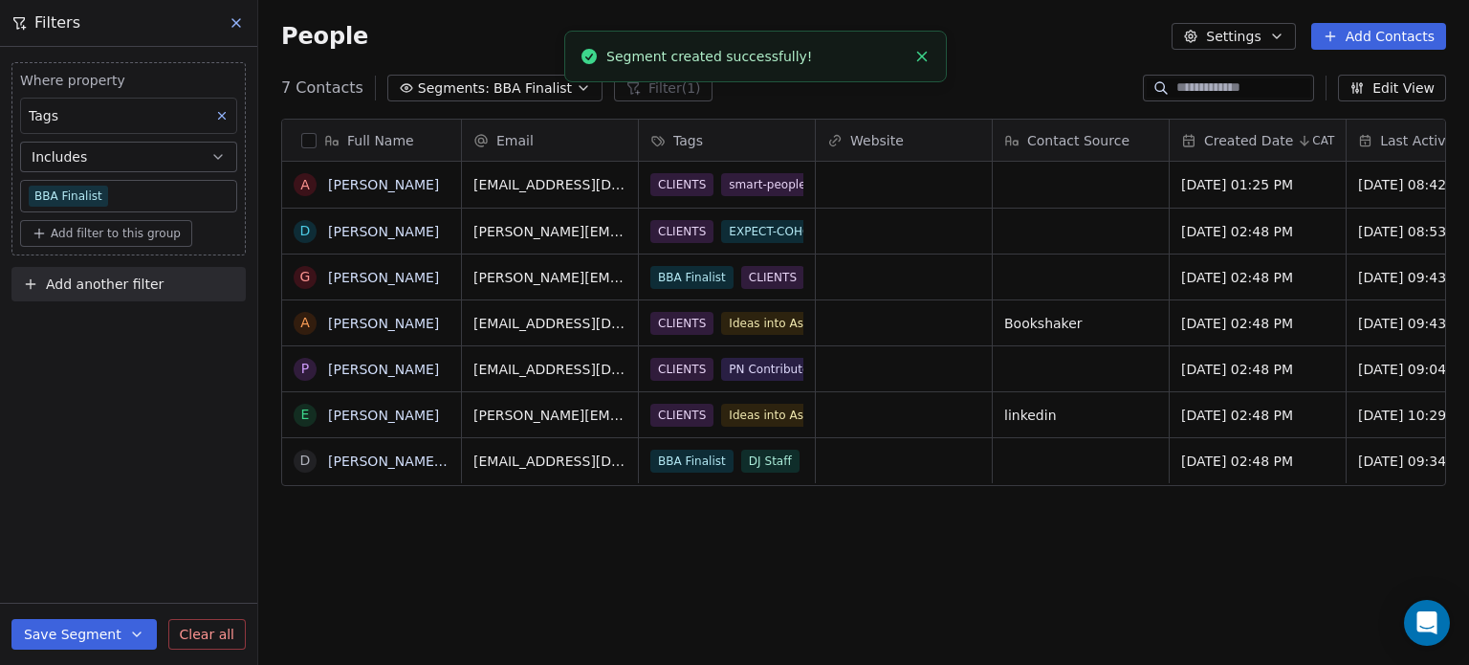
click at [796, 534] on div "Full Name A [PERSON_NAME] D [PERSON_NAME] G [PERSON_NAME] A [PERSON_NAME] P [PE…" at bounding box center [863, 395] width 1211 height 585
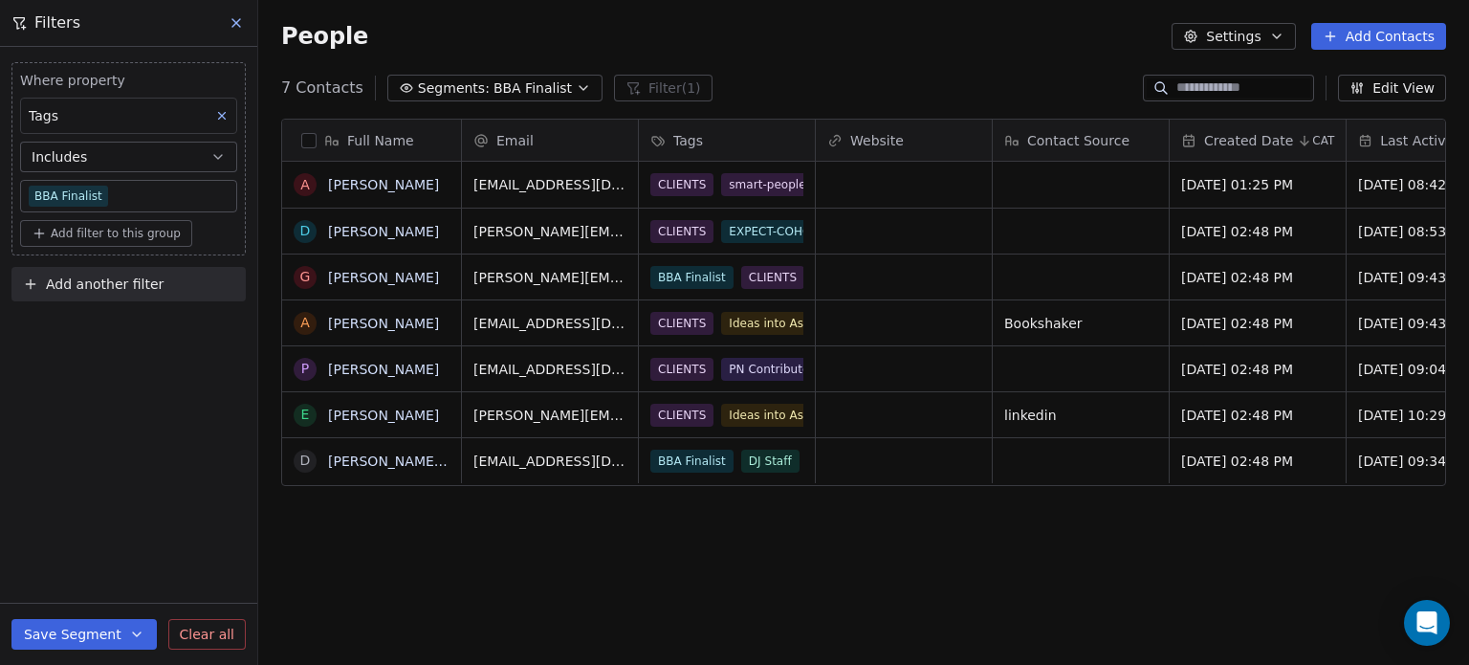
click at [84, 631] on button "Save Segment" at bounding box center [83, 634] width 145 height 31
click at [493, 579] on div "Full Name A [PERSON_NAME] D [PERSON_NAME] G [PERSON_NAME] A [PERSON_NAME] P [PE…" at bounding box center [863, 395] width 1211 height 585
click at [237, 16] on icon at bounding box center [236, 22] width 15 height 15
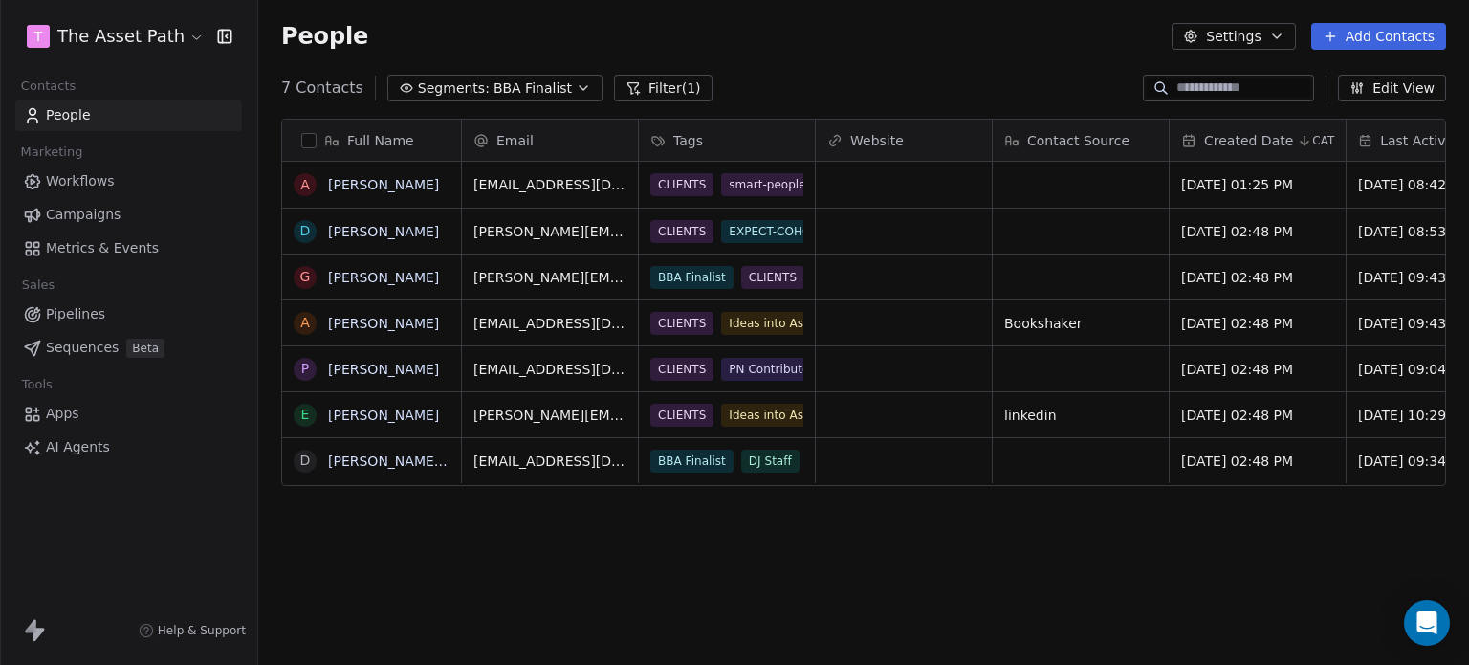
click at [96, 214] on span "Campaigns" at bounding box center [83, 215] width 75 height 20
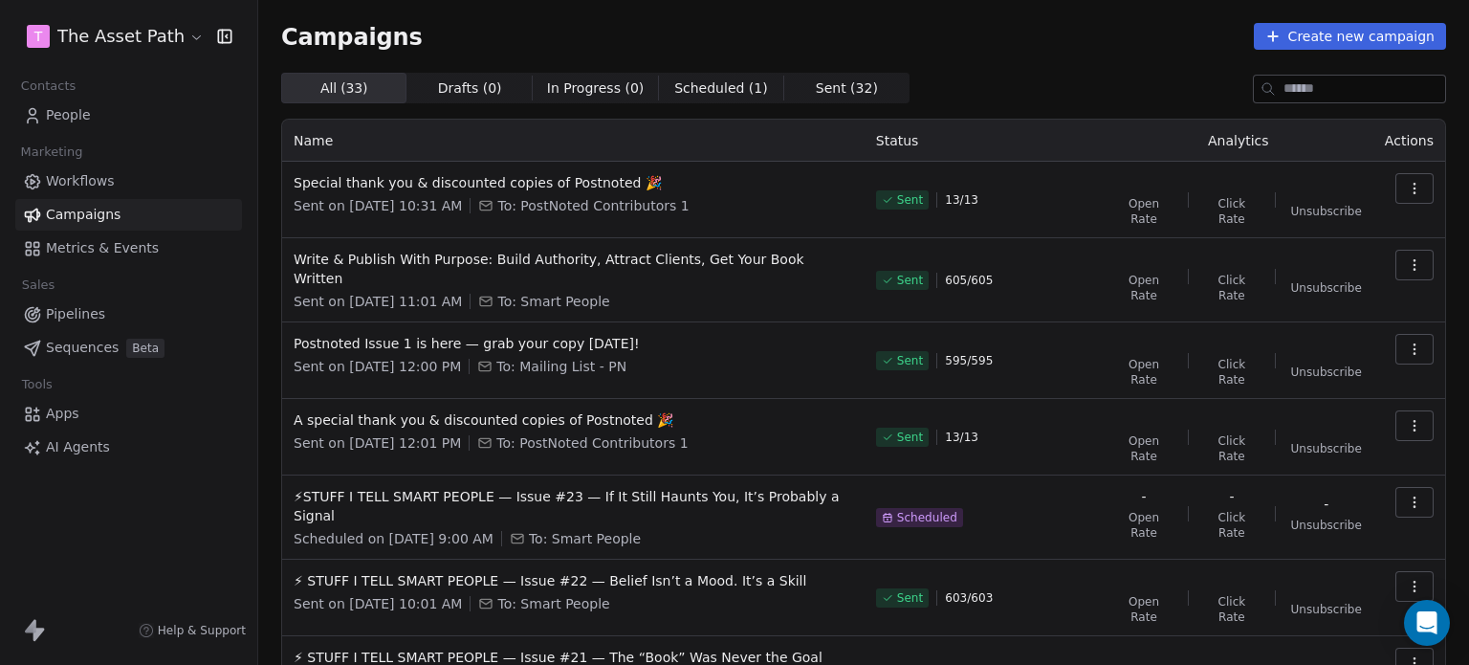
click at [1335, 35] on button "Create new campaign" at bounding box center [1350, 36] width 192 height 27
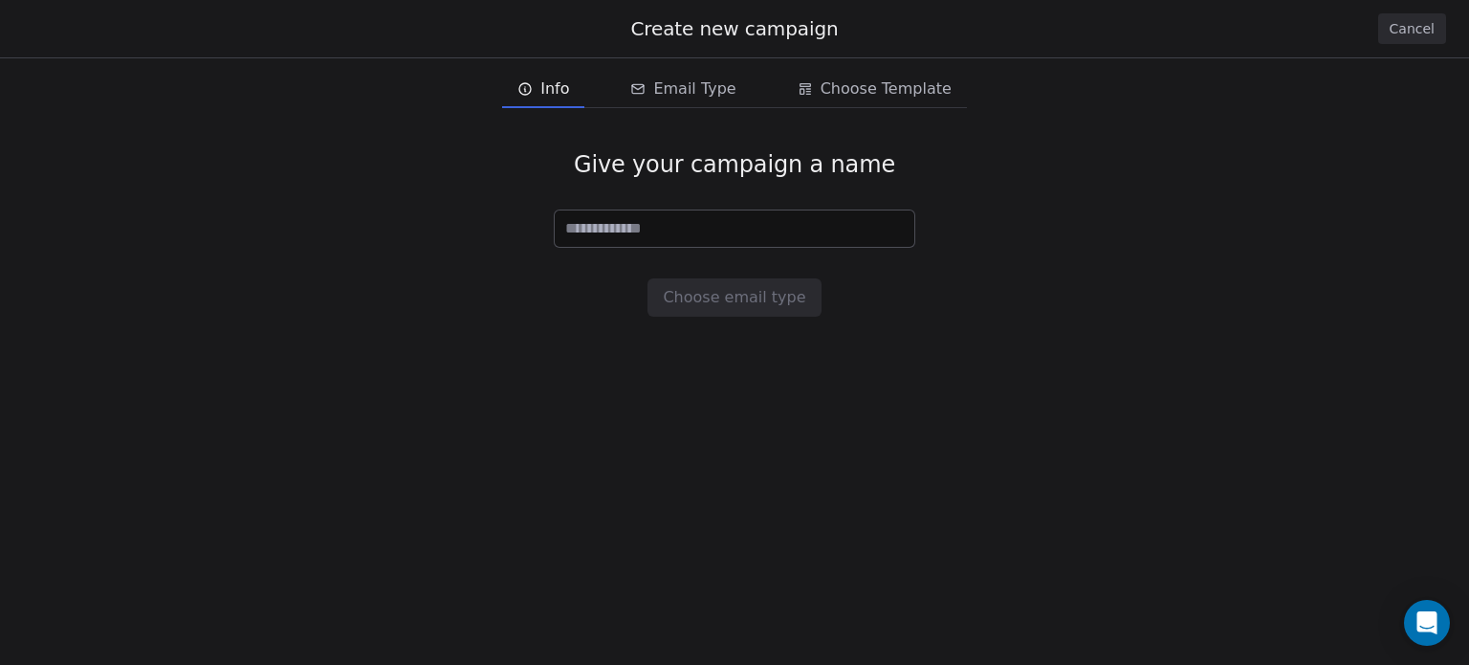
click at [673, 230] on input at bounding box center [735, 228] width 360 height 36
type input "**********"
click at [713, 285] on button "Choose email type" at bounding box center [734, 297] width 173 height 38
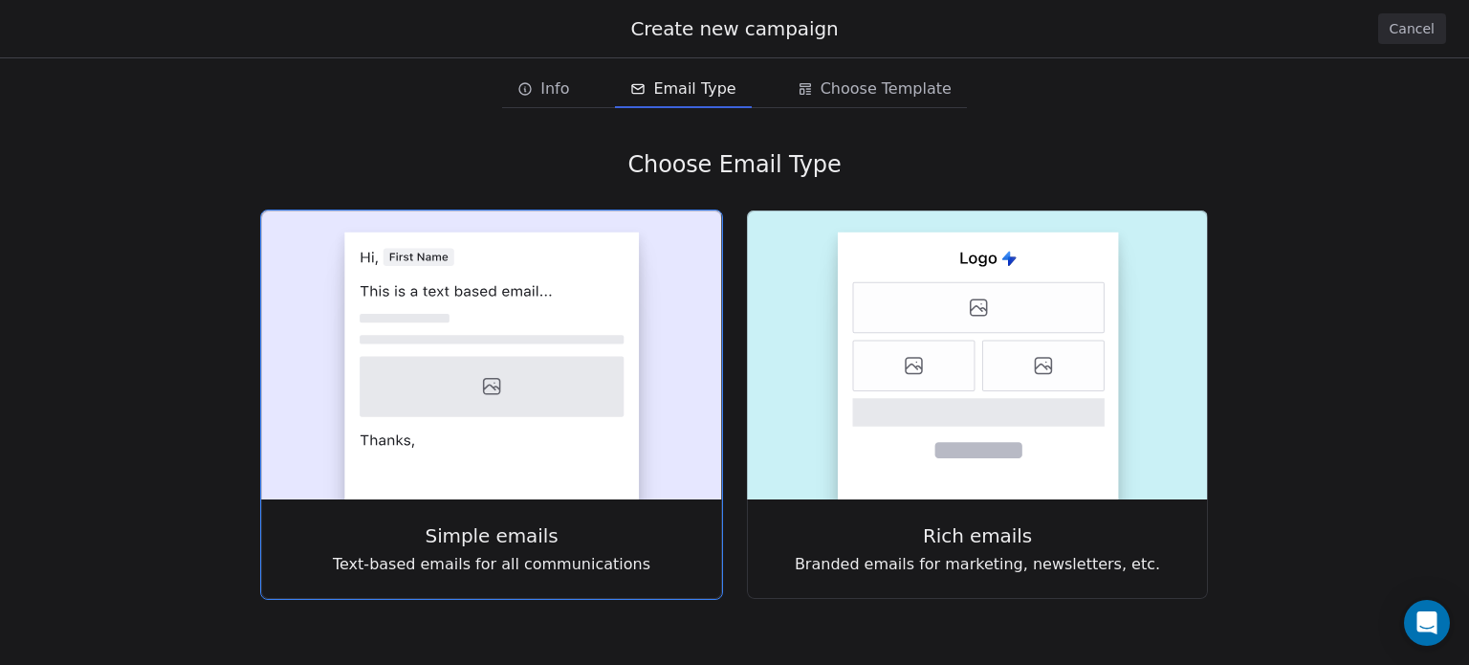
click at [585, 357] on icon at bounding box center [492, 387] width 264 height 60
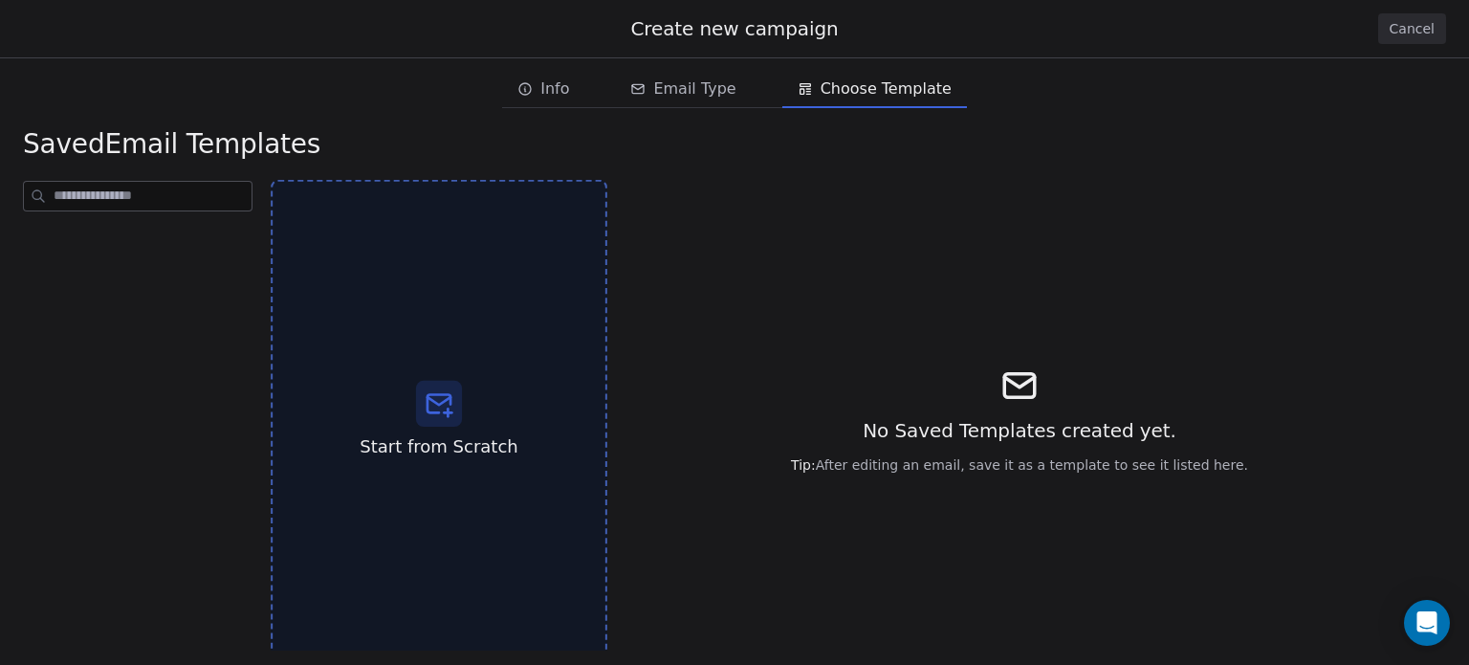
click at [567, 260] on div "Start from Scratch" at bounding box center [439, 420] width 337 height 481
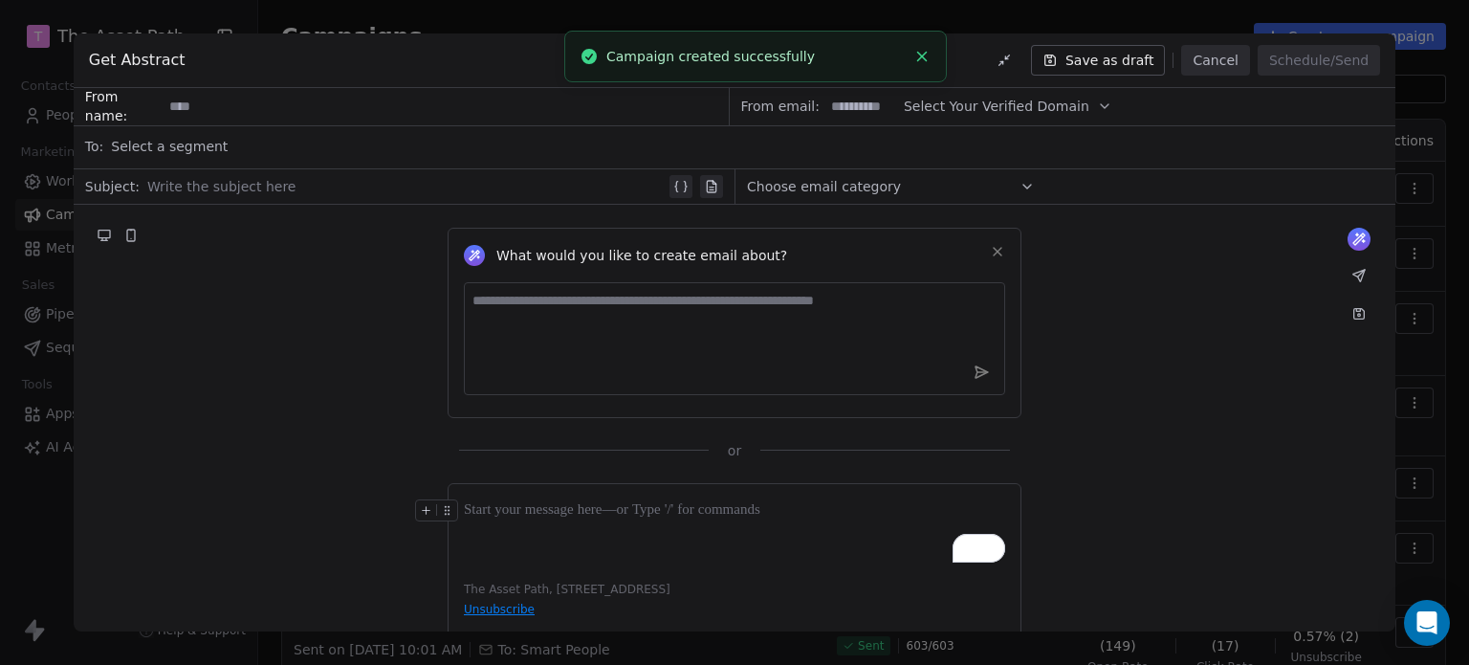
click at [214, 95] on input at bounding box center [445, 106] width 565 height 35
type input "**********"
click at [867, 103] on input at bounding box center [862, 106] width 75 height 35
type input "*****"
click at [918, 108] on span "Select Your Verified Domain" at bounding box center [997, 107] width 186 height 20
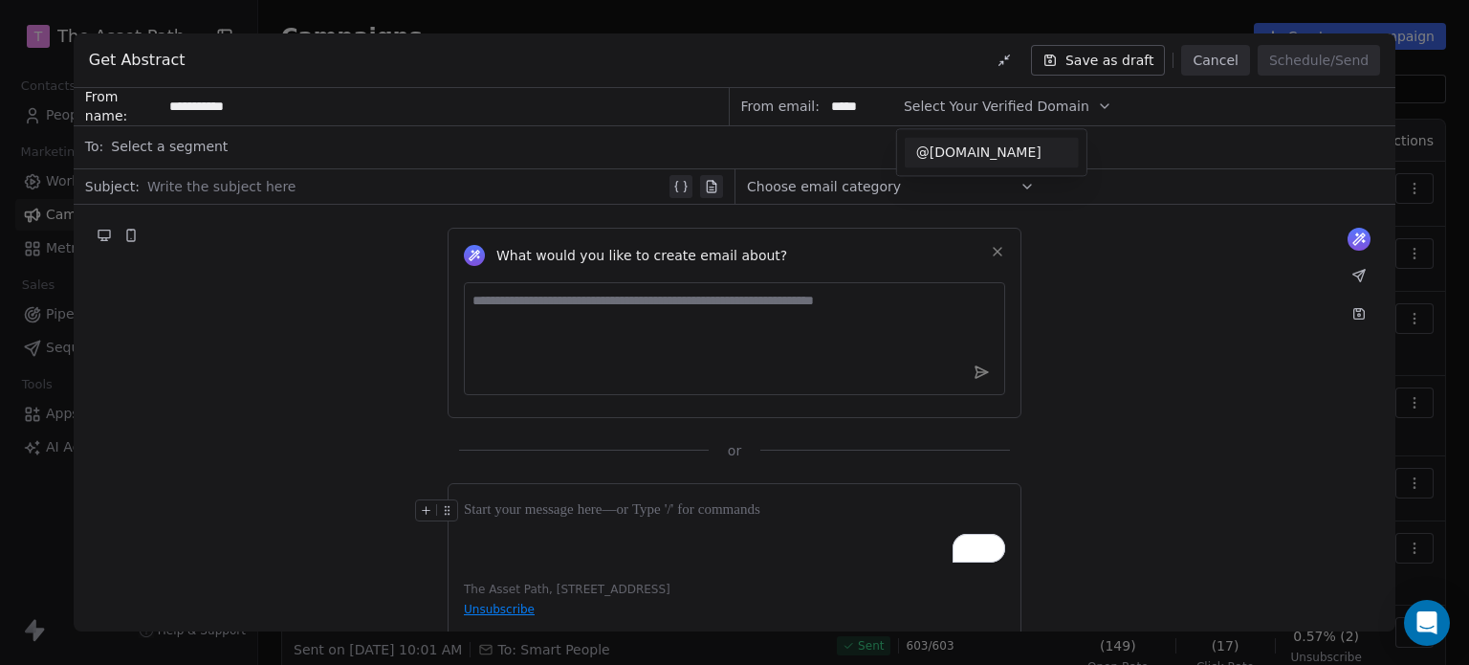
click at [927, 146] on span "@[DOMAIN_NAME]" at bounding box center [991, 152] width 151 height 19
click at [418, 147] on div "Select a segment" at bounding box center [747, 146] width 1273 height 42
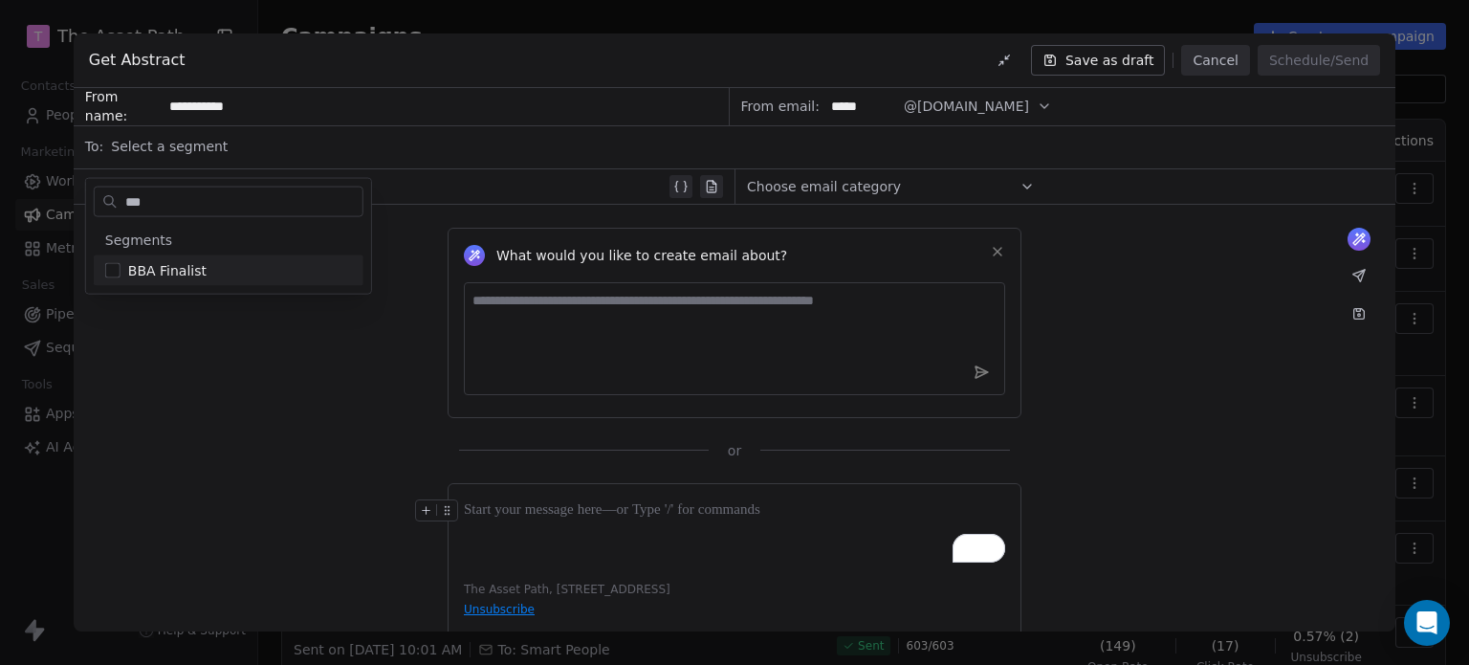
type input "***"
click at [257, 278] on div "BBA Finalist" at bounding box center [240, 270] width 224 height 19
click at [306, 451] on div "What would you like to create email about? or" at bounding box center [735, 332] width 1322 height 255
click at [227, 180] on div at bounding box center [406, 186] width 518 height 23
paste div
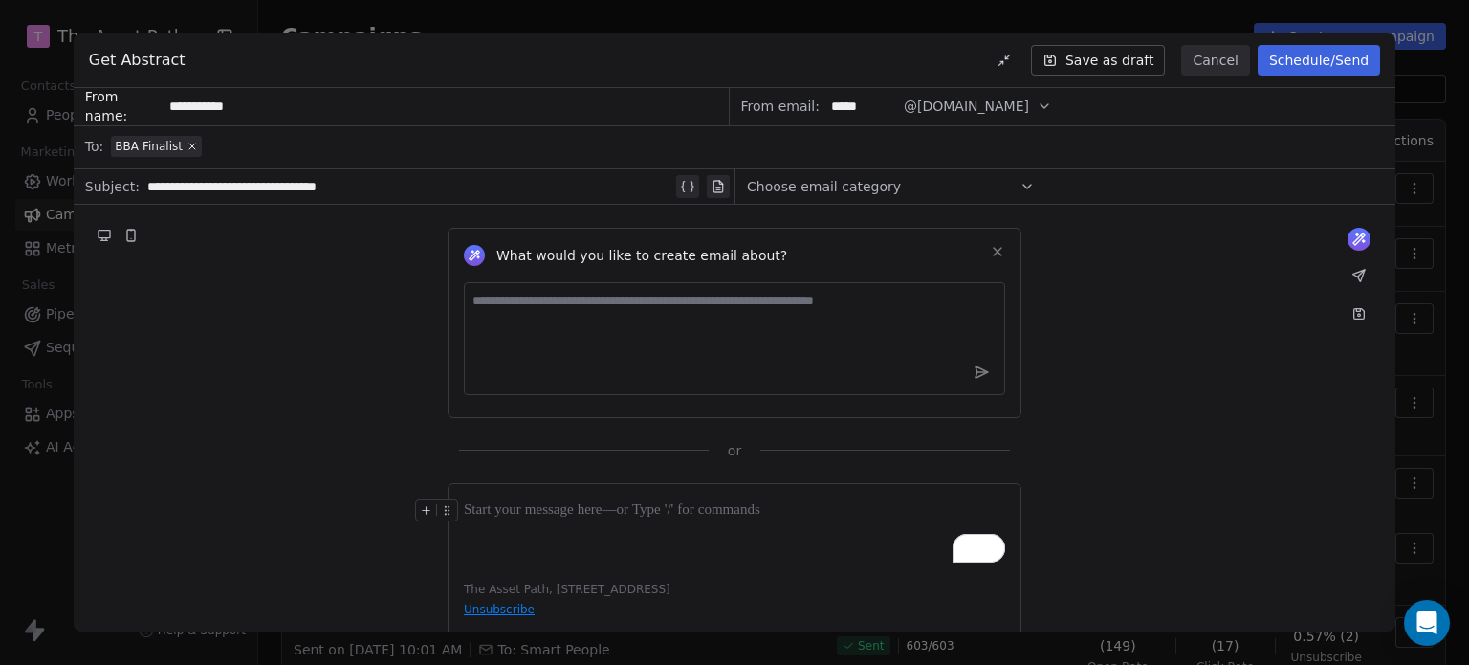
click at [893, 187] on div "Choose email category" at bounding box center [891, 186] width 288 height 31
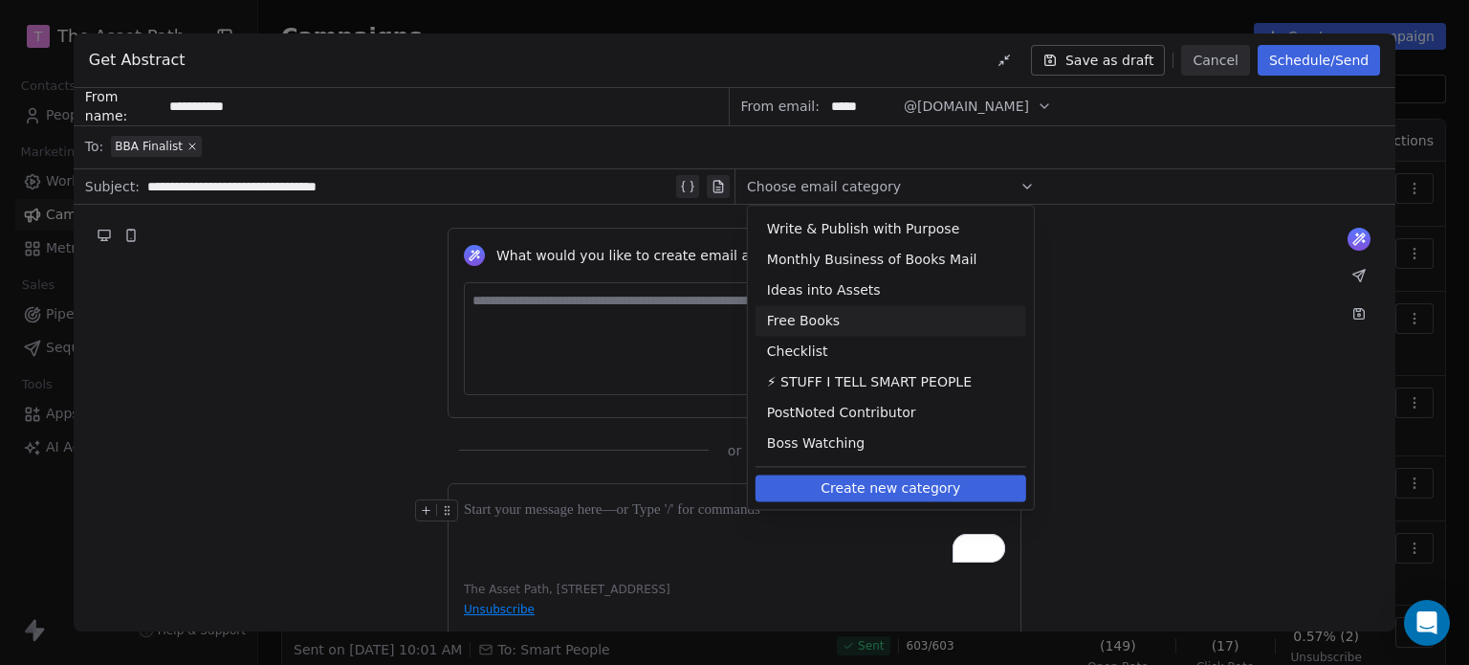
click at [1206, 321] on div "What would you like to create email about? or" at bounding box center [735, 332] width 1322 height 255
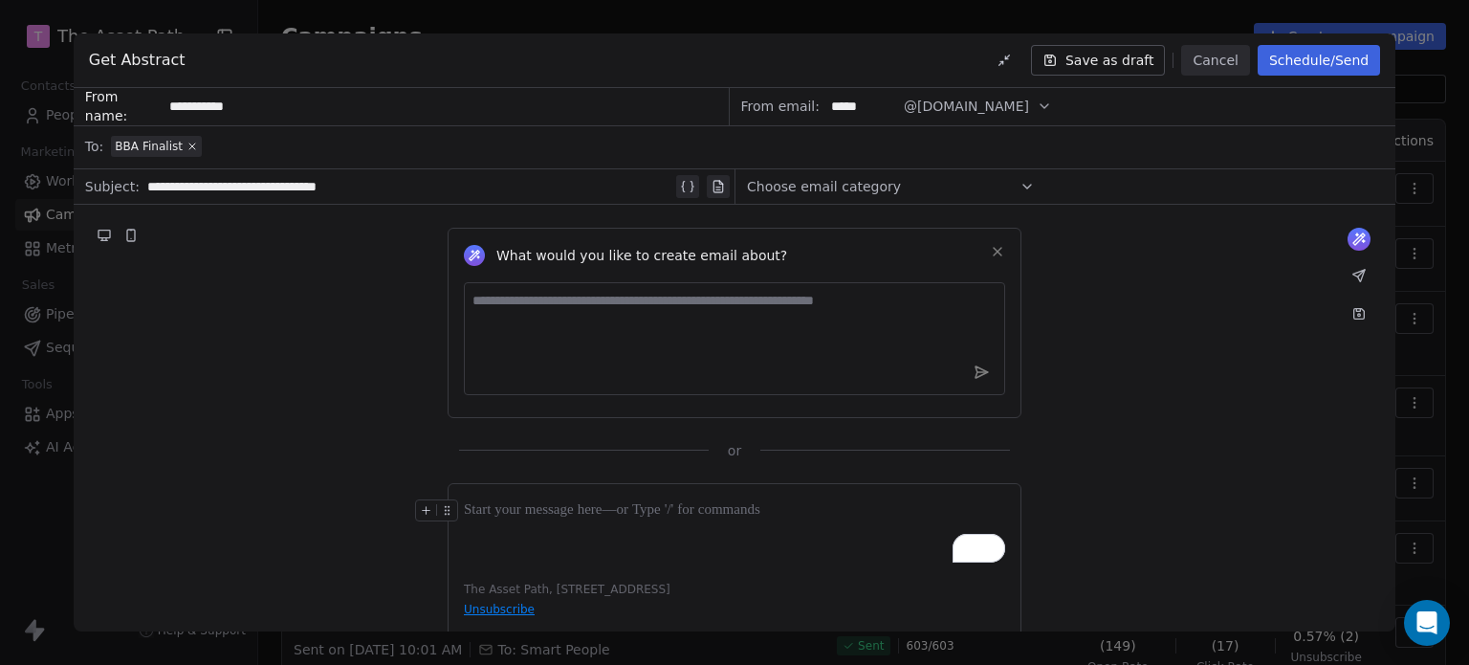
click at [553, 512] on div "To enrich screen reader interactions, please activate Accessibility in Grammarl…" at bounding box center [734, 510] width 541 height 23
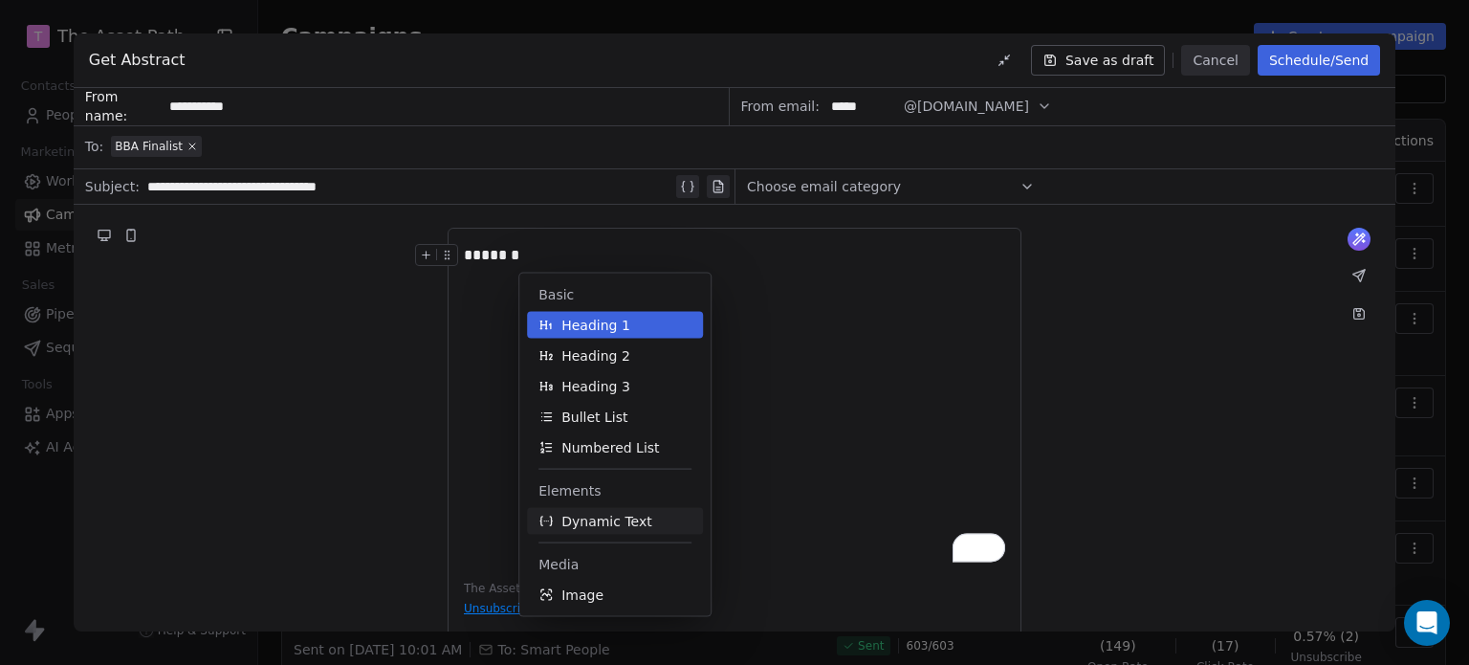
click at [627, 523] on span "Dynamic Text" at bounding box center [606, 521] width 91 height 19
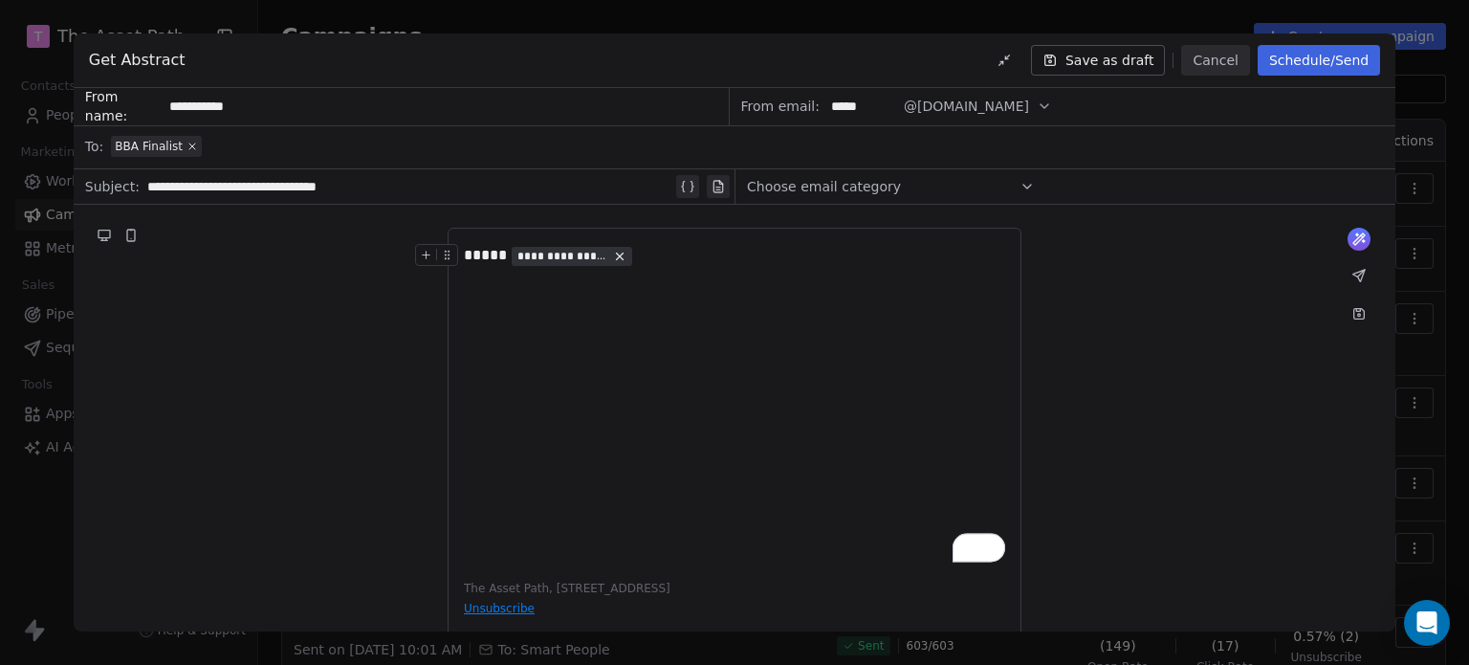
click at [546, 253] on span "**********" at bounding box center [562, 256] width 90 height 15
click at [568, 323] on span "Choose Property" at bounding box center [584, 322] width 110 height 19
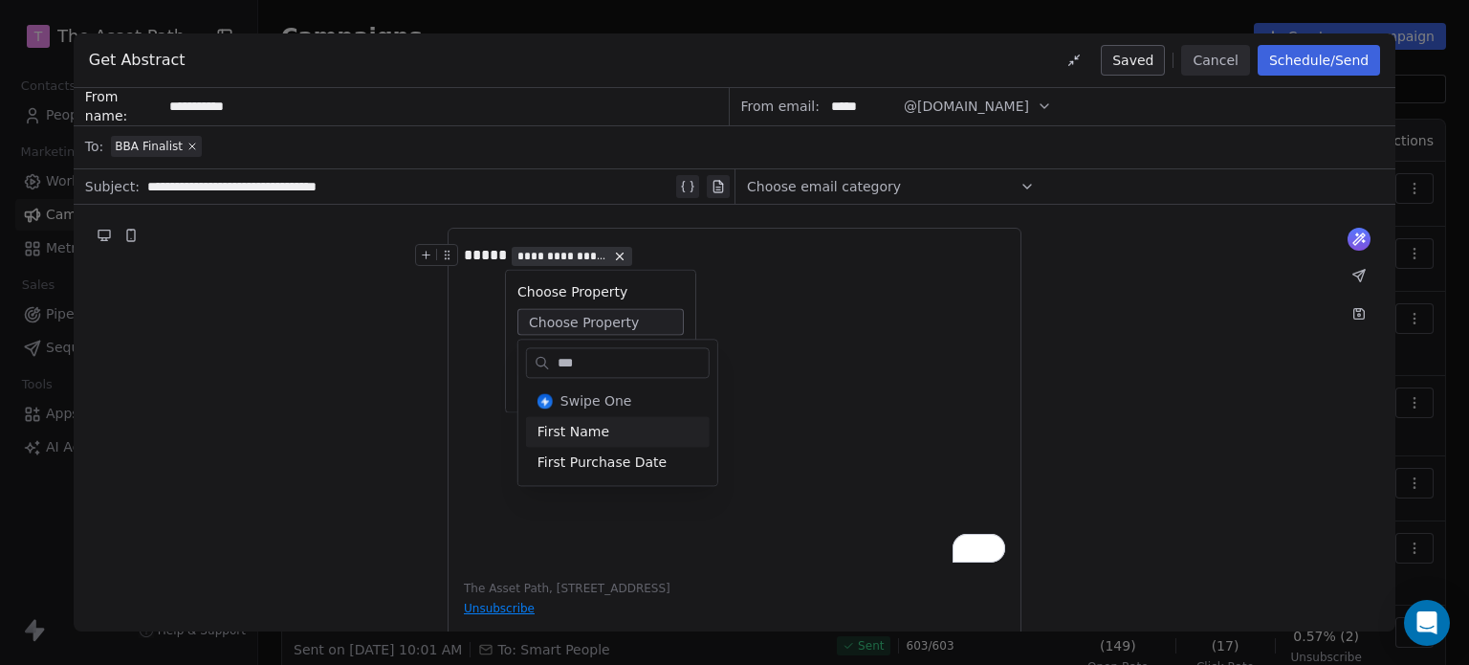
type input "***"
click at [560, 429] on div "First Name" at bounding box center [618, 431] width 184 height 31
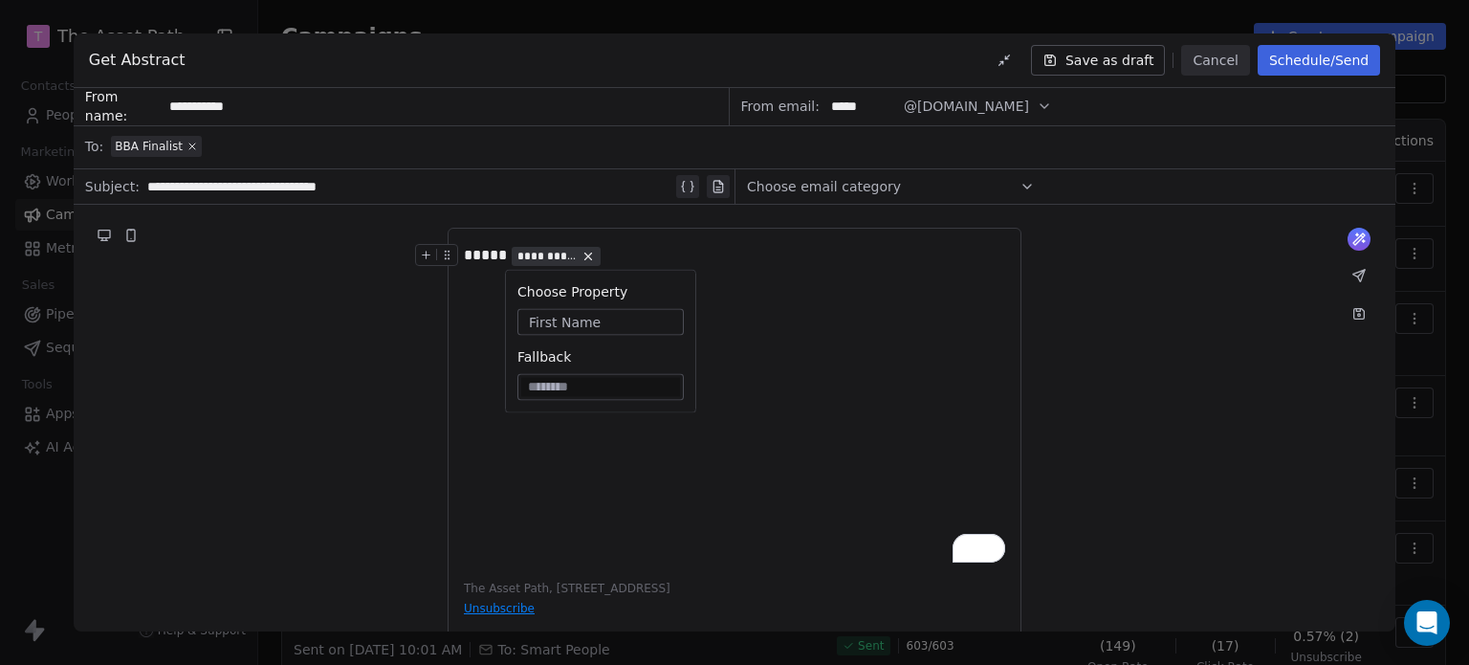
click at [570, 439] on div "**********" at bounding box center [734, 403] width 541 height 319
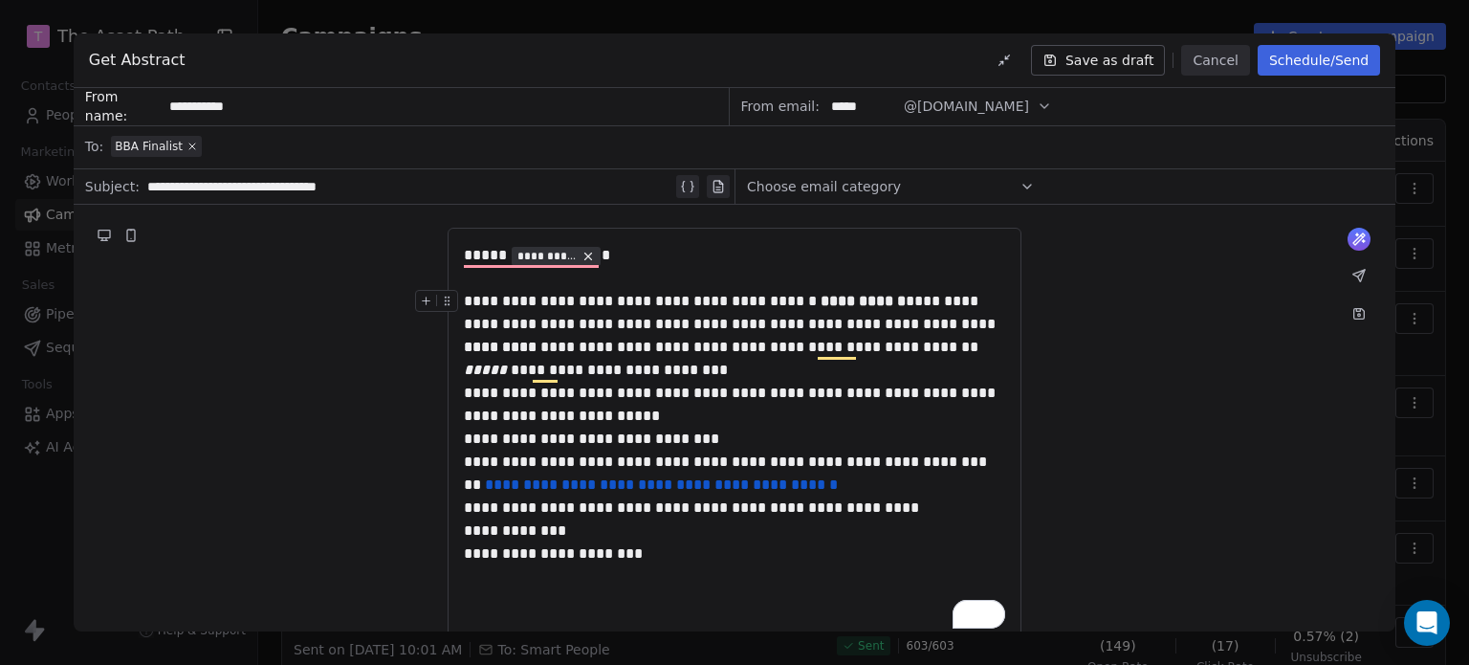
click at [979, 320] on div "**********" at bounding box center [734, 313] width 541 height 46
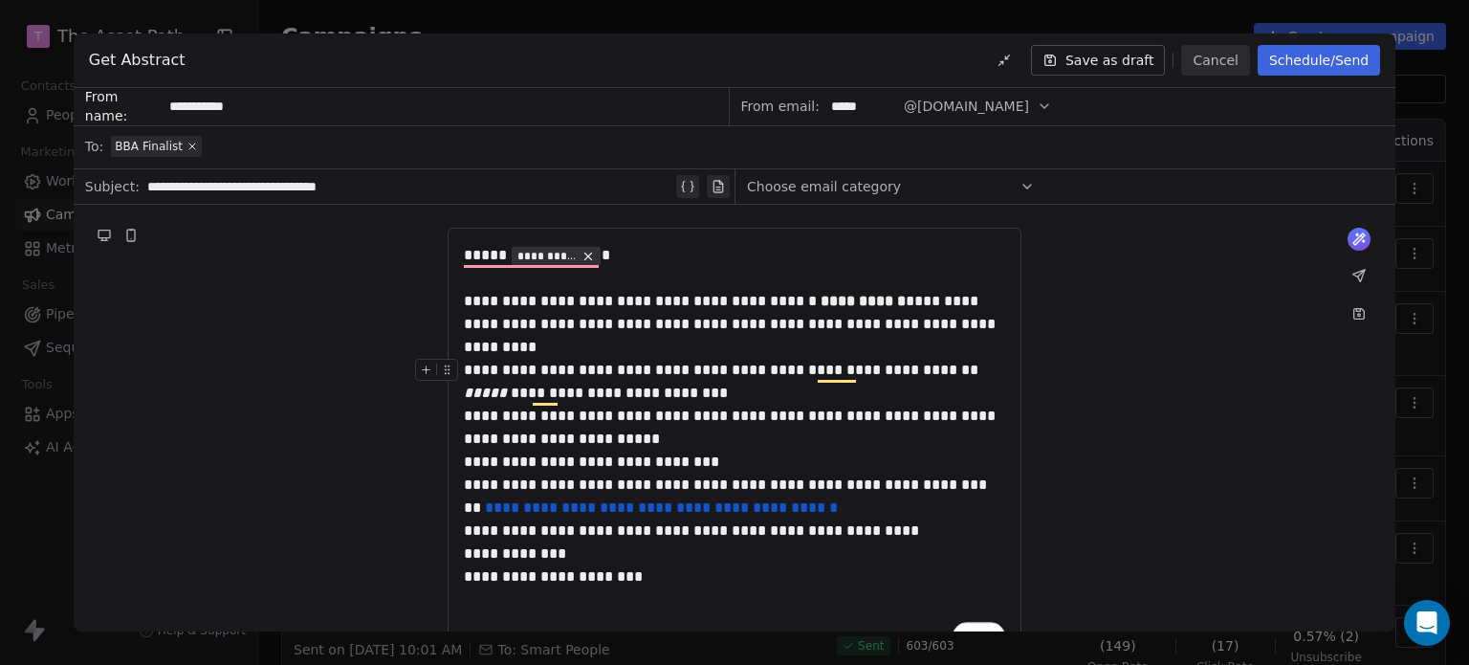
click at [649, 390] on div "**********" at bounding box center [734, 382] width 541 height 46
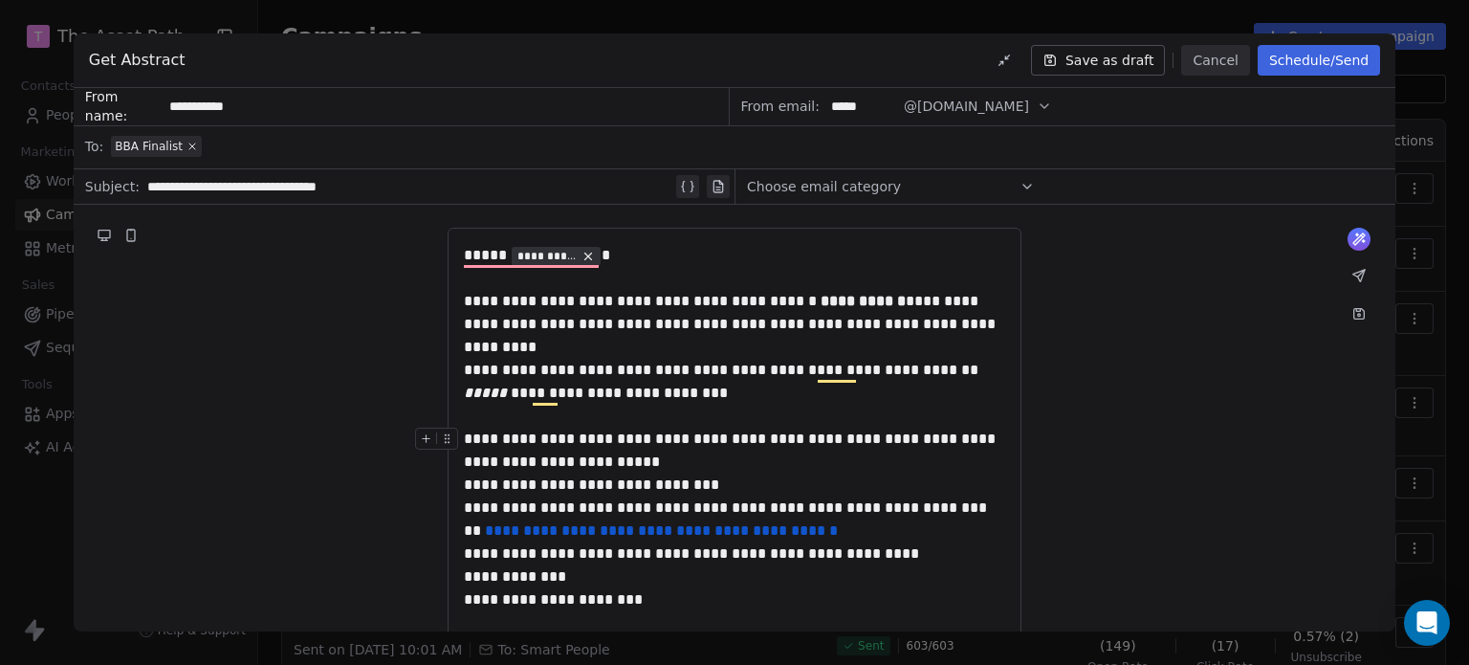
click at [594, 464] on div "**********" at bounding box center [734, 462] width 541 height 69
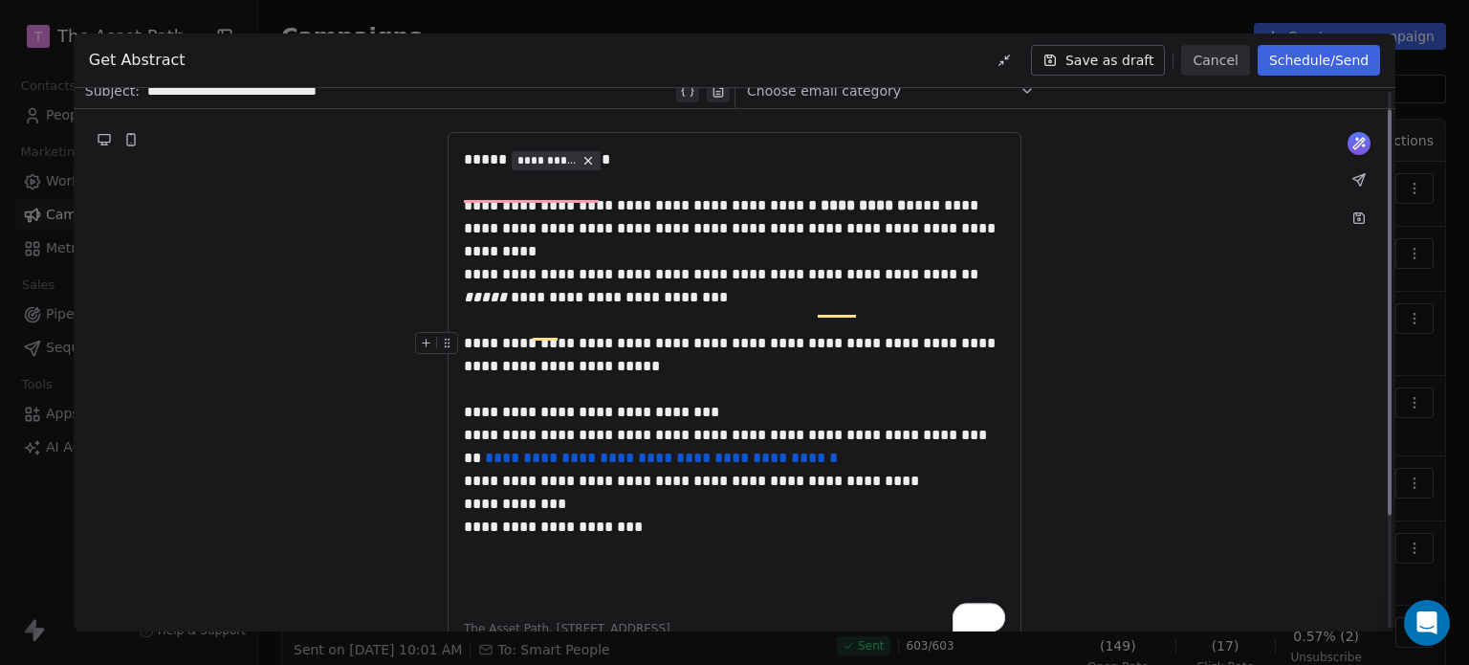
scroll to position [96, 0]
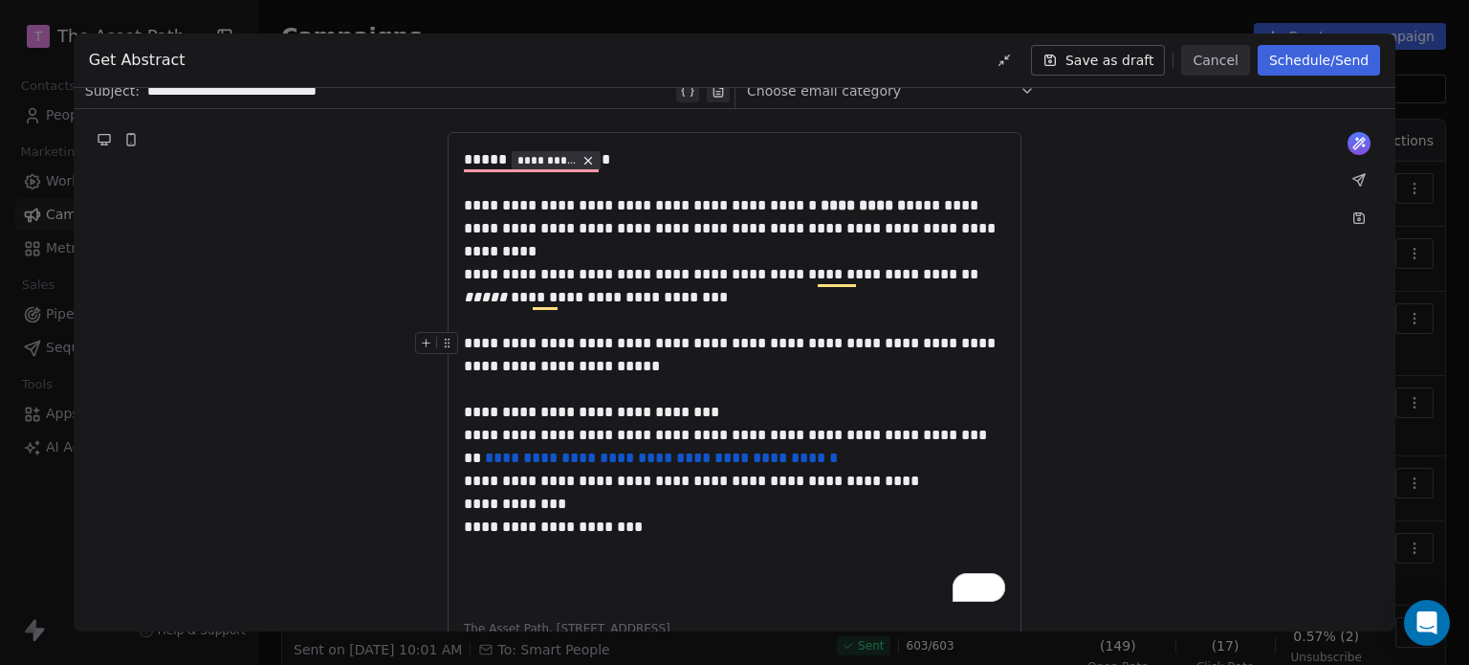
click at [842, 407] on div "**********" at bounding box center [734, 378] width 541 height 92
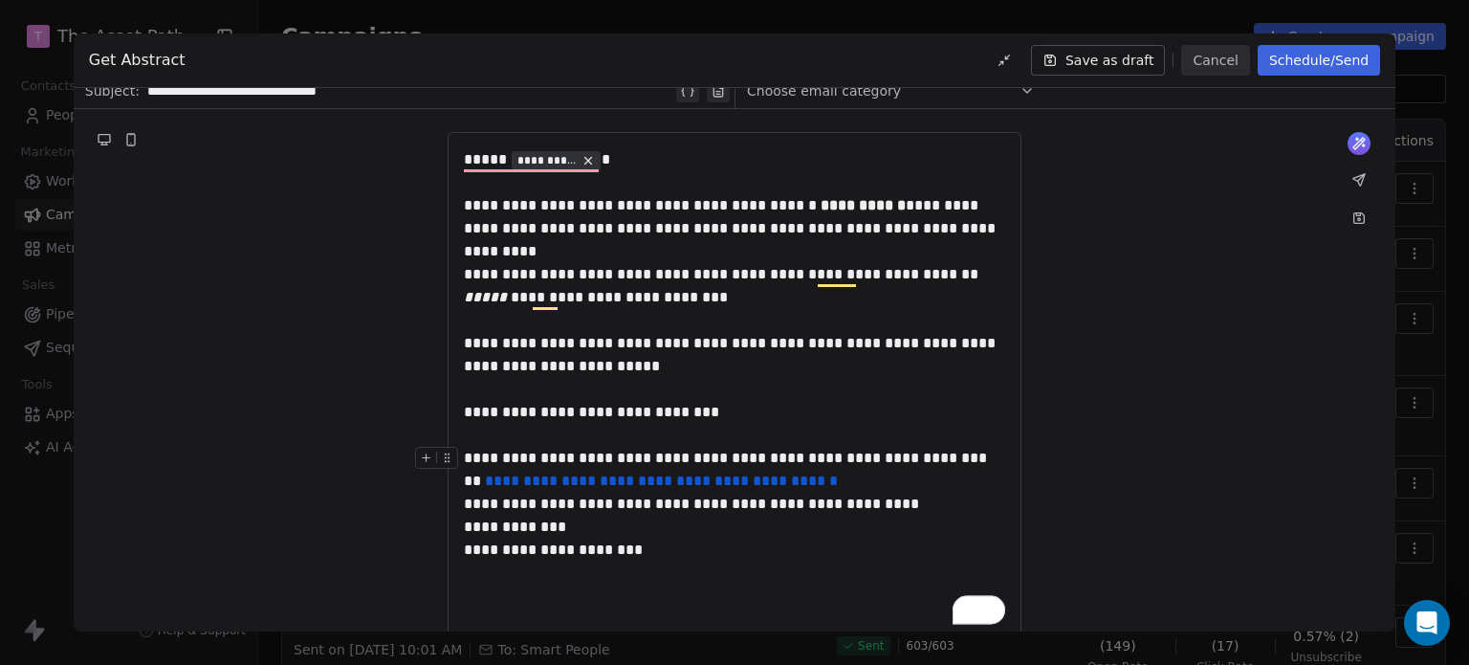
click at [873, 481] on div "**********" at bounding box center [734, 470] width 541 height 46
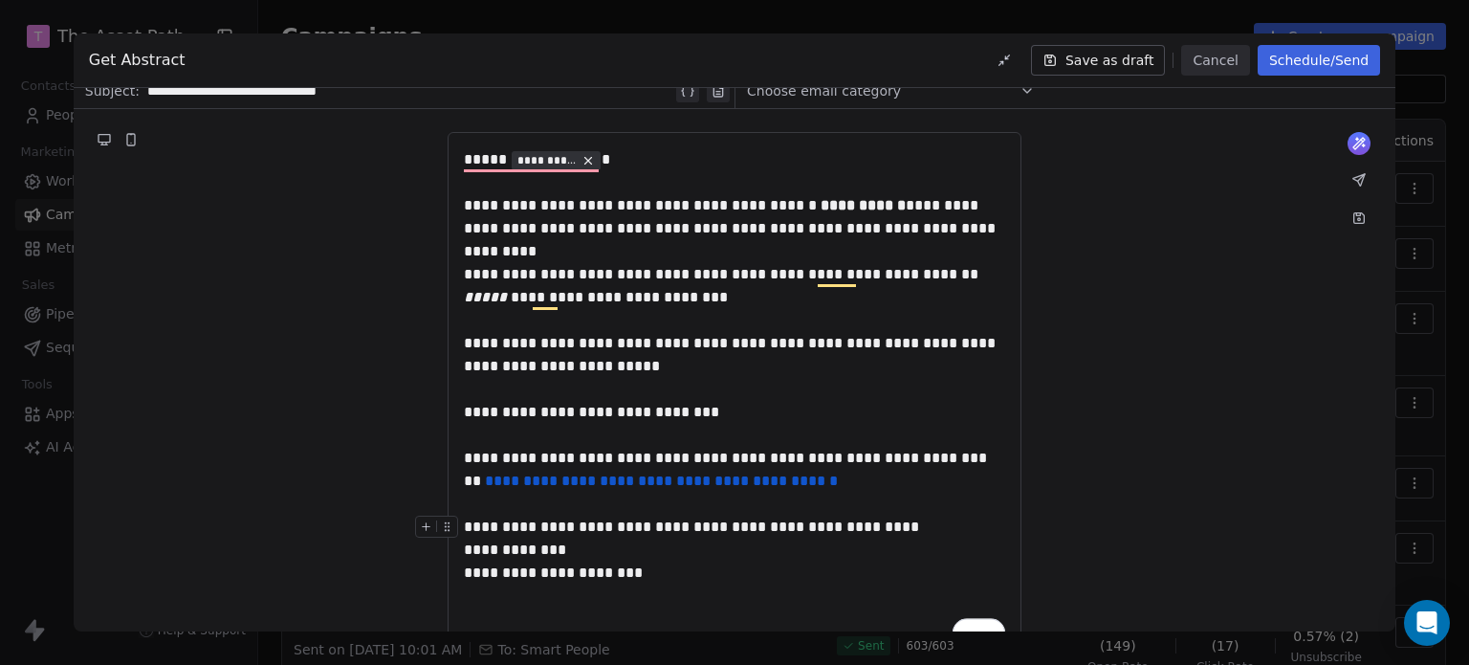
click at [920, 524] on div "**********" at bounding box center [734, 527] width 541 height 23
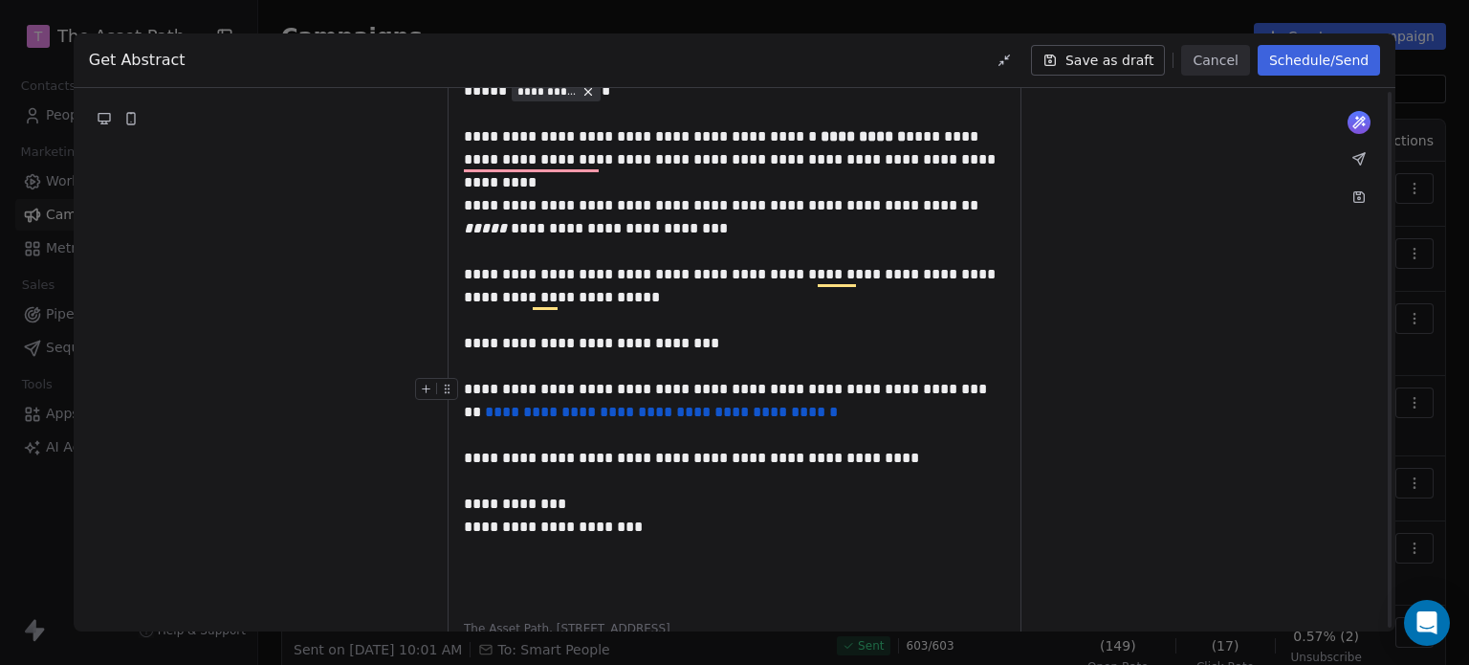
scroll to position [191, 0]
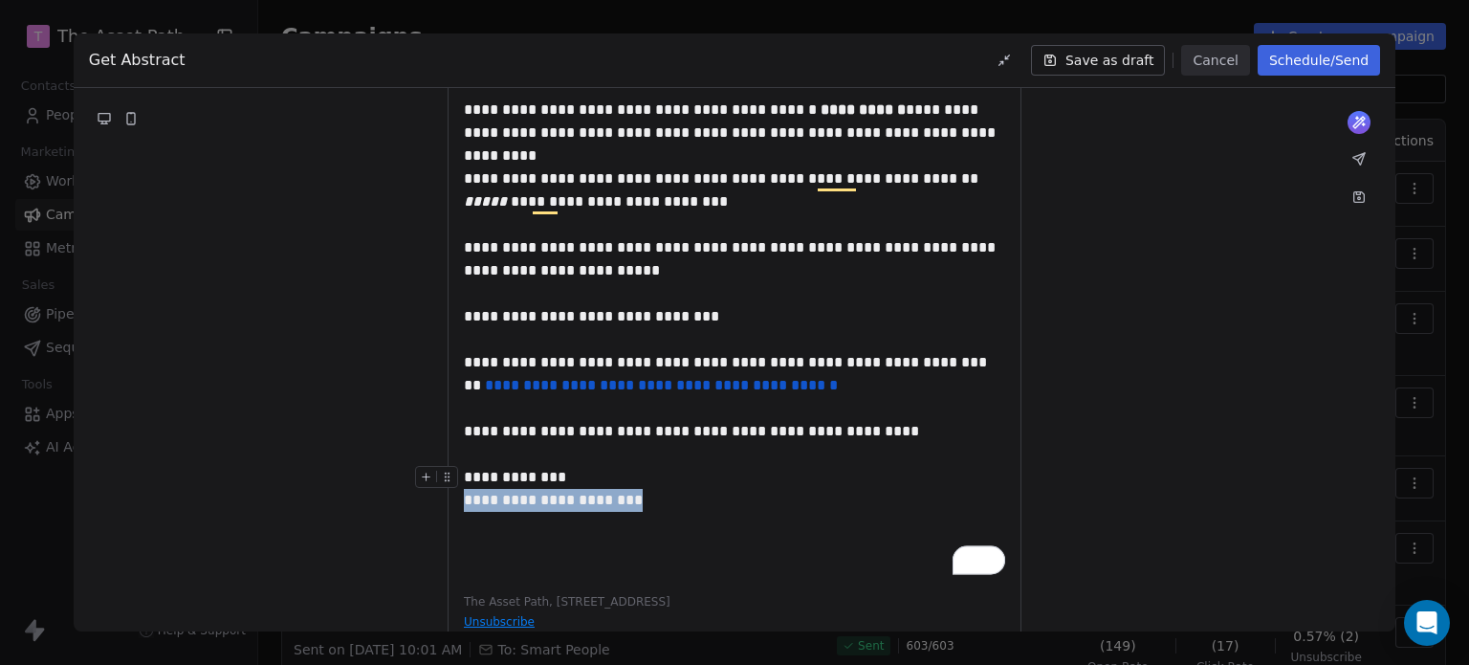
drag, startPoint x: 650, startPoint y: 496, endPoint x: 432, endPoint y: 508, distance: 218.4
click at [432, 508] on div "**********" at bounding box center [735, 348] width 1322 height 671
click at [488, 378] on div "**********" at bounding box center [734, 385] width 541 height 69
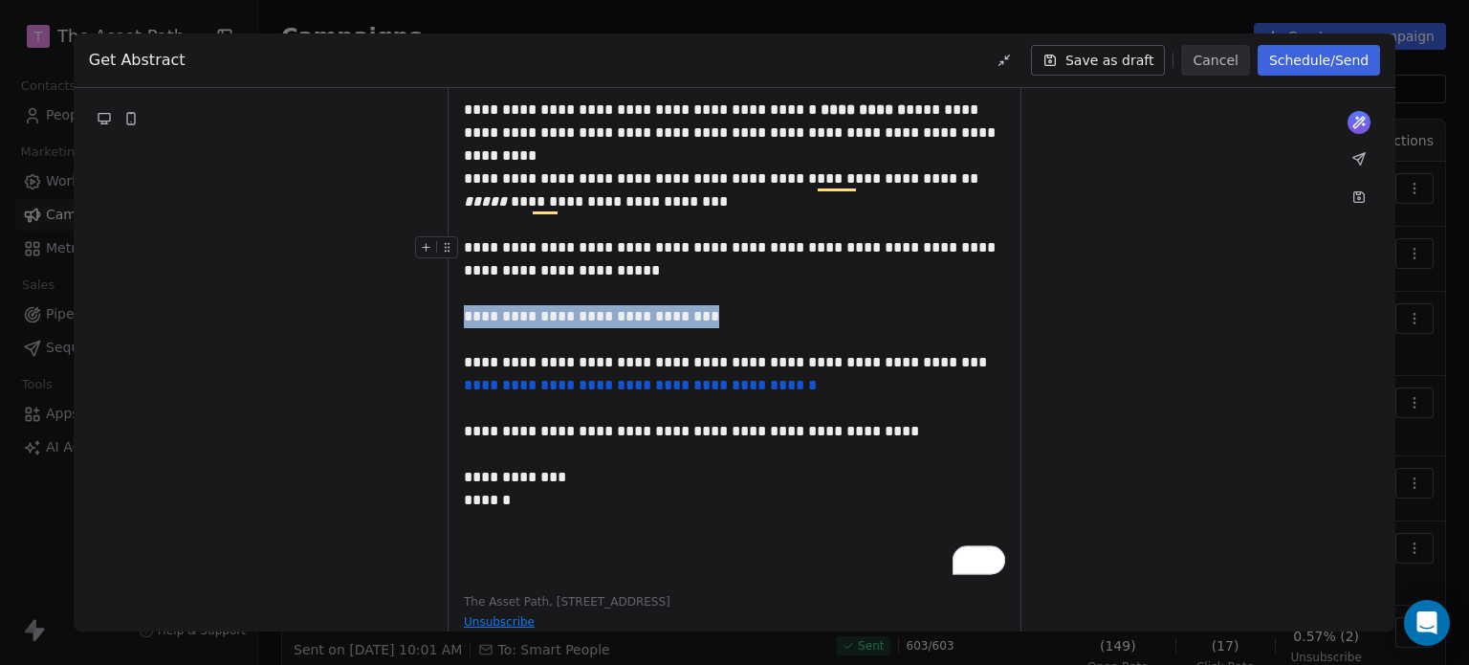
drag, startPoint x: 464, startPoint y: 312, endPoint x: 790, endPoint y: 311, distance: 326.2
click at [790, 311] on div "**********" at bounding box center [734, 293] width 541 height 115
click at [828, 542] on div "**********" at bounding box center [734, 314] width 541 height 522
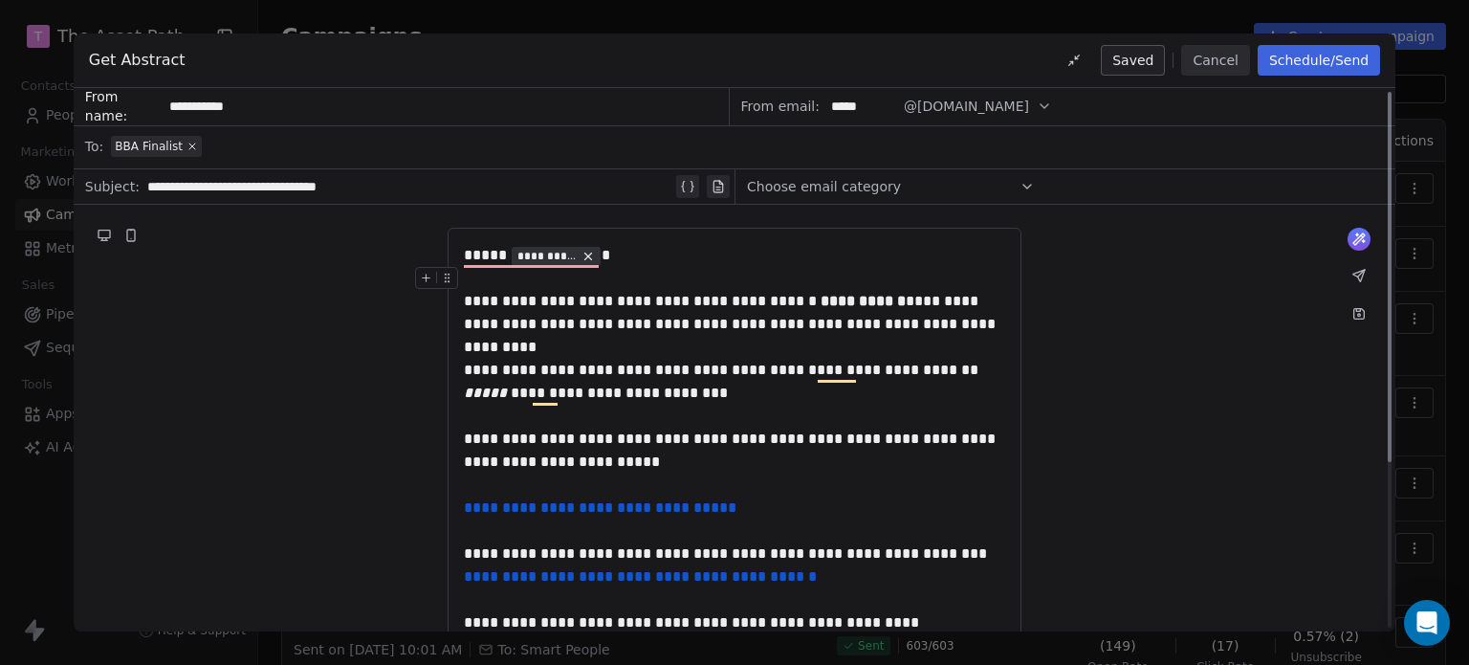
scroll to position [0, 0]
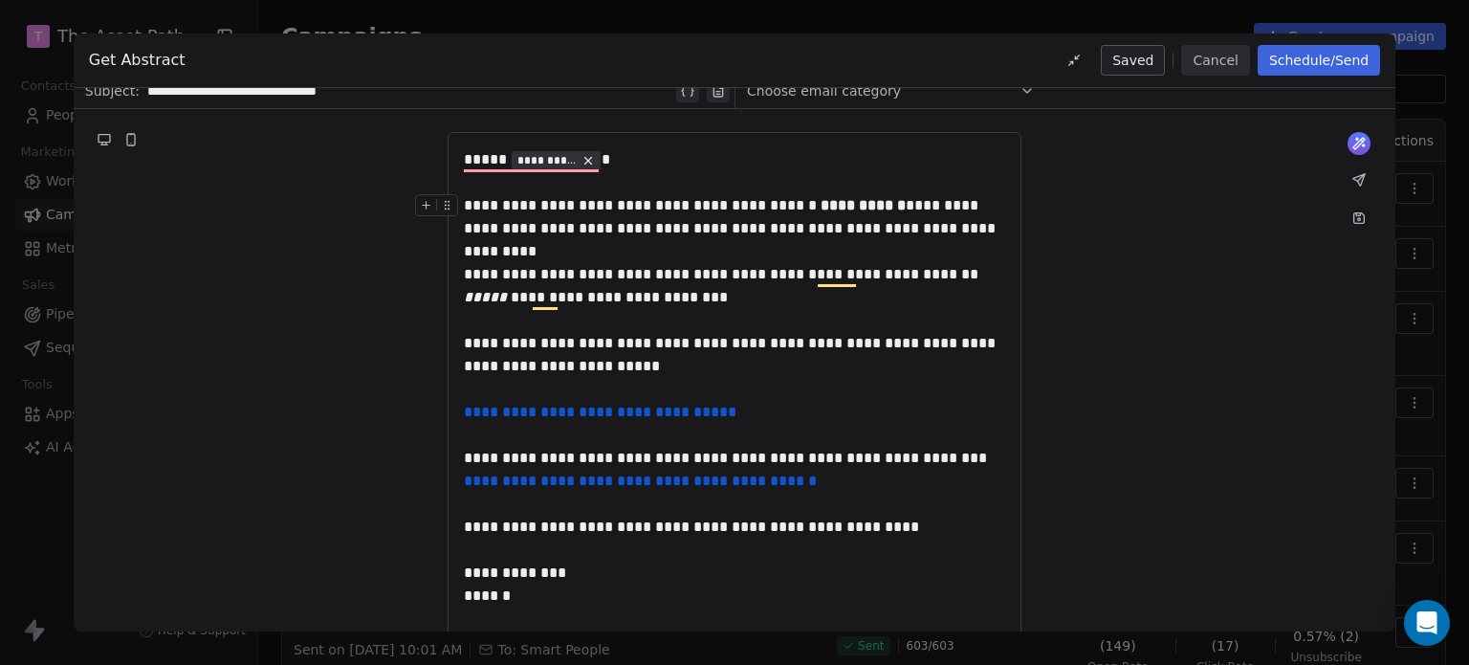
click at [979, 232] on div "**********" at bounding box center [734, 228] width 541 height 69
click at [990, 278] on div "**********" at bounding box center [734, 297] width 541 height 69
click at [737, 293] on div "**********" at bounding box center [734, 297] width 541 height 69
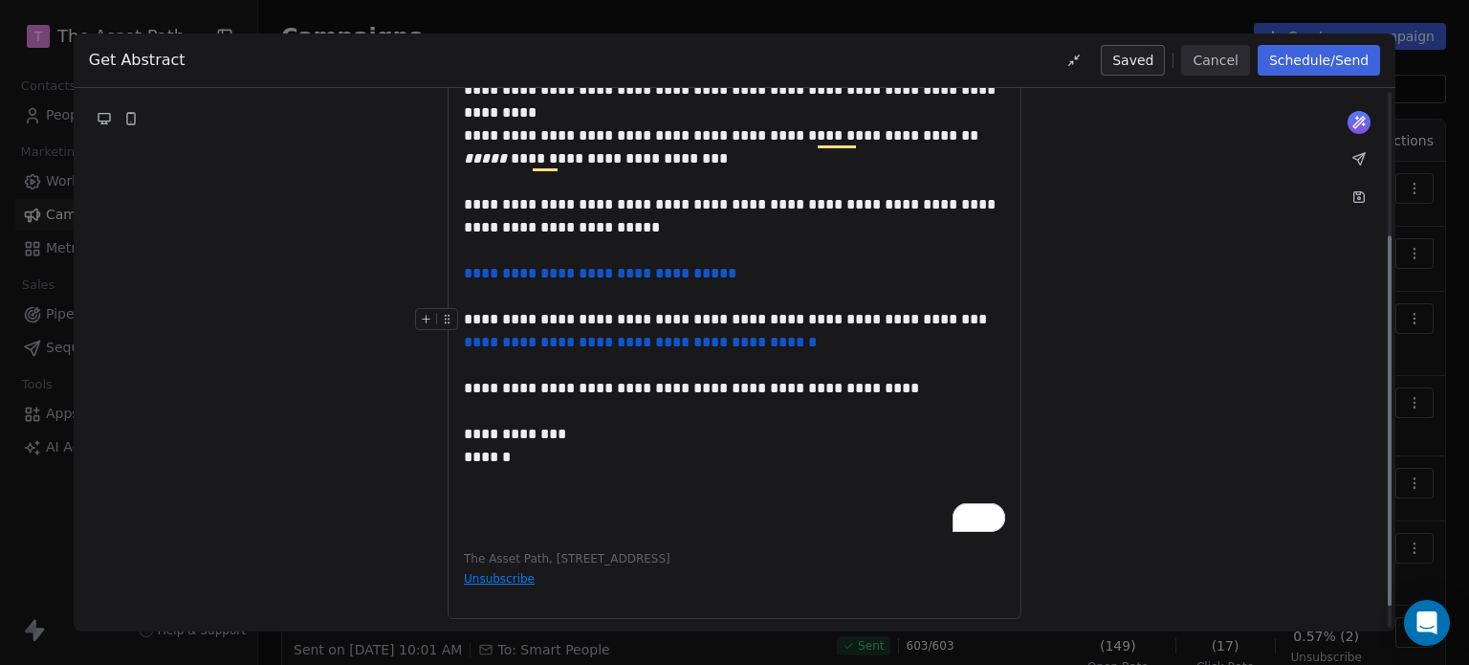
scroll to position [243, 0]
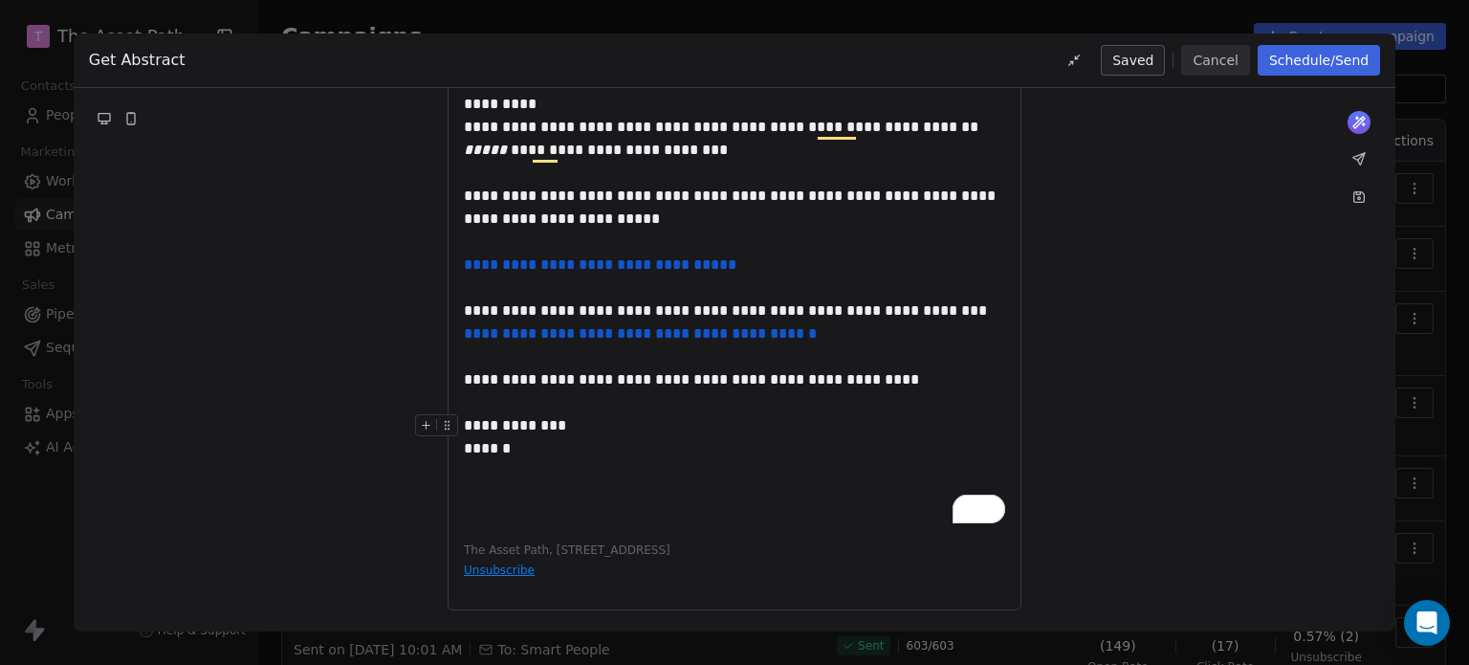
click at [593, 442] on div "**********" at bounding box center [734, 437] width 541 height 46
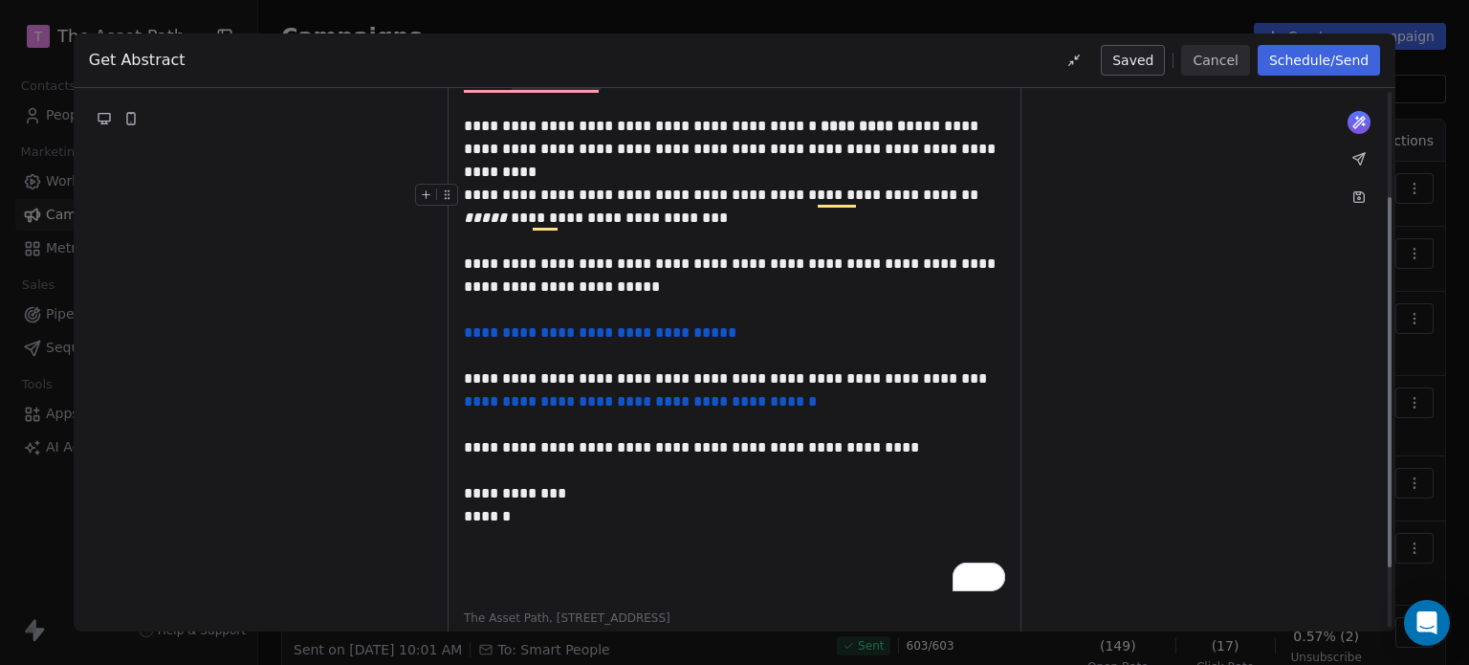
scroll to position [88, 0]
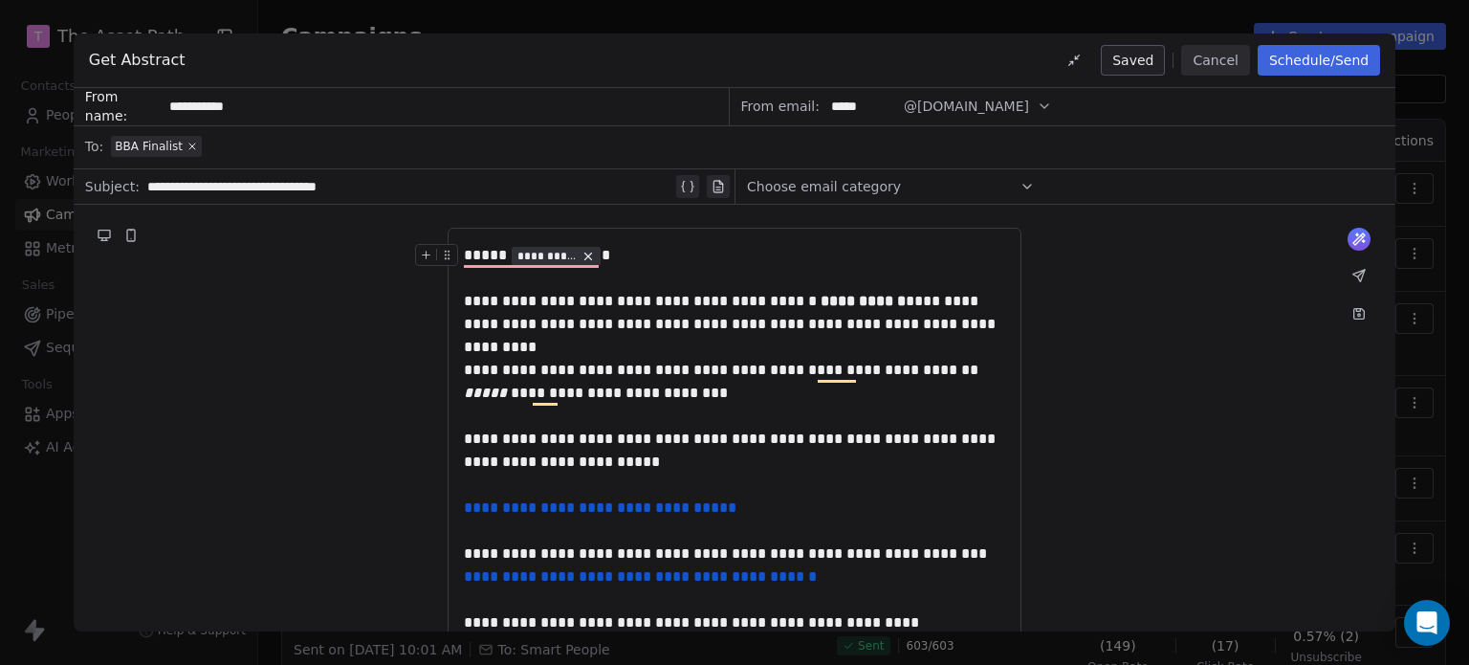
click at [1338, 57] on button "Schedule/Send" at bounding box center [1319, 60] width 122 height 31
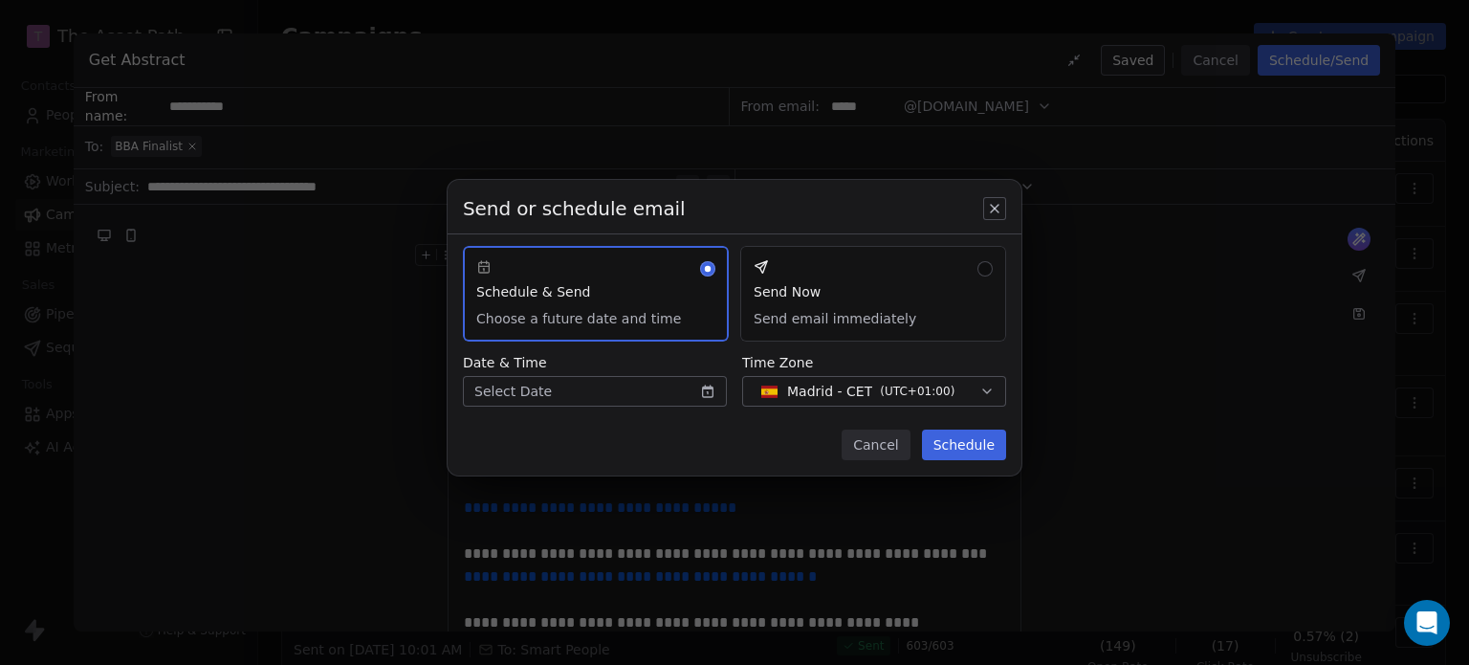
click at [838, 297] on button "Send Now Send email immediately" at bounding box center [873, 294] width 266 height 96
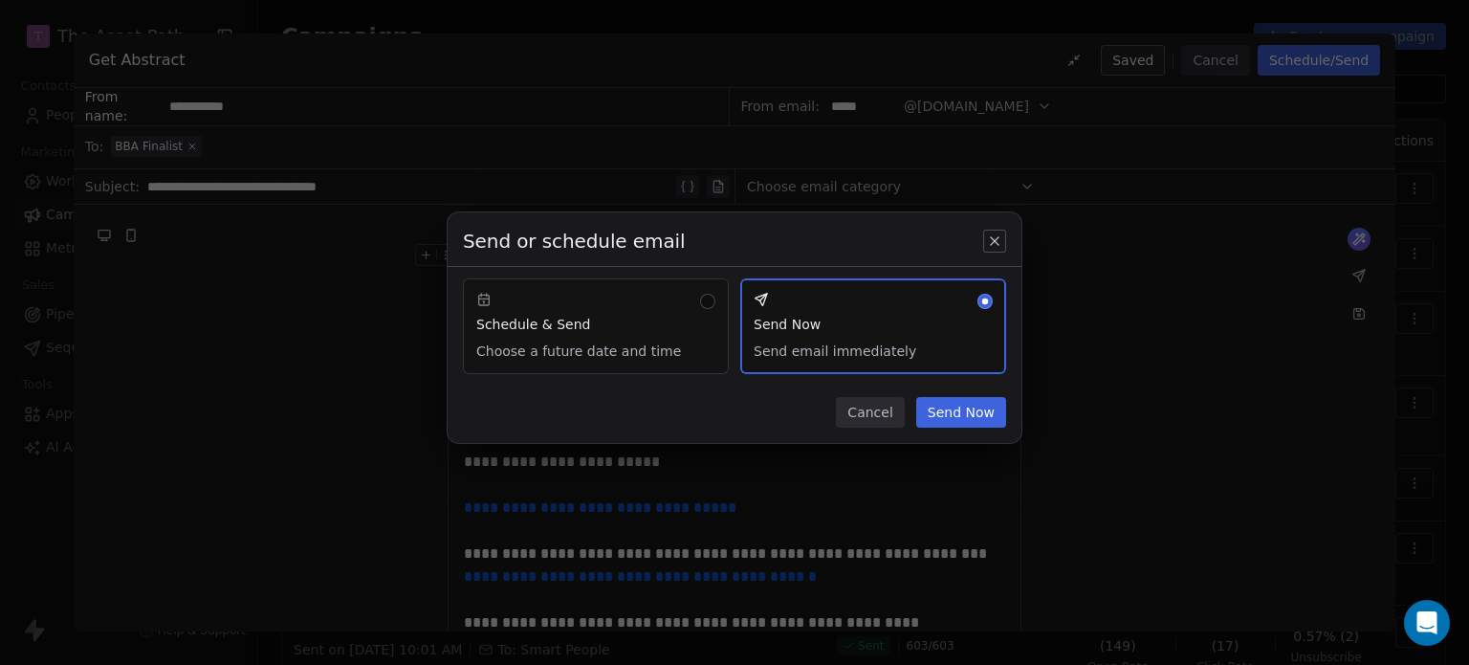
click at [967, 401] on button "Send Now" at bounding box center [961, 412] width 90 height 31
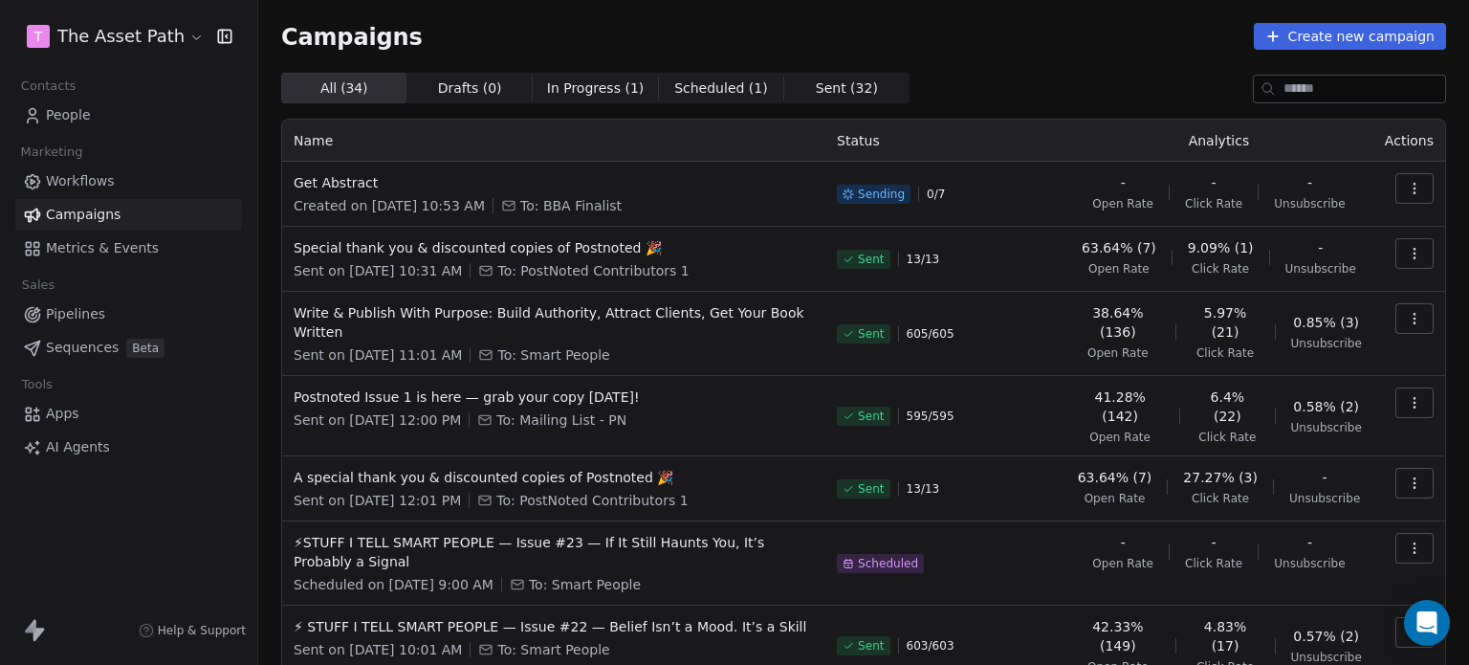
click at [942, 79] on div "All ( 34 ) All ( 34 ) Drafts ( 0 ) Drafts ( 0 ) In Progress ( 1 ) In Progress (…" at bounding box center [863, 88] width 1165 height 31
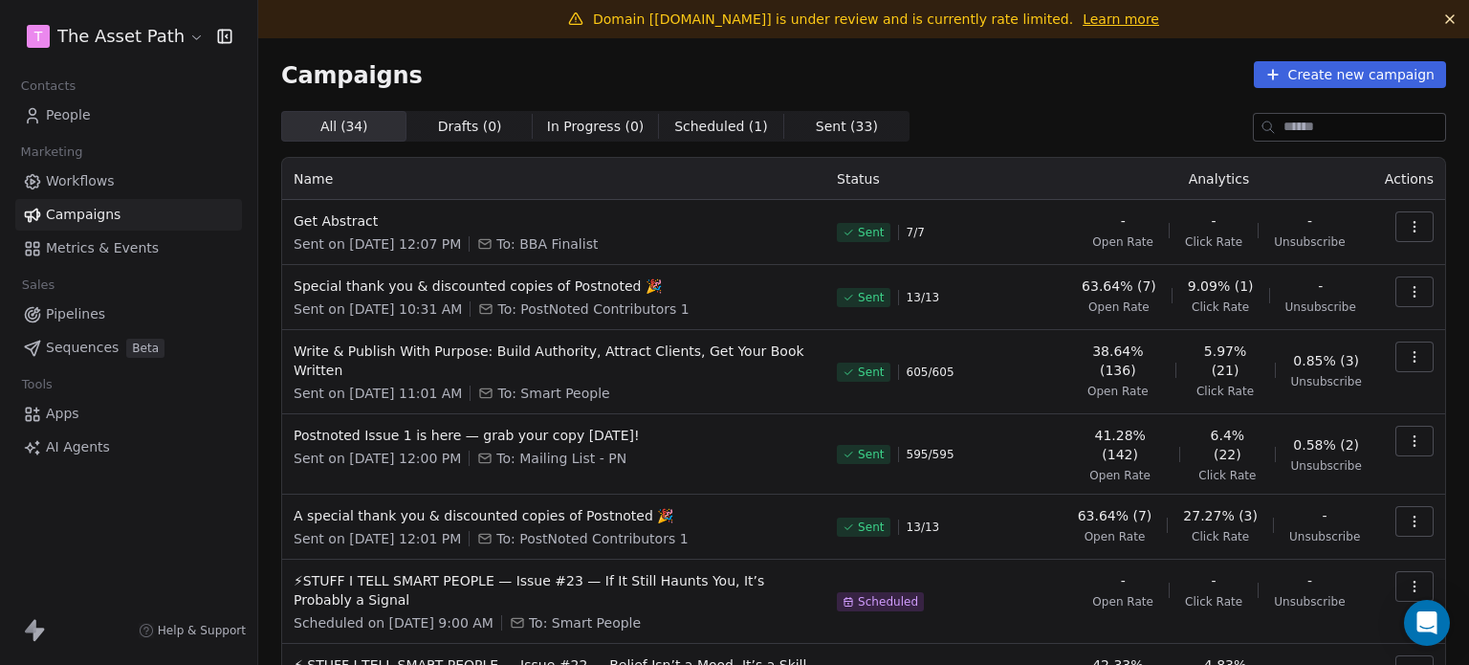
click at [1442, 20] on icon at bounding box center [1449, 18] width 15 height 15
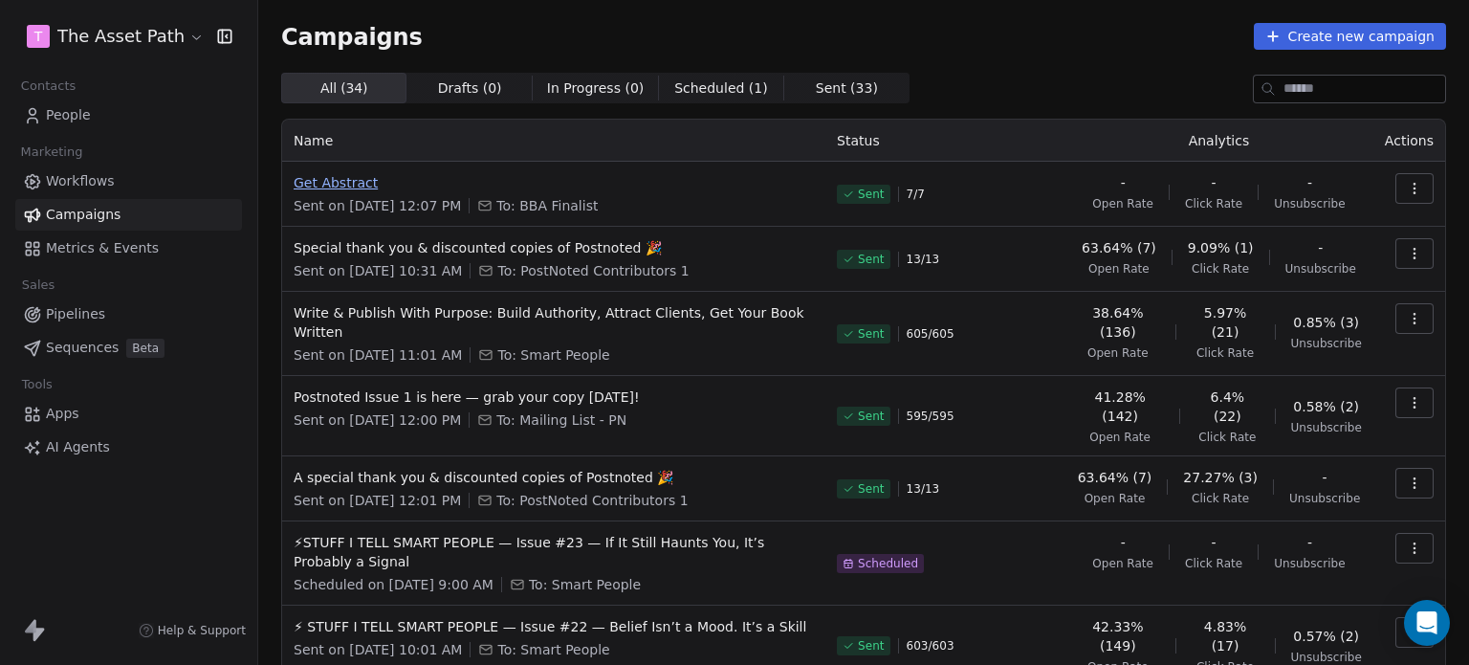
click at [308, 178] on span "Get Abstract" at bounding box center [554, 182] width 520 height 19
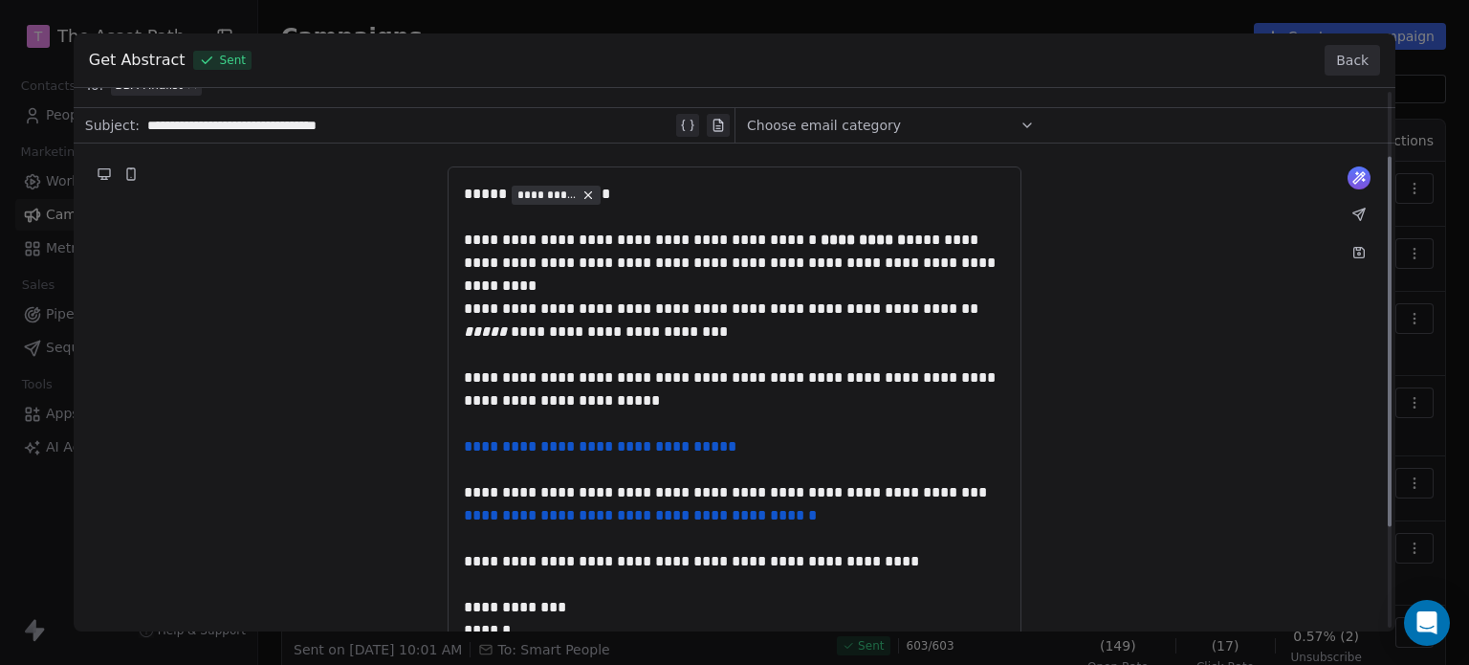
scroll to position [96, 0]
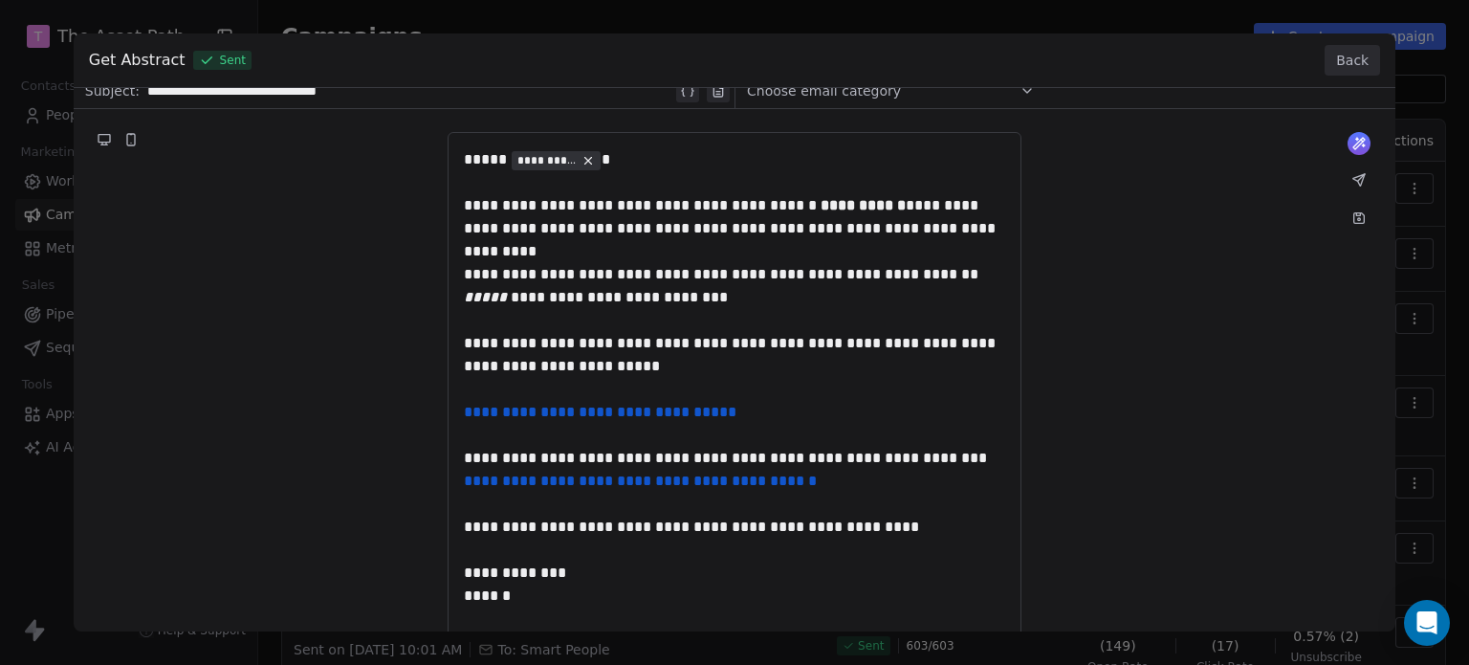
click at [723, 482] on div "**********" at bounding box center [735, 366] width 1322 height 748
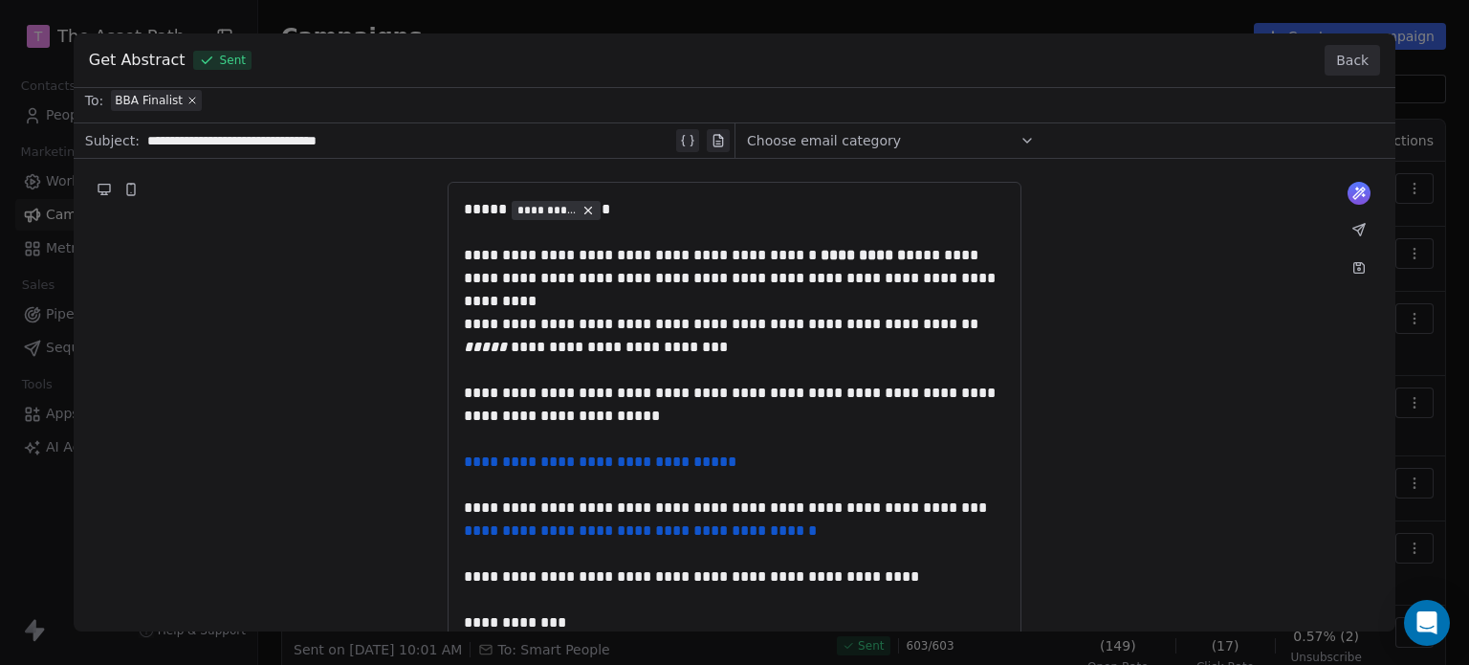
scroll to position [0, 0]
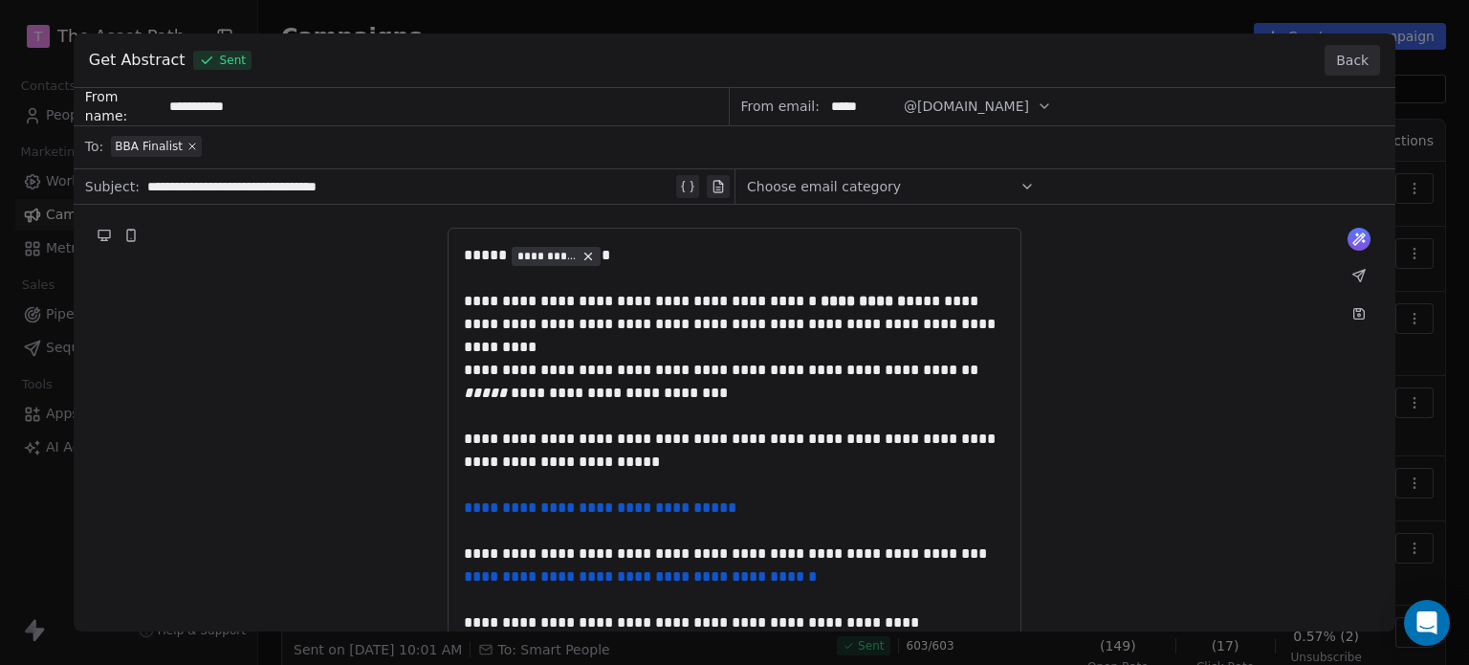
click at [1362, 52] on button "Back" at bounding box center [1352, 60] width 55 height 31
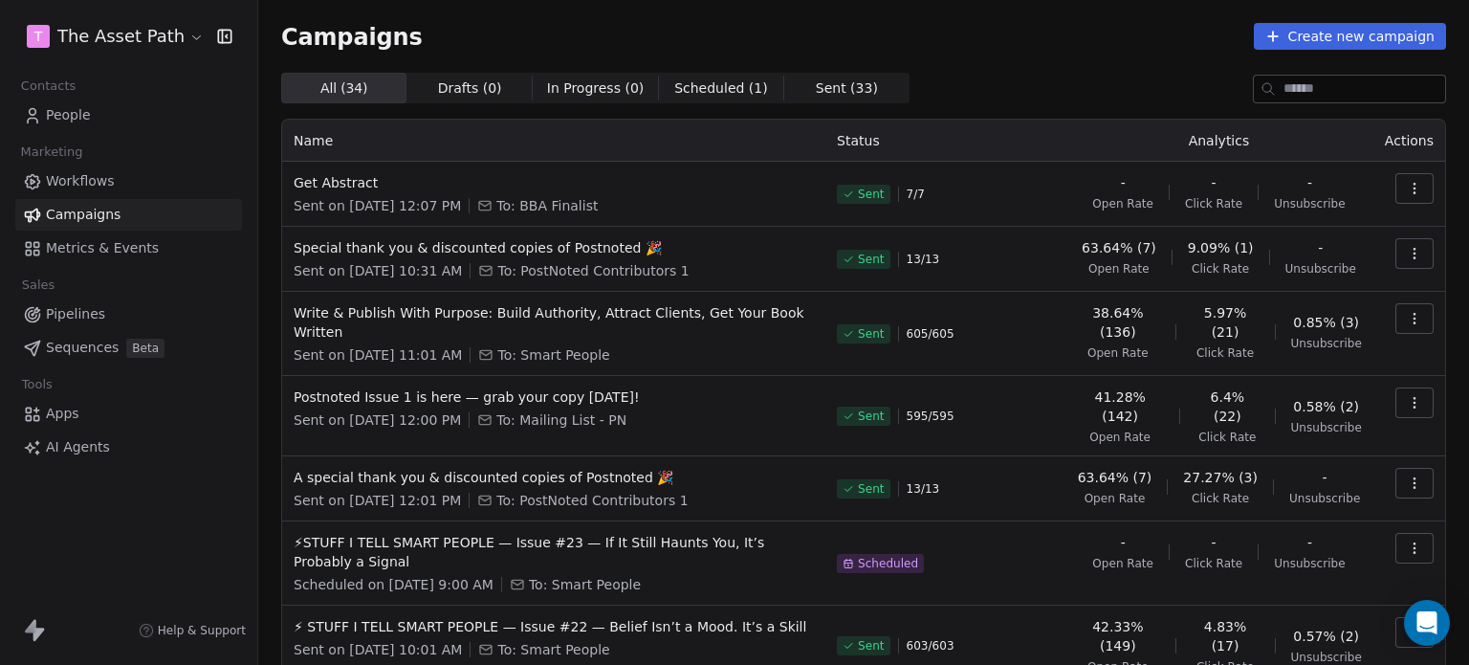
click at [38, 111] on icon at bounding box center [32, 115] width 19 height 19
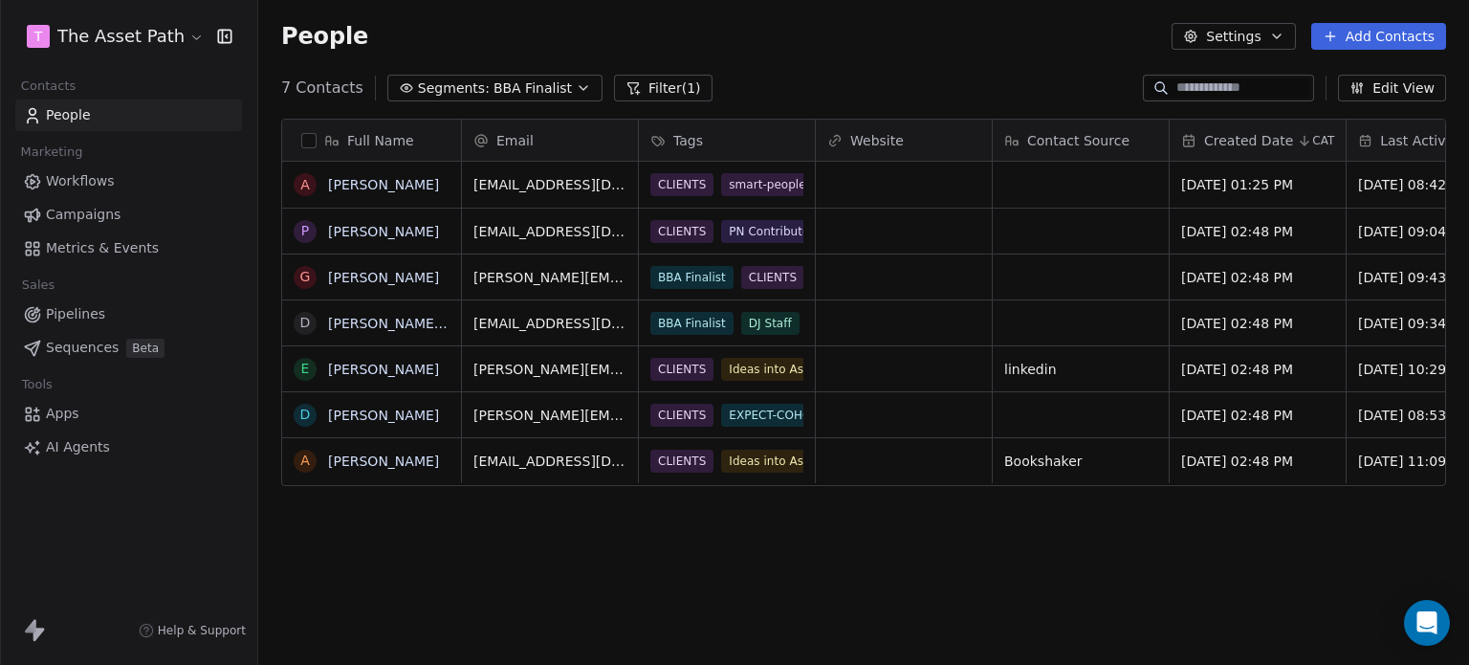
scroll to position [570, 1196]
click at [96, 217] on span "Campaigns" at bounding box center [83, 215] width 75 height 20
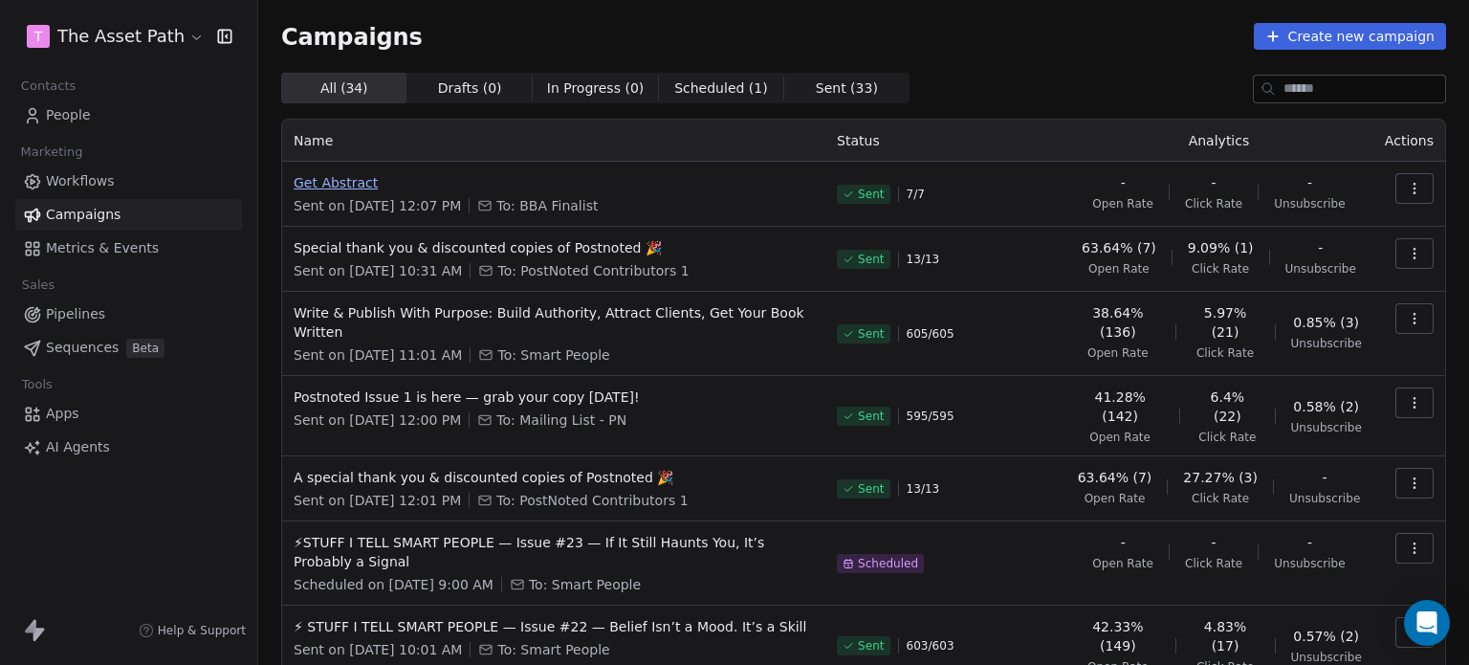
click at [341, 187] on span "Get Abstract" at bounding box center [554, 182] width 520 height 19
